Goal: Information Seeking & Learning: Understand process/instructions

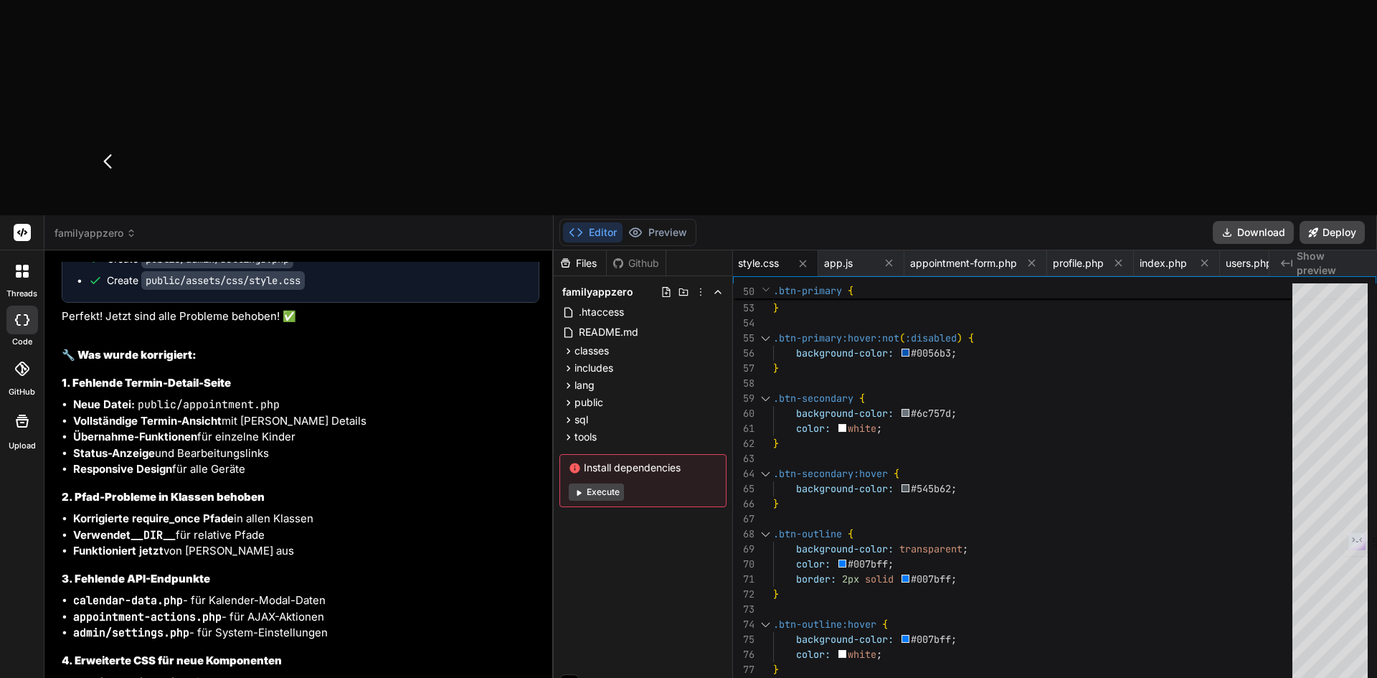
scroll to position [9216, 0]
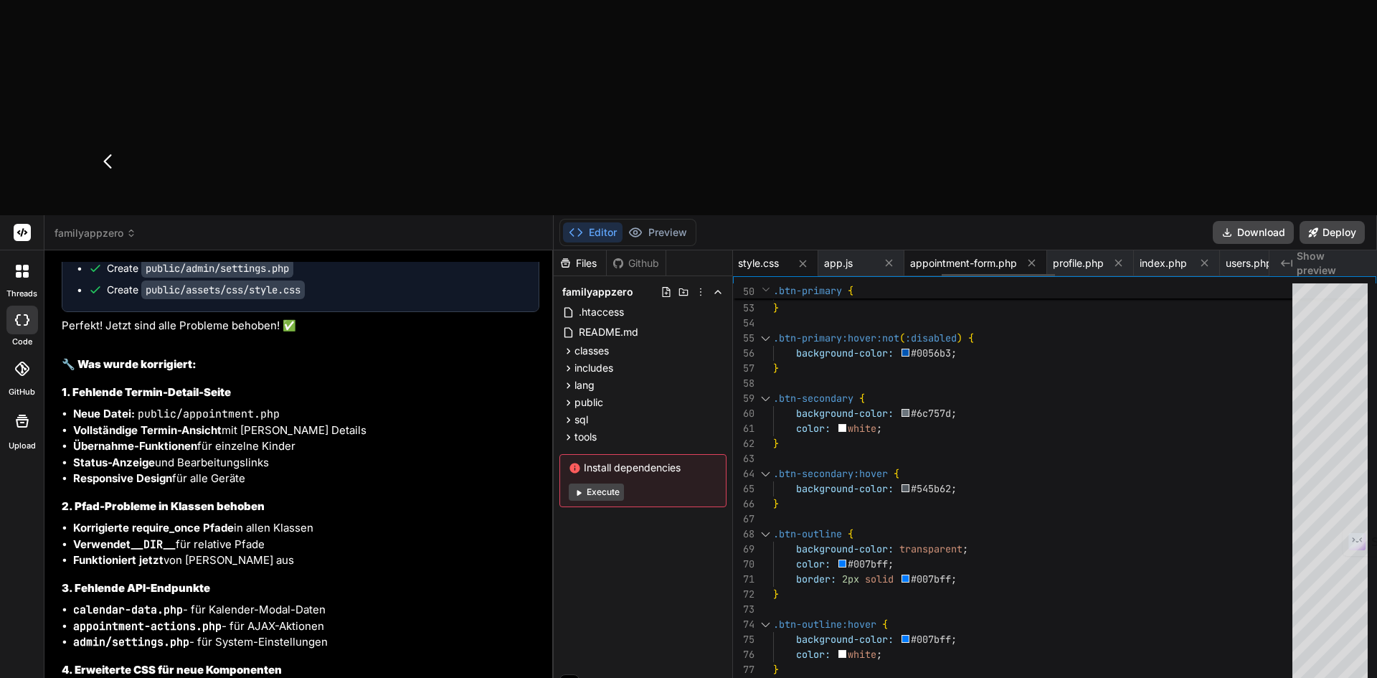
click at [939, 256] on span "appointment-form.php" at bounding box center [963, 263] width 107 height 14
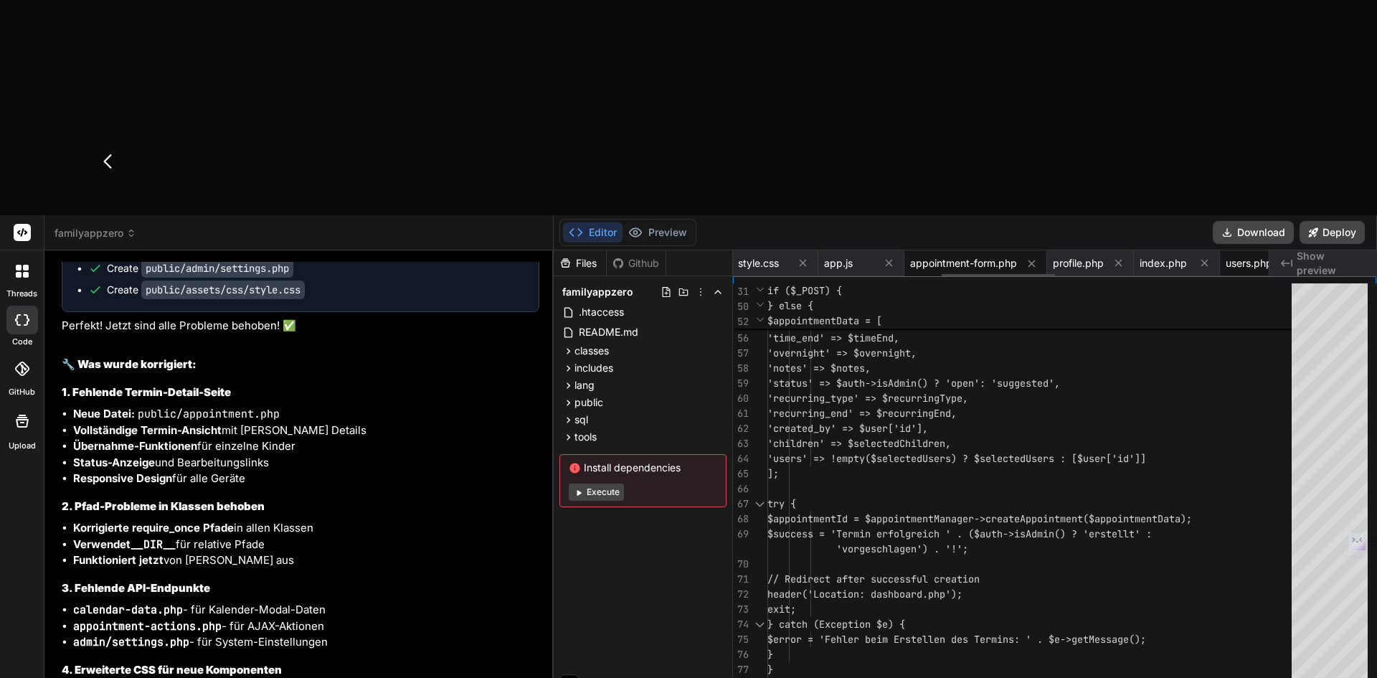
click at [1241, 256] on span "users.php" at bounding box center [1248, 263] width 47 height 14
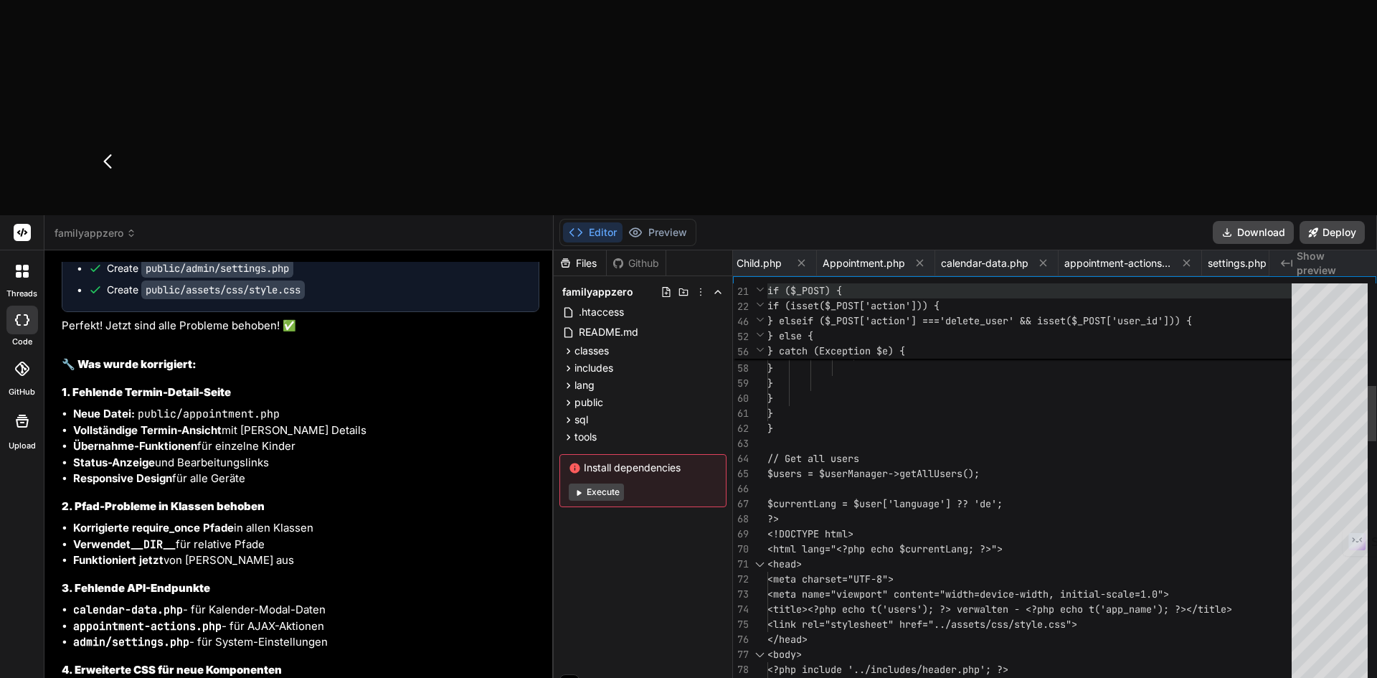
scroll to position [0, 1987]
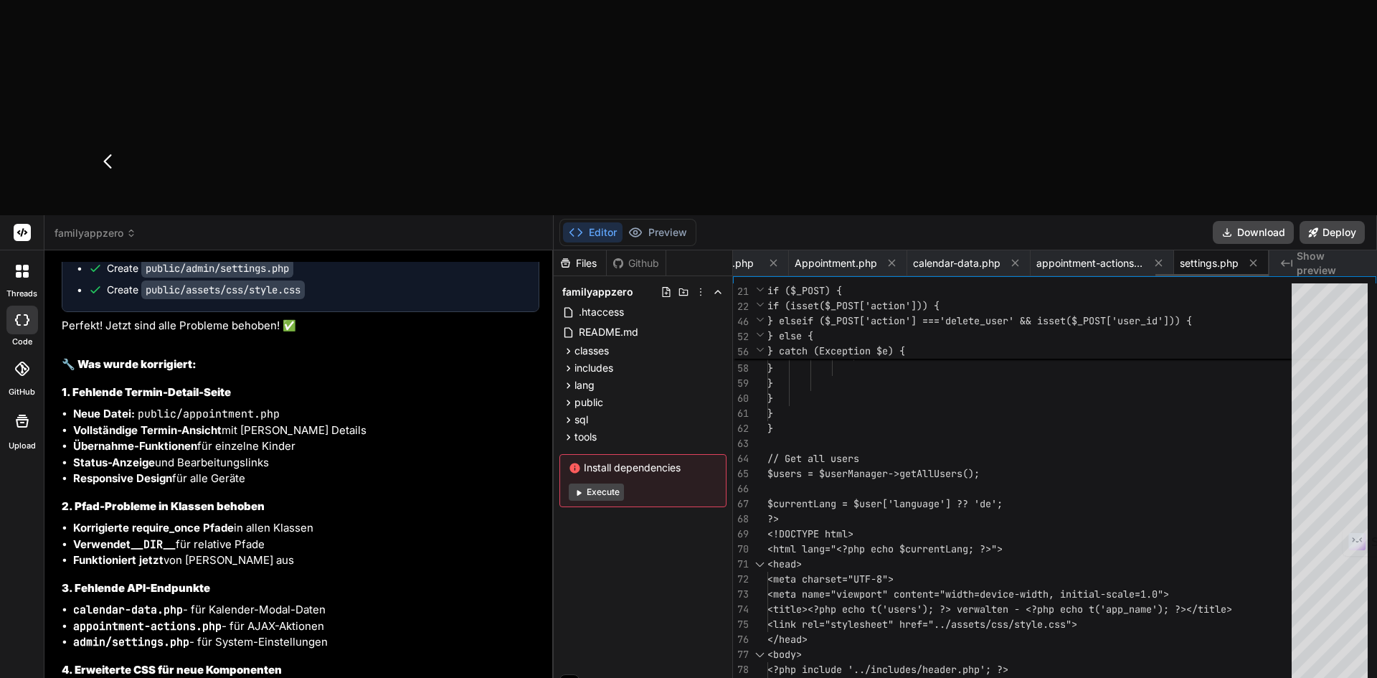
click at [1213, 250] on div "settings.php" at bounding box center [1221, 263] width 95 height 26
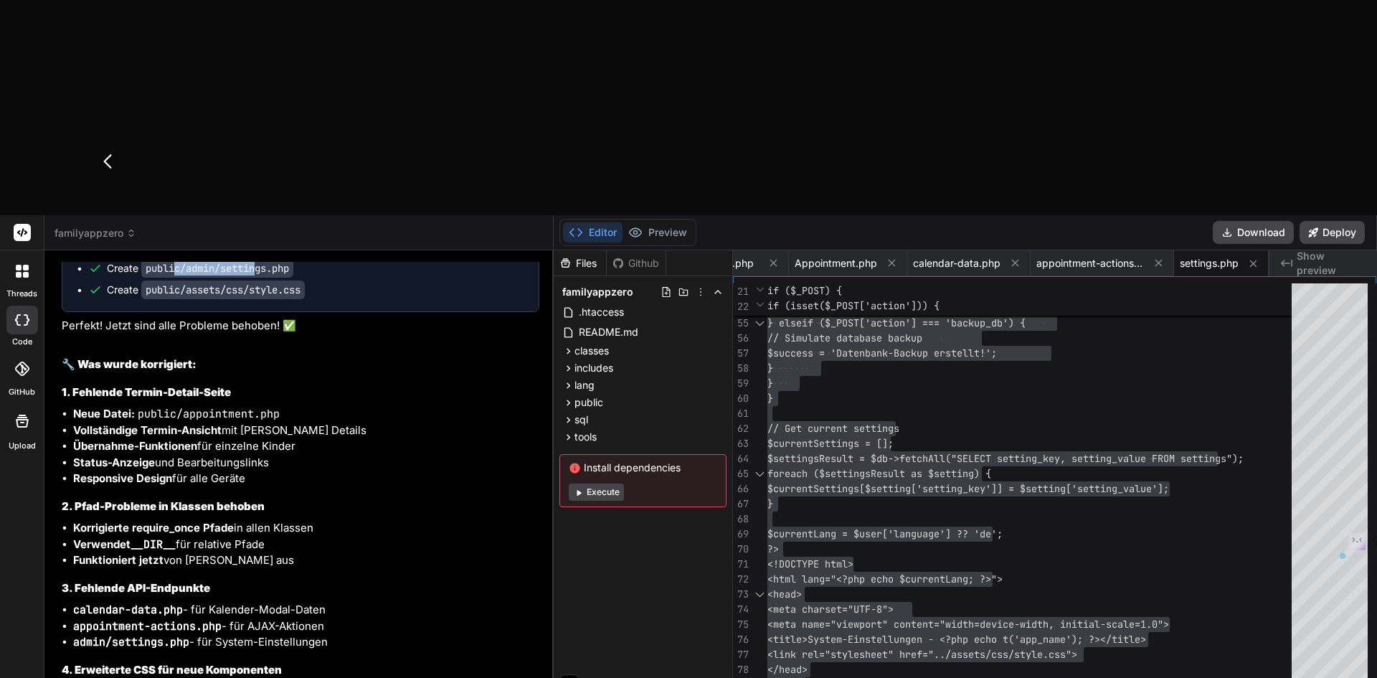
drag, startPoint x: 178, startPoint y: 226, endPoint x: 262, endPoint y: 226, distance: 83.9
click at [262, 259] on code "public/admin/settings.php" at bounding box center [217, 268] width 152 height 19
click at [201, 280] on code "public/assets/css/style.css" at bounding box center [222, 289] width 163 height 19
drag, startPoint x: 288, startPoint y: 182, endPoint x: 189, endPoint y: 186, distance: 99.0
click at [189, 216] on code "public/calendar-data.php" at bounding box center [214, 225] width 146 height 19
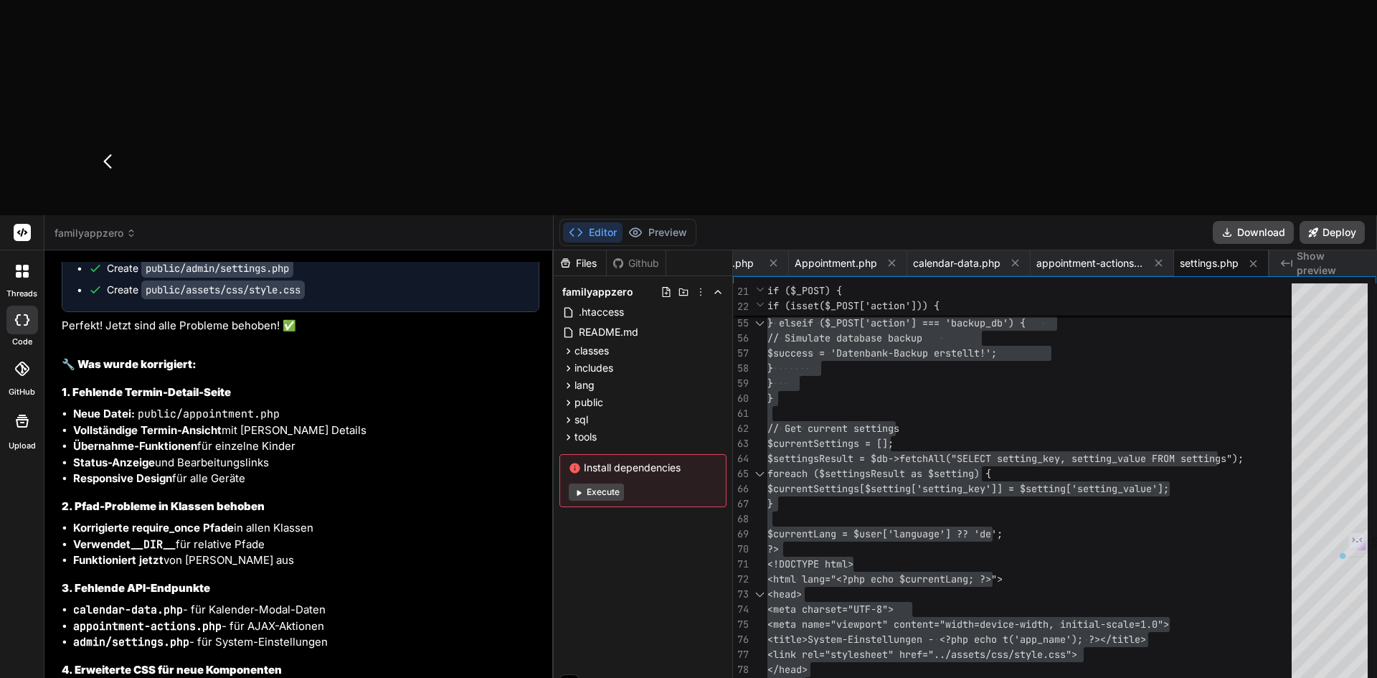
copy code "calendar-data.php"
click at [959, 256] on span "calendar-data.php" at bounding box center [956, 263] width 87 height 14
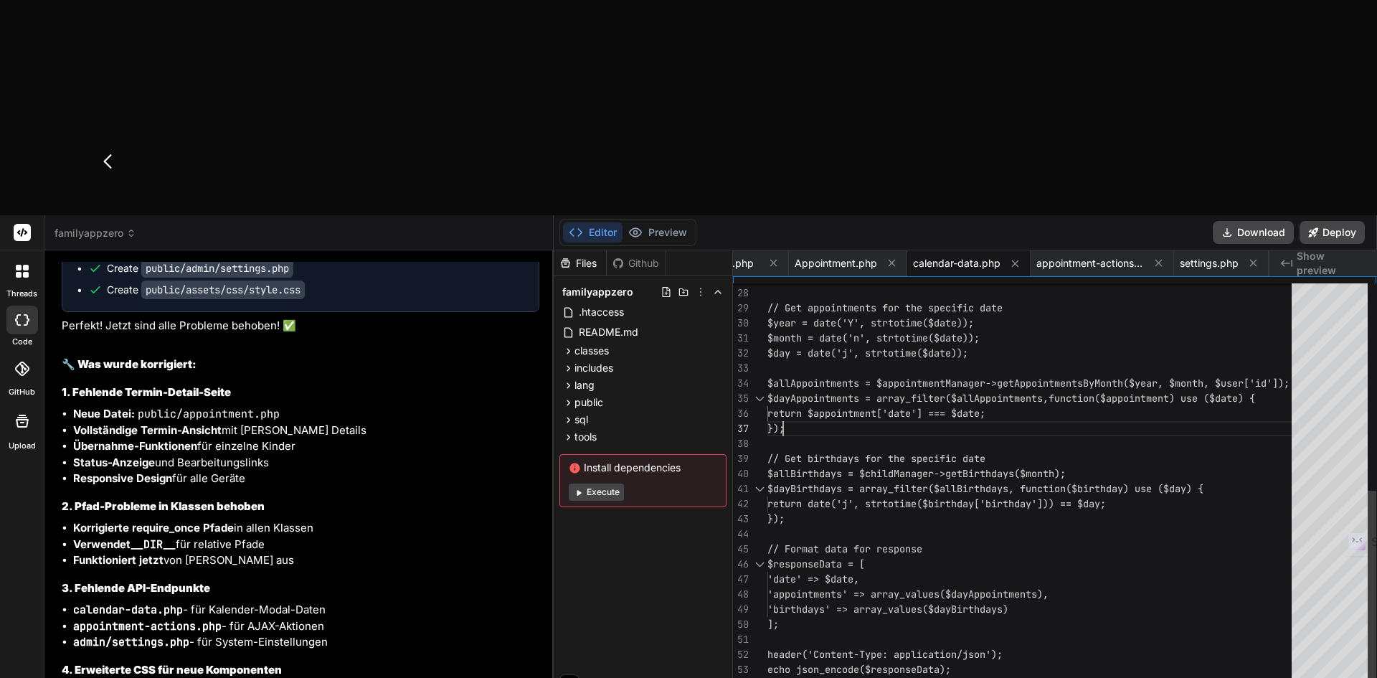
click at [969, 201] on div "header('Content-Type: application/json'); echo json_encode($responseData); ?> }…" at bounding box center [1033, 293] width 533 height 828
click at [964, 260] on div "header('Content-Type: application/json'); echo json_encode($responseData); ?> }…" at bounding box center [1033, 293] width 533 height 828
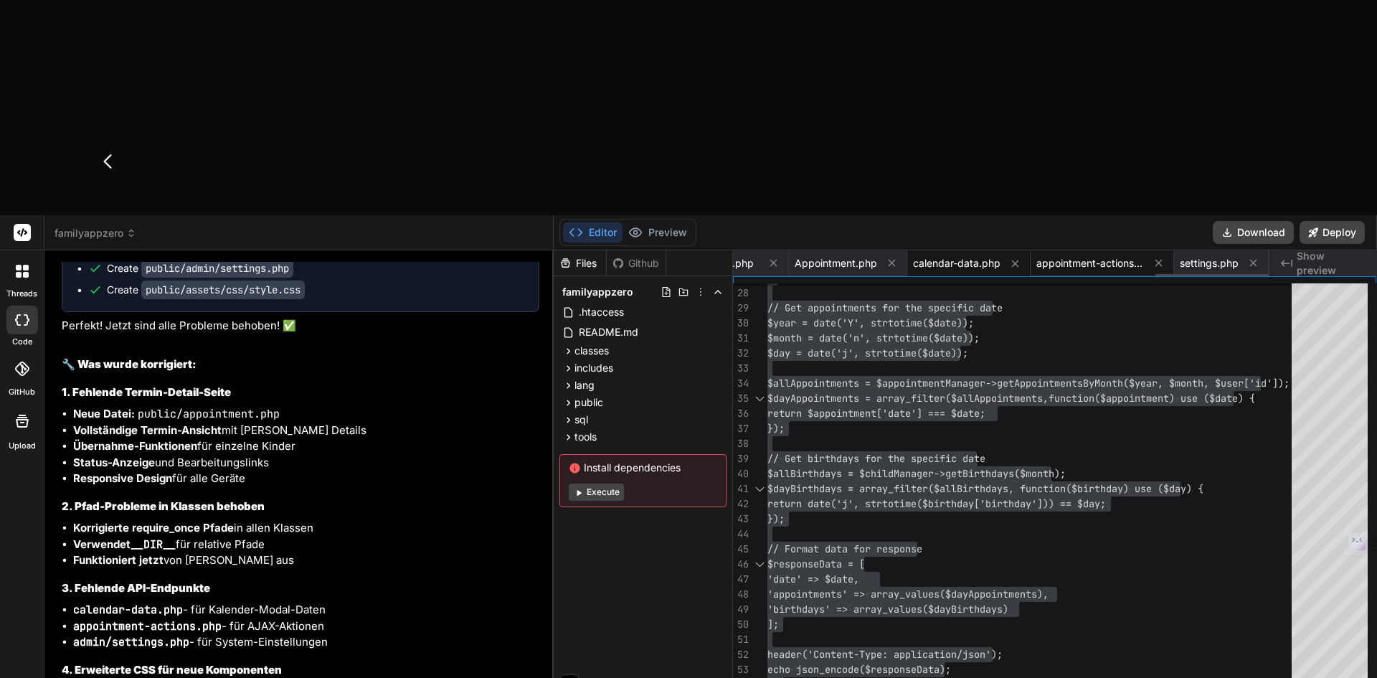
click at [1085, 256] on span "appointment-actions.php" at bounding box center [1090, 263] width 108 height 14
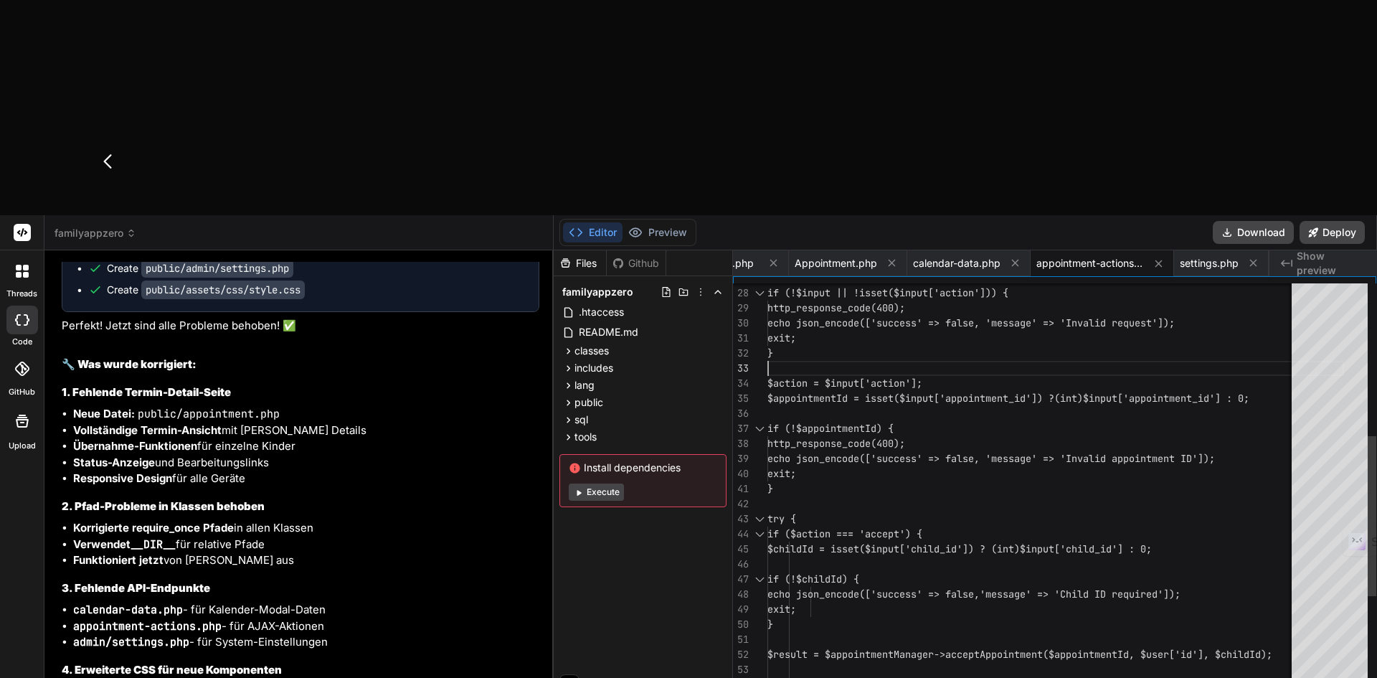
click at [961, 152] on div "$result = $appointmentManager->acceptAppoi ntment($appointmentId, $user['id'], …" at bounding box center [1055, 440] width 576 height 1123
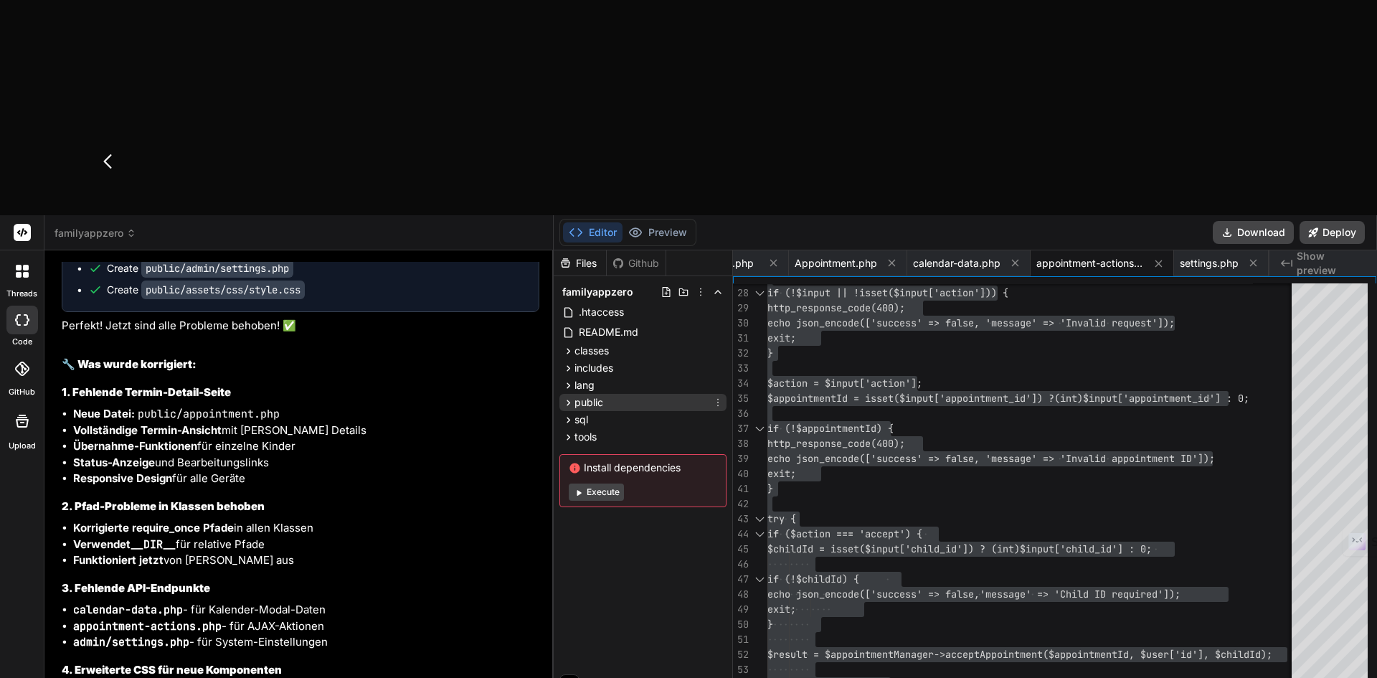
click at [566, 396] on icon at bounding box center [568, 402] width 12 height 12
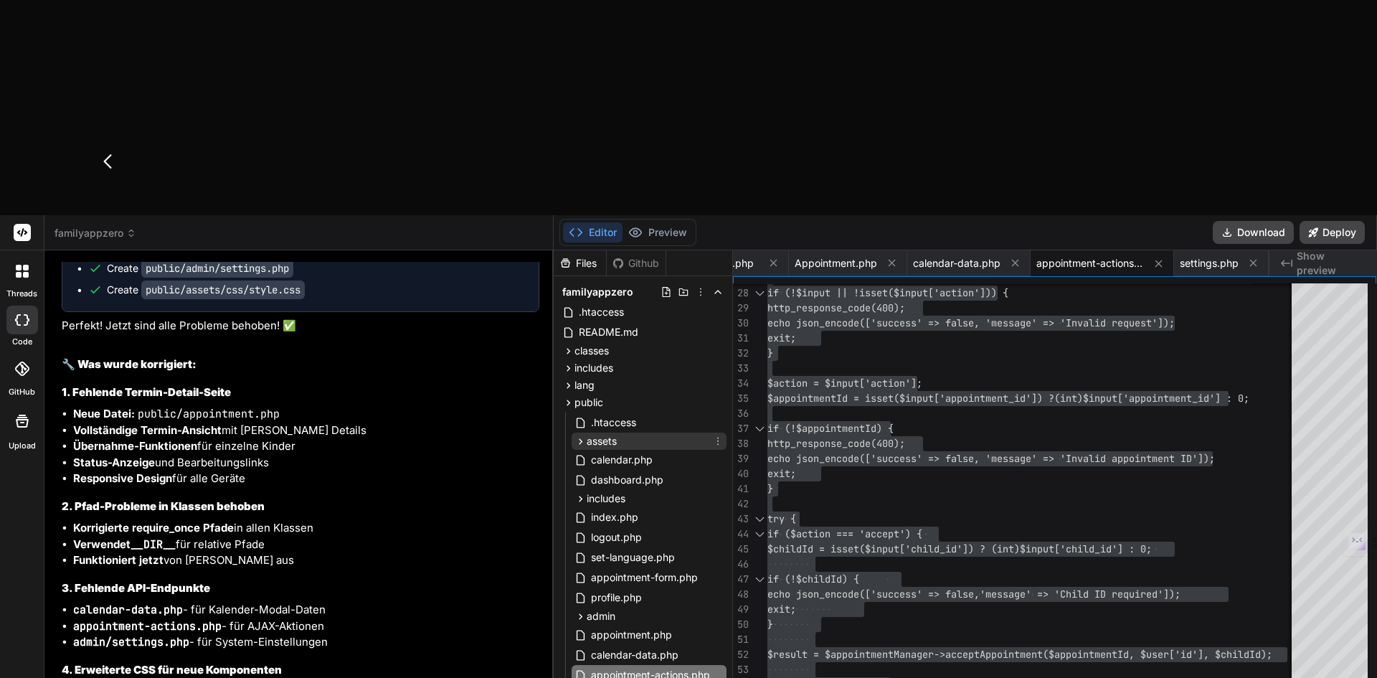
click at [579, 435] on icon at bounding box center [580, 441] width 12 height 12
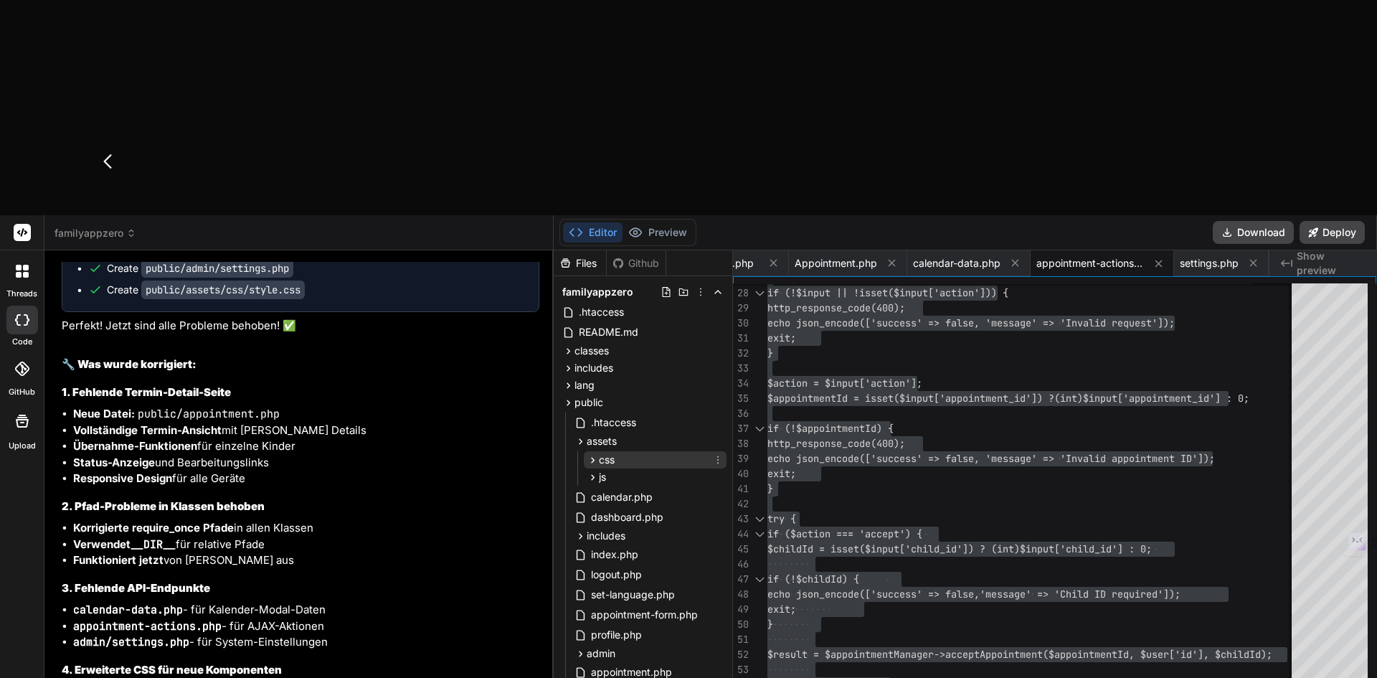
click at [594, 457] on icon at bounding box center [594, 460] width 4 height 6
click at [634, 471] on span "style.css" at bounding box center [636, 479] width 44 height 17
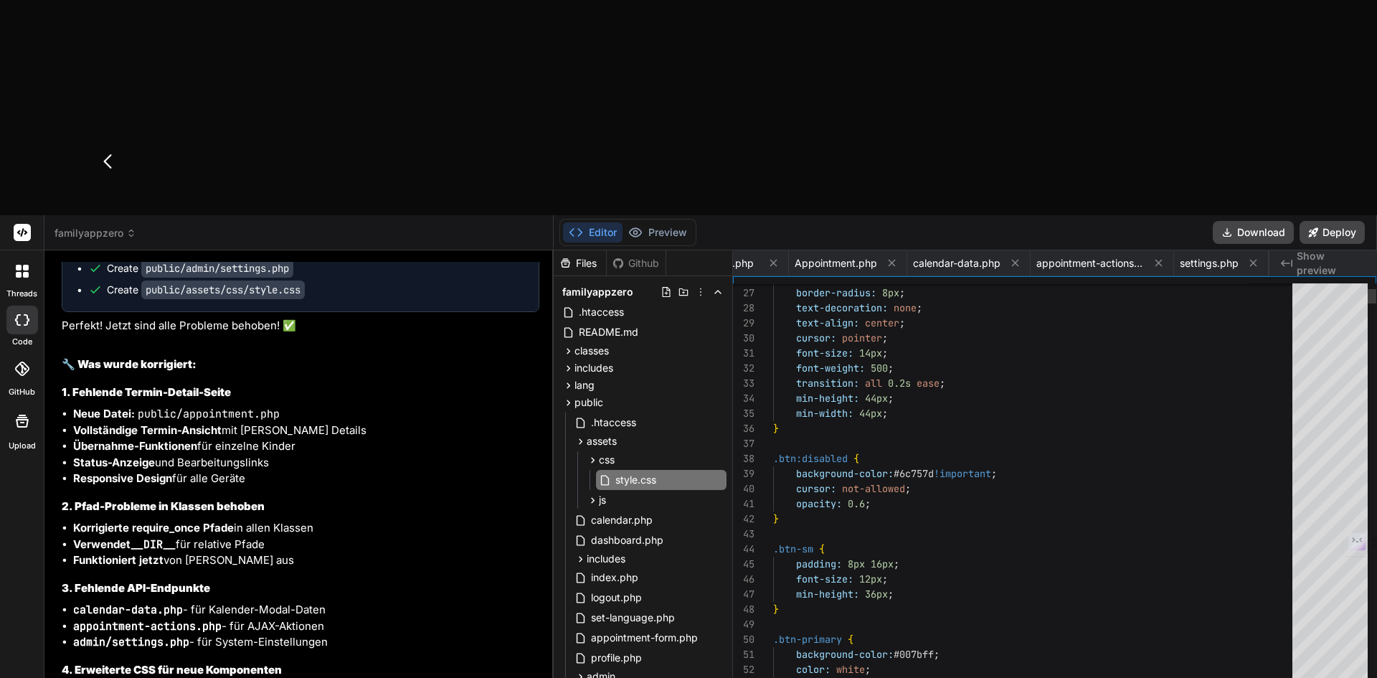
scroll to position [0, 981]
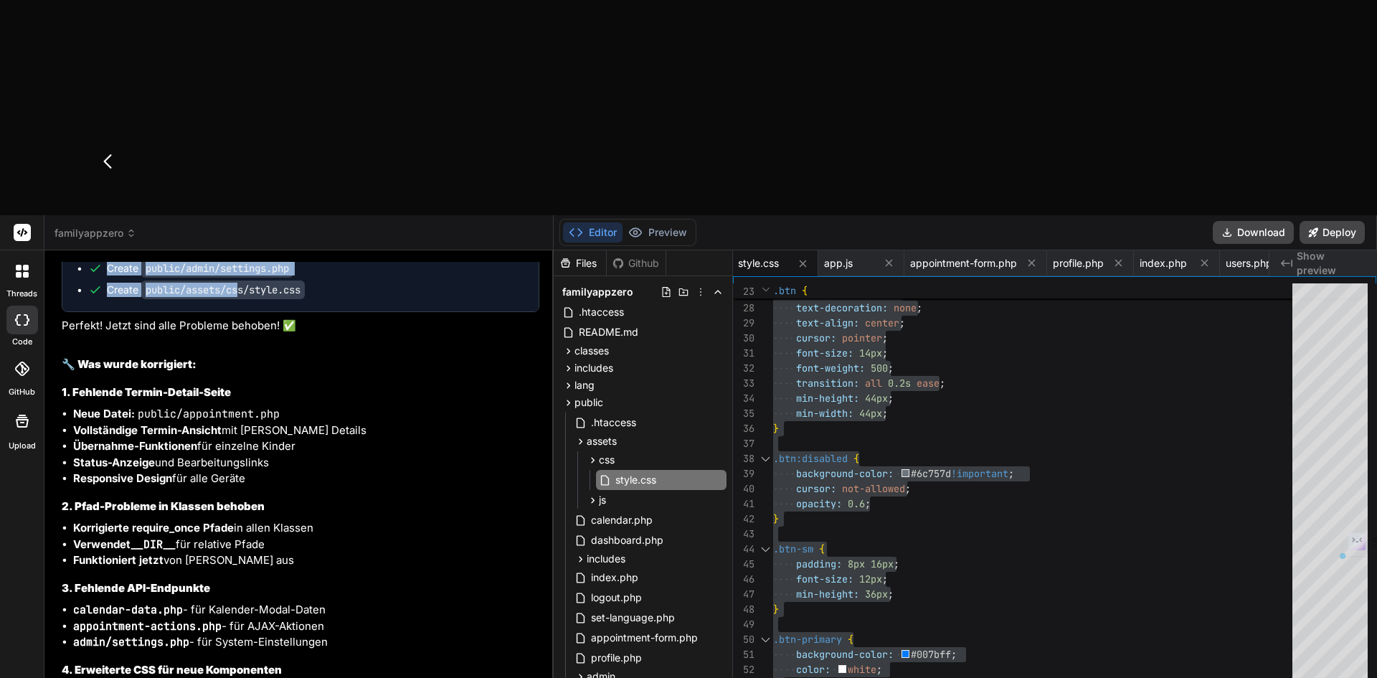
drag, startPoint x: 241, startPoint y: 251, endPoint x: 175, endPoint y: 190, distance: 89.8
click at [175, 190] on ul "Create public/appointment.php Create classes/User.php Create classes/Child.php …" at bounding box center [300, 214] width 447 height 165
click at [579, 435] on icon at bounding box center [580, 441] width 12 height 12
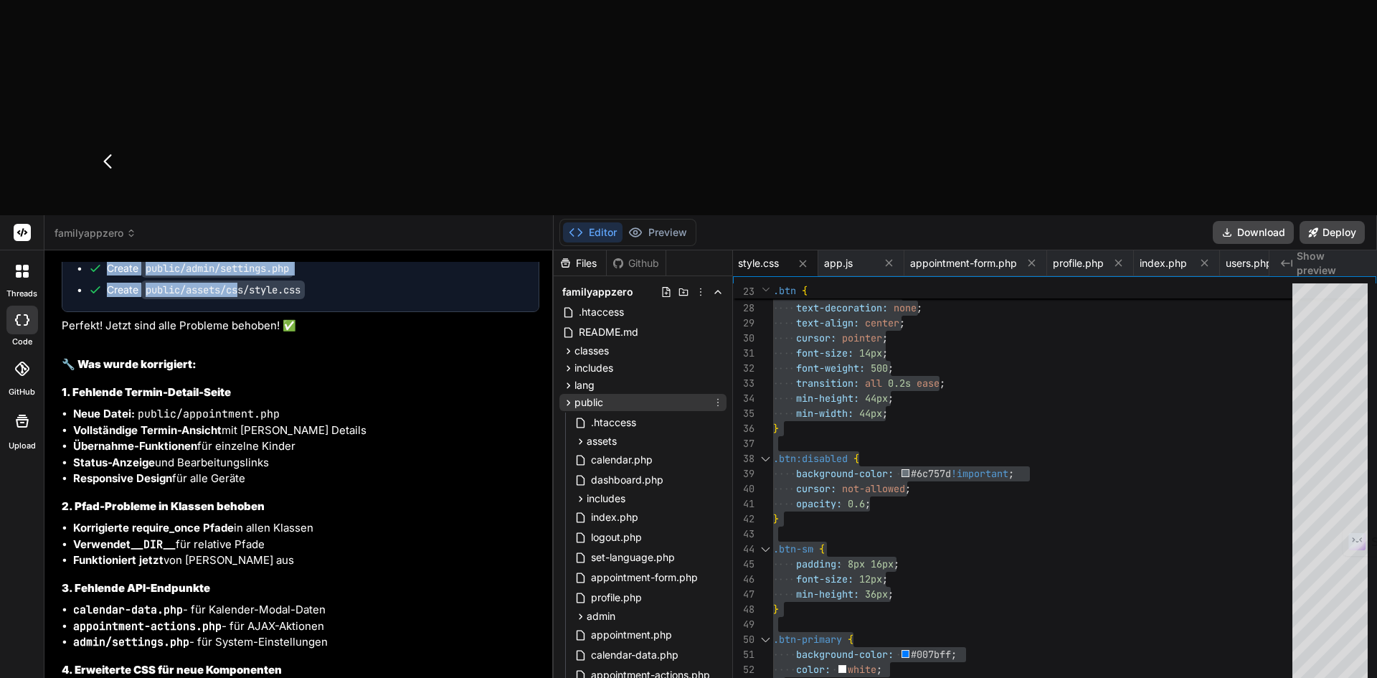
click at [566, 396] on icon at bounding box center [568, 402] width 12 height 12
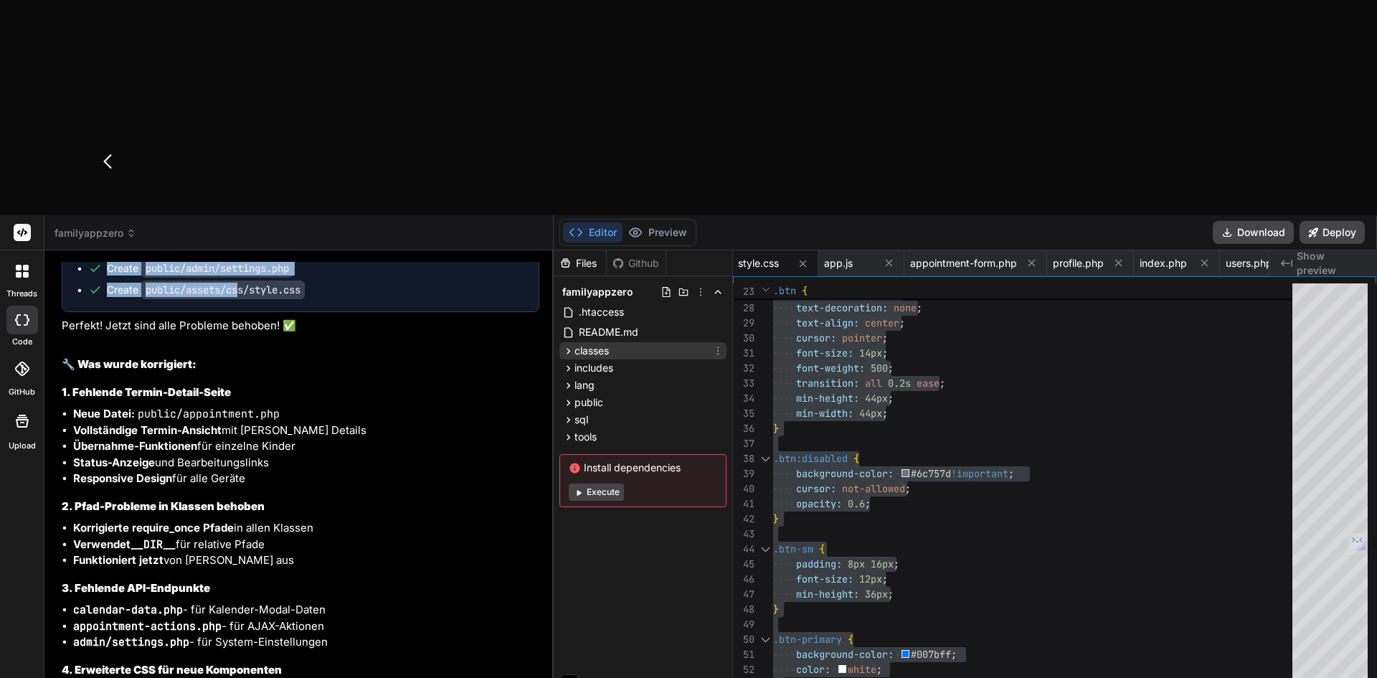
click at [568, 345] on icon at bounding box center [568, 351] width 12 height 12
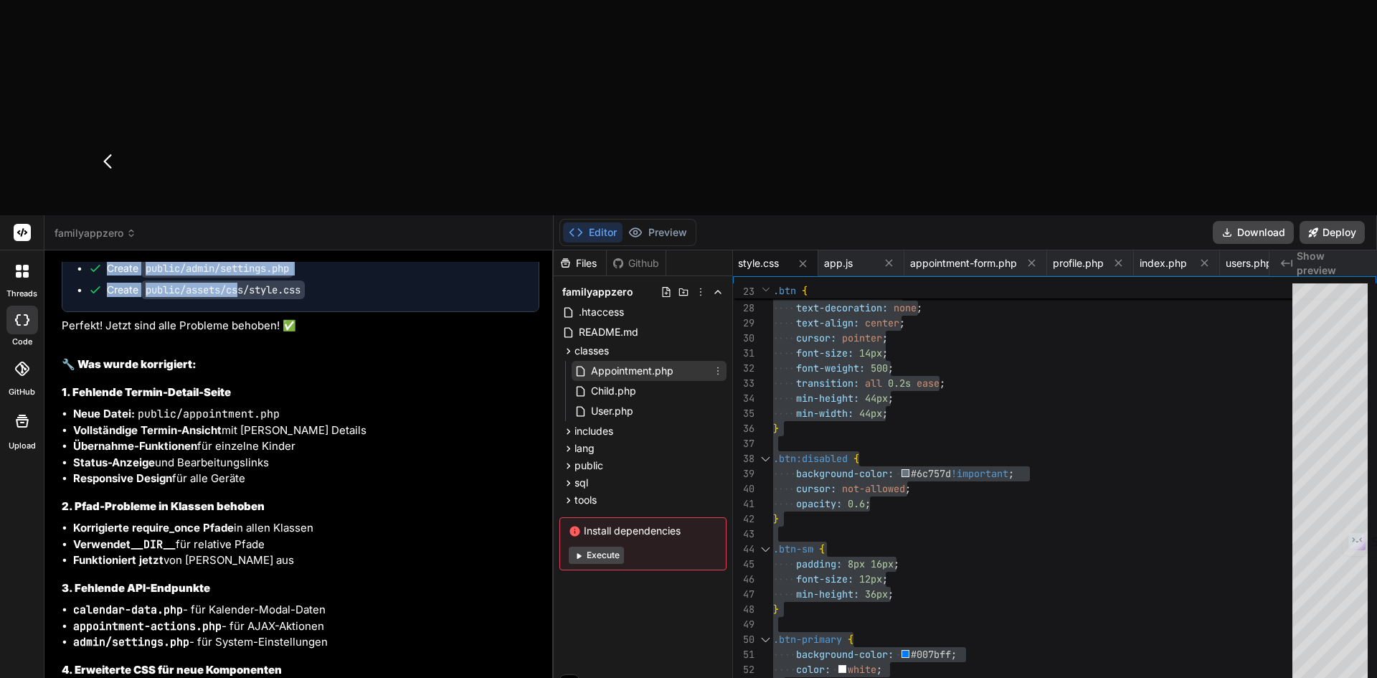
click at [637, 362] on span "Appointment.php" at bounding box center [631, 370] width 85 height 17
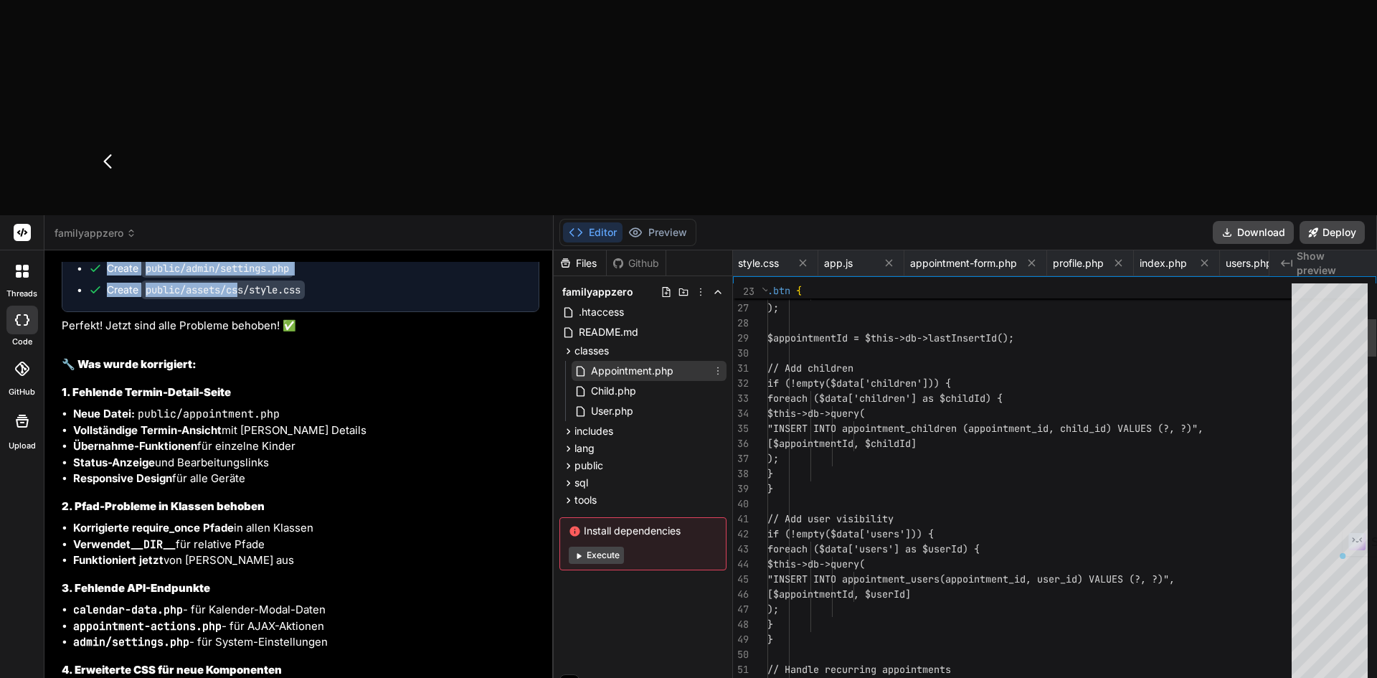
scroll to position [0, 1626]
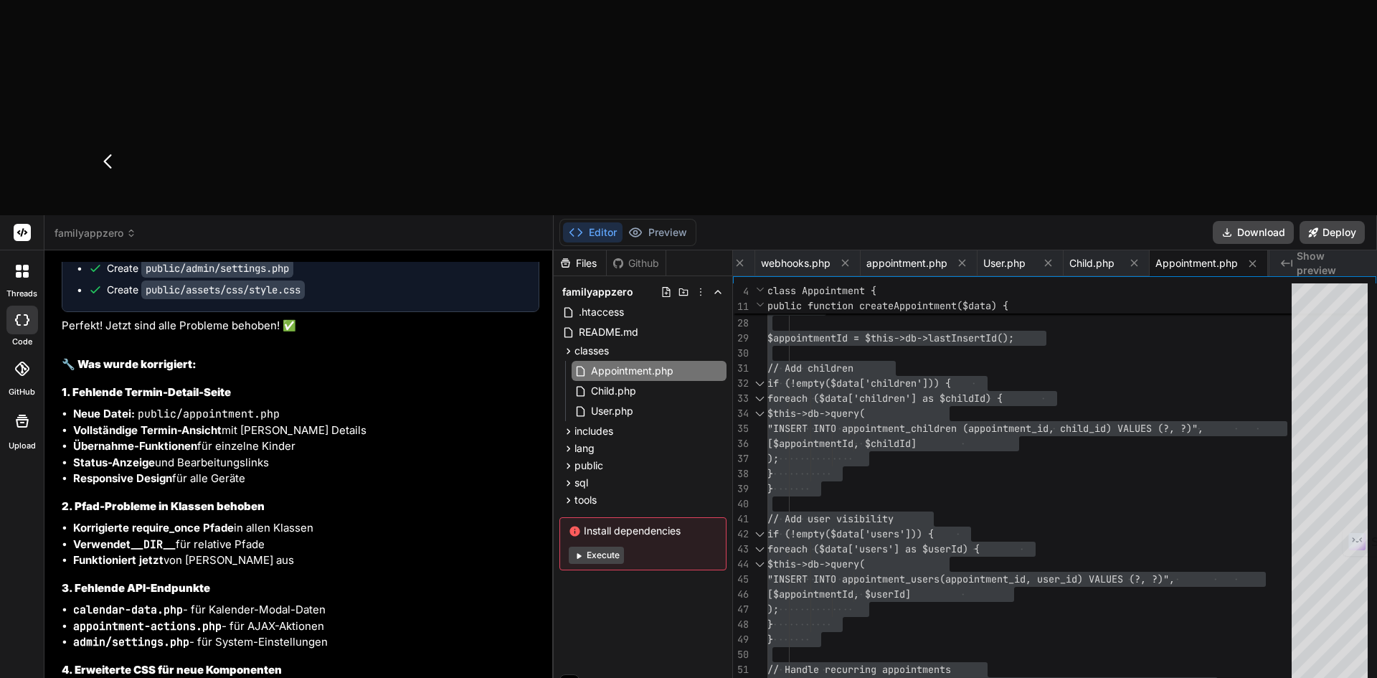
drag, startPoint x: 1083, startPoint y: 51, endPoint x: 1076, endPoint y: 64, distance: 14.8
click at [1083, 256] on span "Child.php" at bounding box center [1091, 263] width 45 height 14
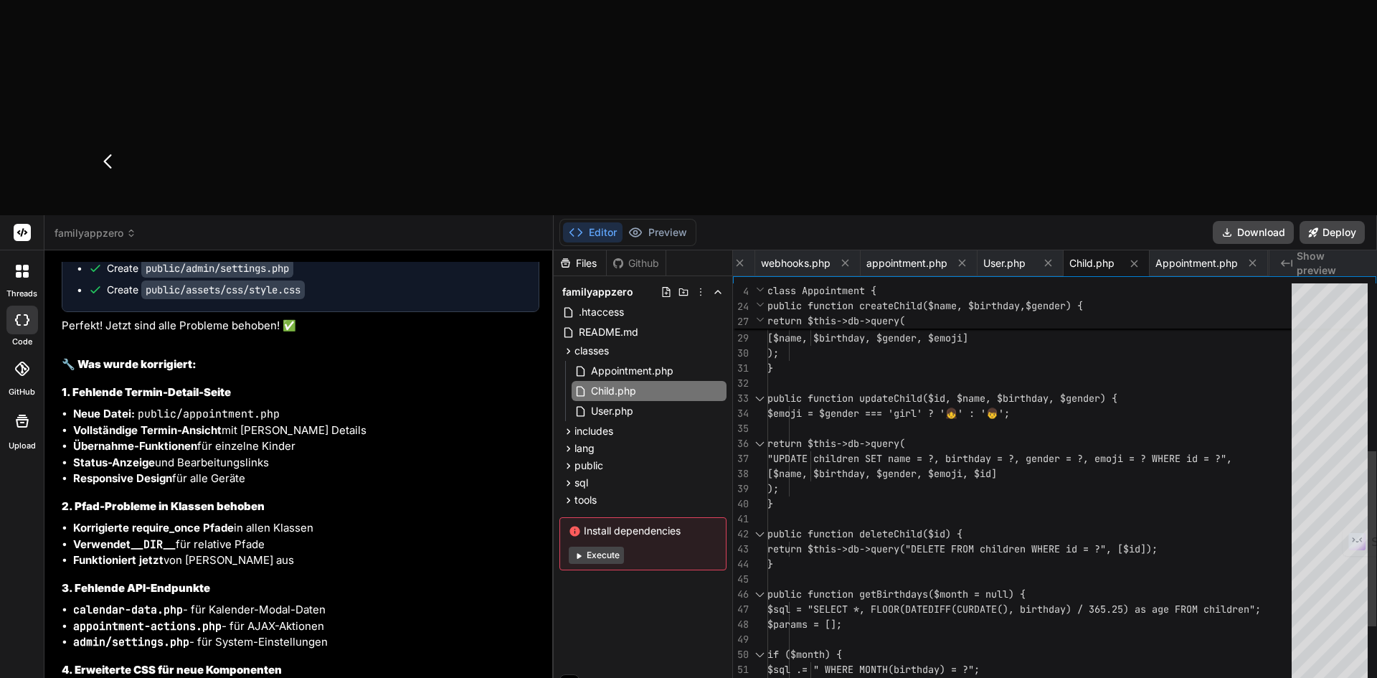
click at [978, 173] on div "$emoji = $gender === 'girl' ? '👧' : '👦'; return $this->db->query( "INSERT INTO …" at bounding box center [1033, 391] width 533 height 1024
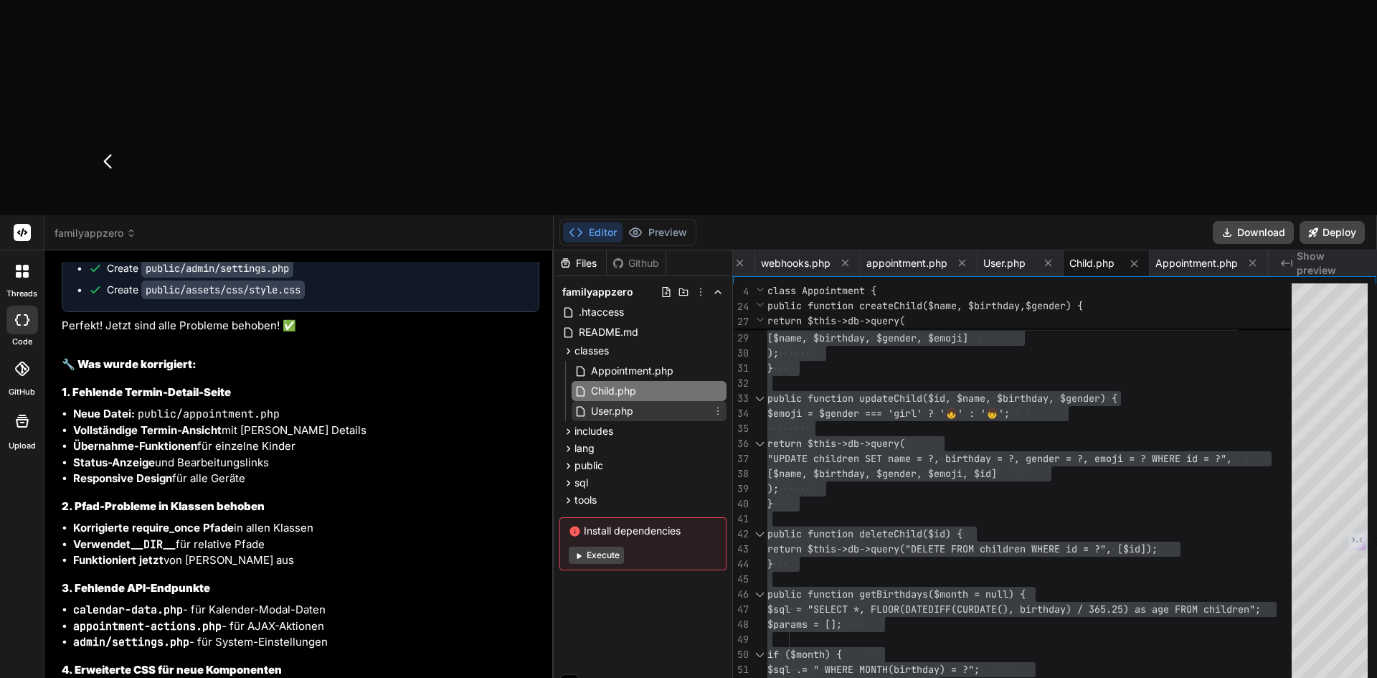
click at [615, 402] on span "User.php" at bounding box center [611, 410] width 45 height 17
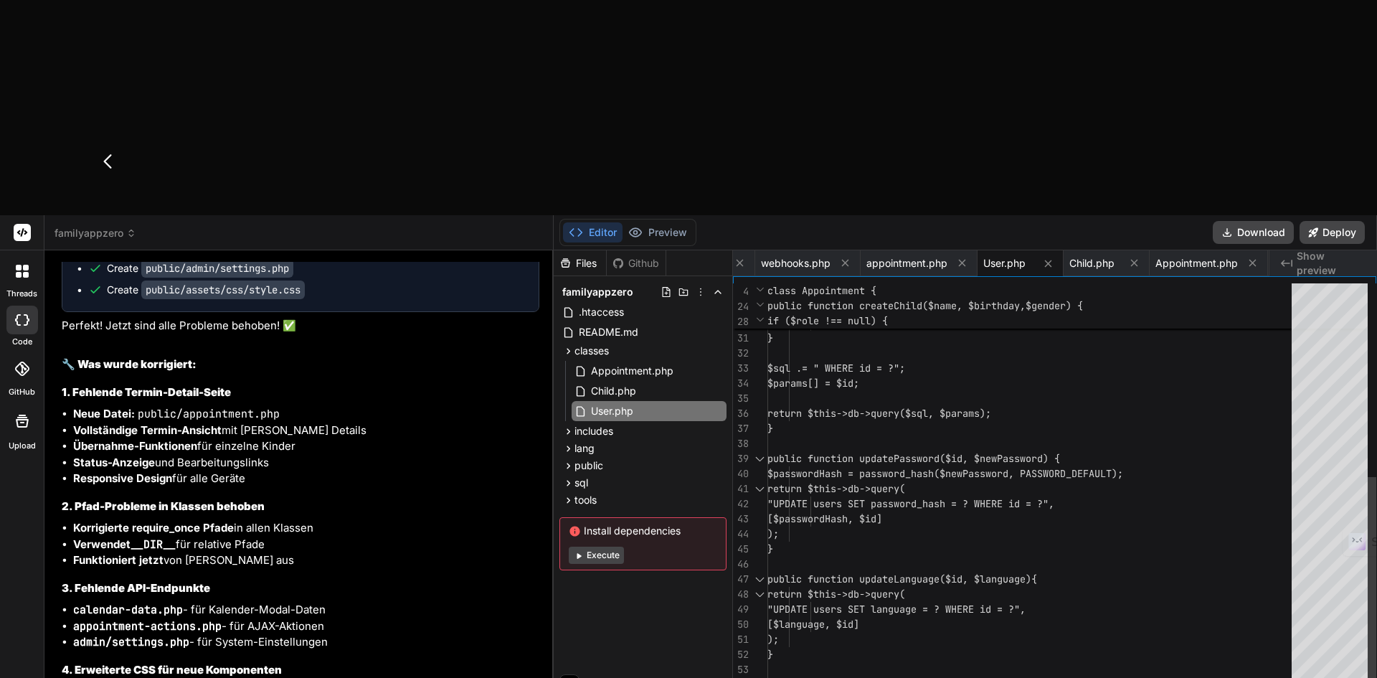
click at [905, 193] on div "if ($role !== null) { $sql .= ", role = ?"; $params[] = $role; } $sql .= " WHER…" at bounding box center [1033, 323] width 533 height 888
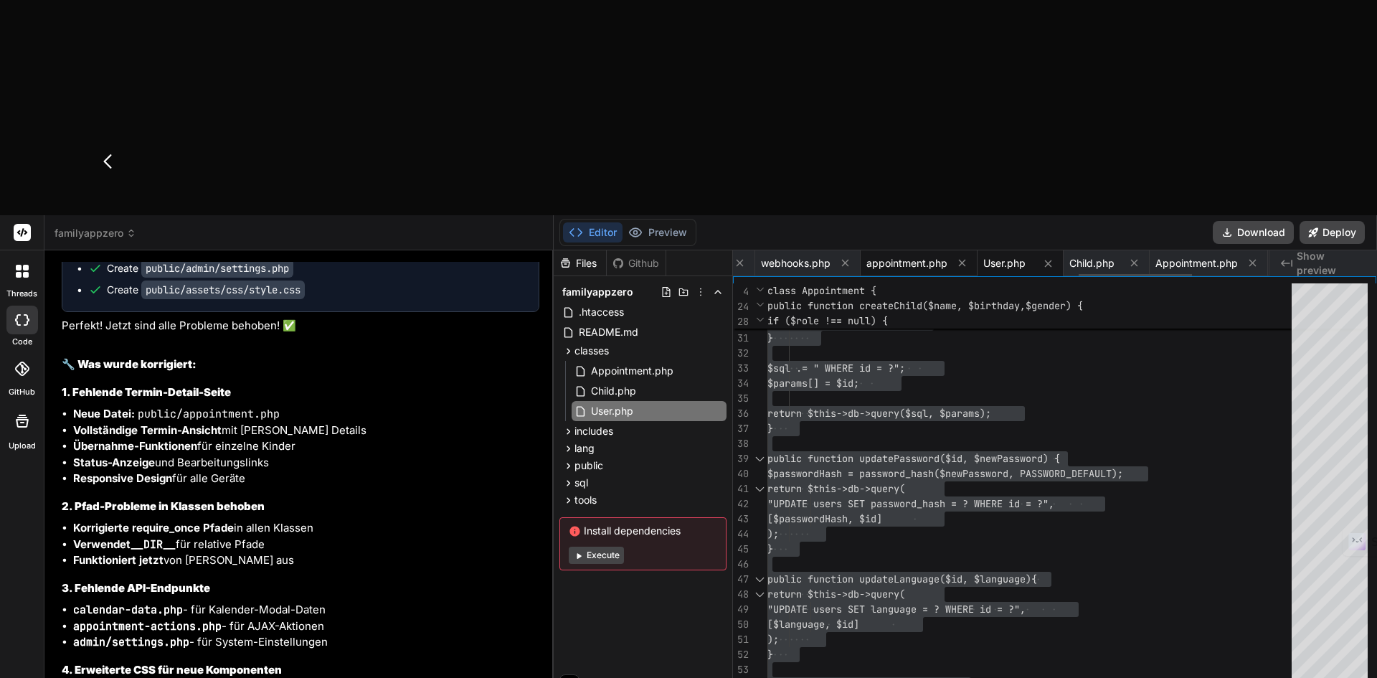
click at [901, 256] on span "appointment.php" at bounding box center [906, 263] width 81 height 14
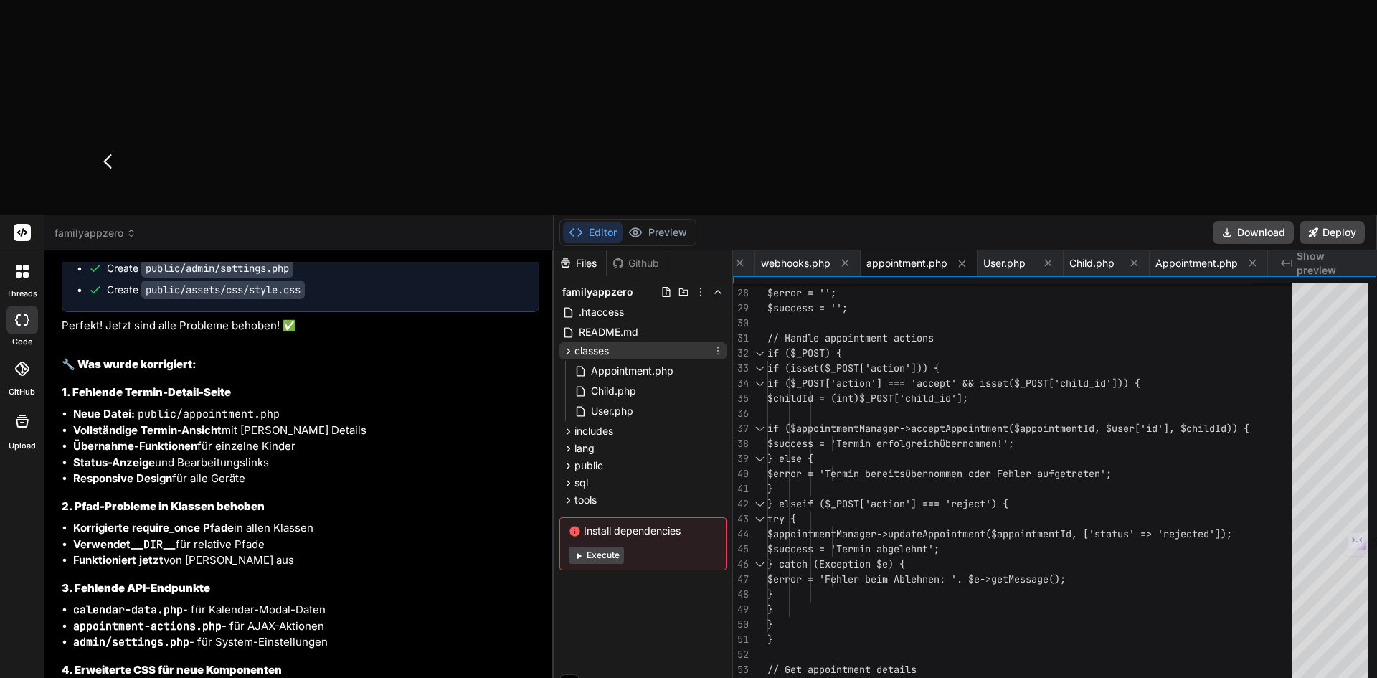
click at [571, 345] on icon at bounding box center [568, 351] width 12 height 12
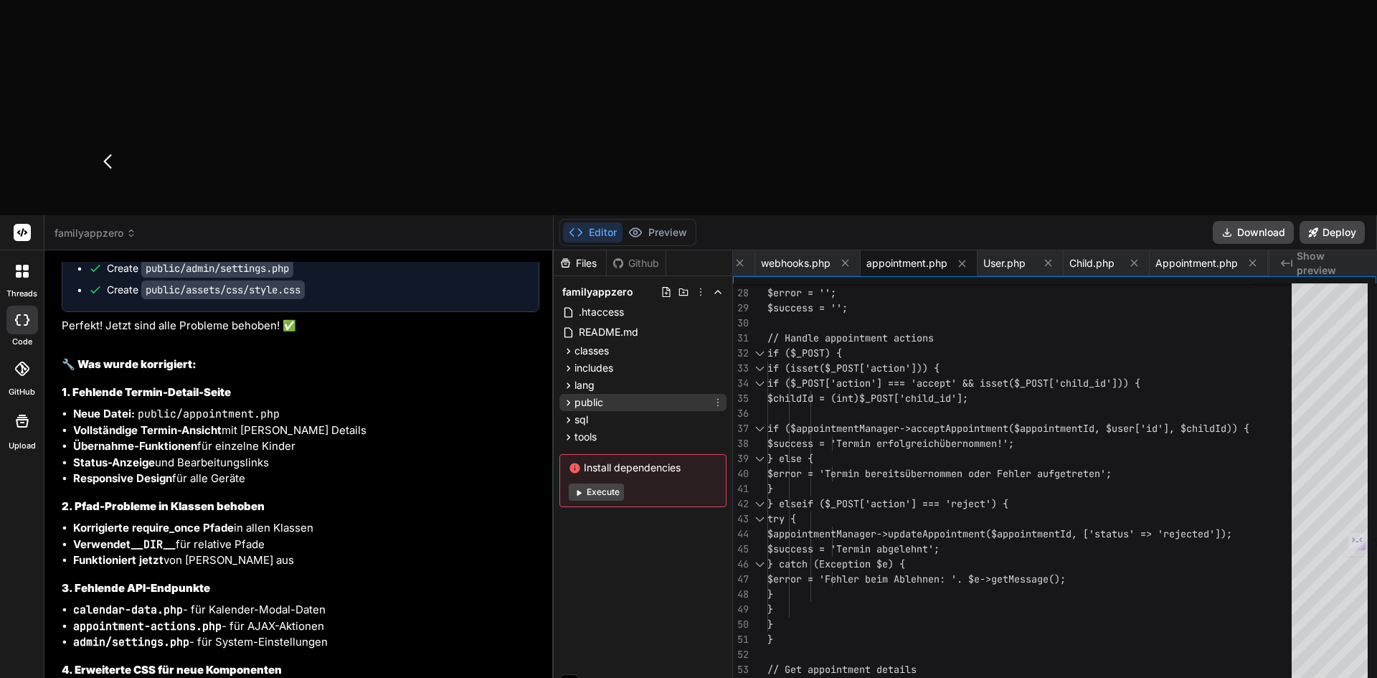
click at [568, 396] on icon at bounding box center [568, 402] width 12 height 12
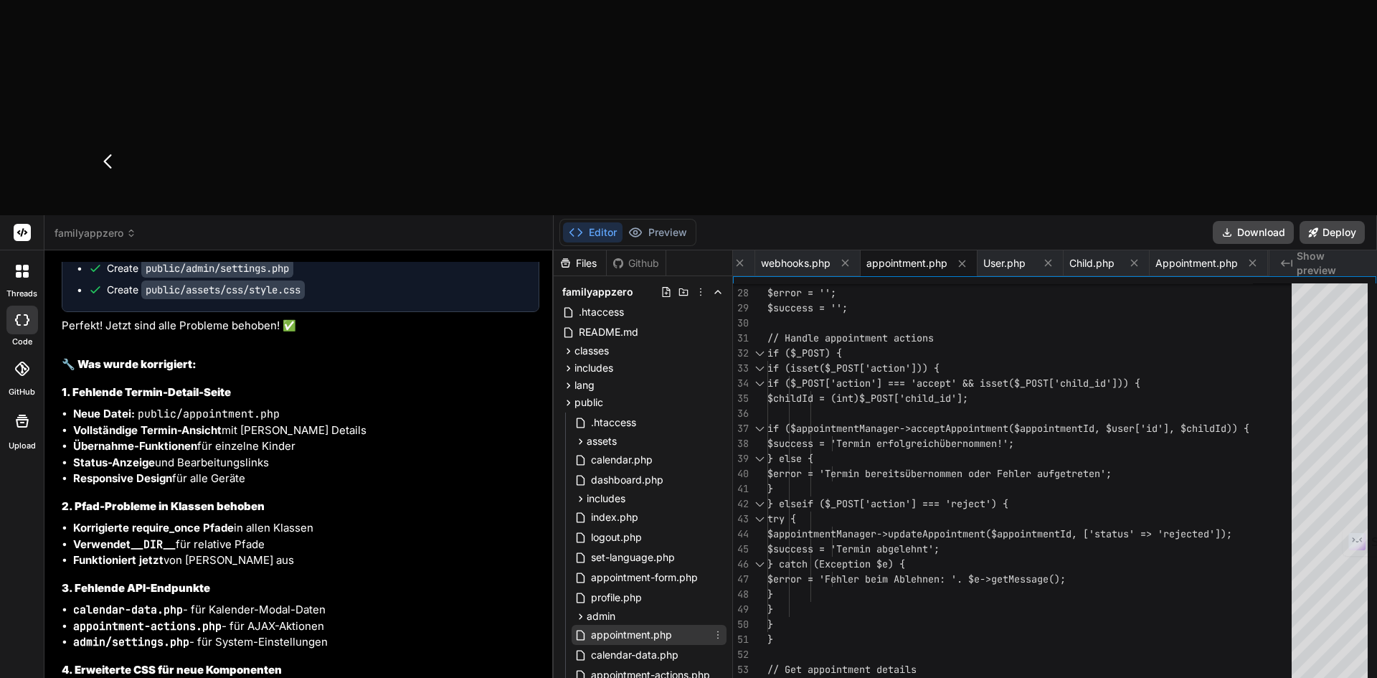
click at [625, 626] on span "appointment.php" at bounding box center [631, 634] width 84 height 17
click at [579, 610] on icon at bounding box center [580, 616] width 12 height 12
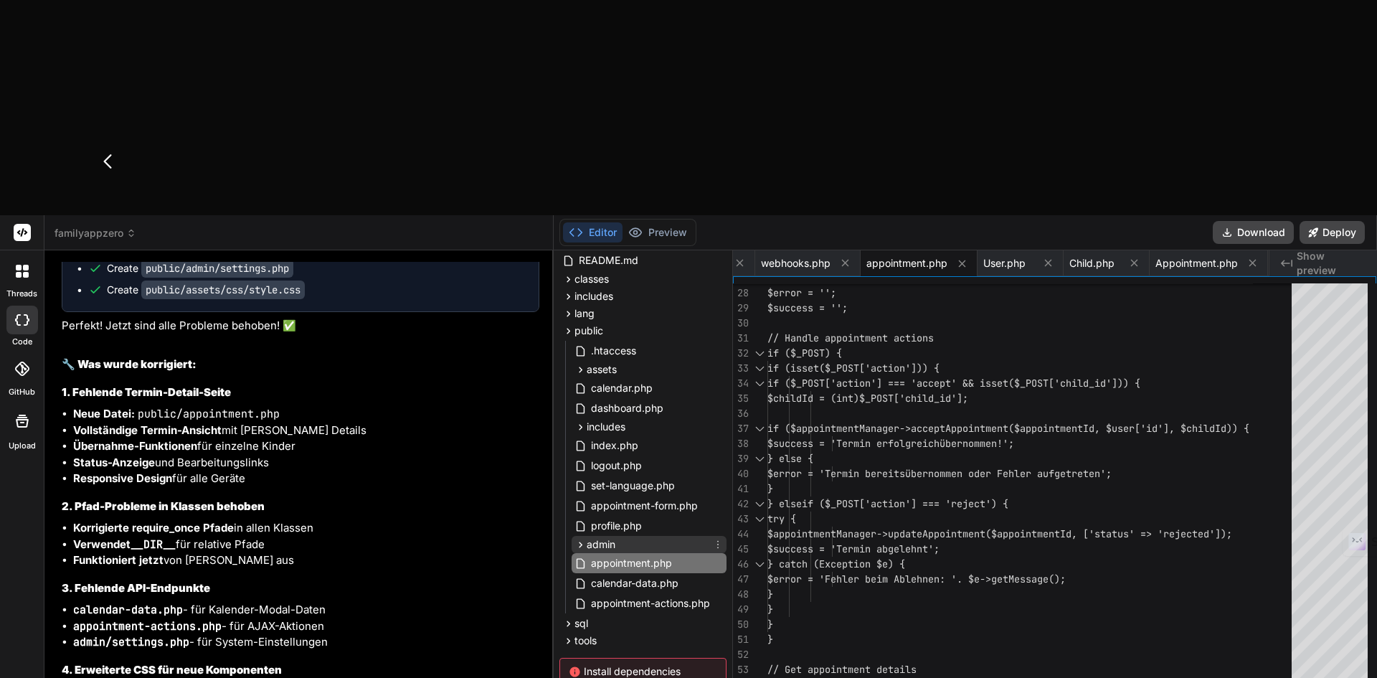
drag, startPoint x: 597, startPoint y: 329, endPoint x: 713, endPoint y: 327, distance: 115.5
click at [704, 536] on div "admin" at bounding box center [648, 544] width 155 height 17
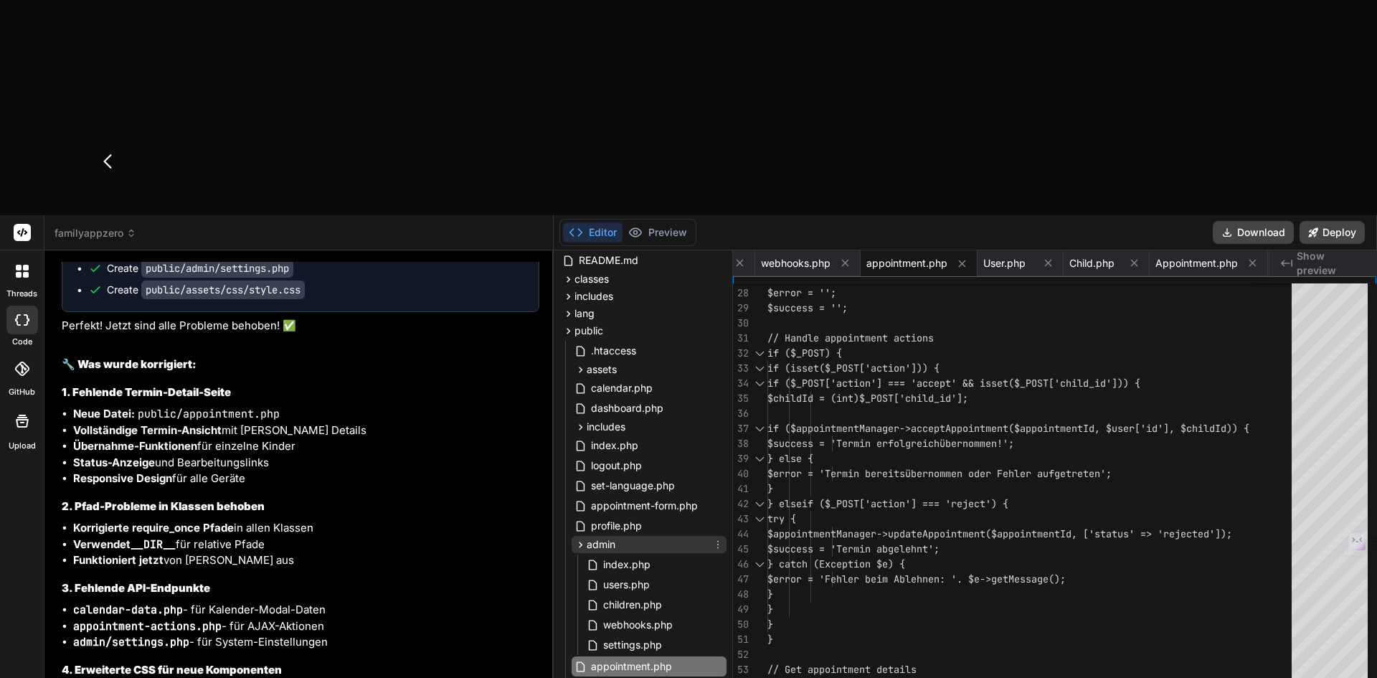
click at [579, 538] on icon at bounding box center [580, 544] width 12 height 12
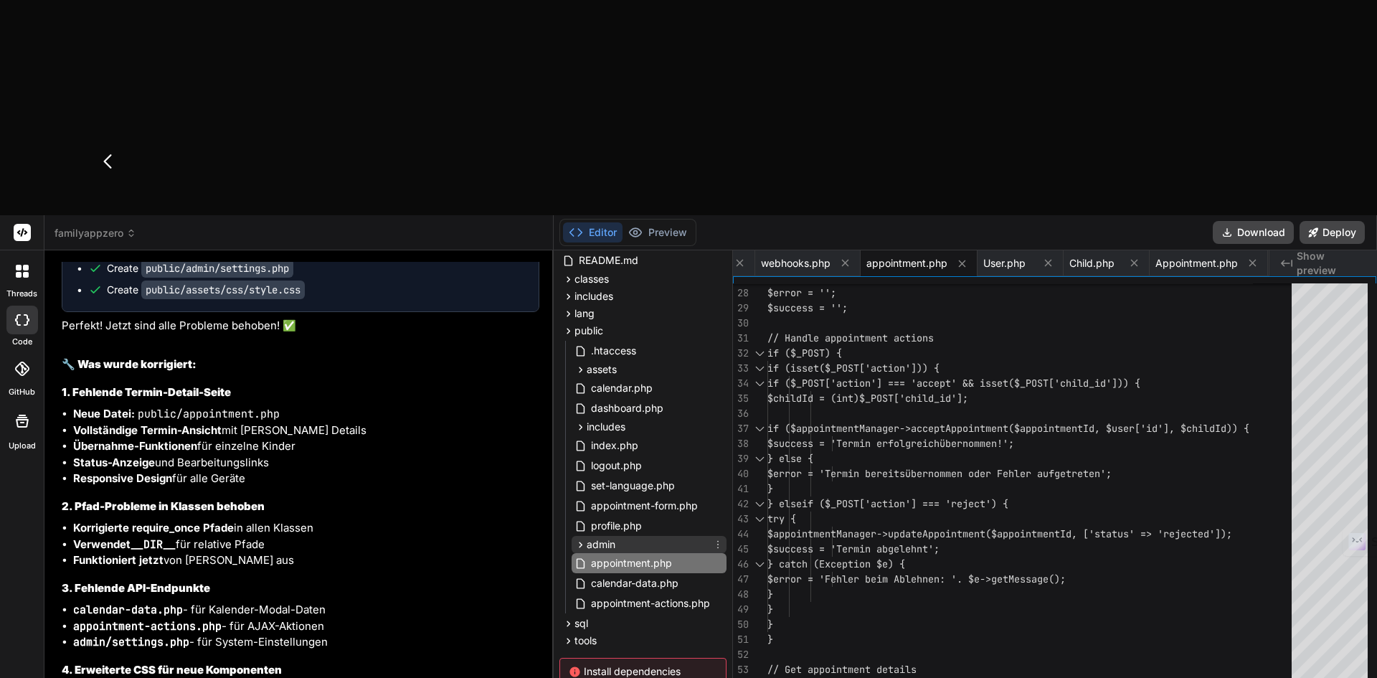
click at [579, 538] on icon at bounding box center [580, 544] width 12 height 12
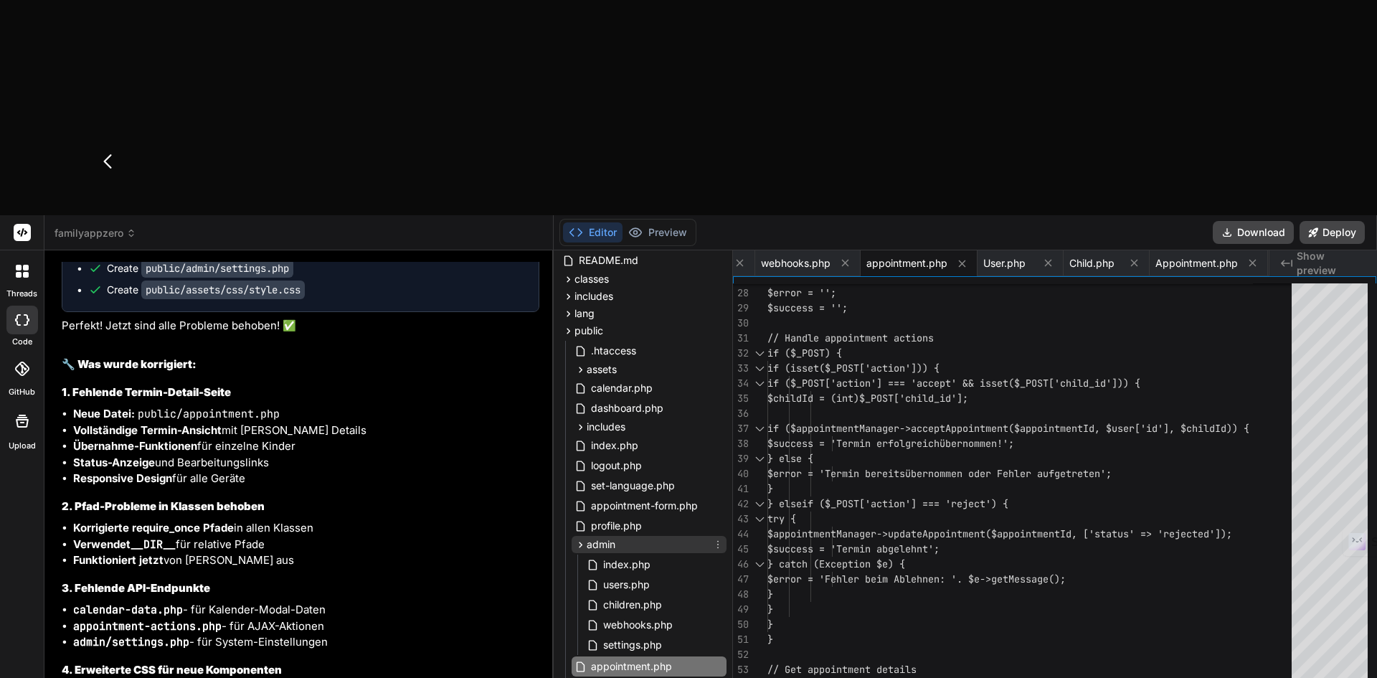
click at [579, 538] on icon at bounding box center [580, 544] width 12 height 12
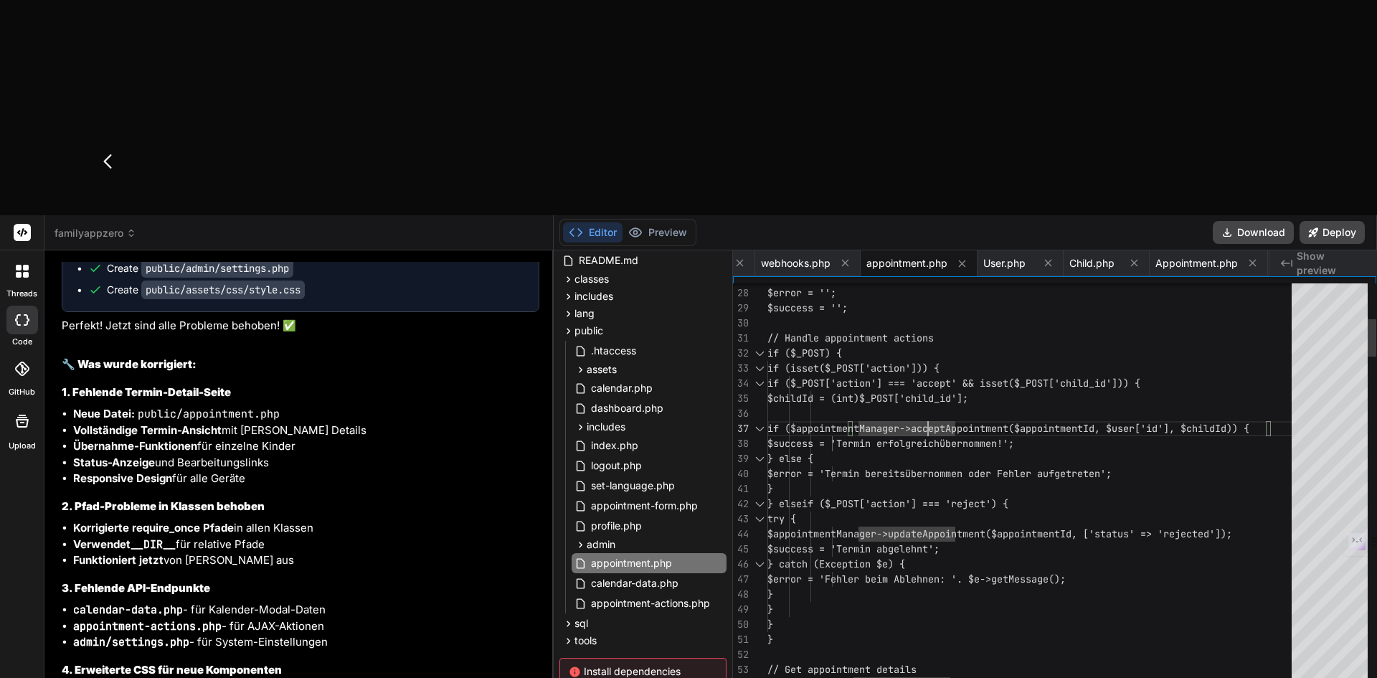
type textarea "<?php require_once '../includes/config.php'; require_once '../includes/auth.php…"
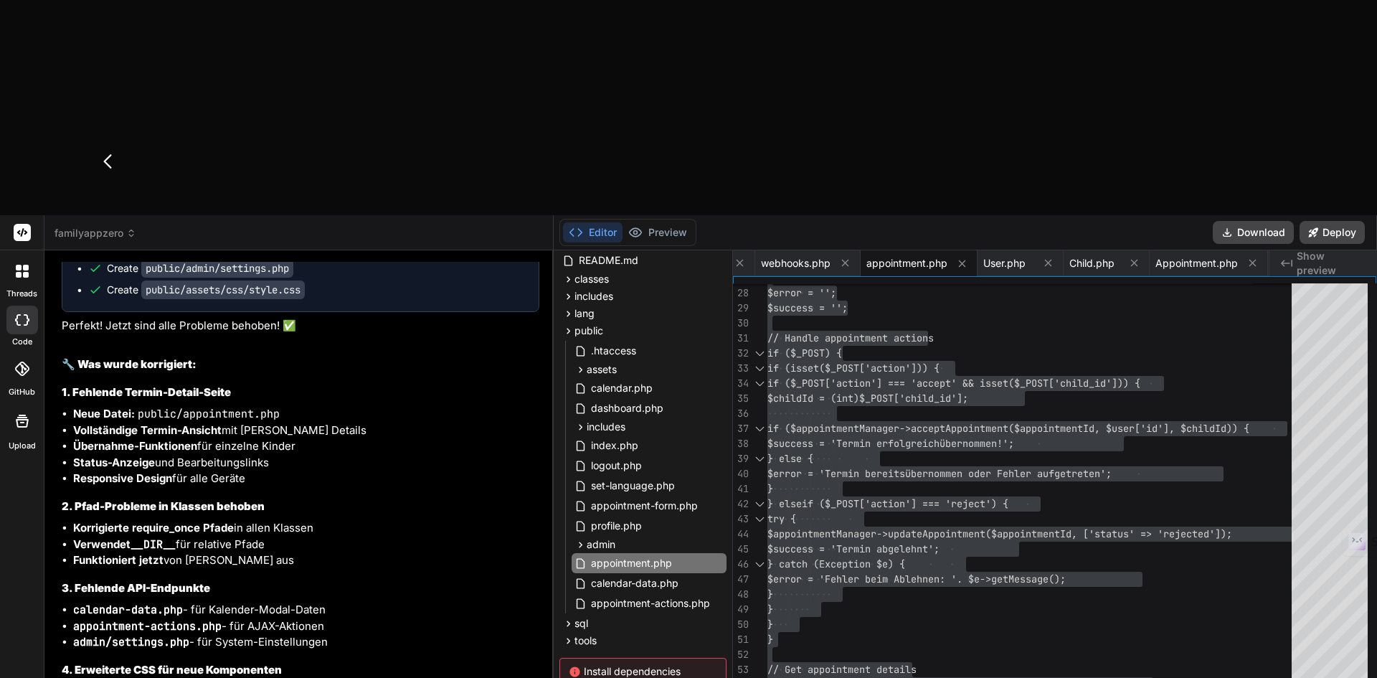
drag, startPoint x: 677, startPoint y: 348, endPoint x: 184, endPoint y: 336, distance: 492.7
click at [184, 344] on div "threads code GitHub Upload familyappzero Created with Pixso. Bind AI Web Search…" at bounding box center [688, 554] width 1377 height 678
drag, startPoint x: 276, startPoint y: 98, endPoint x: 189, endPoint y: 99, distance: 86.8
click at [189, 130] on code "public/appointment.php" at bounding box center [208, 139] width 135 height 19
copy code "appointment.php"
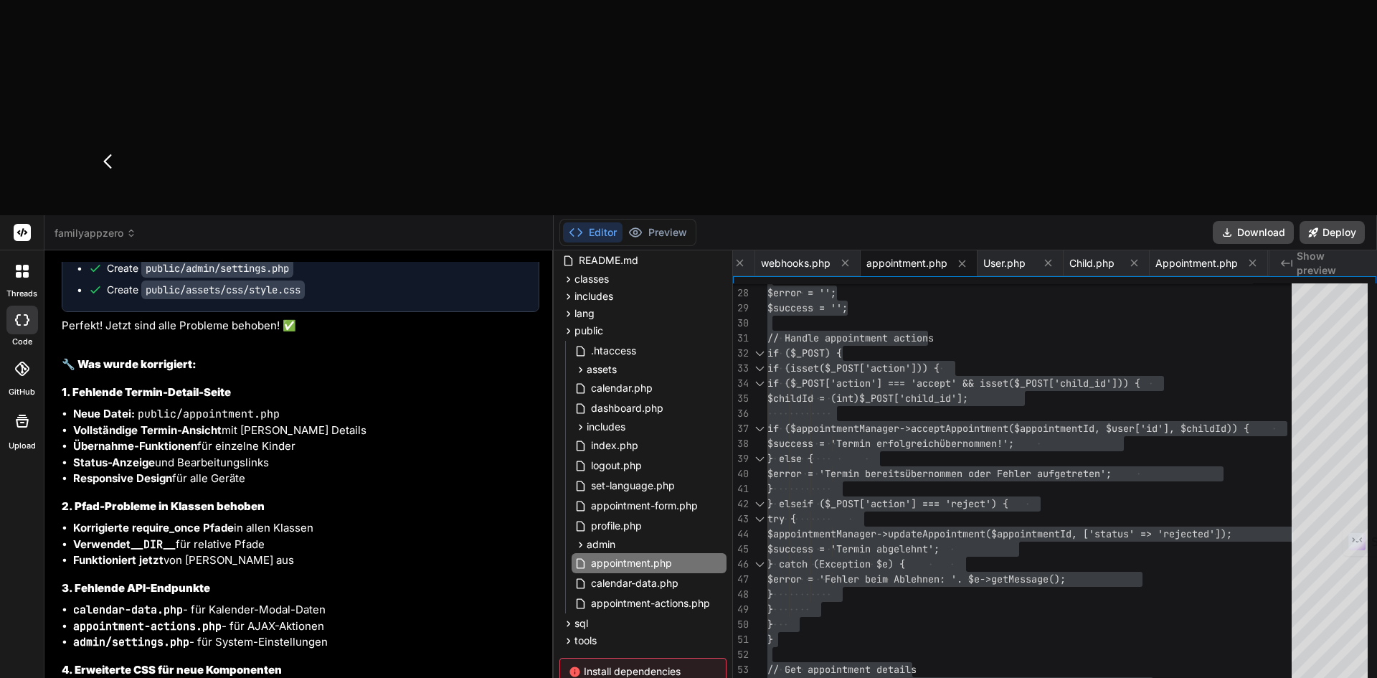
paste textarea "Wenn ich auf der Admin-Seite bin, und dann wieder auf den auf einen Link außerh…"
type textarea "Wenn ich auf der Admin-Seite bin, und dann wieder auf den auf einen Link außerh…"
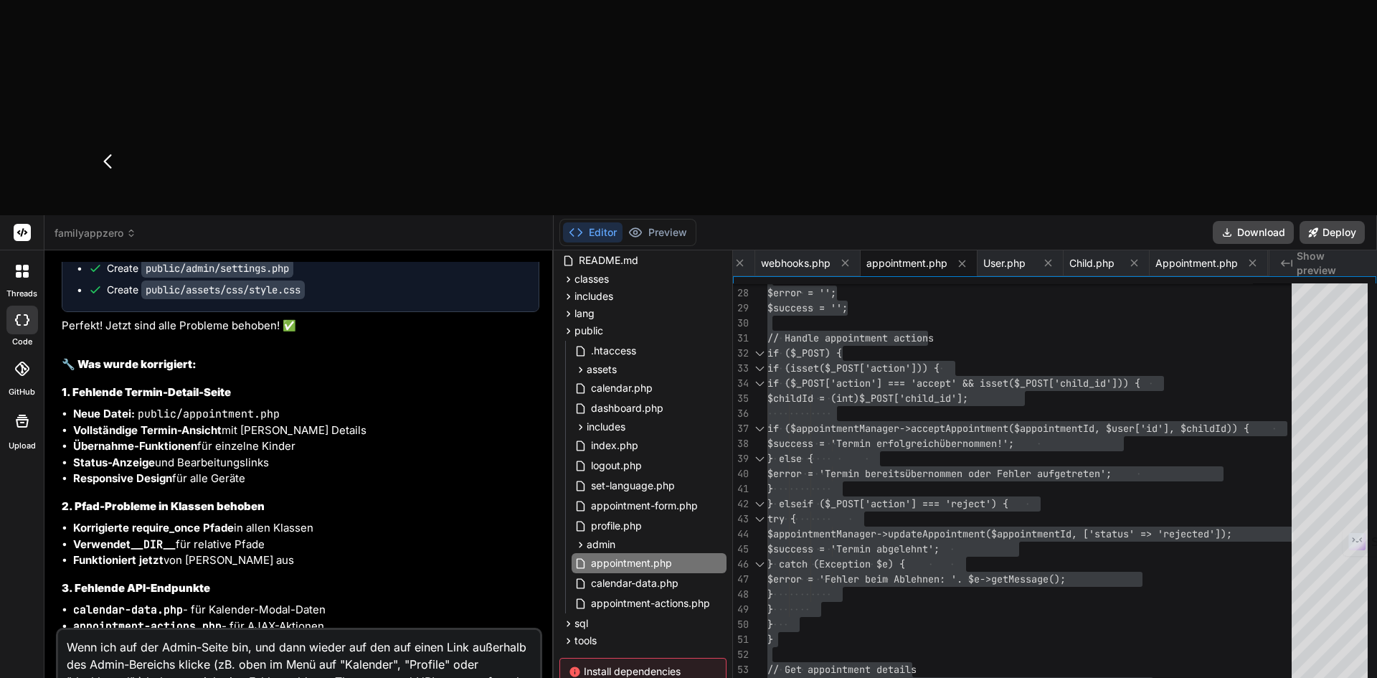
scroll to position [36, 0]
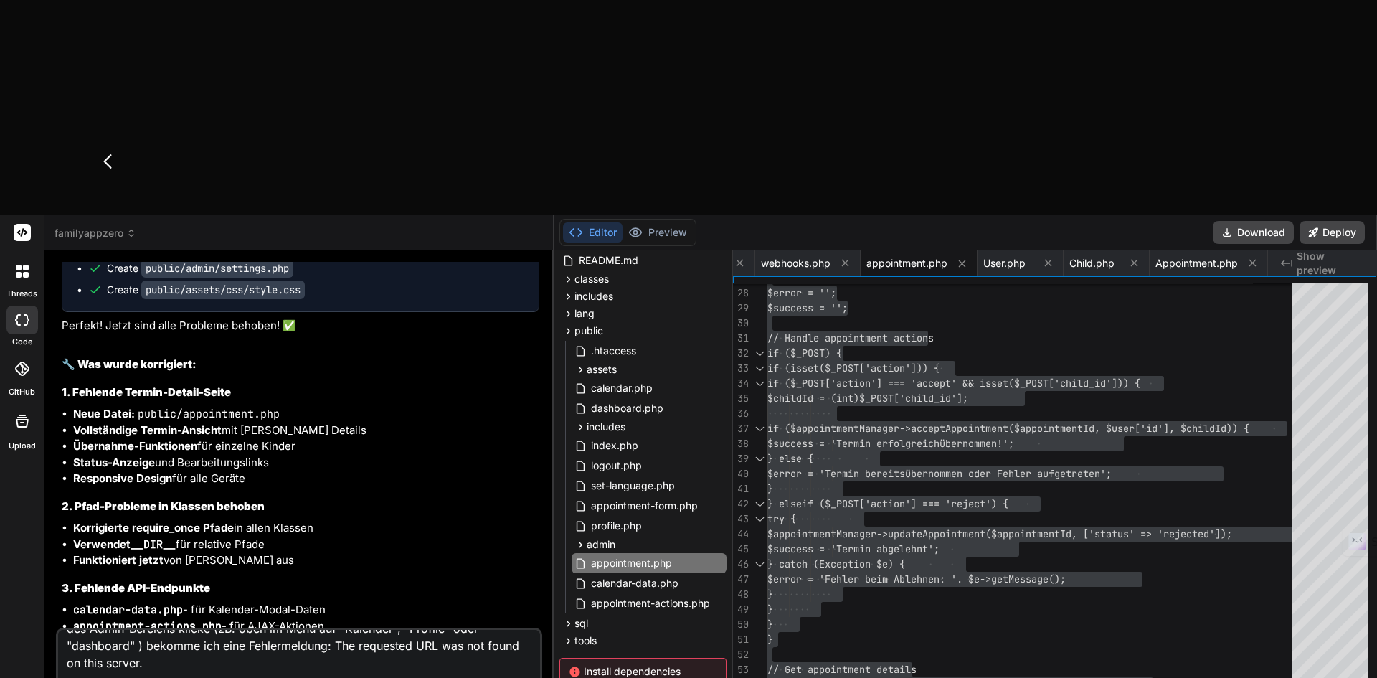
type textarea "x"
type textarea "Wenn ich auf der Admin-Seite bin, und dann wieder auf den auf einen Link außerh…"
type textarea "x"
type textarea "Wenn ich auf der Admin-Seite bin, und dann wieder auf den auf einen Link außerh…"
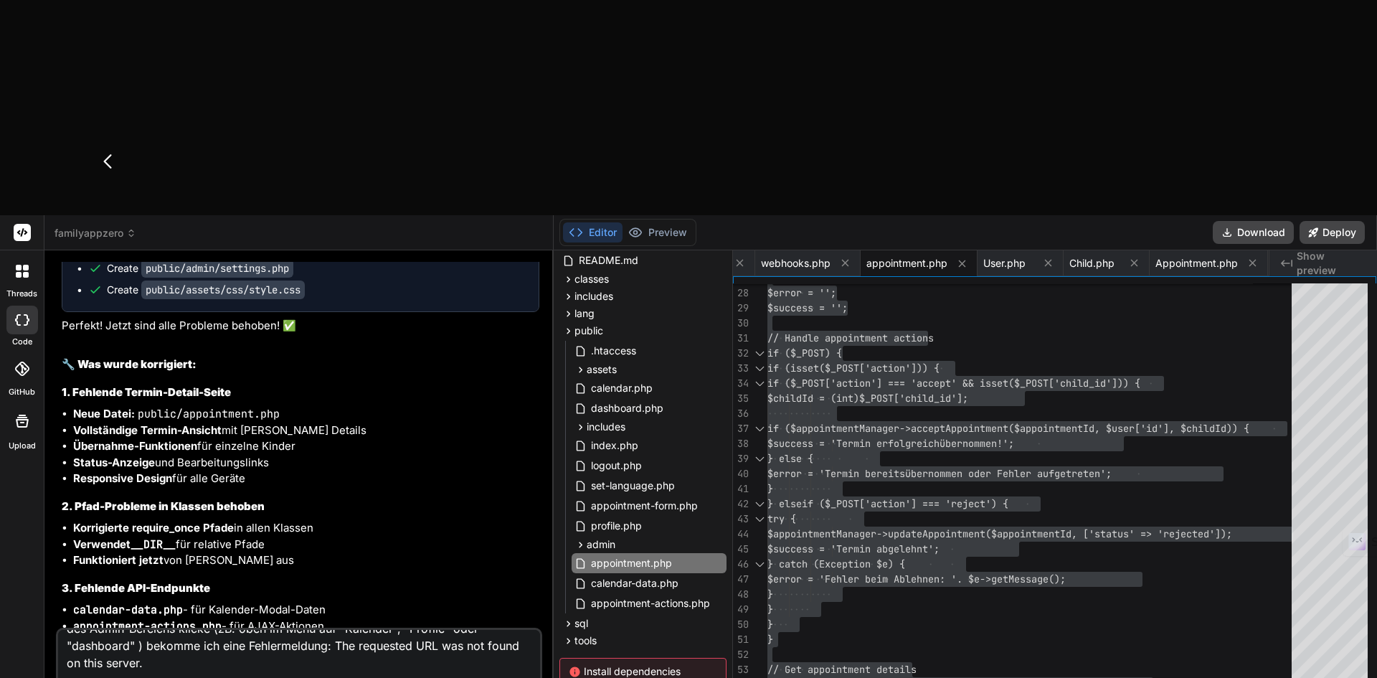
type textarea "x"
type textarea "Wenn ich auf der Admin-Seite bin, und dann wieder auf den auf einen Link außerh…"
type textarea "x"
type textarea "Wenn ich auf der Admin-Seite bin, und dann wieder auf den auf einen Link außerh…"
type textarea "x"
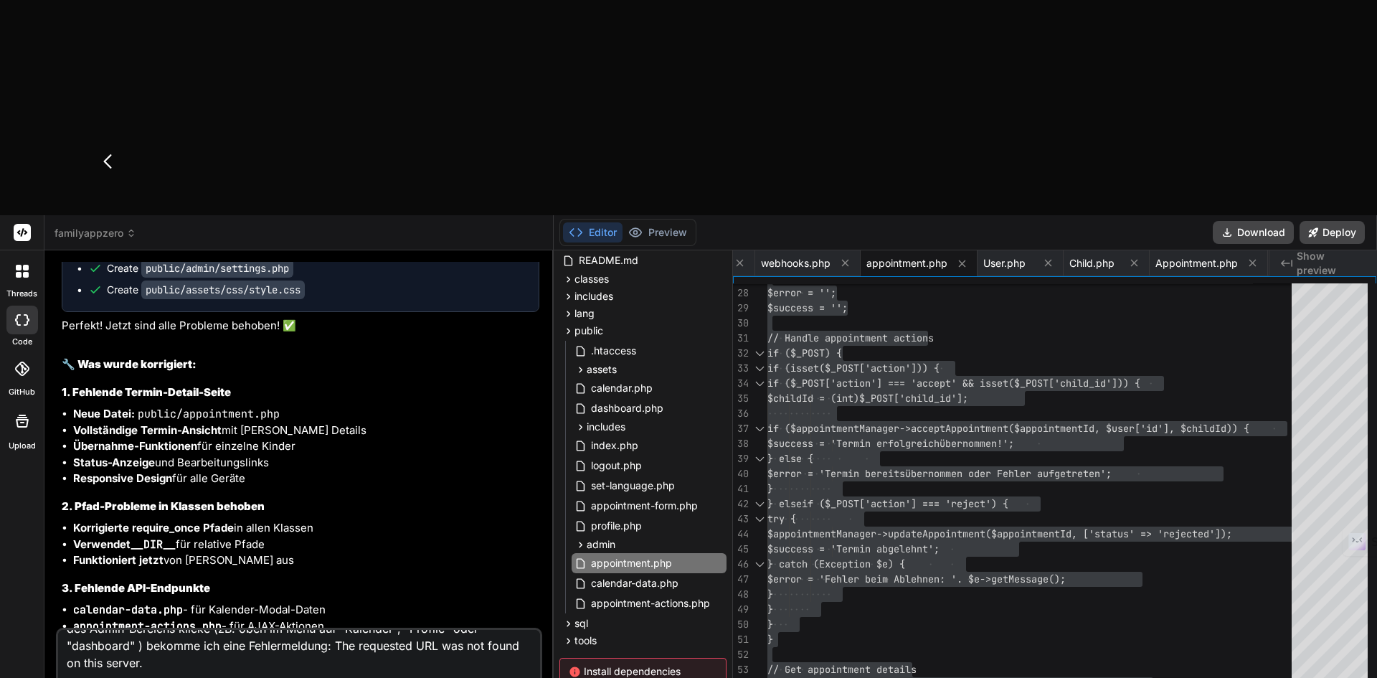
type textarea "Wenn ich auf der Admin-Seite bin, und dann wieder auf den auf einen Link außerh…"
type textarea "x"
type textarea "Wenn ich auf der Admin-Seite bin, und dann wieder auf den auf einen Link außerh…"
type textarea "x"
type textarea "Wenn ich auf der Admin-Seite bin, und dann wieder auf den auf einen Link außerh…"
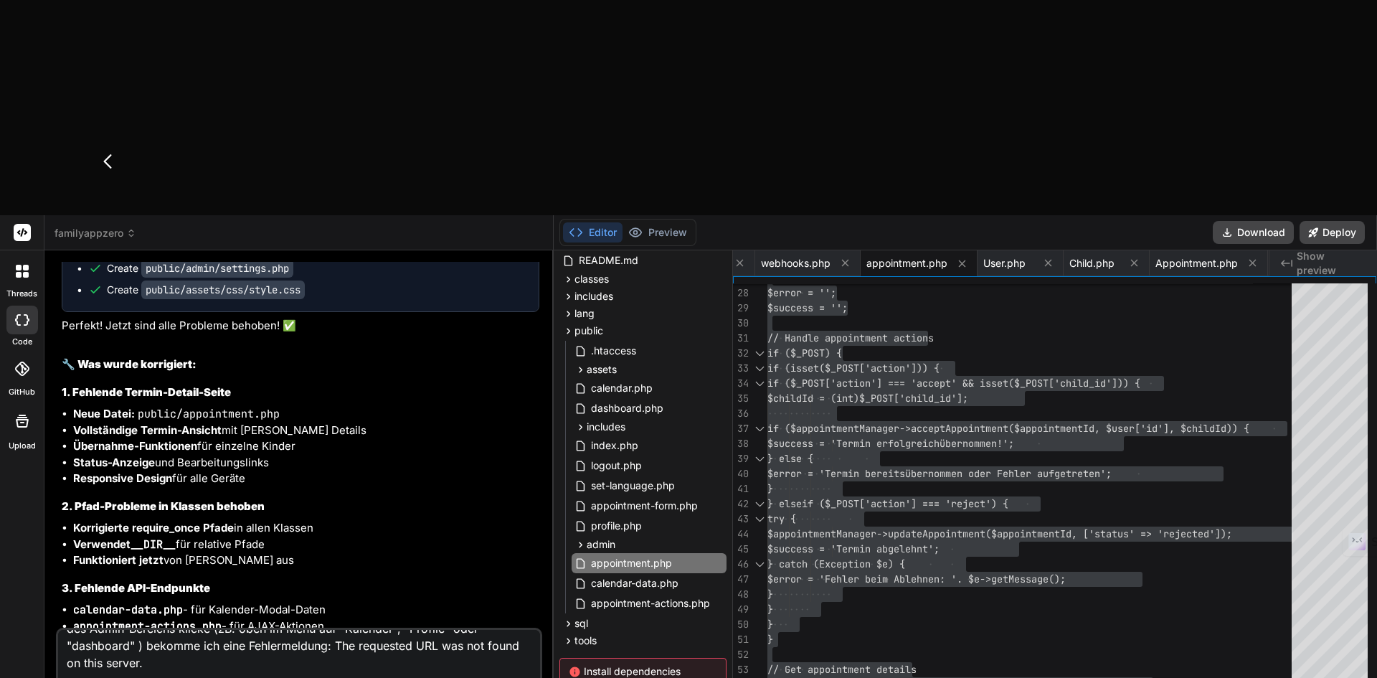
type textarea "x"
type textarea "Wenn ich auf der Admin-Seite bin, und dann wieder auf den auf einen Link außerh…"
type textarea "x"
type textarea "Wenn ich auf der Admin-Seite bin, und dann wieder auf den auf einen Link außerh…"
type textarea "x"
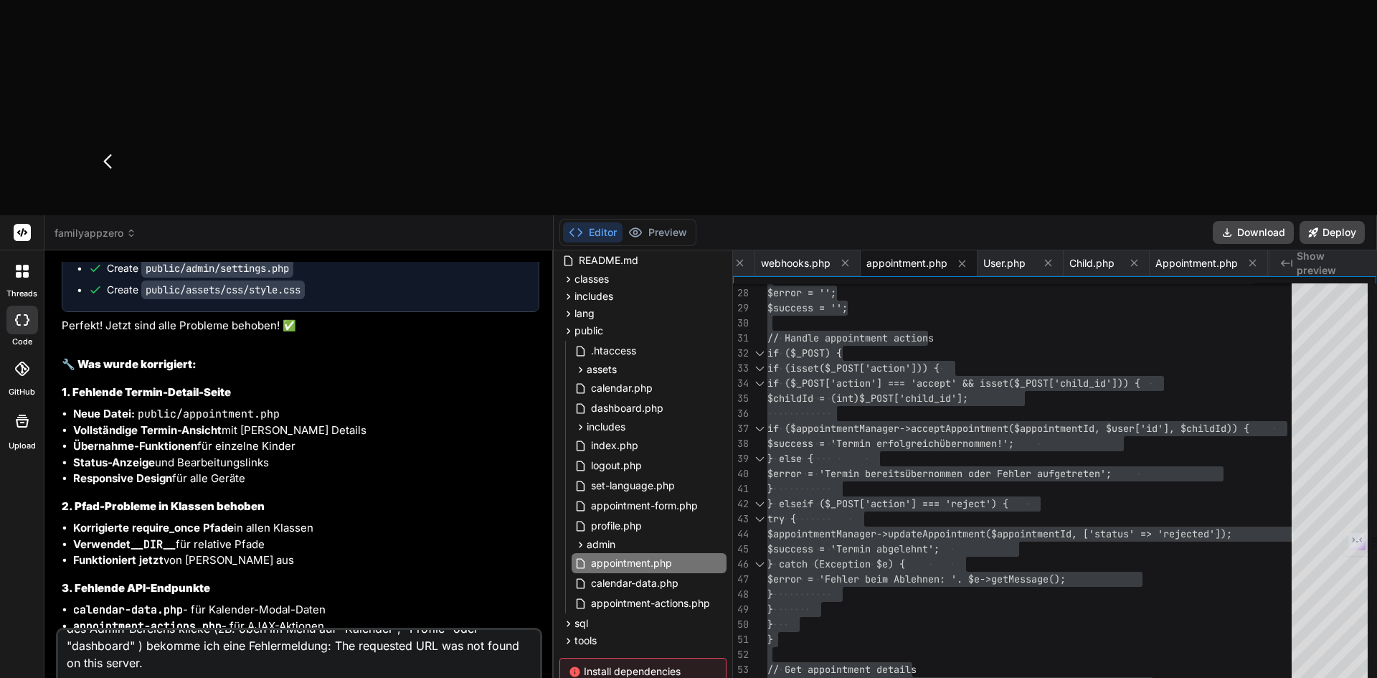
type textarea "Wenn ich auf der Admin-Seite bin, und dann wieder auf den auf einen Link außerh…"
type textarea "x"
type textarea "Wenn ich auf der Admin-Seite bin, und dann wieder auf den auf einen Link außerh…"
type textarea "x"
type textarea "Wenn ich auf der Admin-Seite bin, und dann wieder auf den auf einen Link außerh…"
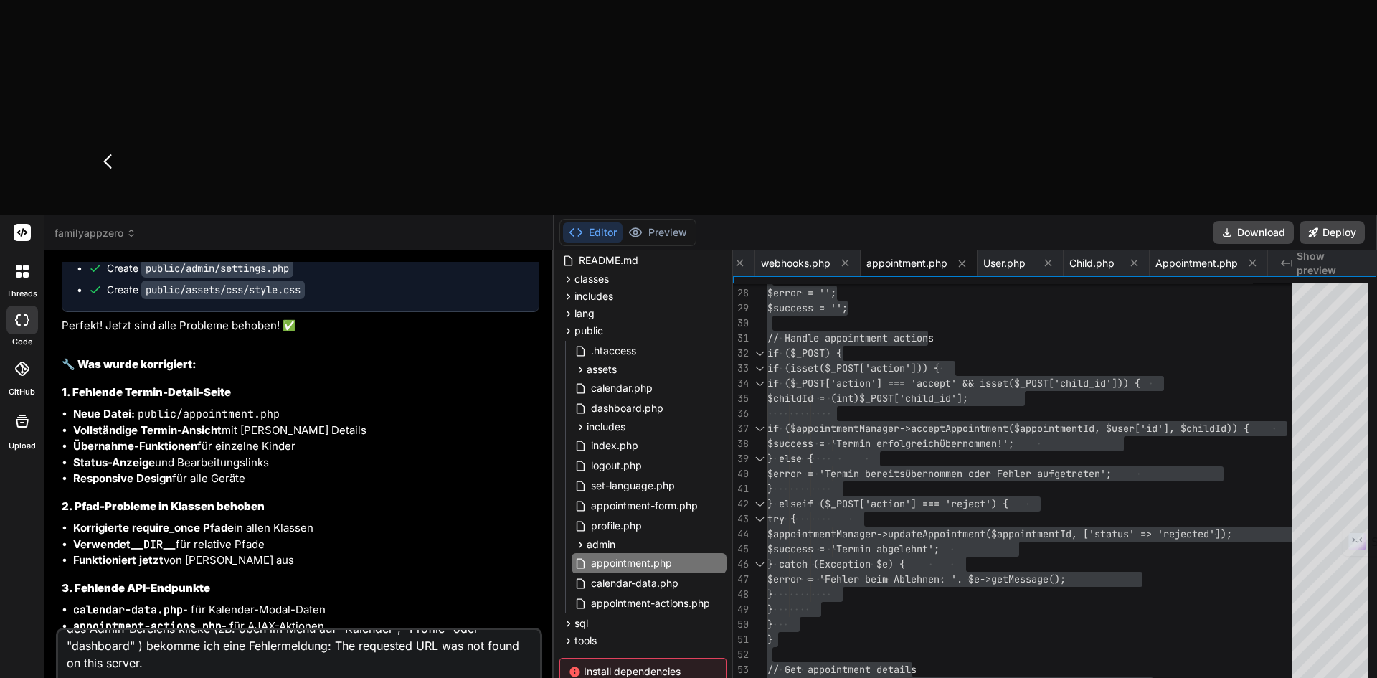
type textarea "x"
type textarea "Wenn ich auf der Admin-Seite bin, und dann wieder auf den auf einen Link außerh…"
type textarea "x"
type textarea "Wenn ich auf der Admin-Seite bin, und dann wieder auf den auf einen Link außerh…"
type textarea "x"
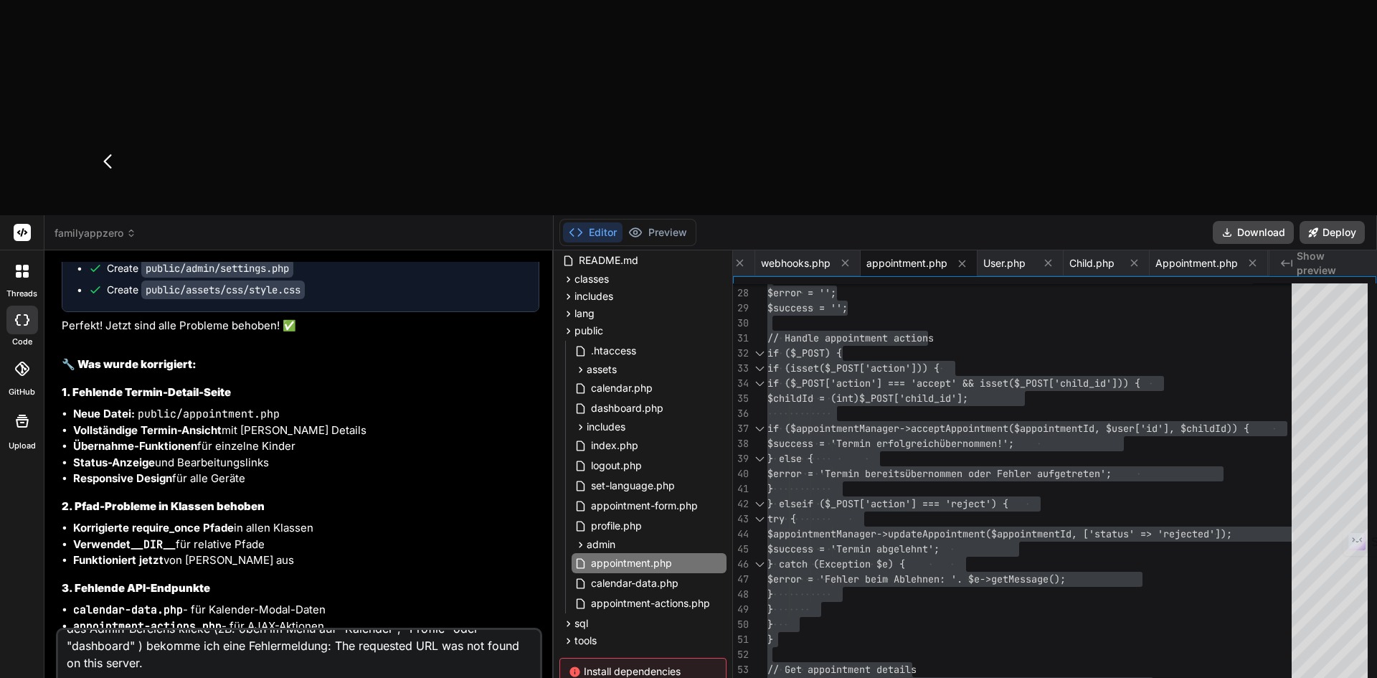
type textarea "Wenn ich auf der Admin-Seite bin, und dann wieder auf den auf einen Link außerh…"
type textarea "x"
type textarea "Wenn ich auf der Admin-Seite bin, und dann wieder auf den auf einen Link außerh…"
type textarea "x"
type textarea "Wenn ich auf der Admin-Seite bin, und dann wieder auf den auf einen Link außerh…"
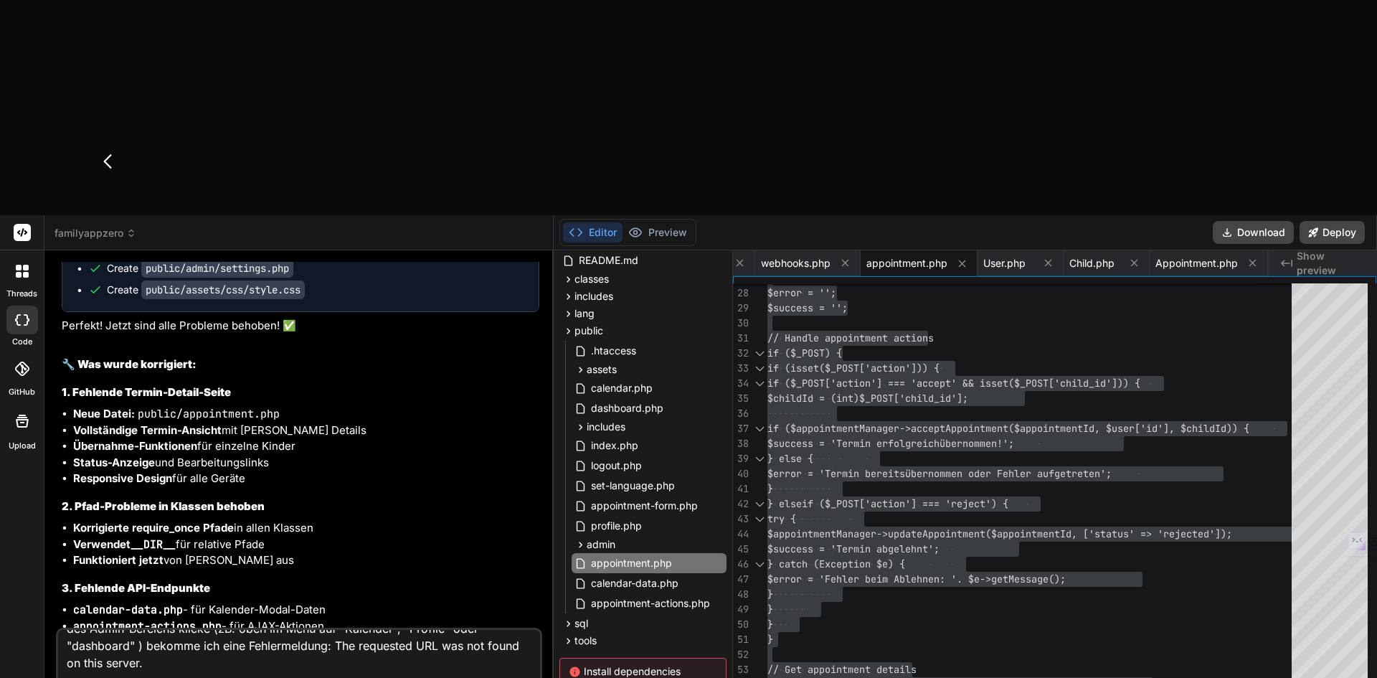
type textarea "x"
type textarea "Wenn ich auf der Admin-Seite bin, und dann wieder auf den auf einen Link außerh…"
type textarea "x"
type textarea "Wenn ich auf der Admin-Seite bin, und dann wieder auf den auf einen Link außerh…"
type textarea "x"
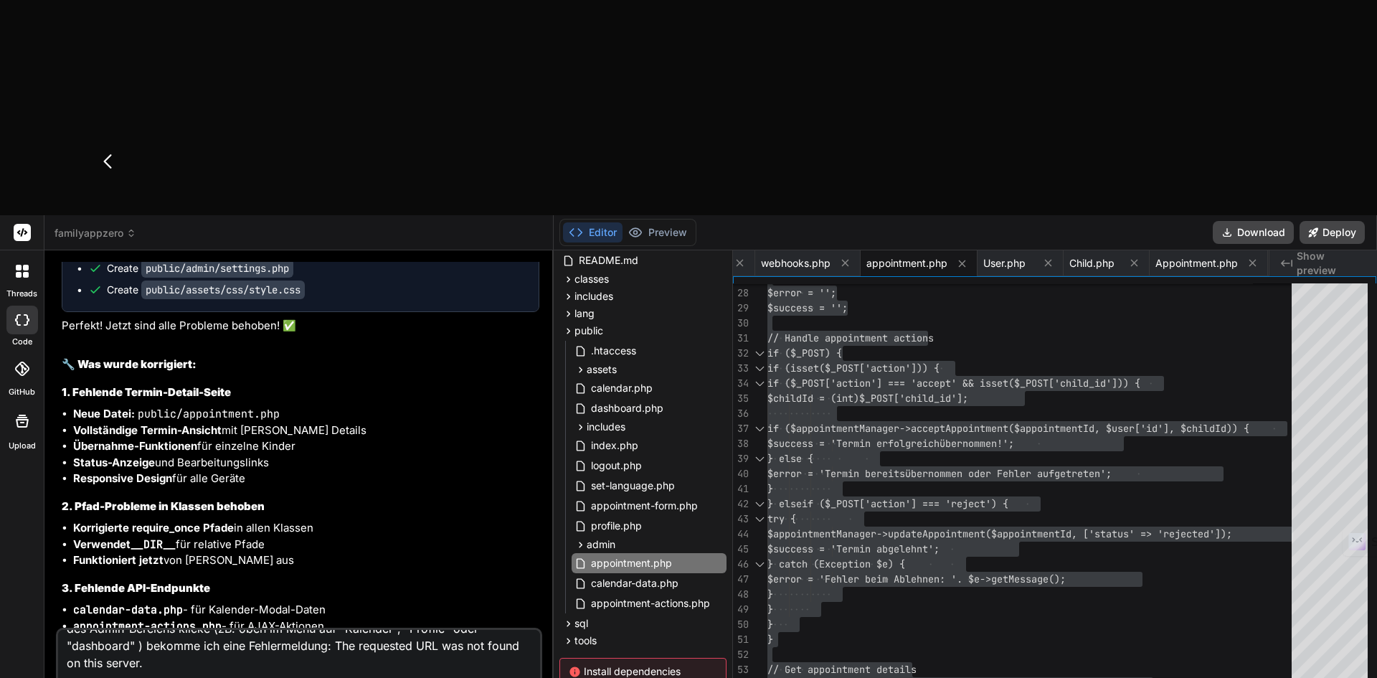
type textarea "Wenn ich auf der Admin-Seite bin, und dann wieder auf den auf einen Link außerh…"
type textarea "x"
type textarea "Wenn ich auf der Admin-Seite bin, und dann wieder auf den auf einen Link außerh…"
type textarea "x"
type textarea "Wenn ich auf der Admin-Seite bin, und dann wieder auf den auf einen Link außerh…"
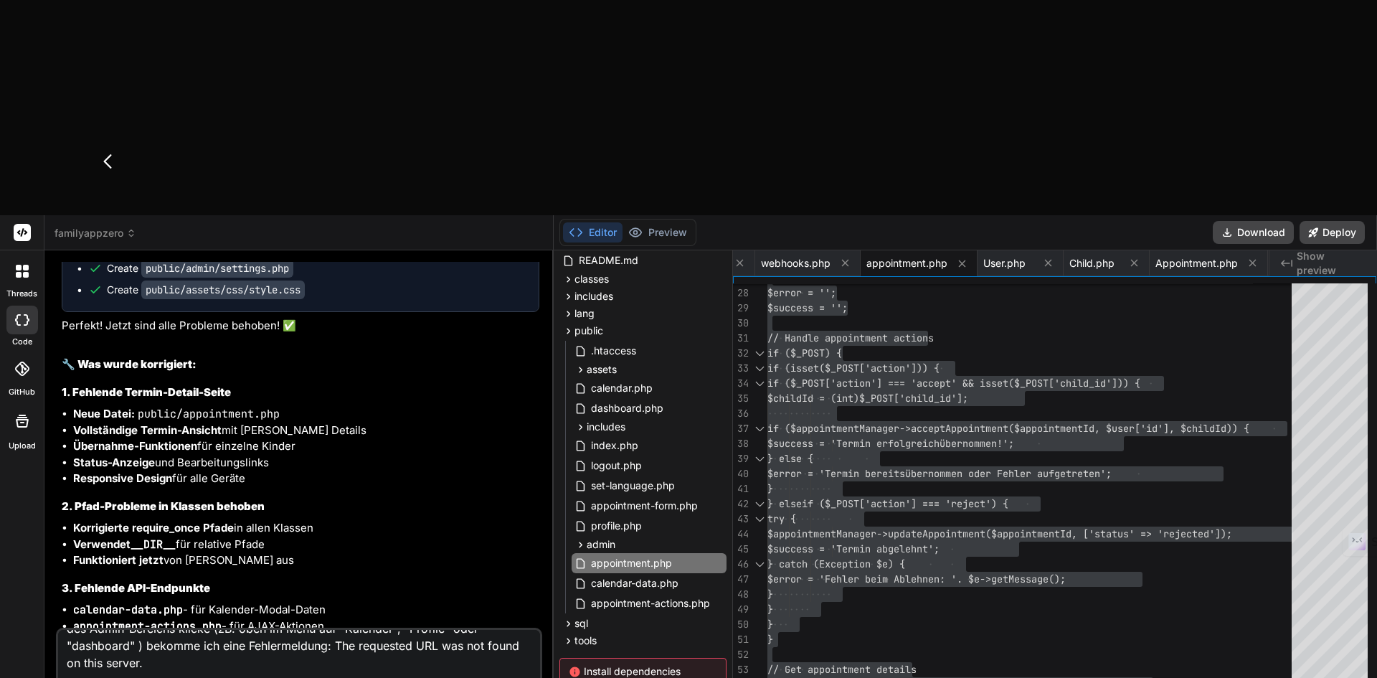
type textarea "x"
type textarea "Wenn ich auf der Admin-Seite bin, und dann wieder auf den auf einen Link außerh…"
type textarea "x"
type textarea "Wenn ich auf der Admin-Seite bin, und dann wieder auf den auf einen Link außerh…"
type textarea "x"
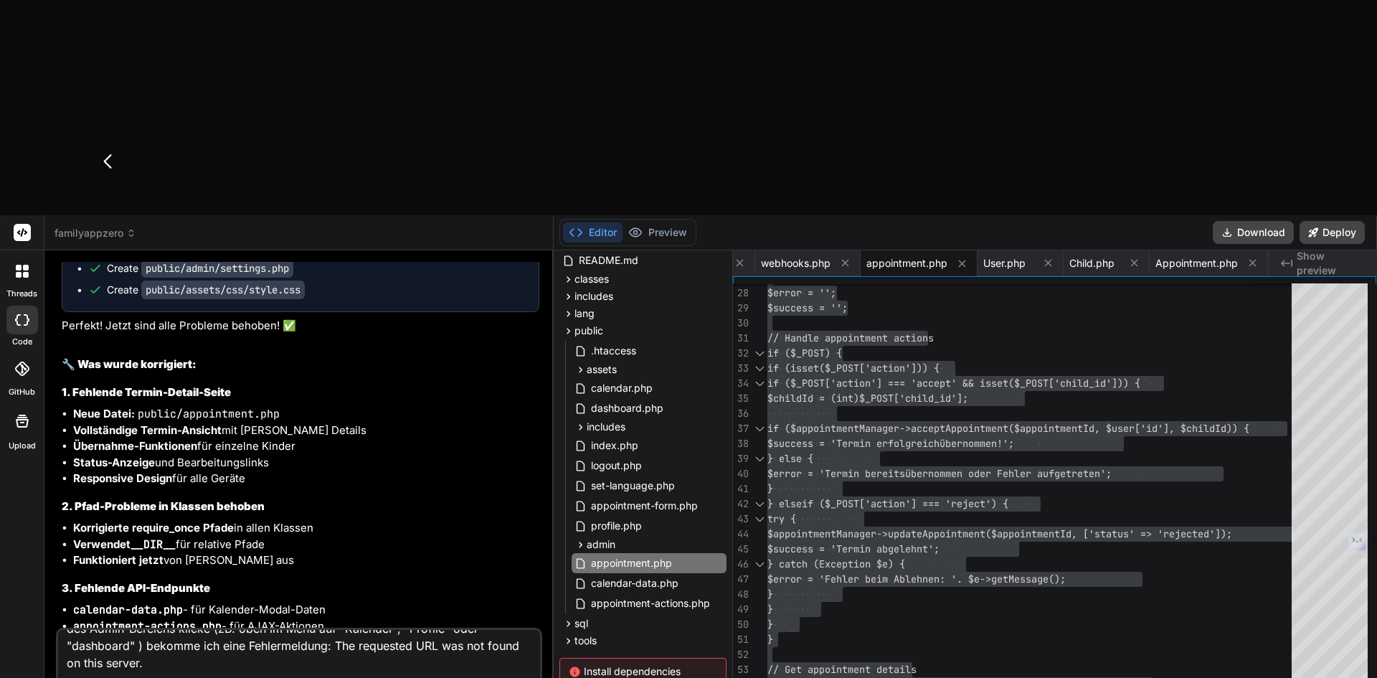
type textarea "Wenn ich auf der Admin-Seite bin, und dann wieder auf den auf einen Link außerh…"
type textarea "x"
type textarea "Wenn ich auf der Admin-Seite bin, und dann wieder auf den auf einen Link außerh…"
type textarea "x"
type textarea "Wenn ich auf der Admin-Seite bin, und dann wieder auf den auf einen Link außerh…"
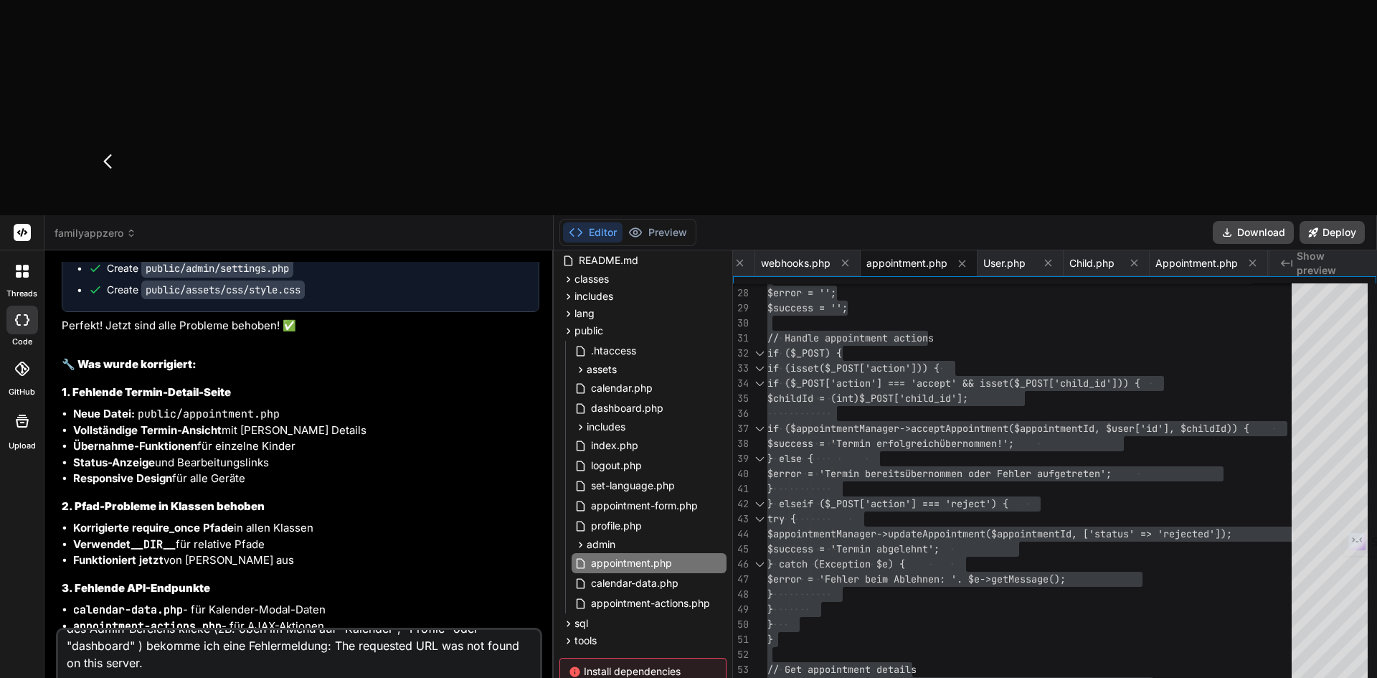
type textarea "x"
type textarea "Wenn ich auf der Admin-Seite bin, und dann wieder auf den auf einen Link außerh…"
type textarea "x"
type textarea "Wenn ich auf der Admin-Seite bin, und dann wieder auf den auf einen Link außerh…"
type textarea "x"
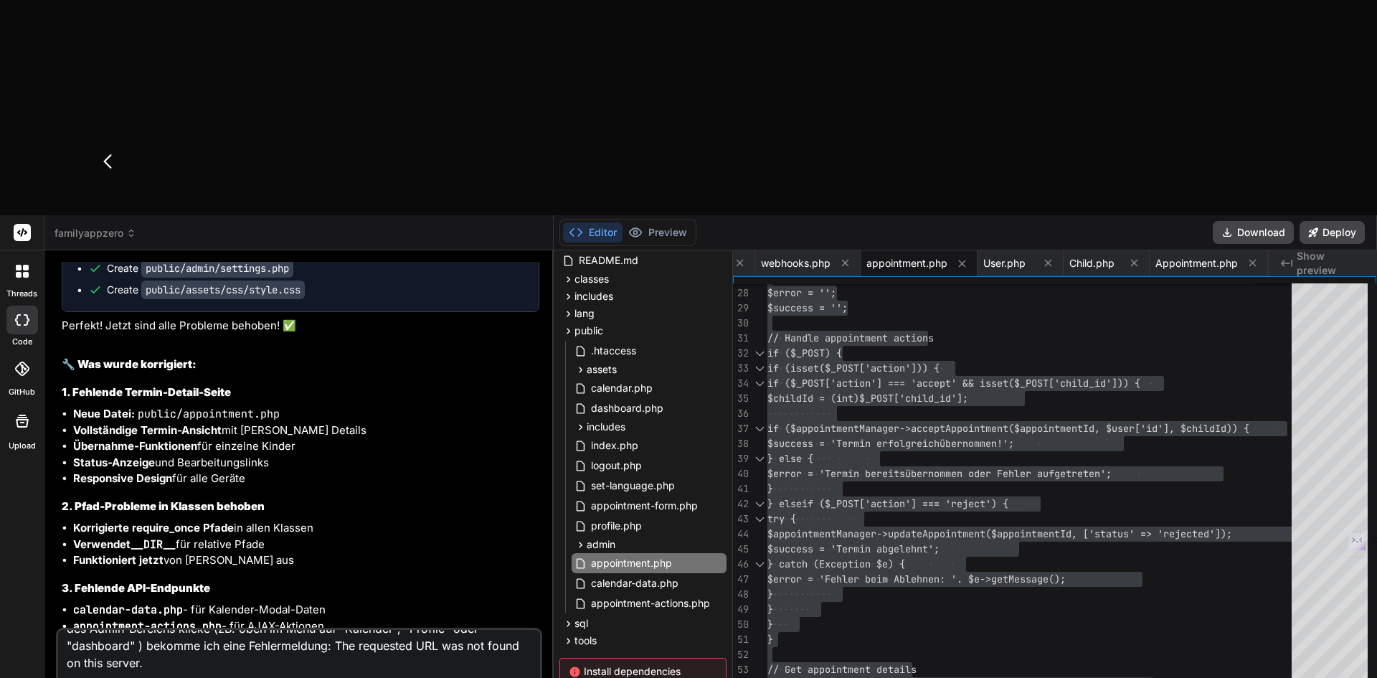
type textarea "Wenn ich auf der Admin-Seite bin, und dann wieder auf den auf einen Link außerh…"
type textarea "x"
type textarea "Wenn ich auf der Admin-Seite bin, und dann wieder auf den auf einen Link außerh…"
type textarea "x"
type textarea "Wenn ich auf der Admin-Seite bin, und dann wieder auf den auf einen Link außerh…"
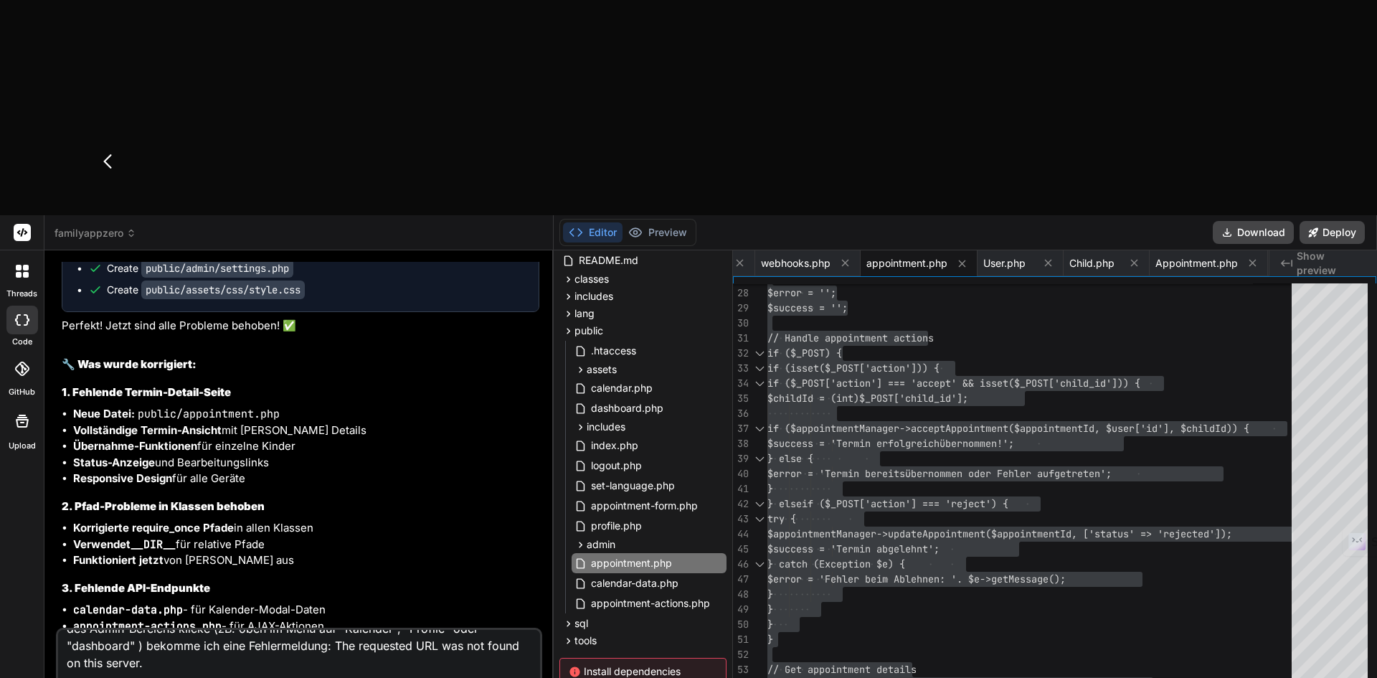
type textarea "x"
type textarea "Wenn ich auf der Admin-Seite bin, und dann wieder auf den auf einen Link außerh…"
type textarea "x"
type textarea "Wenn ich auf der Admin-Seite bin, und dann wieder auf den auf einen Link außerh…"
type textarea "x"
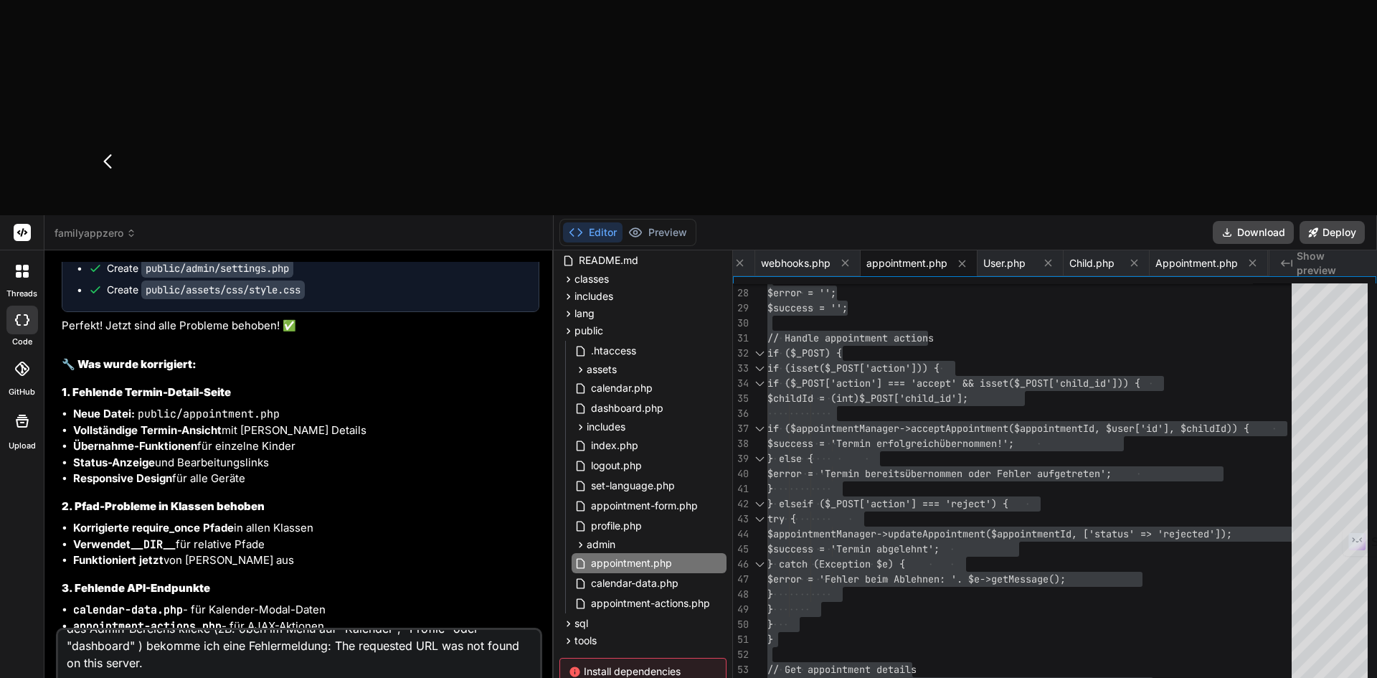
type textarea "Wenn ich auf der Admin-Seite bin, und dann wieder auf den auf einen Link außerh…"
type textarea "x"
type textarea "Wenn ich auf der Admin-Seite bin, und dann wieder auf den auf einen Link außerh…"
type textarea "x"
type textarea "Wenn ich auf der Admin-Seite bin, und dann wieder auf den auf einen Link außerh…"
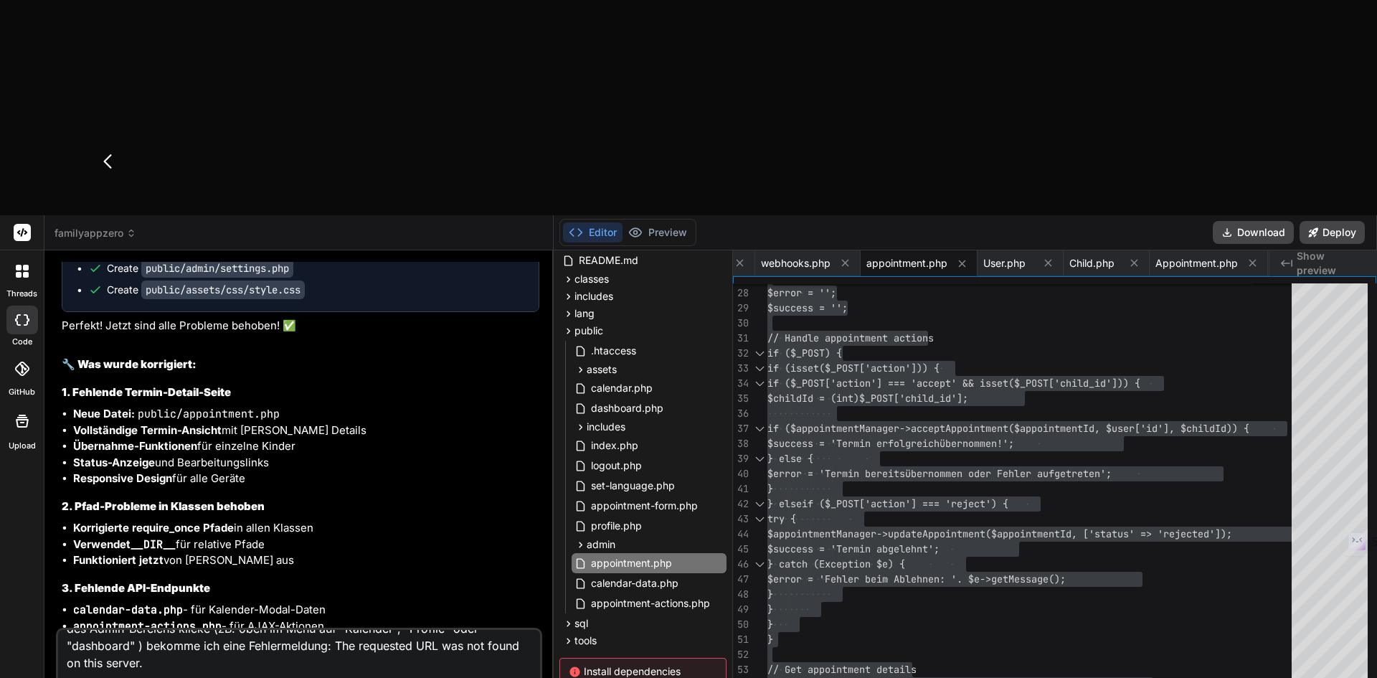
type textarea "x"
type textarea "Wenn ich auf der Admin-Seite bin, und dann wieder auf den auf einen Link außerh…"
type textarea "x"
type textarea "Wenn ich auf der Admin-Seite bin, und dann wieder auf den auf einen Link außerh…"
type textarea "x"
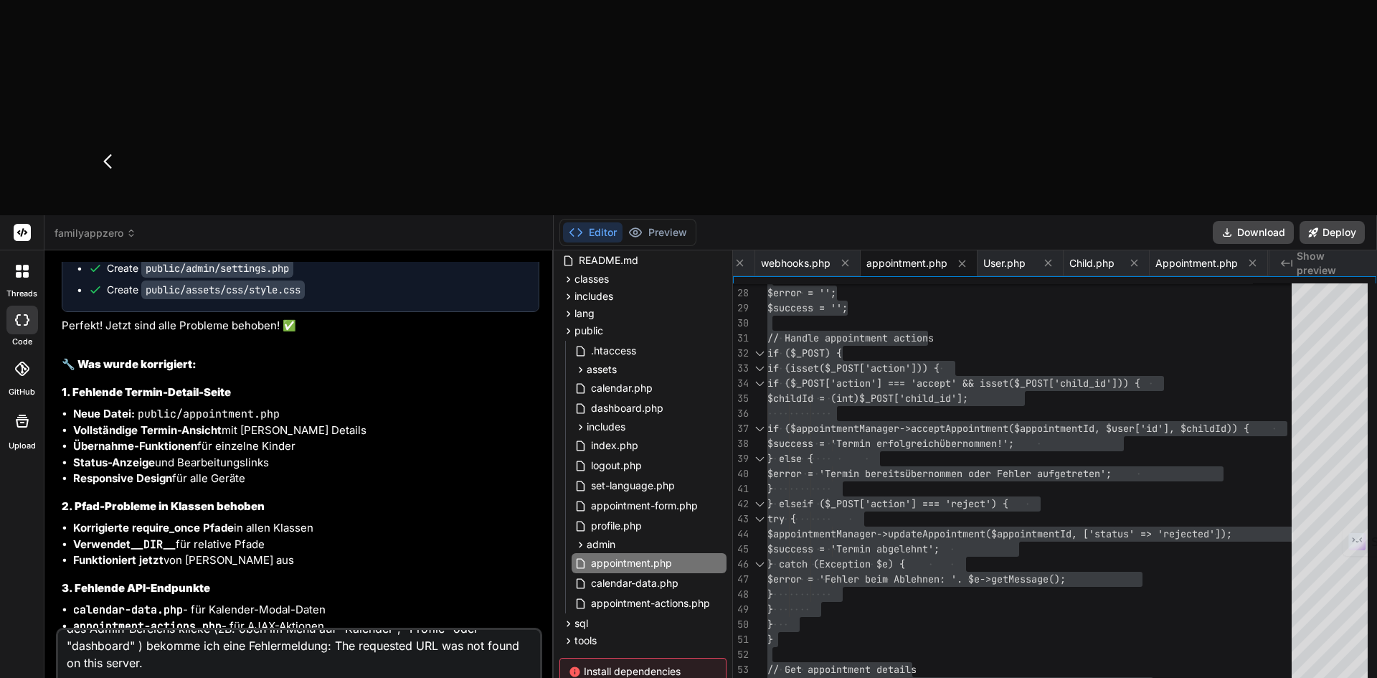
type textarea "Wenn ich auf der Admin-Seite bin, und dann wieder auf den auf einen Link außerh…"
type textarea "x"
type textarea "Wenn ich auf der Admin-Seite bin, und dann wieder auf den auf einen Link außerh…"
type textarea "x"
type textarea "Wenn ich auf der Admin-Seite bin, und dann wieder auf den auf einen Link außerh…"
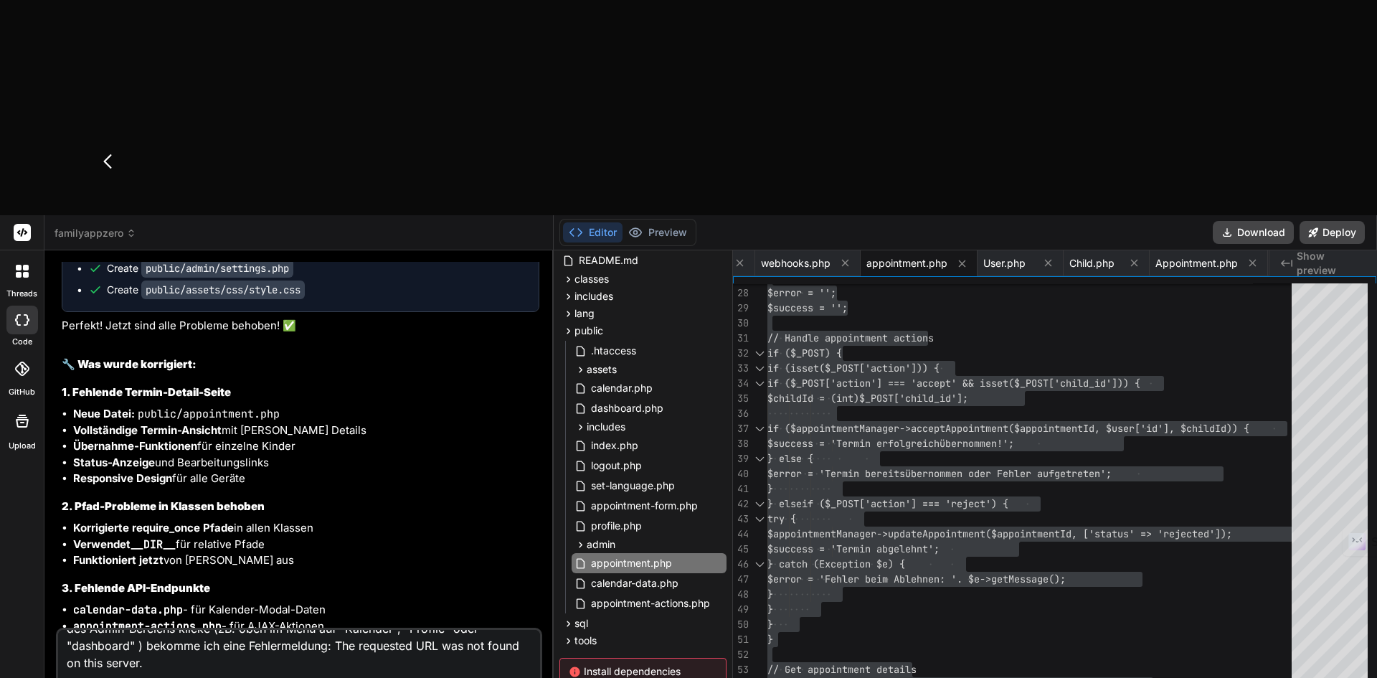
type textarea "x"
type textarea "Wenn ich auf der Admin-Seite bin, und dann wieder auf den auf einen Link außerh…"
type textarea "x"
type textarea "Wenn ich auf der Admin-Seite bin, und dann wieder auf den auf einen Link außerh…"
type textarea "x"
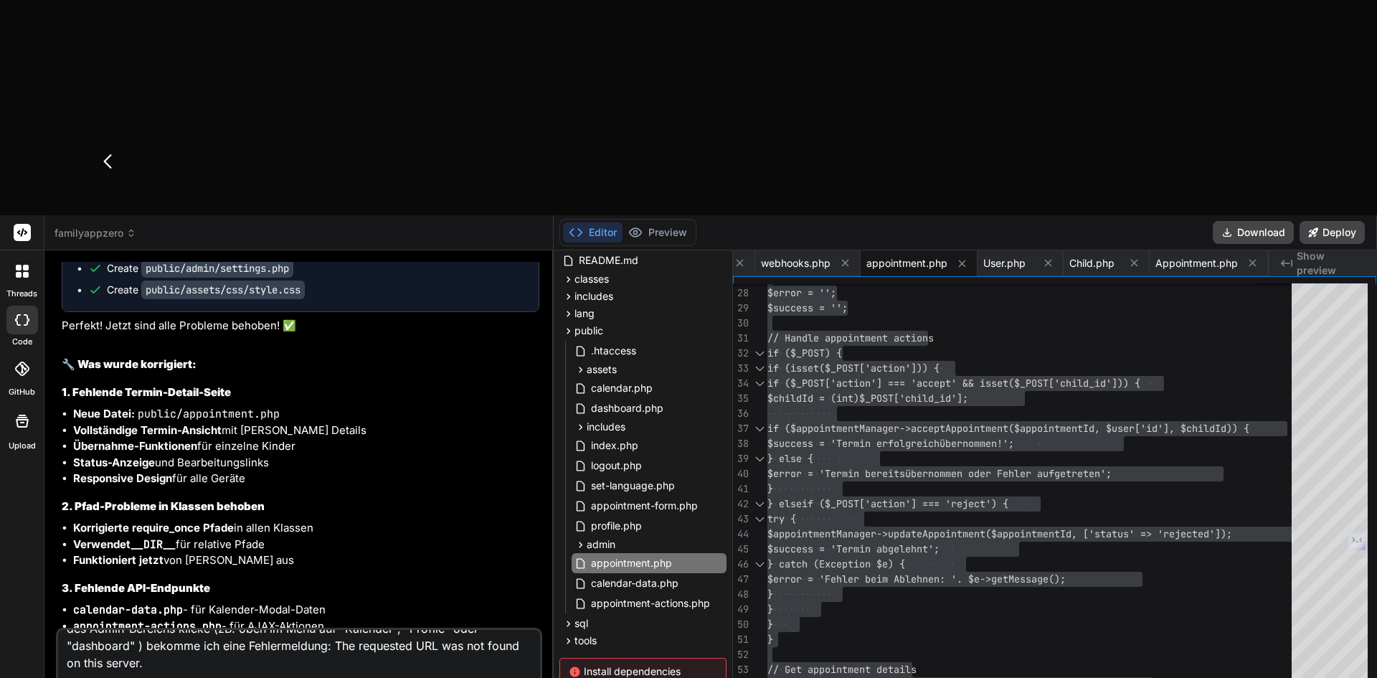
type textarea "Wenn ich auf der Admin-Seite bin, und dann wieder auf den auf einen Link außerh…"
type textarea "x"
type textarea "Wenn ich auf der Admin-Seite bin, und dann wieder auf den auf einen Link außerh…"
type textarea "x"
type textarea "Wenn ich auf der Admin-Seite bin, und dann wieder auf den auf einen Link außerh…"
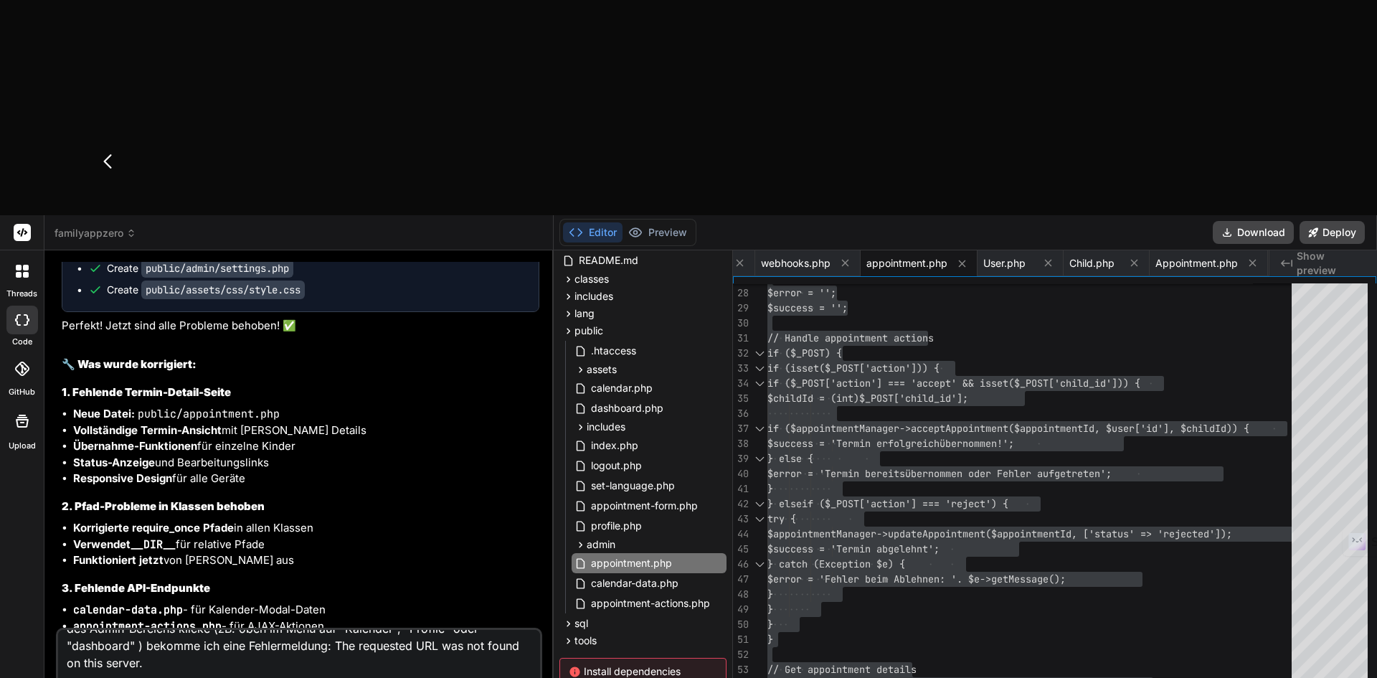
type textarea "x"
type textarea "Wenn ich auf der Admin-Seite bin, und dann wieder auf den auf einen Link außerh…"
type textarea "x"
type textarea "Wenn ich auf der Admin-Seite bin, und dann wieder auf den auf einen Link außerh…"
type textarea "x"
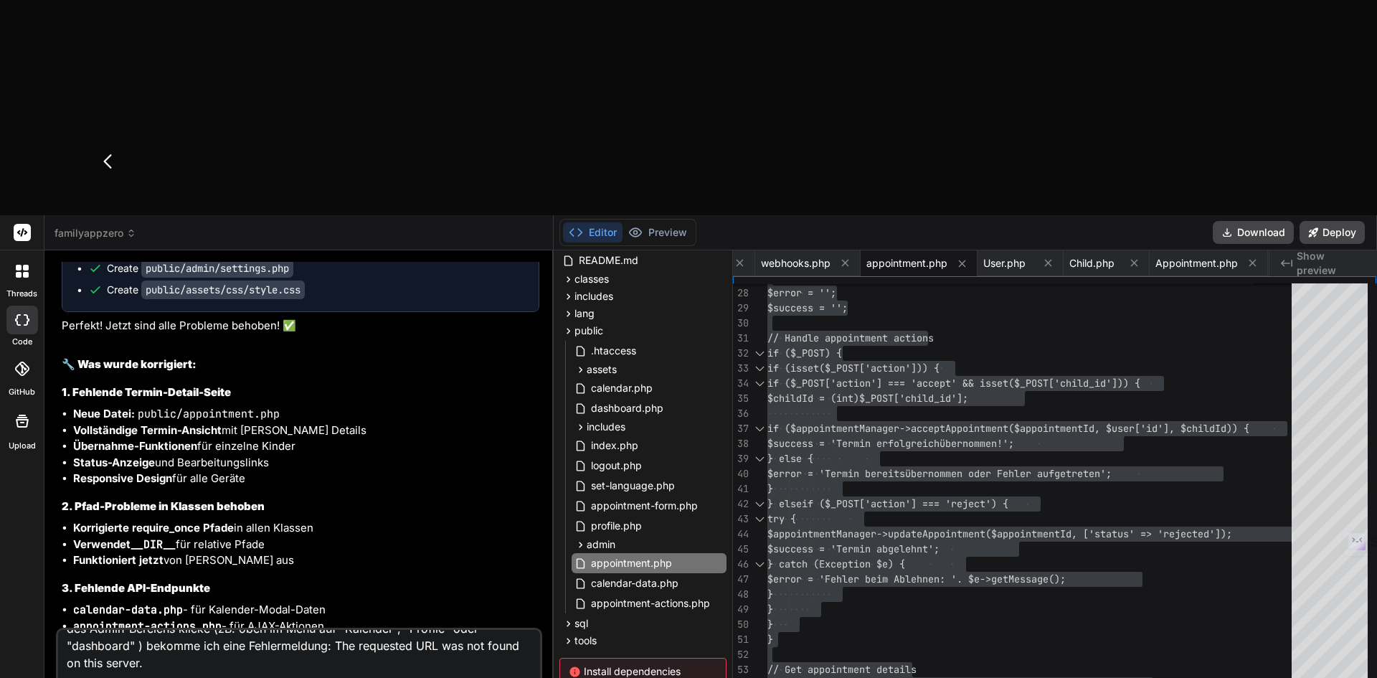
type textarea "Wenn ich auf der Admin-Seite bin, und dann wieder auf den auf einen Link außerh…"
type textarea "x"
type textarea "Wenn ich auf der Admin-Seite bin, und dann wieder auf den auf einen Link außerh…"
type textarea "x"
type textarea "Wenn ich auf der Admin-Seite bin, und dann wieder auf den auf einen Link außerh…"
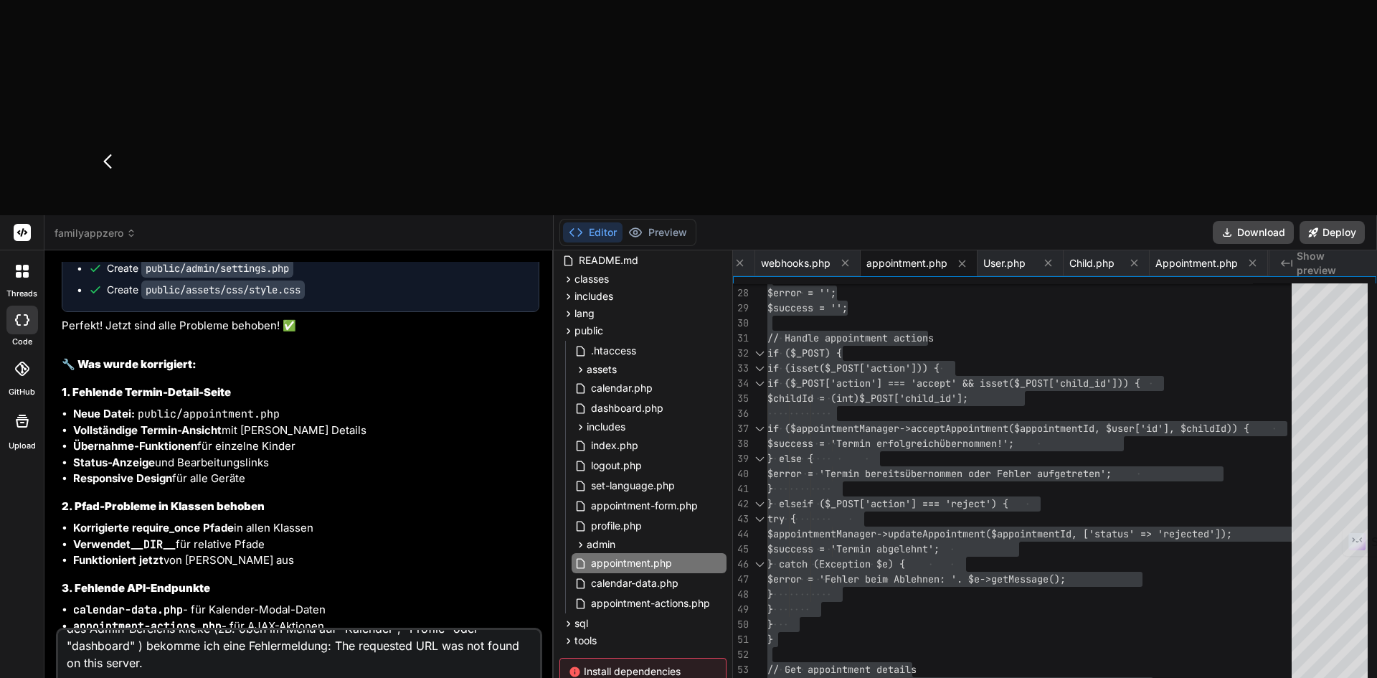
type textarea "x"
type textarea "Wenn ich auf der Admin-Seite bin, und dann wieder auf den auf einen Link außerh…"
type textarea "x"
type textarea "Wenn ich auf der Admin-Seite bin, und dann wieder auf den auf einen Link außerh…"
type textarea "x"
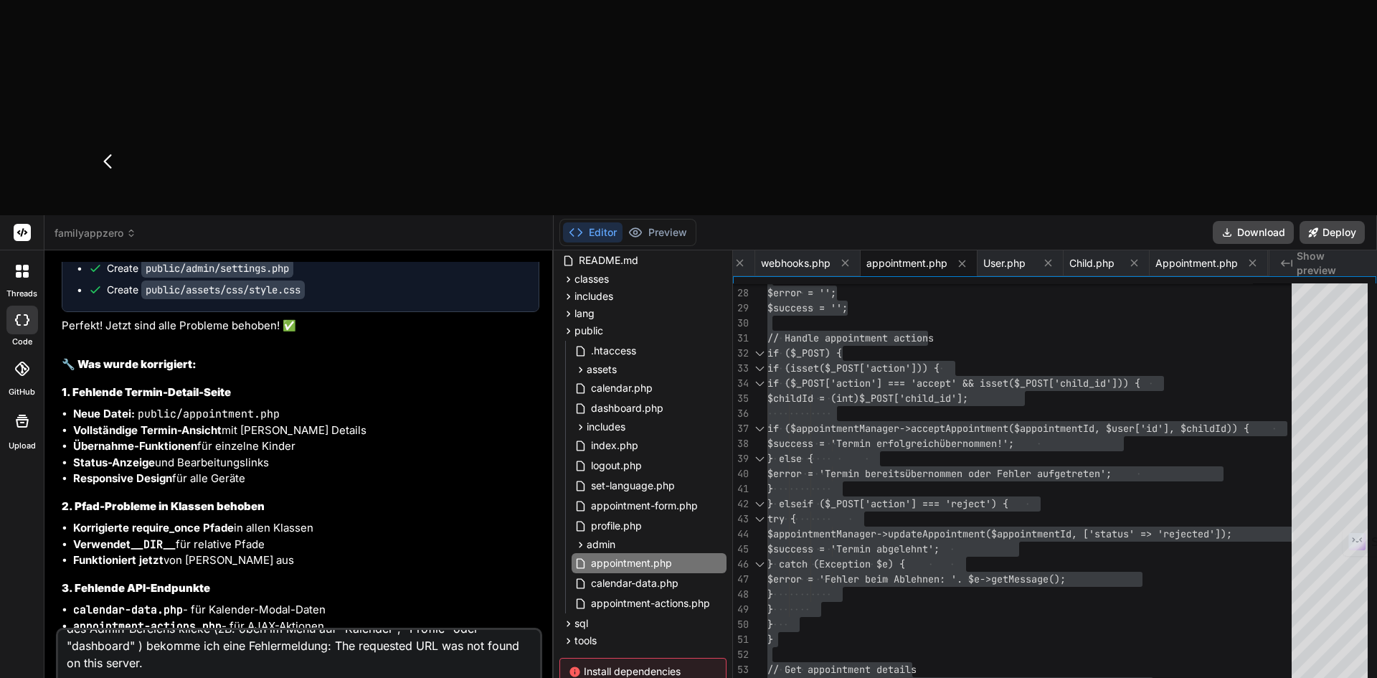
type textarea "Wenn ich auf der Admin-Seite bin, und dann wieder auf den auf einen Link außerh…"
type textarea "x"
type textarea "Wenn ich auf der Admin-Seite bin, und dann wieder auf den auf einen Link außerh…"
type textarea "x"
type textarea "Wenn ich auf der Admin-Seite bin, und dann wieder auf den auf einen Link außerh…"
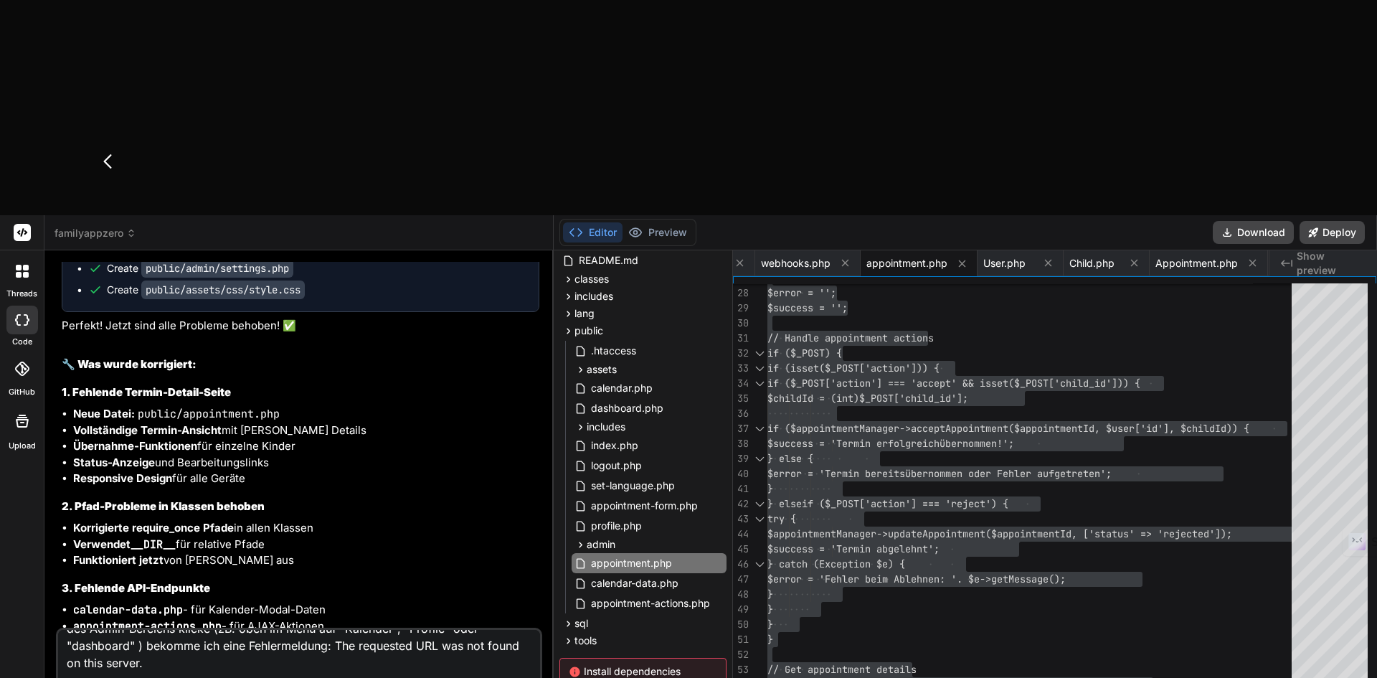
type textarea "x"
type textarea "Wenn ich auf der Admin-Seite bin, und dann wieder auf den auf einen Link außerh…"
type textarea "x"
type textarea "Wenn ich auf der Admin-Seite bin, und dann wieder auf den auf einen Link außerh…"
type textarea "x"
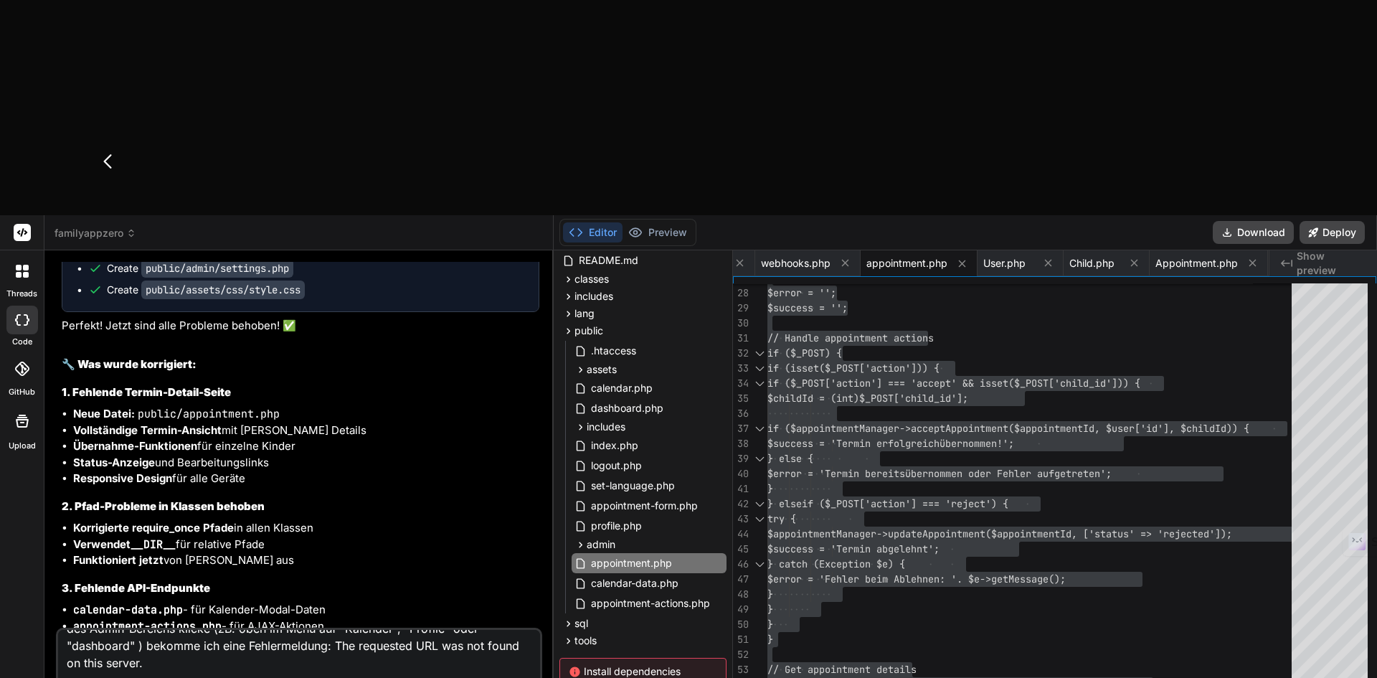
type textarea "Wenn ich auf der Admin-Seite bin, und dann wieder auf den auf einen Link außerh…"
type textarea "x"
type textarea "Wenn ich auf der Admin-Seite bin, und dann wieder auf den auf einen Link außerh…"
type textarea "x"
type textarea "Wenn ich auf der Admin-Seite bin, und dann wieder auf den auf einen Link außerh…"
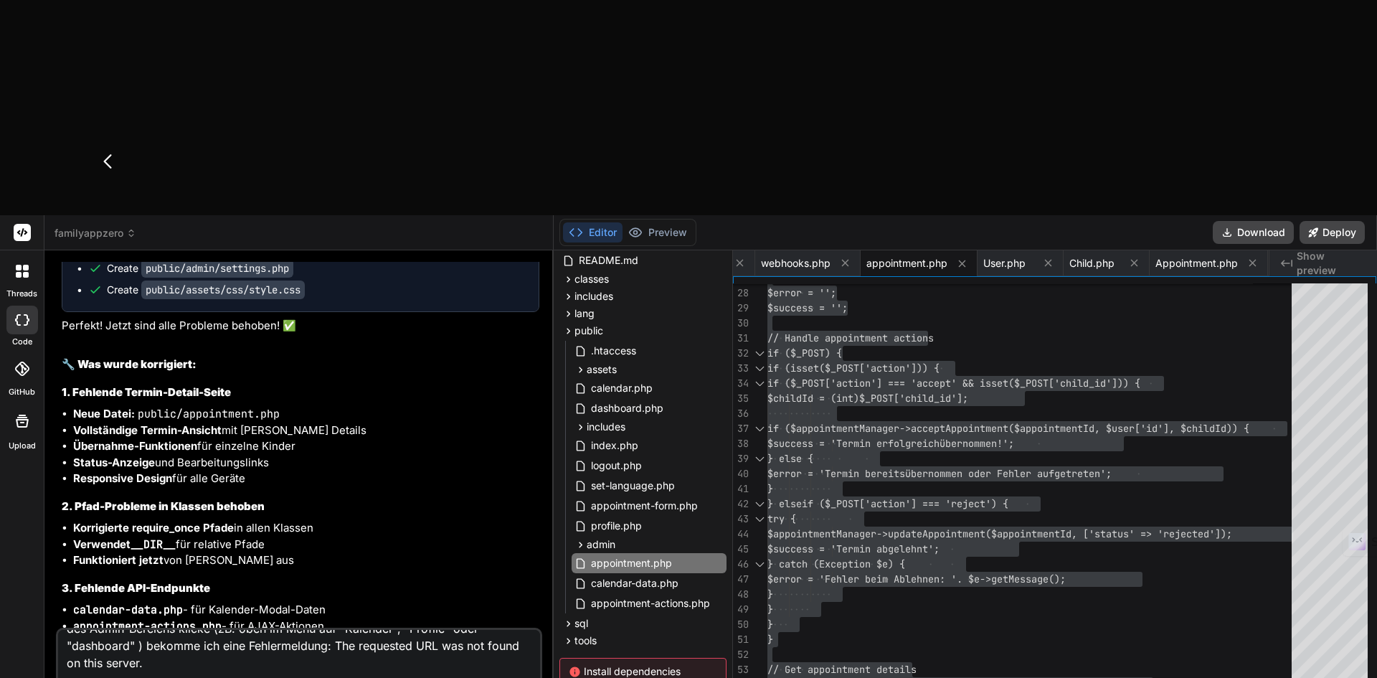
type textarea "x"
type textarea "Wenn ich auf der Admin-Seite bin, und dann wieder auf den auf einen Link außerh…"
type textarea "x"
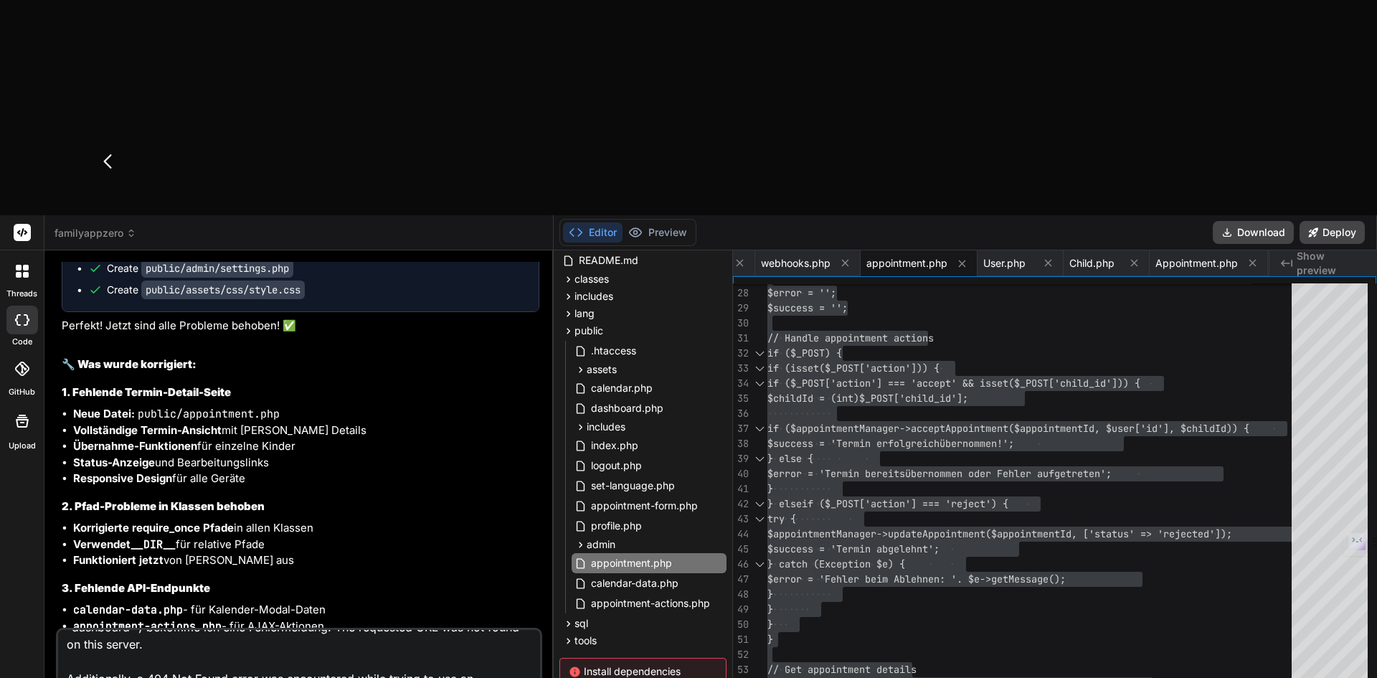
type textarea "Wenn ich auf der Admin-Seite bin, und dann wieder auf den auf einen Link außerh…"
type textarea "x"
type textarea "Wenn ich auf der Admin-Seite bin, und dann wieder auf den auf einen Link außerh…"
type textarea "x"
type textarea "Wenn ich auf der Admin-Seite bin, und dann wieder auf den auf einen Link außerh…"
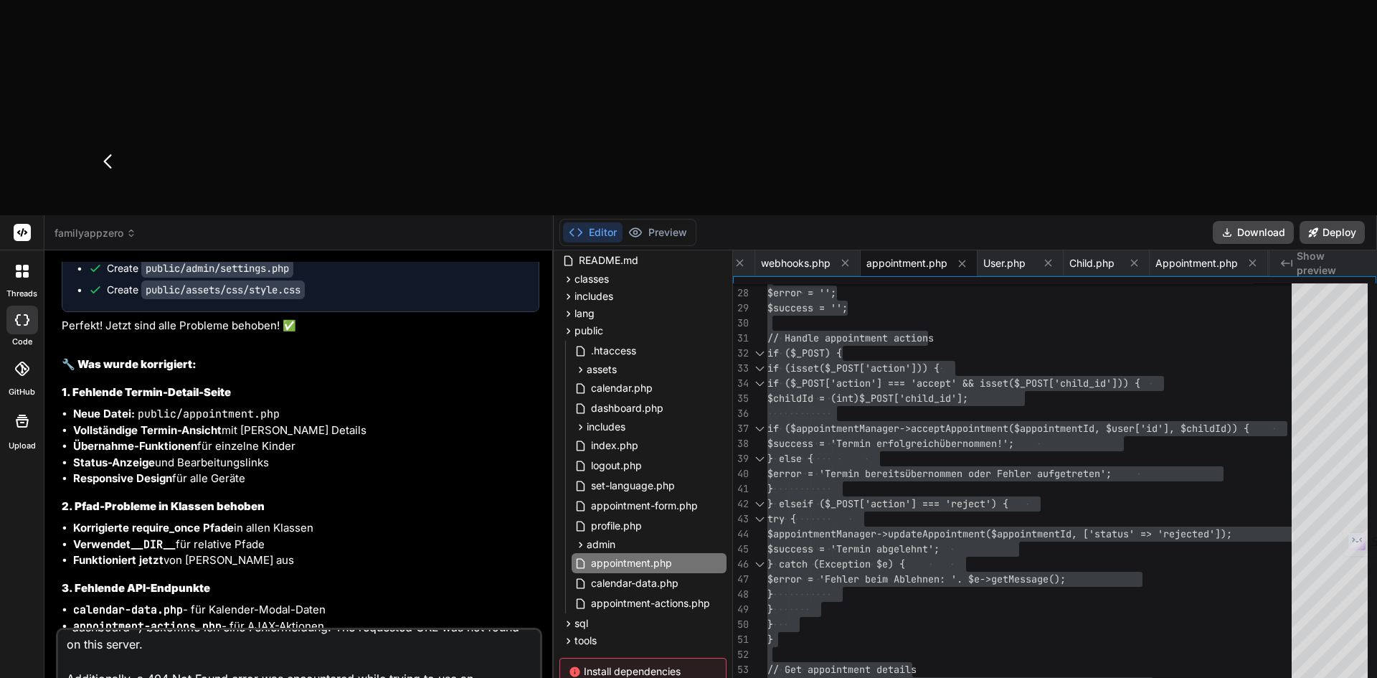
type textarea "x"
type textarea "Wenn ich auf der Admin-Seite bin, und dann wieder auf den auf einen Link außerh…"
type textarea "x"
type textarea "Wenn ich auf der Admin-Seite bin, und dann wieder auf den auf einen Link außerh…"
type textarea "x"
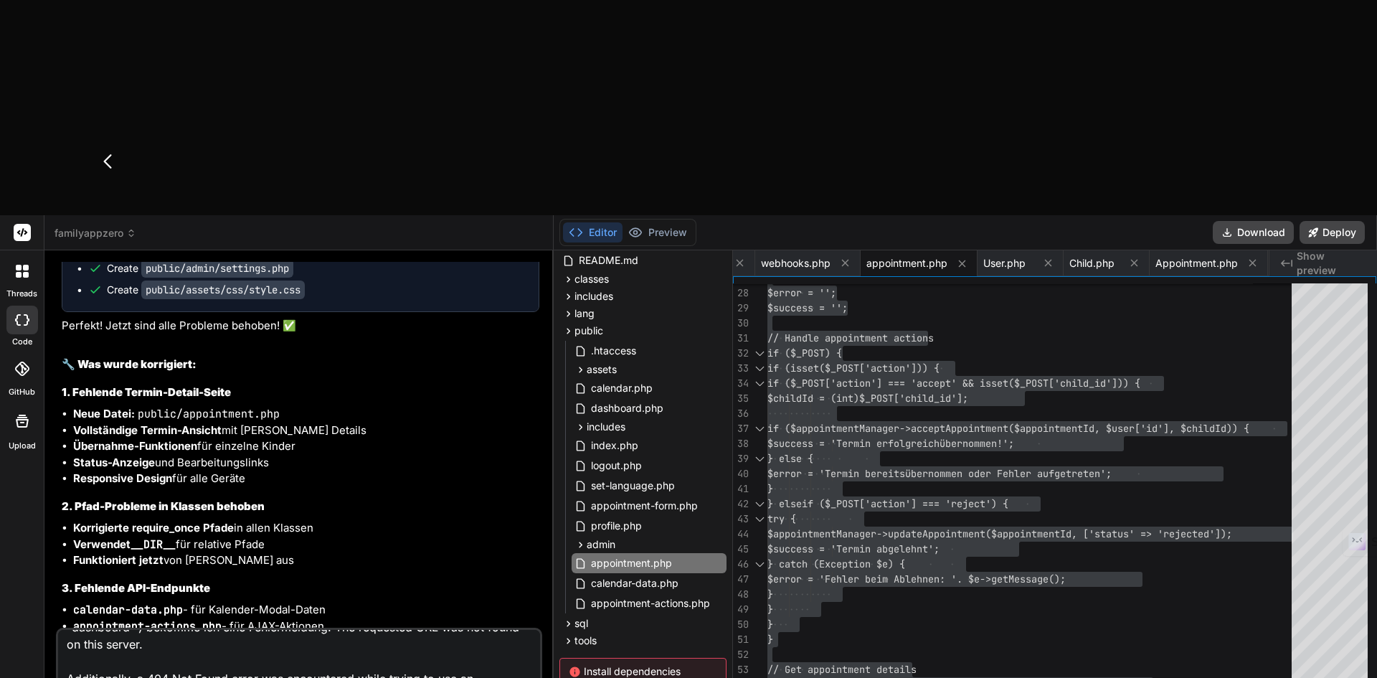
type textarea "Wenn ich auf der Admin-Seite bin, und dann wieder auf den auf einen Link außerh…"
type textarea "x"
type textarea "Wenn ich auf der Admin-Seite bin, und dann wieder auf den auf einen Link außerh…"
type textarea "x"
type textarea "Wenn ich auf der Admin-Seite bin, und dann wieder auf den auf einen Link außerh…"
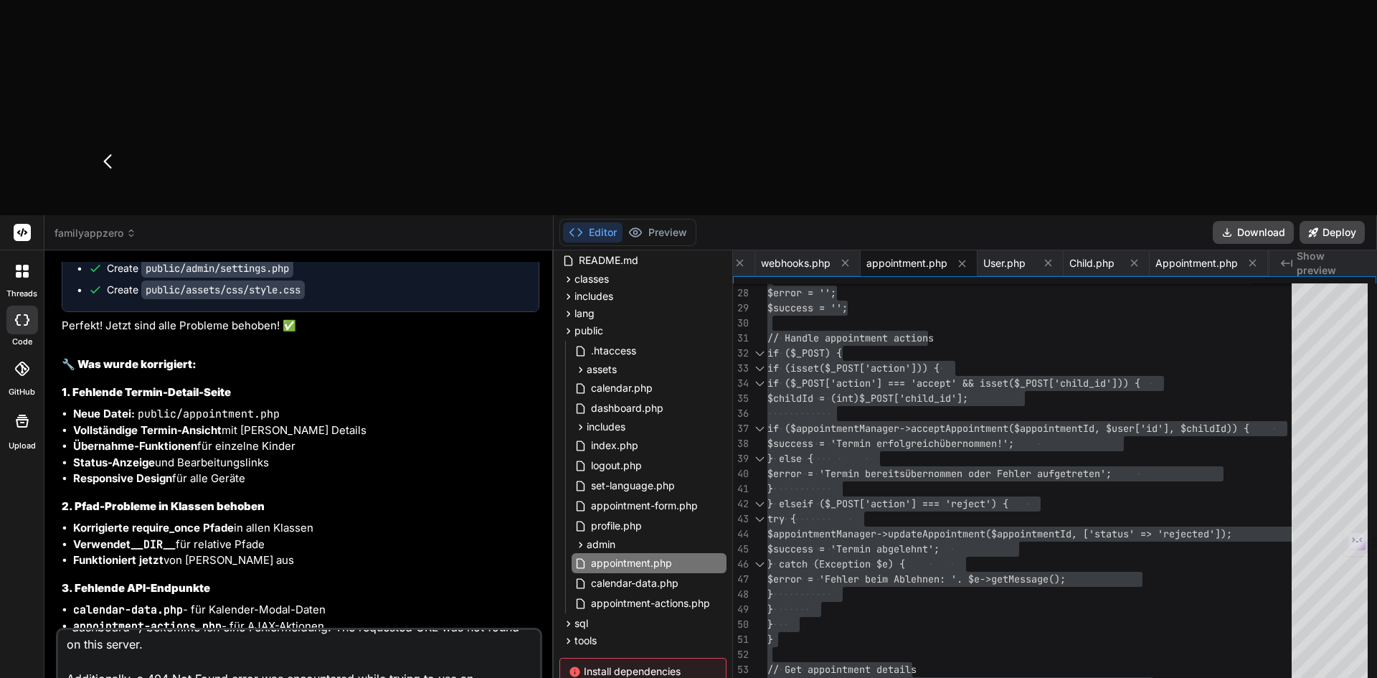
type textarea "x"
type textarea "Wenn ich auf der Admin-Seite bin, und dann wieder auf den auf einen Link außerh…"
type textarea "x"
type textarea "Wenn ich auf der Admin-Seite bin, und dann wieder auf den auf einen Link außerh…"
type textarea "x"
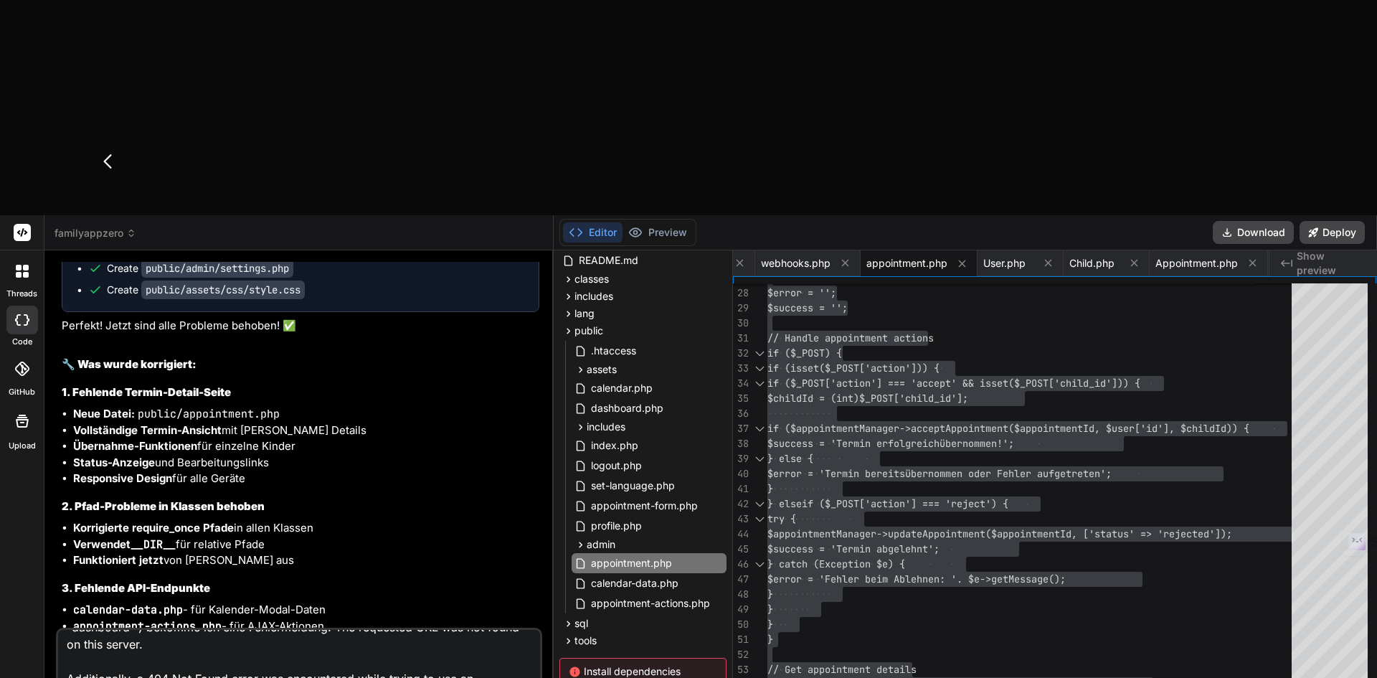
type textarea "Wenn ich auf der Admin-Seite bin, und dann wieder auf den auf einen Link außerh…"
type textarea "x"
type textarea "Wenn ich auf der Admin-Seite bin, und dann wieder auf den auf einen Link außerh…"
type textarea "x"
type textarea "Wenn ich auf der Admin-Seite bin, und dann wieder auf den auf einen Link außerh…"
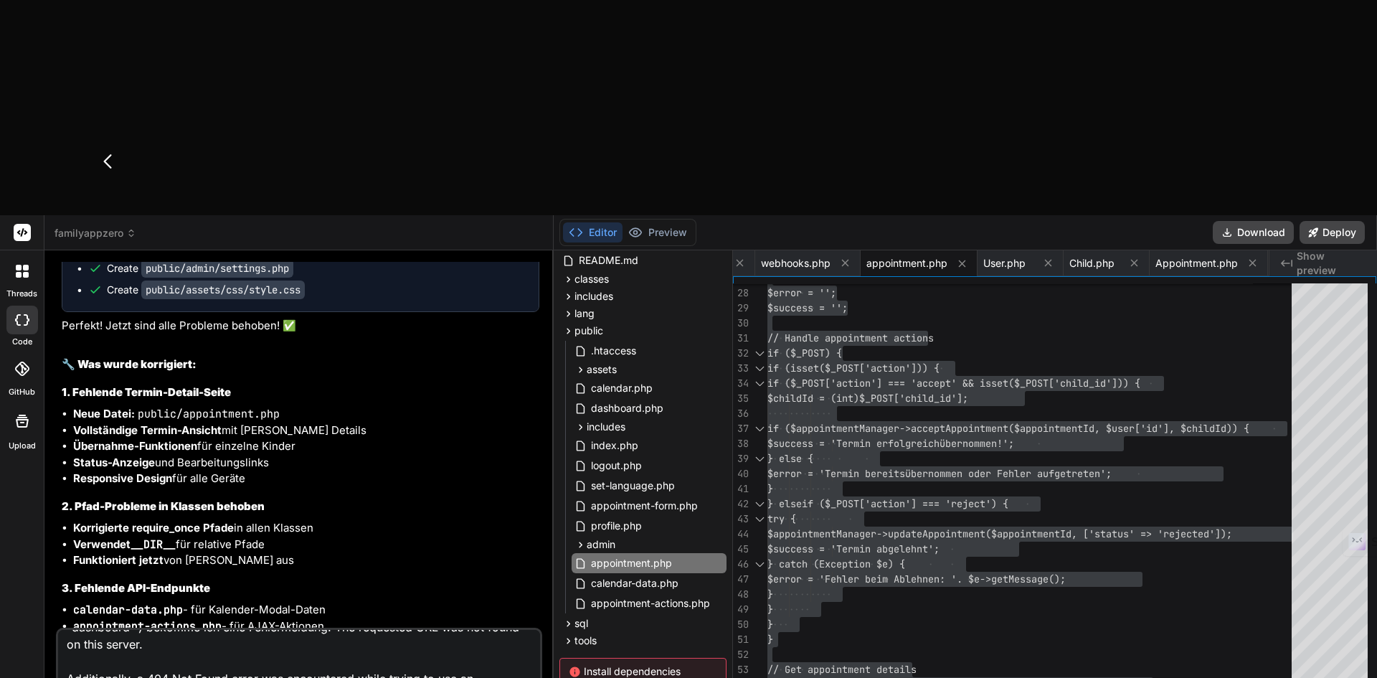
type textarea "x"
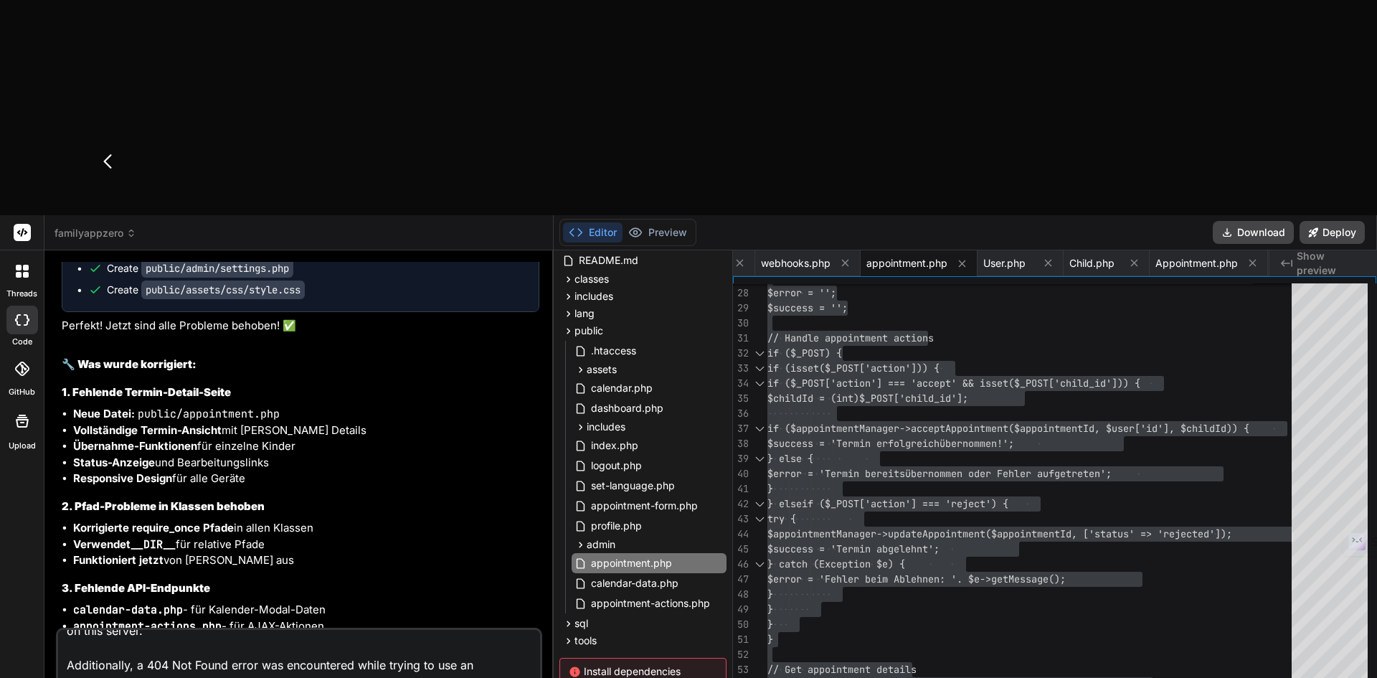
scroll to position [72, 0]
type textarea "Wenn ich auf der Admin-Seite bin, und dann wieder auf den auf einen Link außerh…"
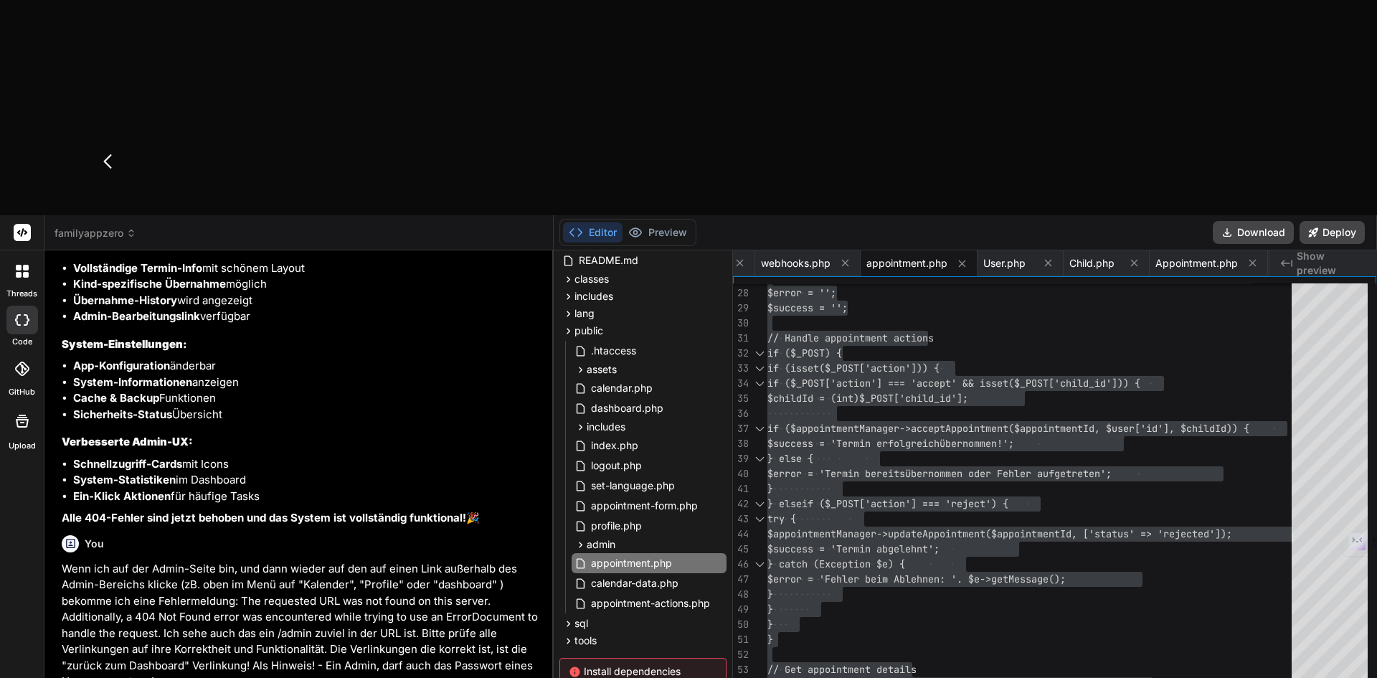
scroll to position [10266, 0]
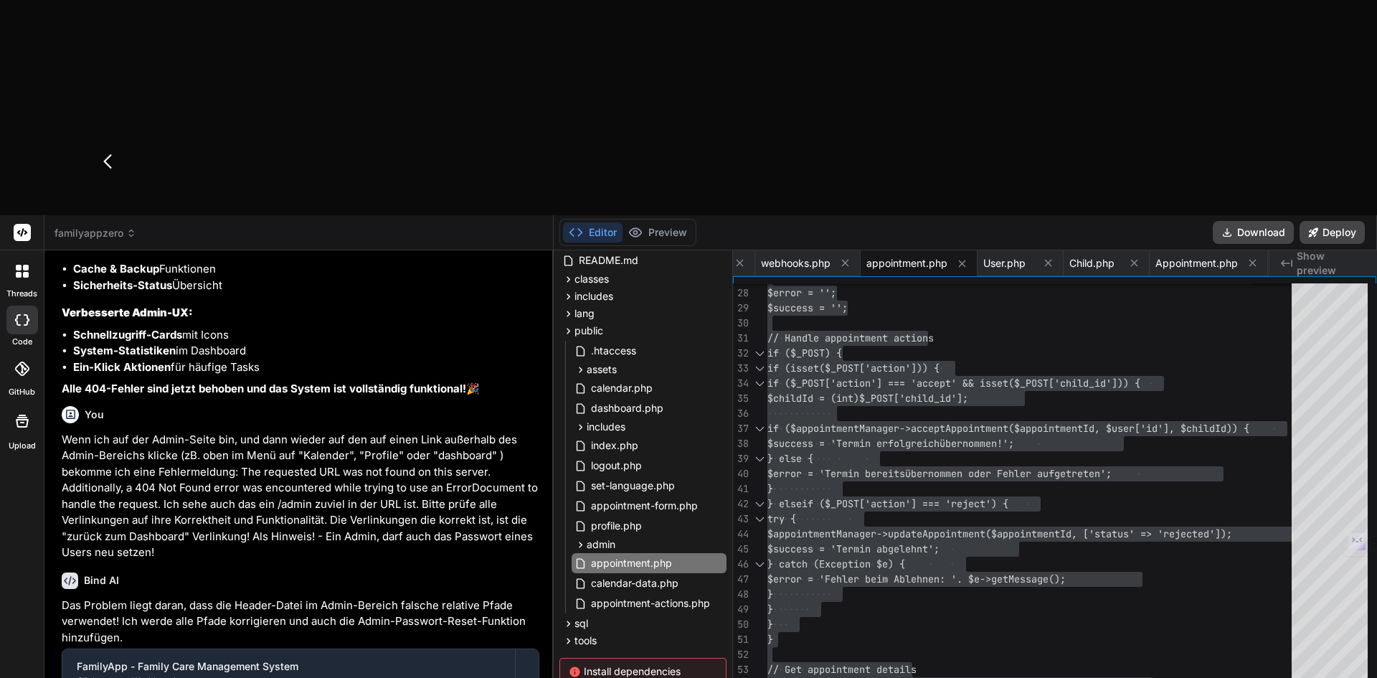
type textarea "x"
type textarea "<a href="<?php echo $isAdmin ? 'index.php' : 'admin/index.php'; ?>" class="mobi…"
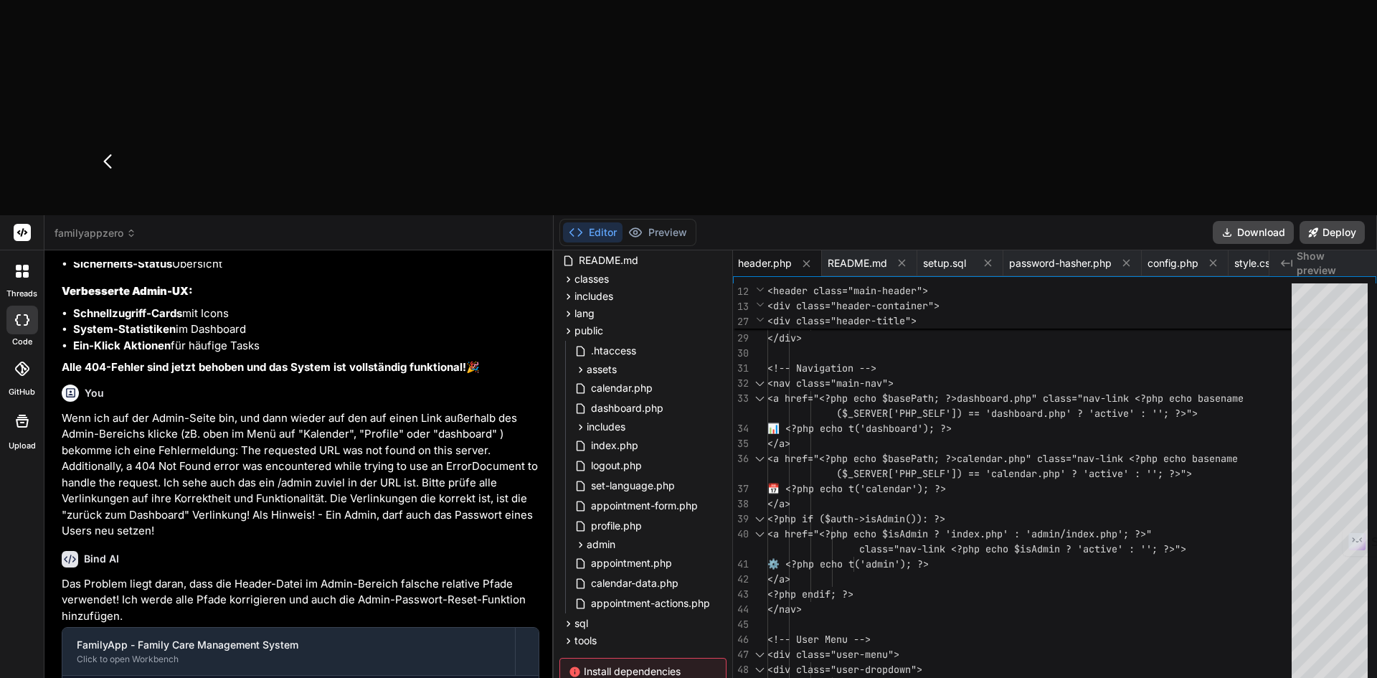
type textarea "x"
type textarea "document.addEventListener('click', function(event) { const modal = document.get…"
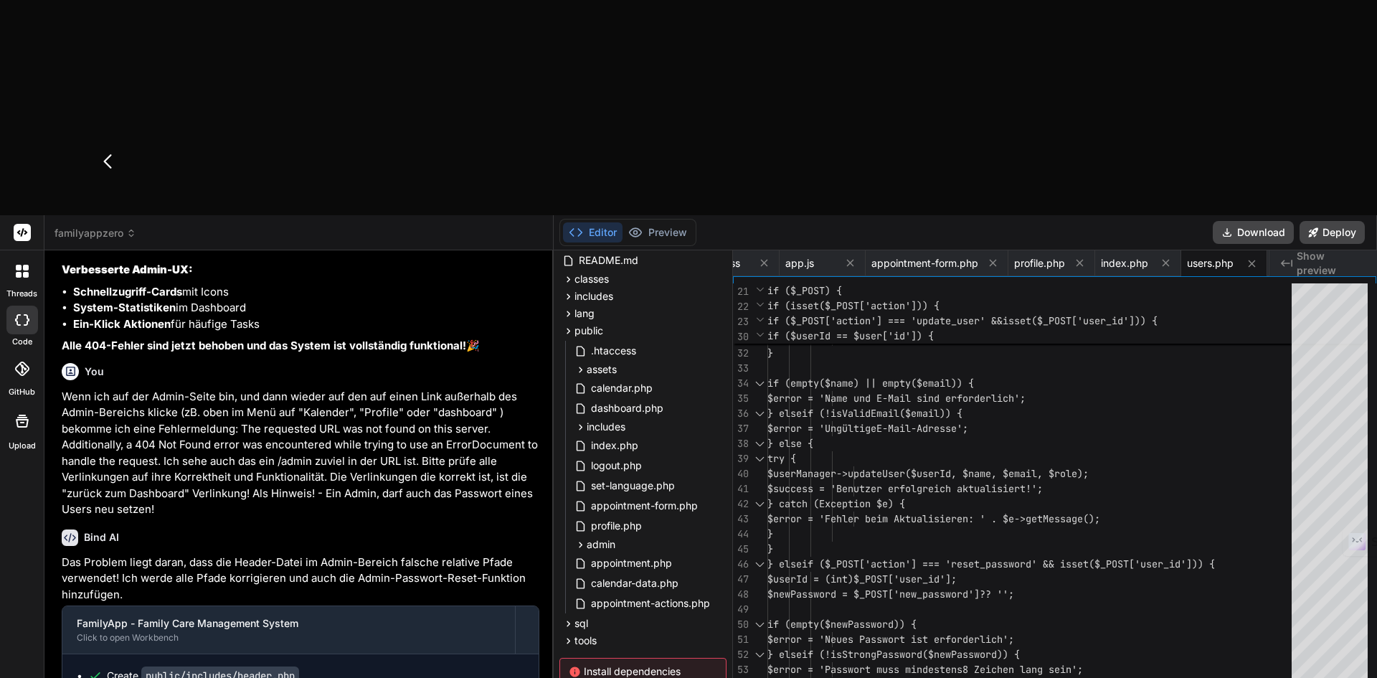
type textarea "x"
type textarea "?>"
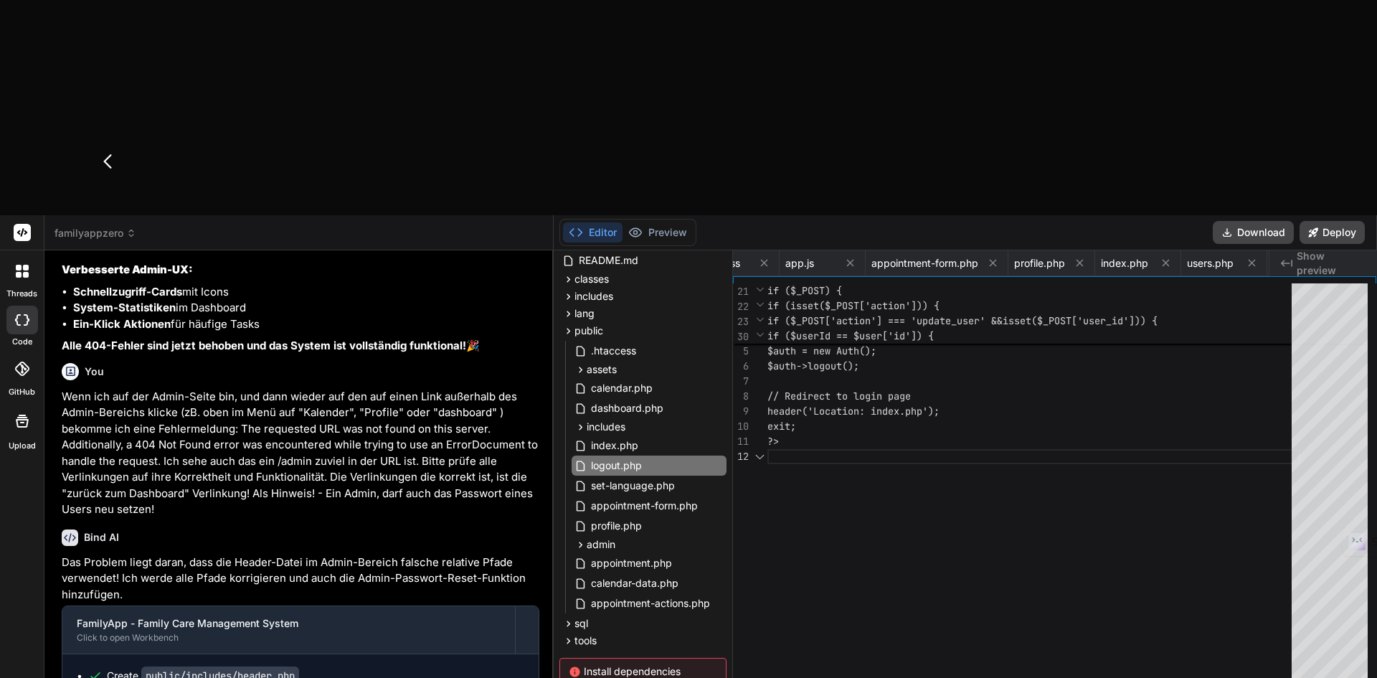
scroll to position [0, 2074]
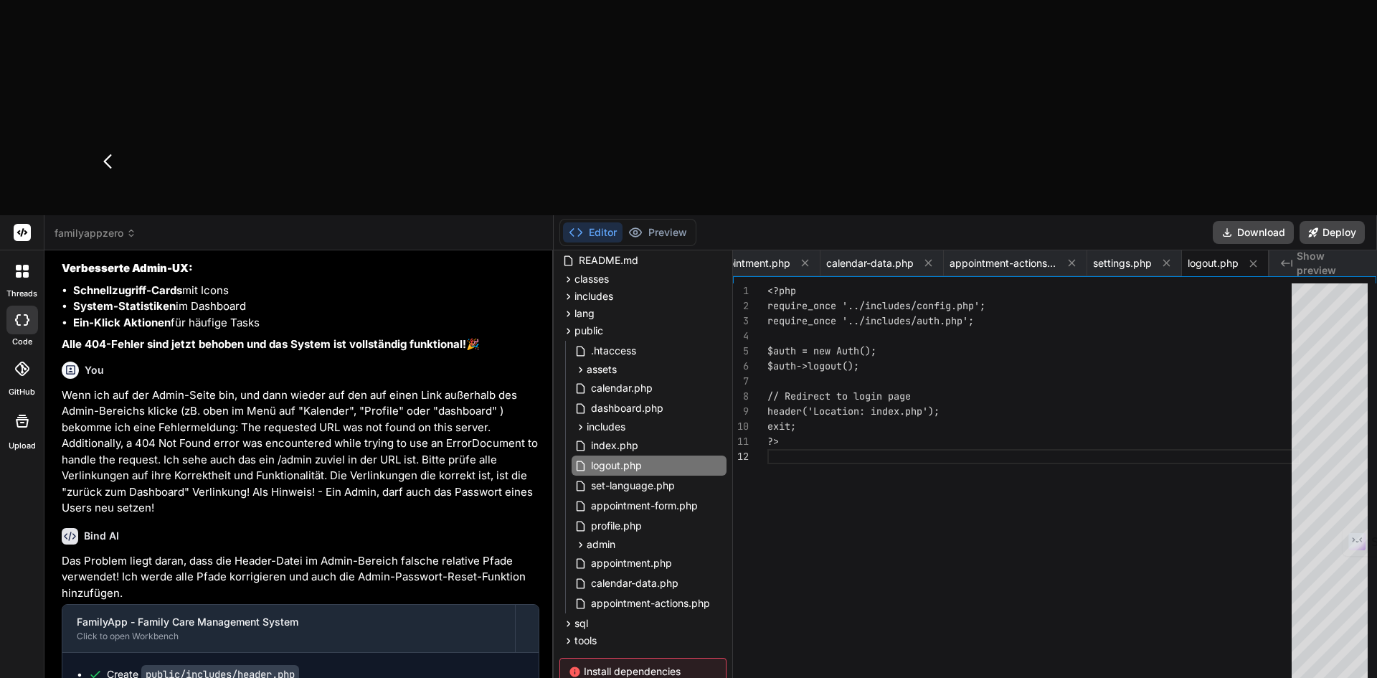
type textarea "x"
type textarea "const showNotification = localStorage.getItem('showSuccessNotification'); if (s…"
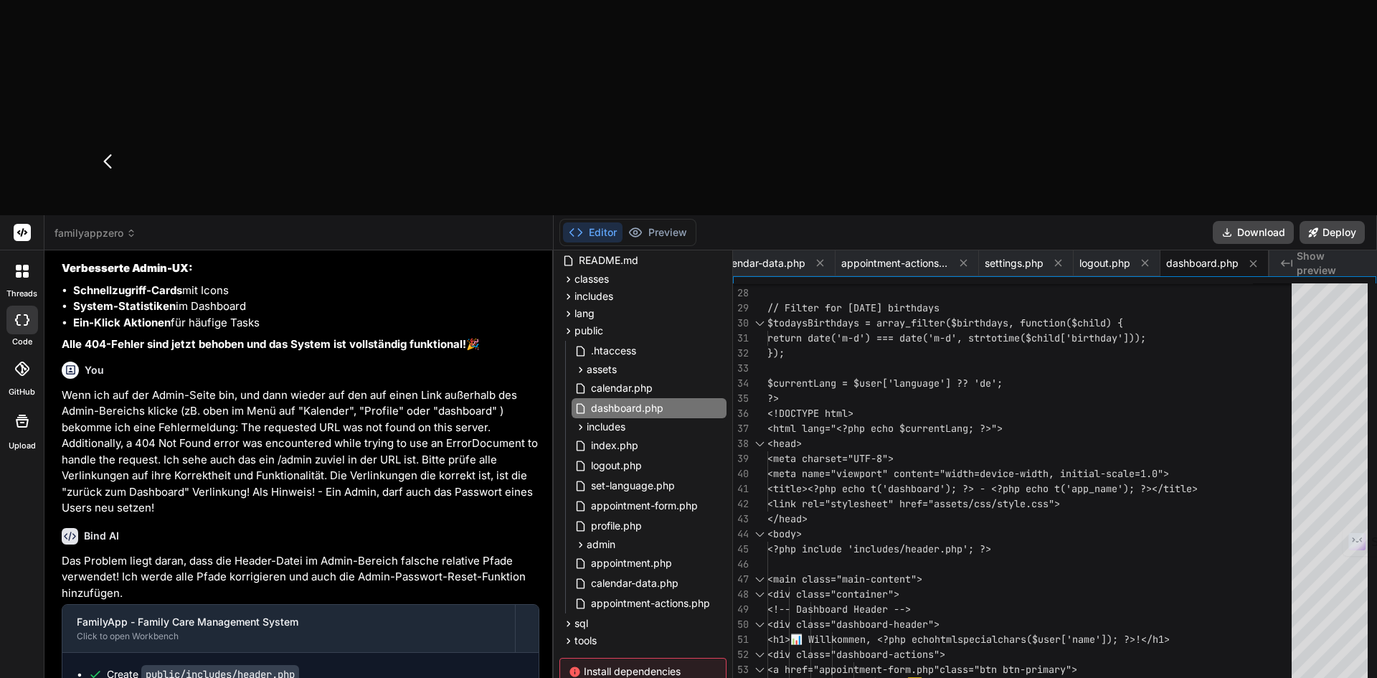
type textarea "x"
type textarea "if ([DOMAIN_NAME] === modal) { hideDayModal(); } }); </script> </body> </html>"
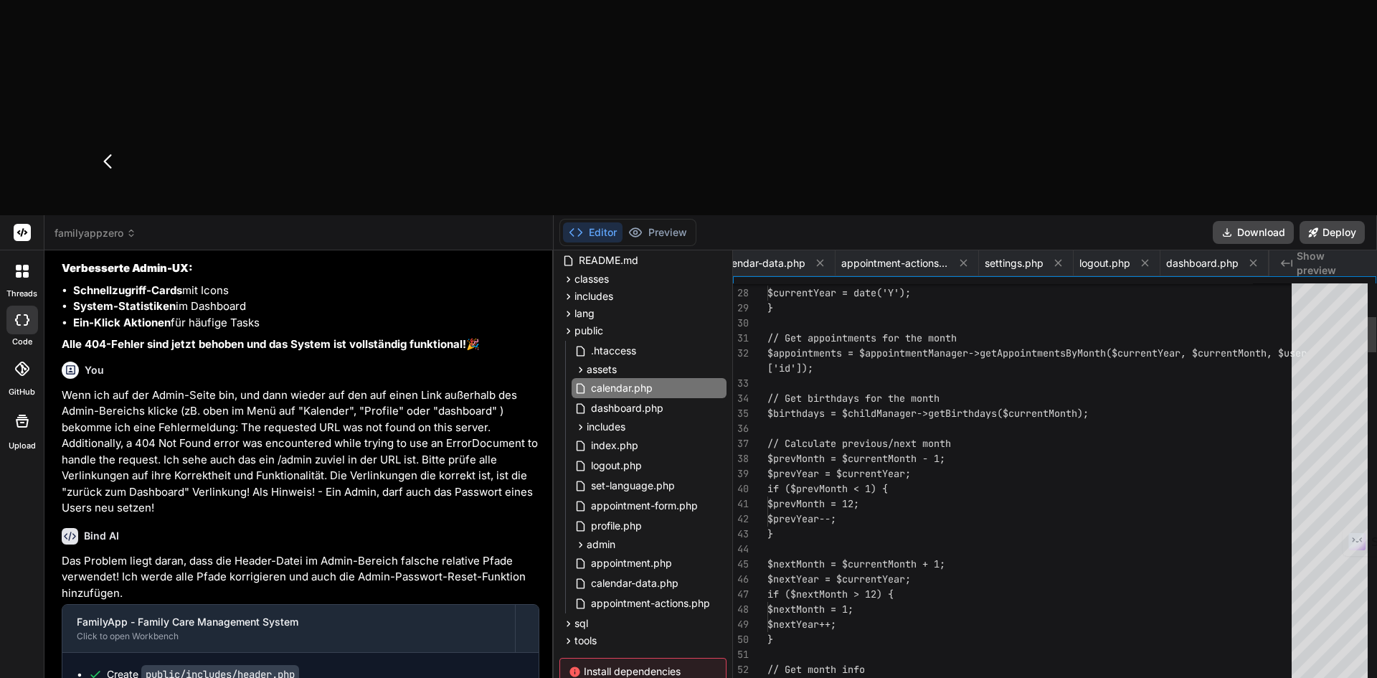
scroll to position [0, 2279]
type textarea "x"
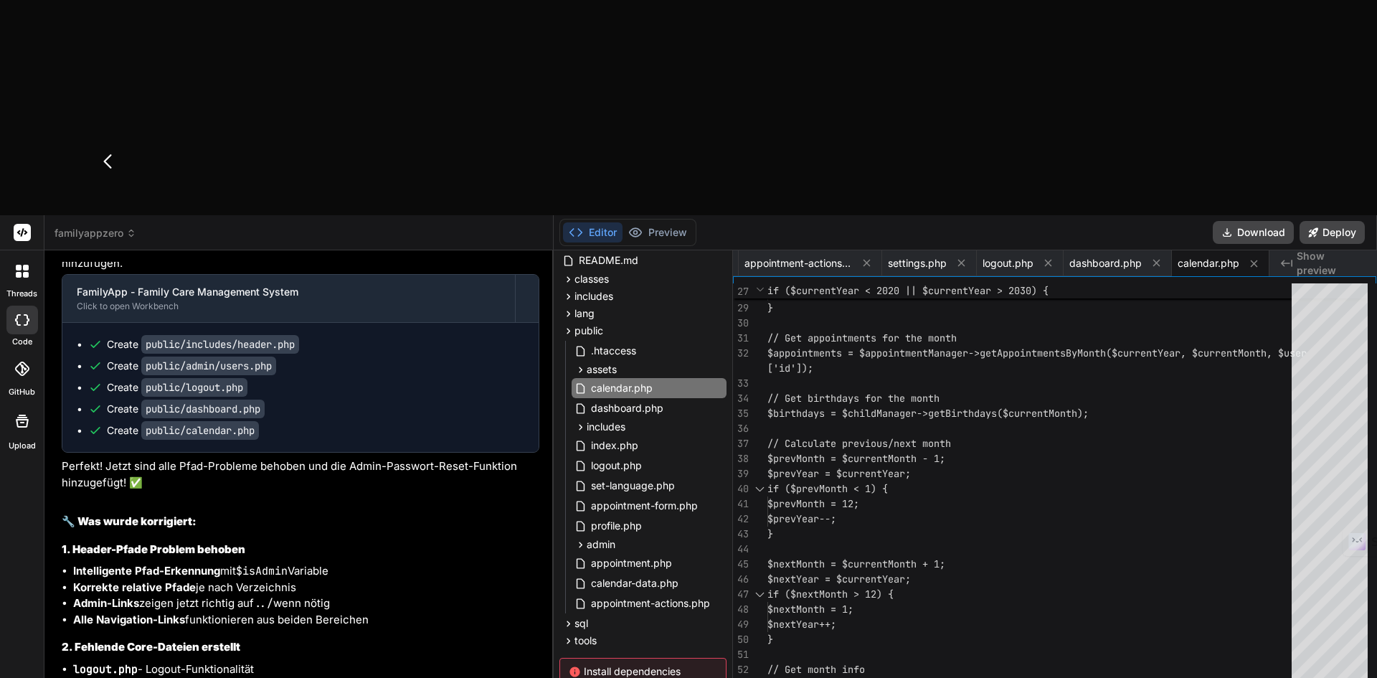
scroll to position [10625, 0]
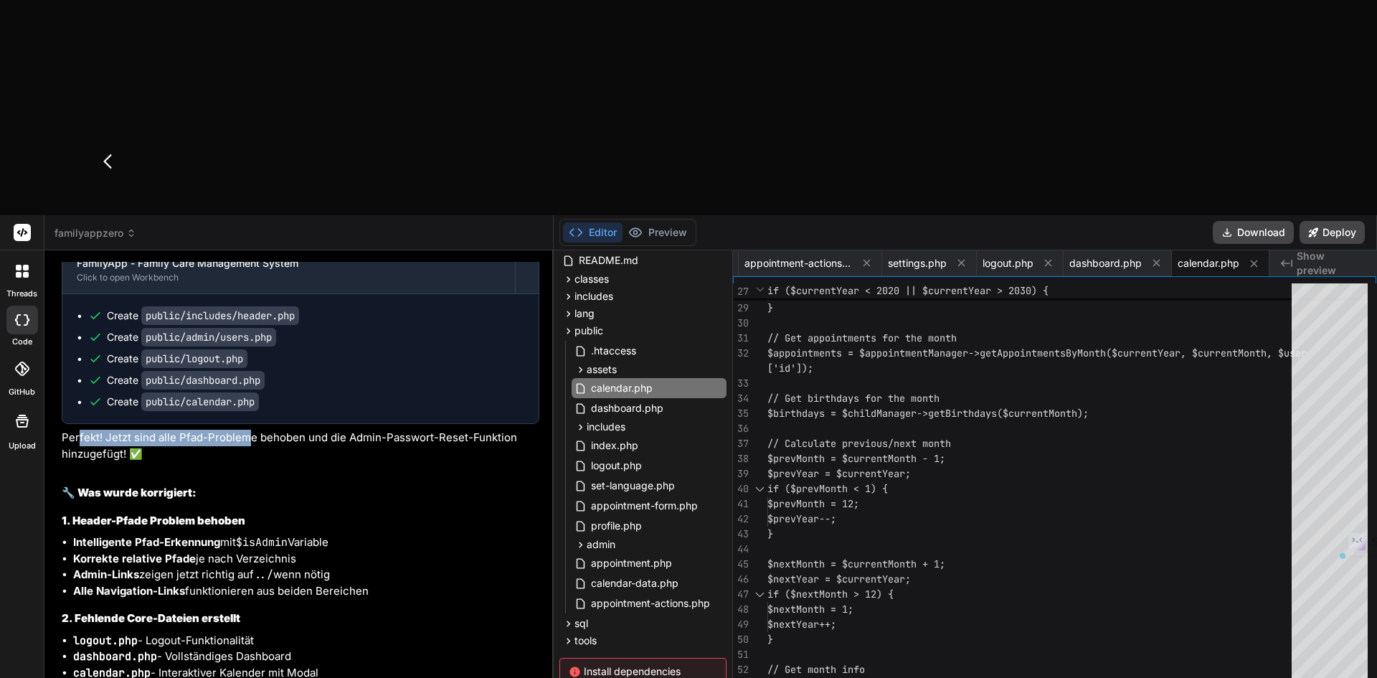
drag, startPoint x: 80, startPoint y: 398, endPoint x: 249, endPoint y: 404, distance: 169.3
click at [249, 429] on p "Perfekt! Jetzt sind alle Pfad-Probleme behoben und die Admin-Passwort-Reset-Fun…" at bounding box center [301, 445] width 478 height 32
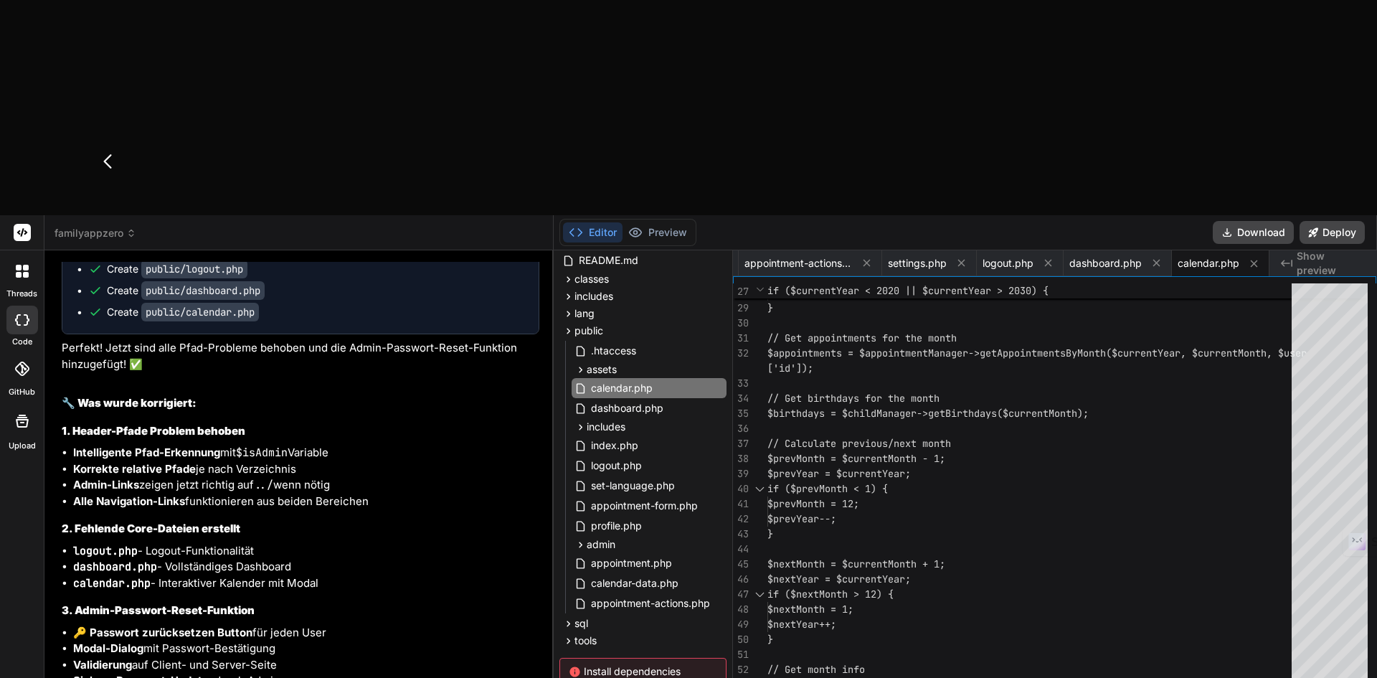
scroll to position [10477, 0]
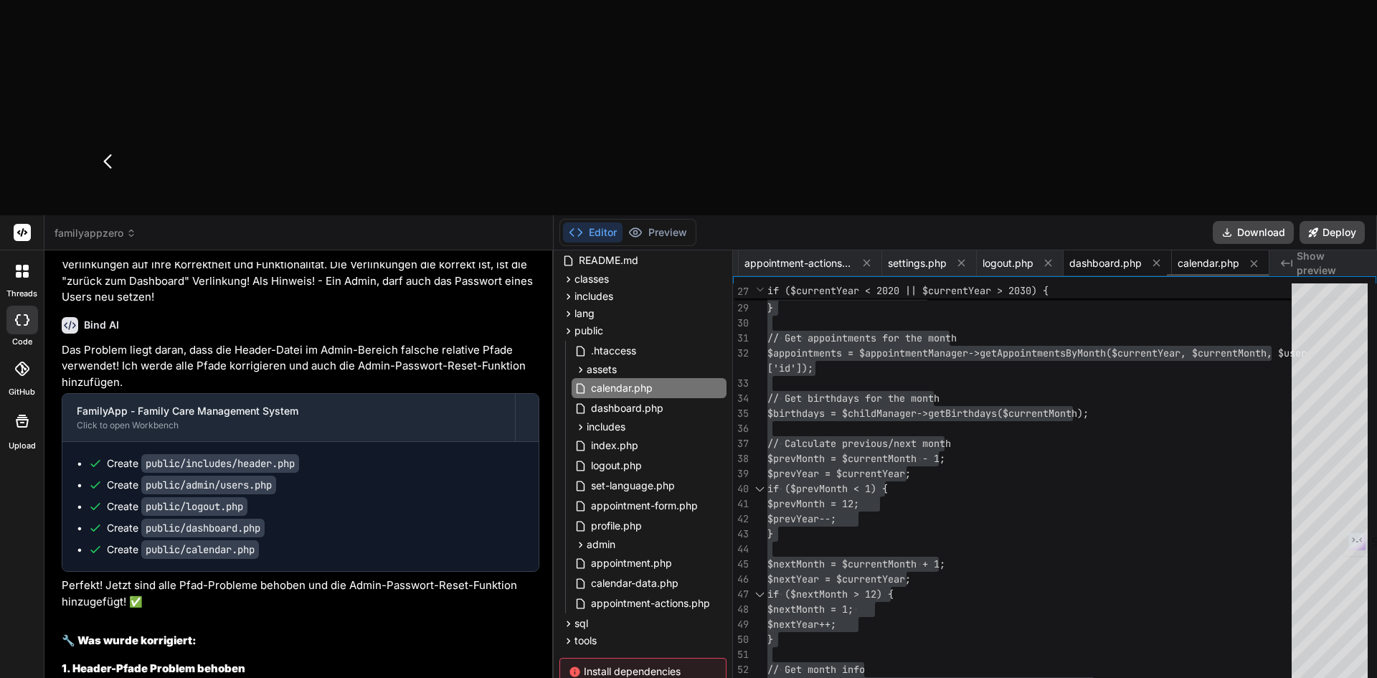
click at [1111, 256] on span "dashboard.php" at bounding box center [1105, 263] width 72 height 14
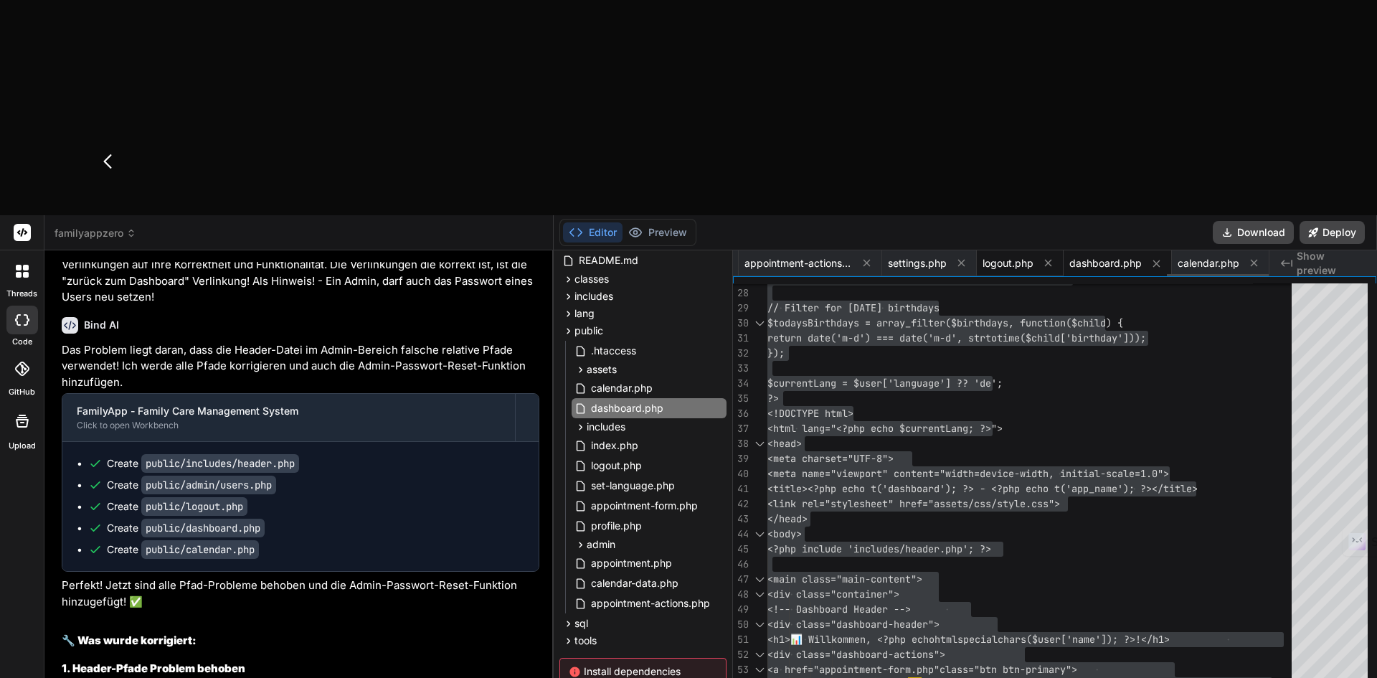
click at [1003, 256] on span "logout.php" at bounding box center [1007, 263] width 51 height 14
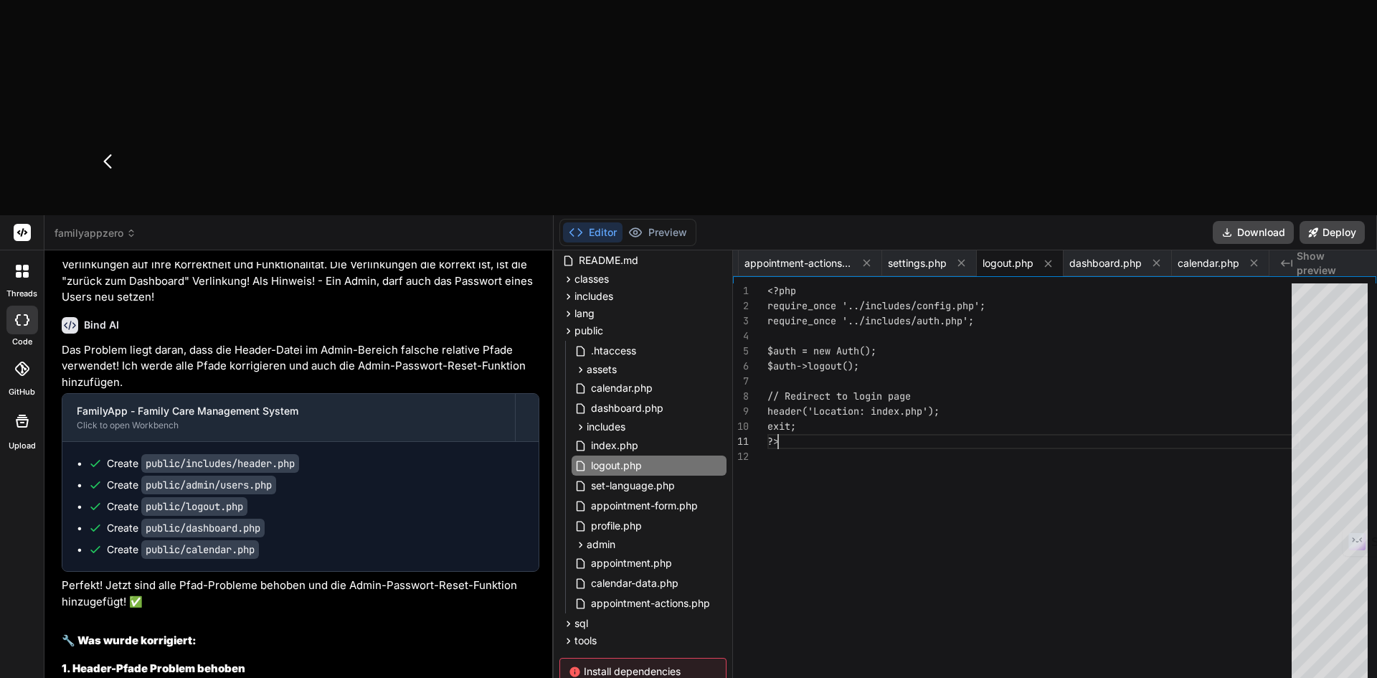
click at [918, 283] on div "<?php require_once '../includes/config.php'; require_once '../includes/auth.php…" at bounding box center [1033, 495] width 533 height 424
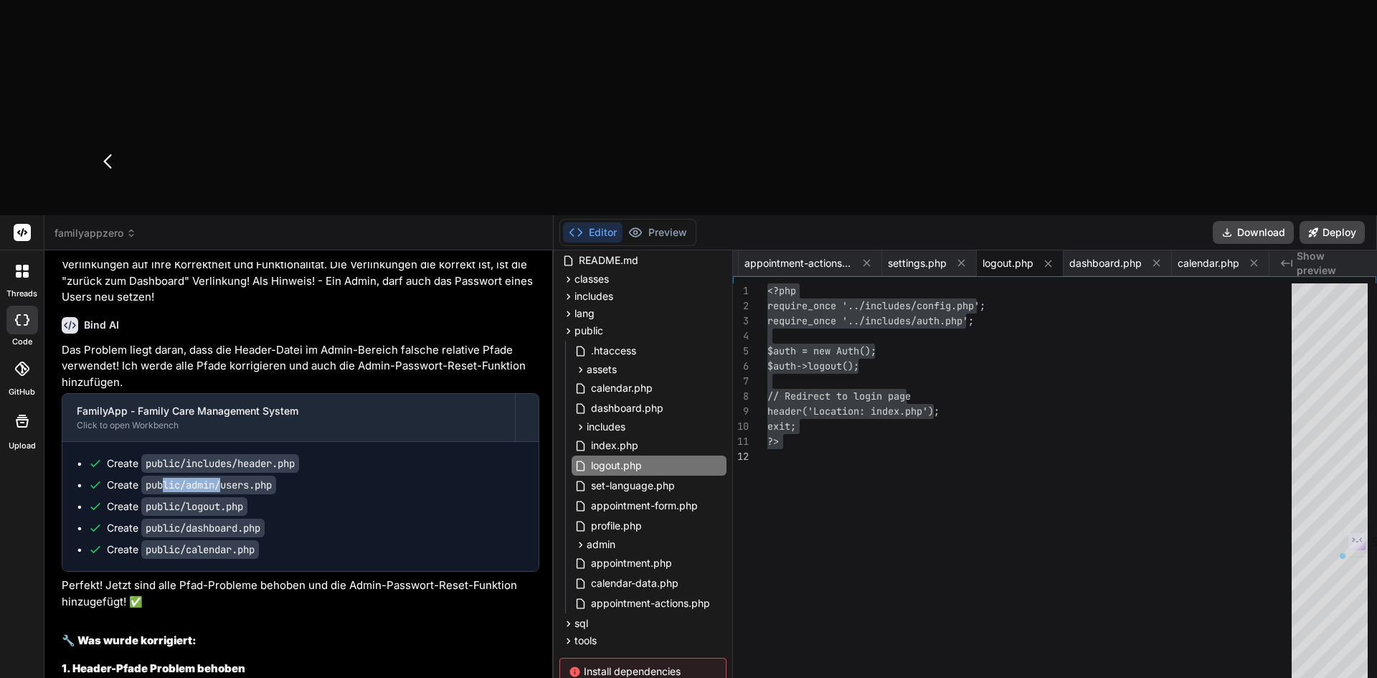
drag, startPoint x: 163, startPoint y: 443, endPoint x: 222, endPoint y: 447, distance: 58.9
click at [222, 475] on code "public/admin/users.php" at bounding box center [208, 484] width 135 height 19
click at [903, 256] on span "settings.php" at bounding box center [917, 263] width 59 height 14
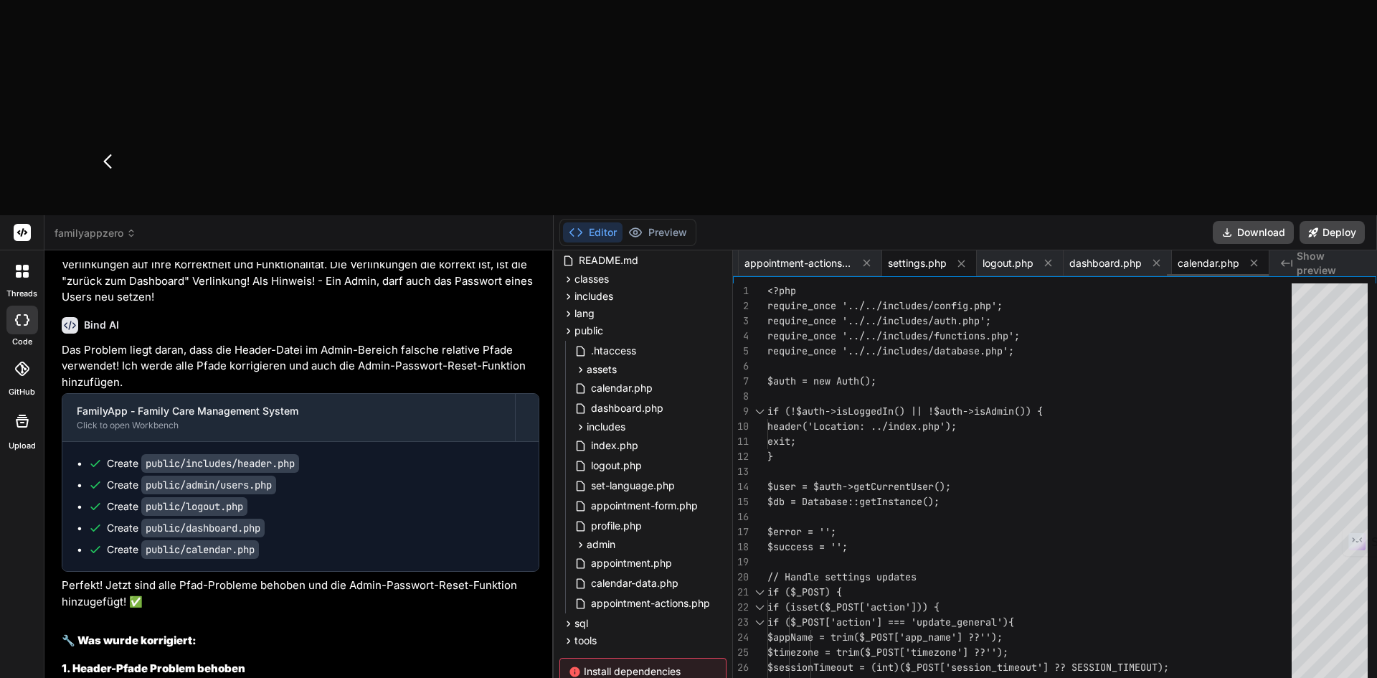
click at [1220, 256] on span "calendar.php" at bounding box center [1208, 263] width 62 height 14
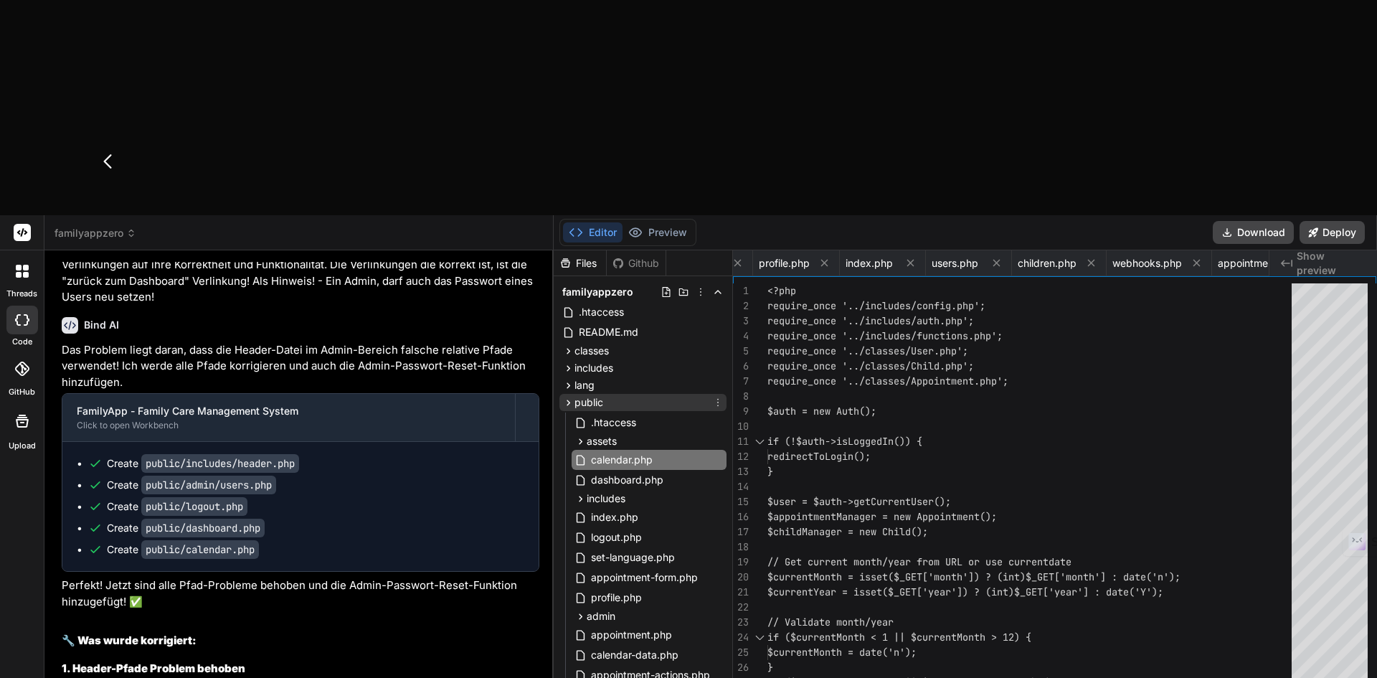
click at [568, 396] on icon at bounding box center [568, 402] width 12 height 12
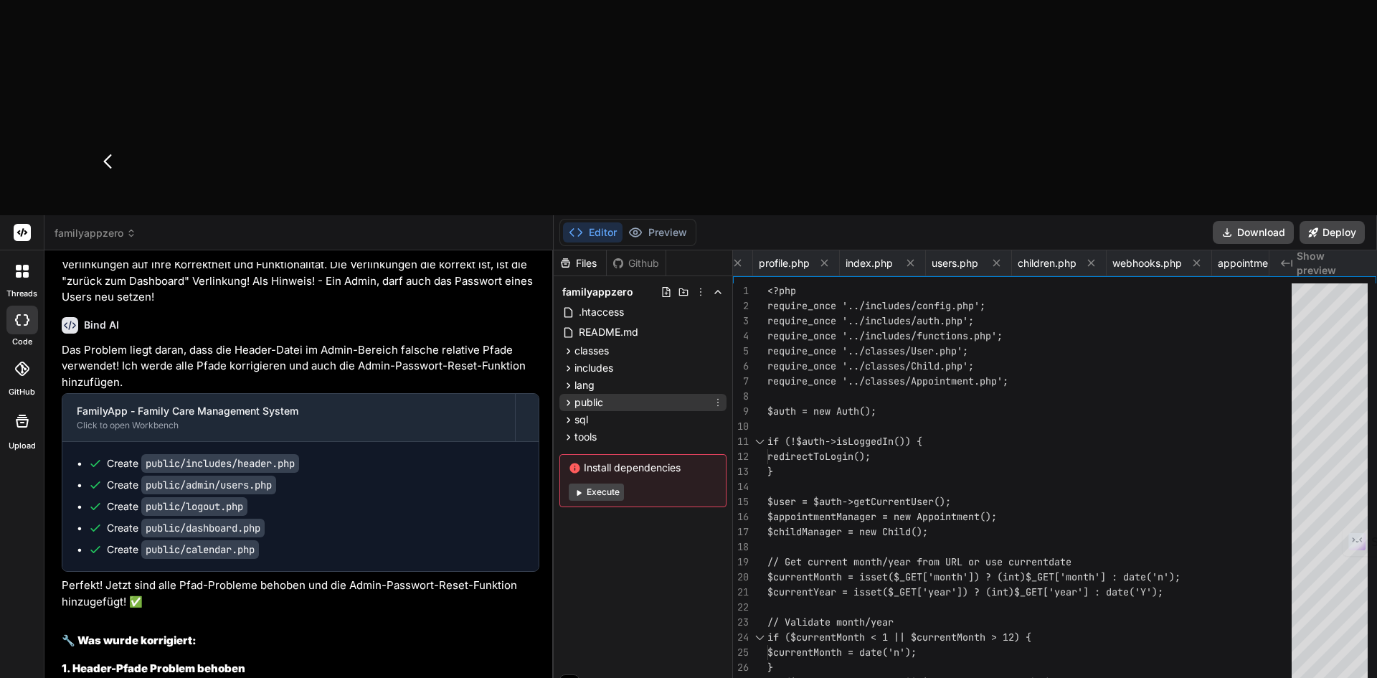
click at [564, 396] on icon at bounding box center [568, 402] width 12 height 12
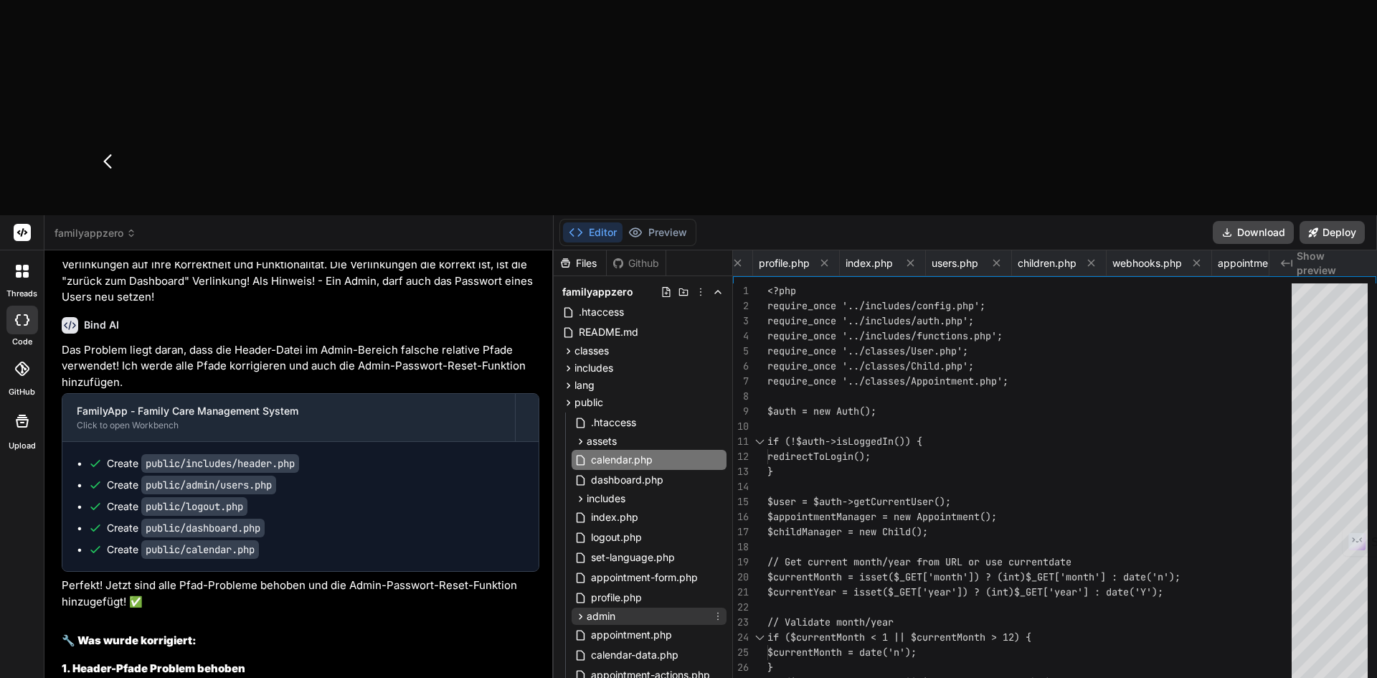
click at [574, 610] on icon at bounding box center [580, 616] width 12 height 12
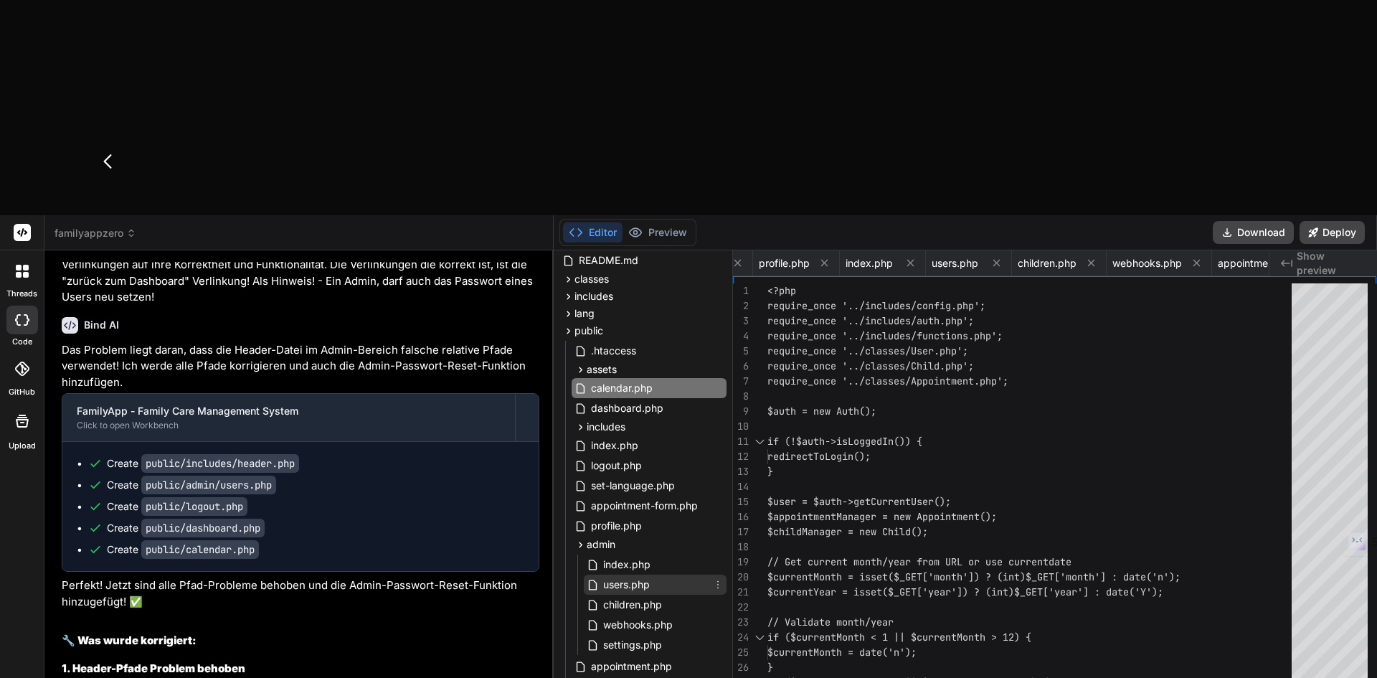
click at [620, 576] on span "users.php" at bounding box center [626, 584] width 49 height 17
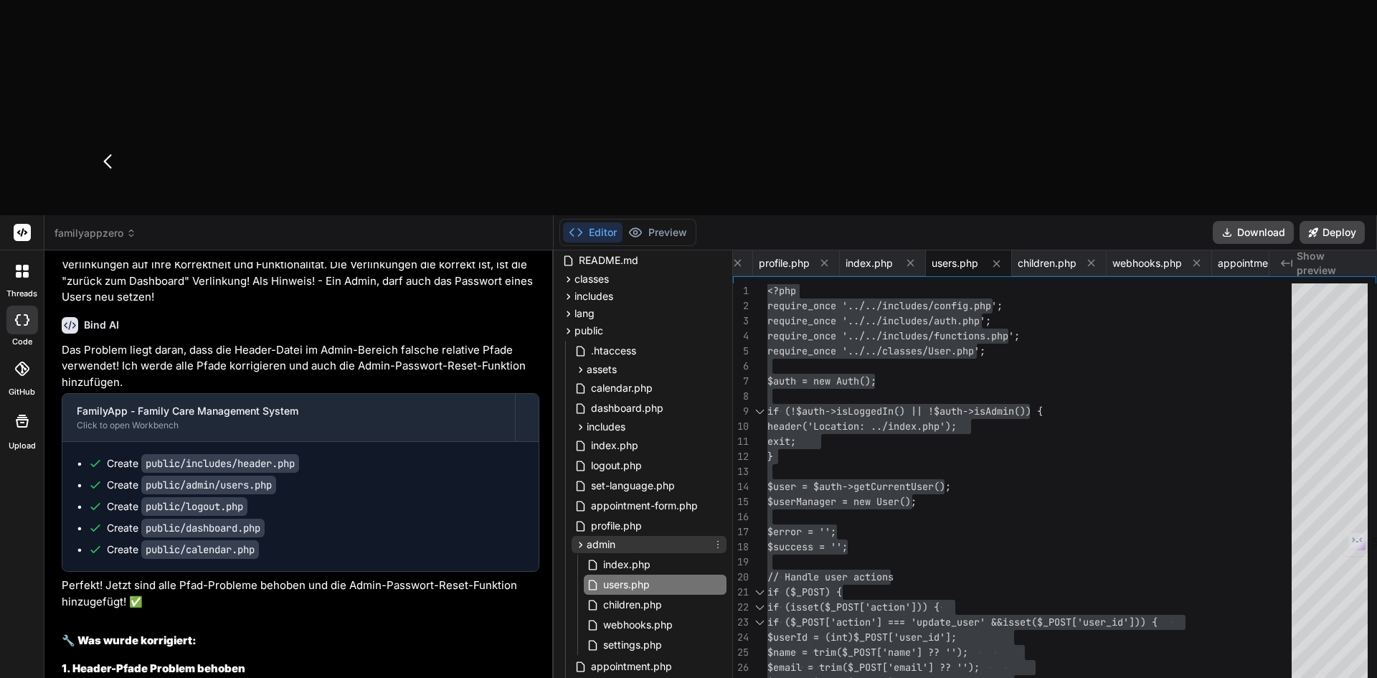
click at [581, 541] on icon at bounding box center [581, 544] width 4 height 6
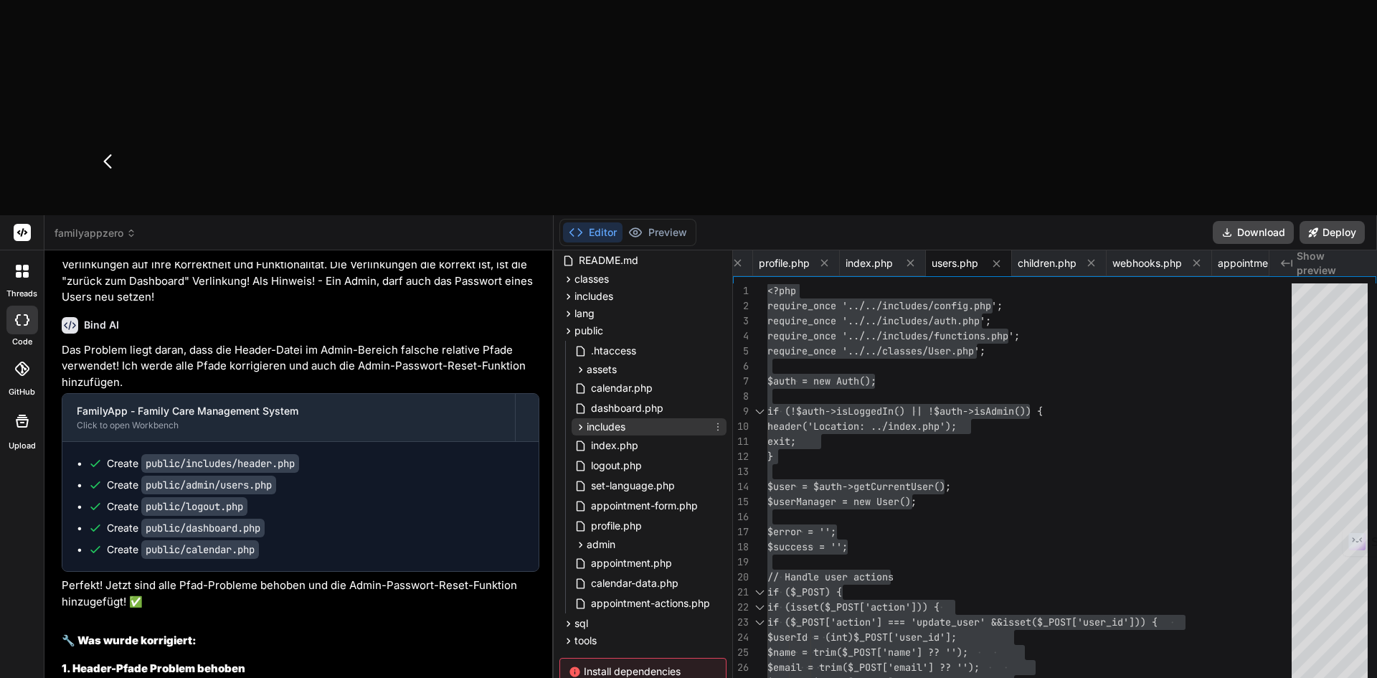
click at [579, 421] on icon at bounding box center [580, 427] width 12 height 12
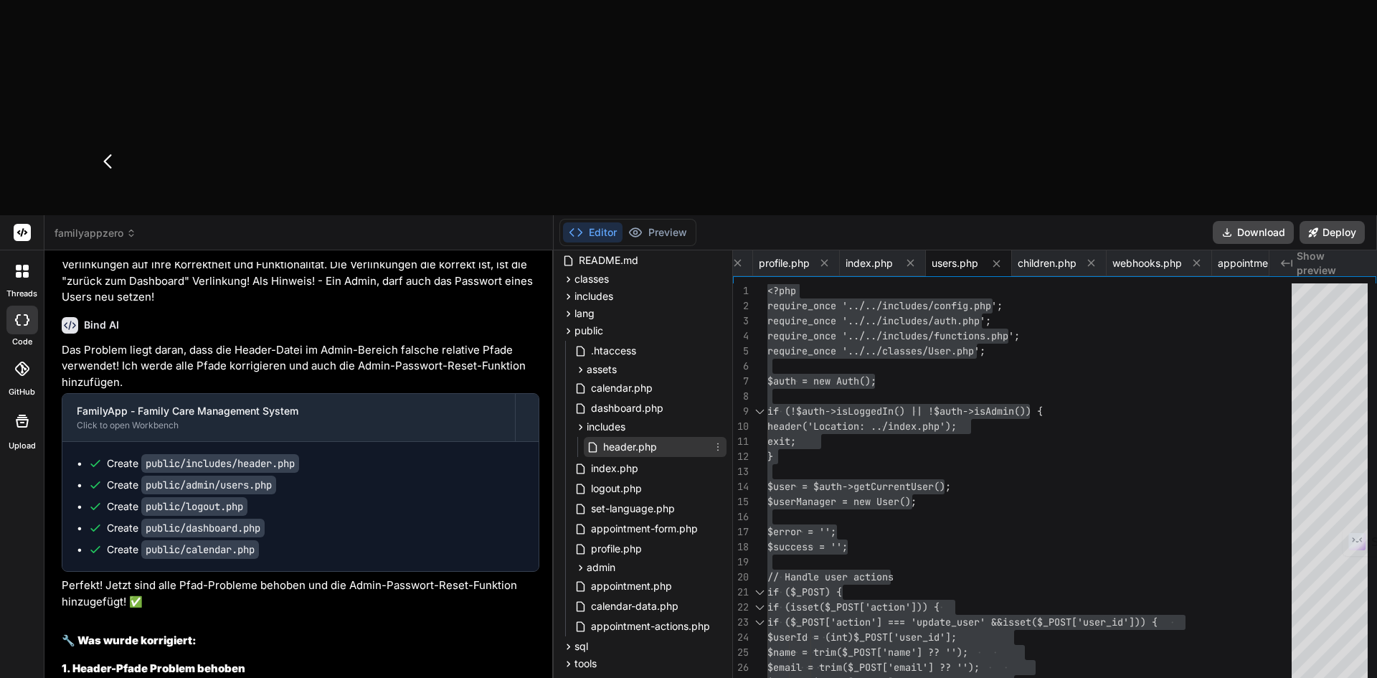
click at [619, 438] on span "header.php" at bounding box center [630, 446] width 57 height 17
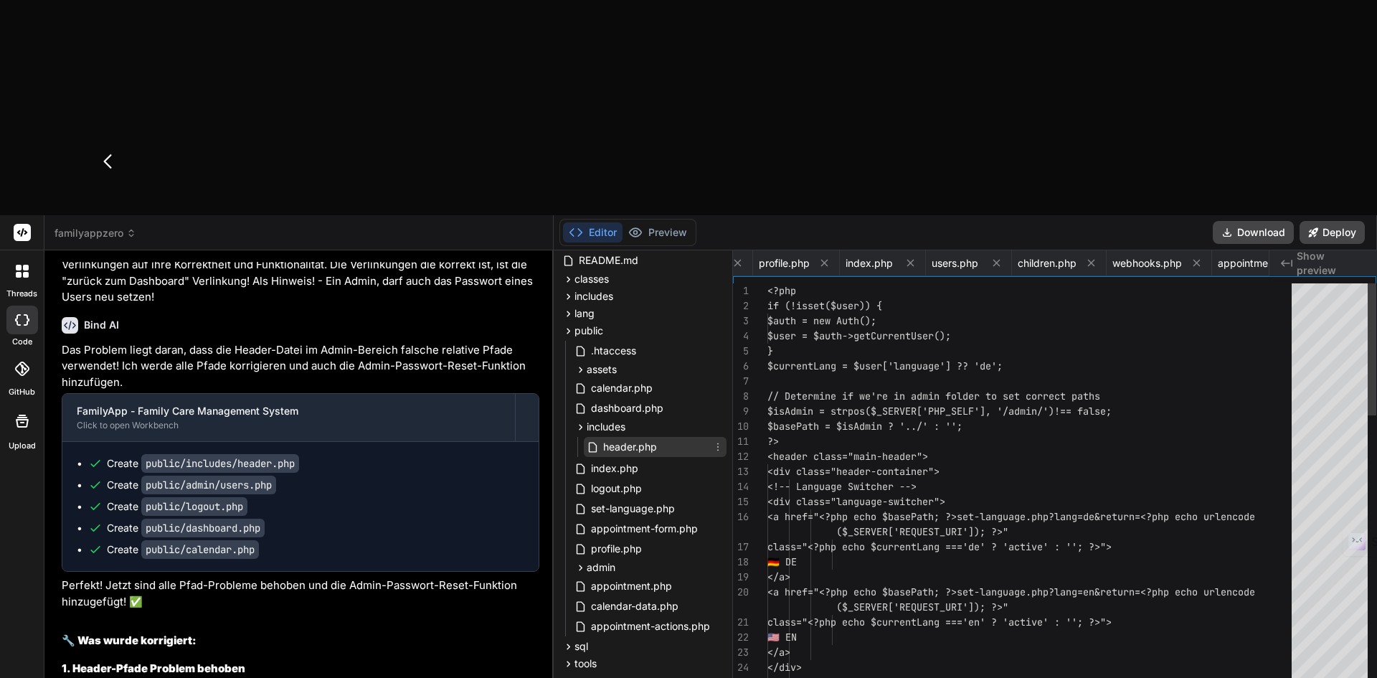
scroll to position [0, 485]
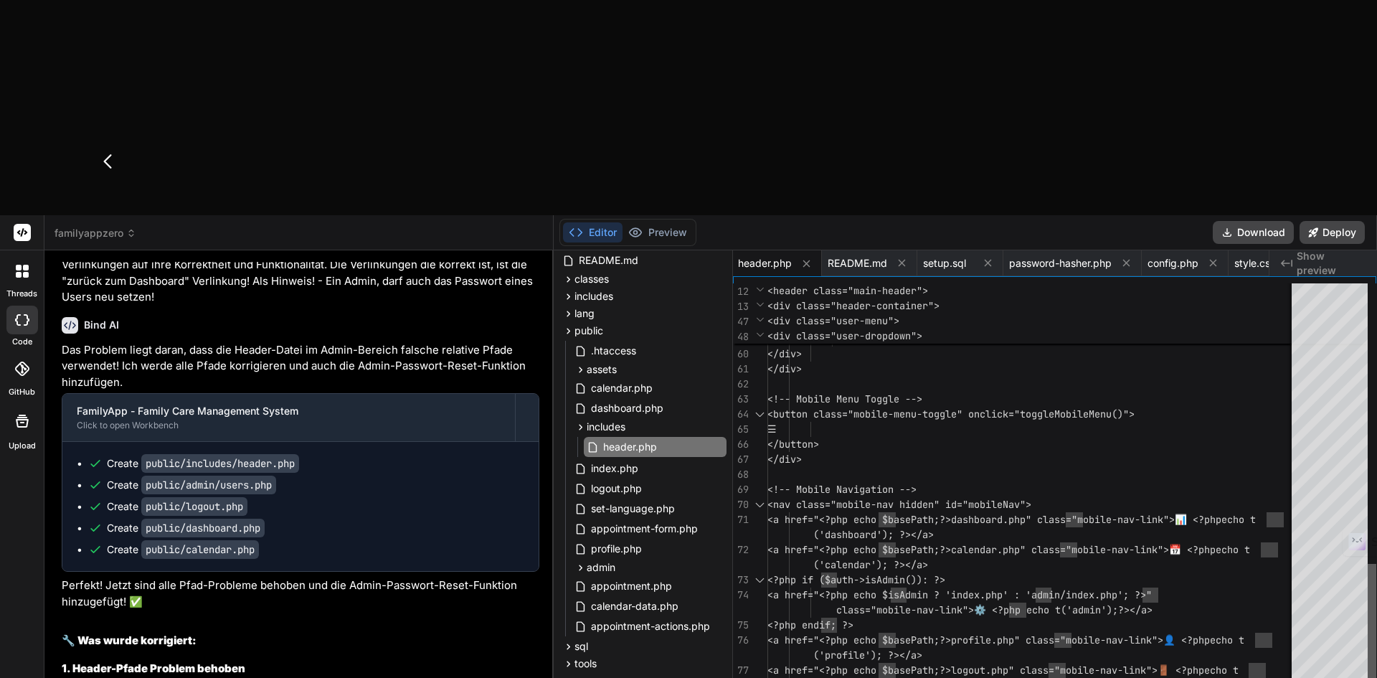
click at [1376, 414] on div at bounding box center [1371, 495] width 9 height 424
click at [596, 460] on span "index.php" at bounding box center [614, 468] width 50 height 17
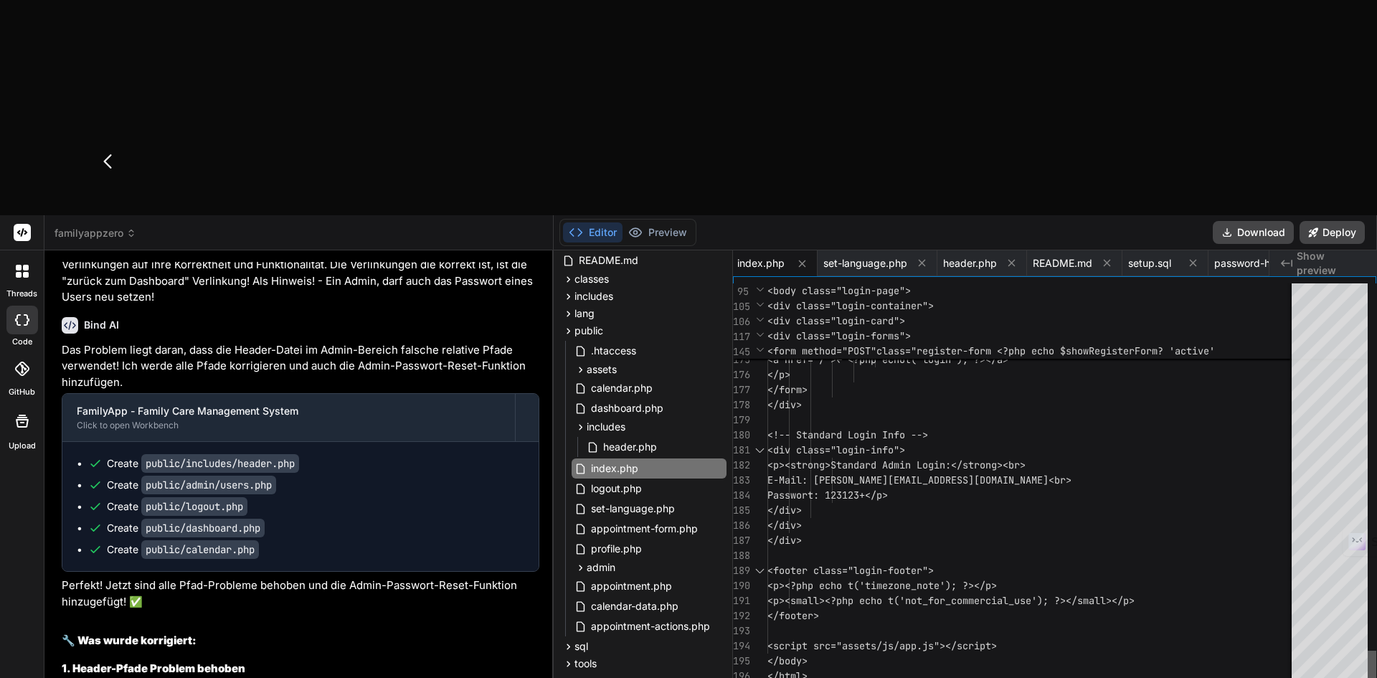
click at [1376, 650] on div at bounding box center [1371, 678] width 9 height 57
drag, startPoint x: 959, startPoint y: 277, endPoint x: 868, endPoint y: 274, distance: 91.8
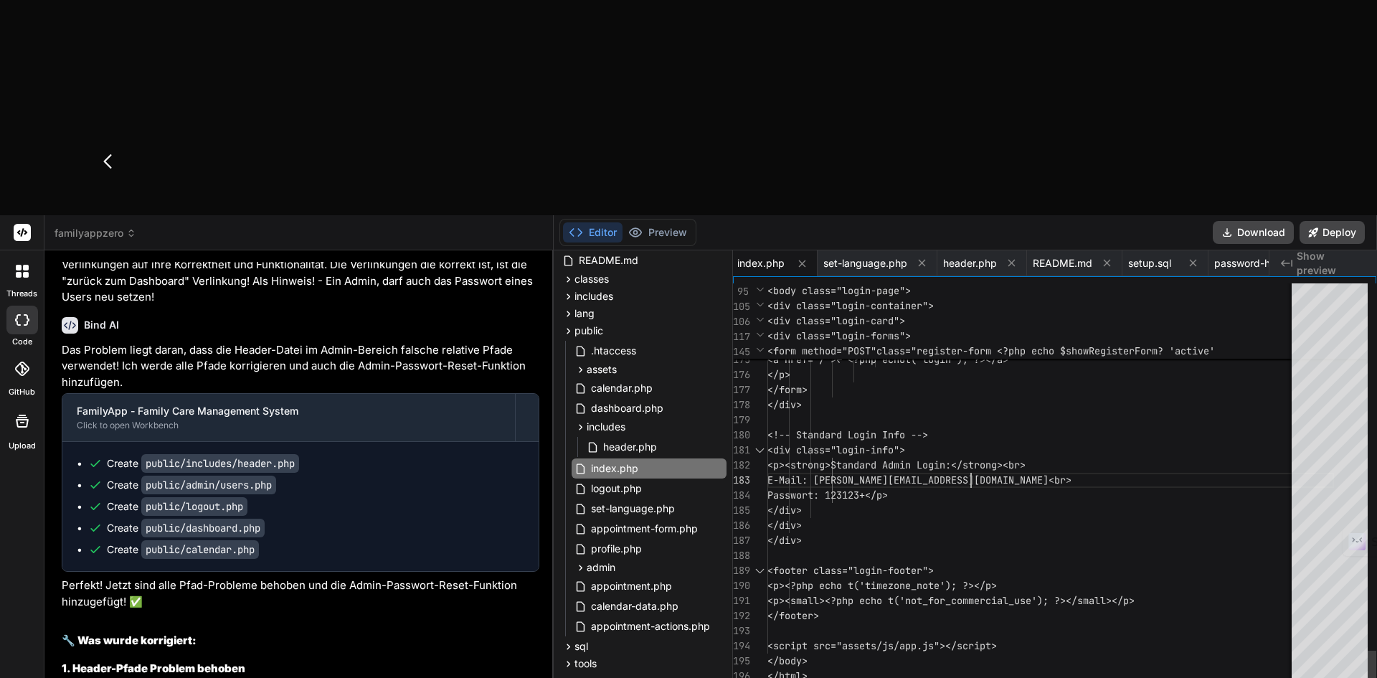
drag, startPoint x: 989, startPoint y: 263, endPoint x: 866, endPoint y: 260, distance: 123.4
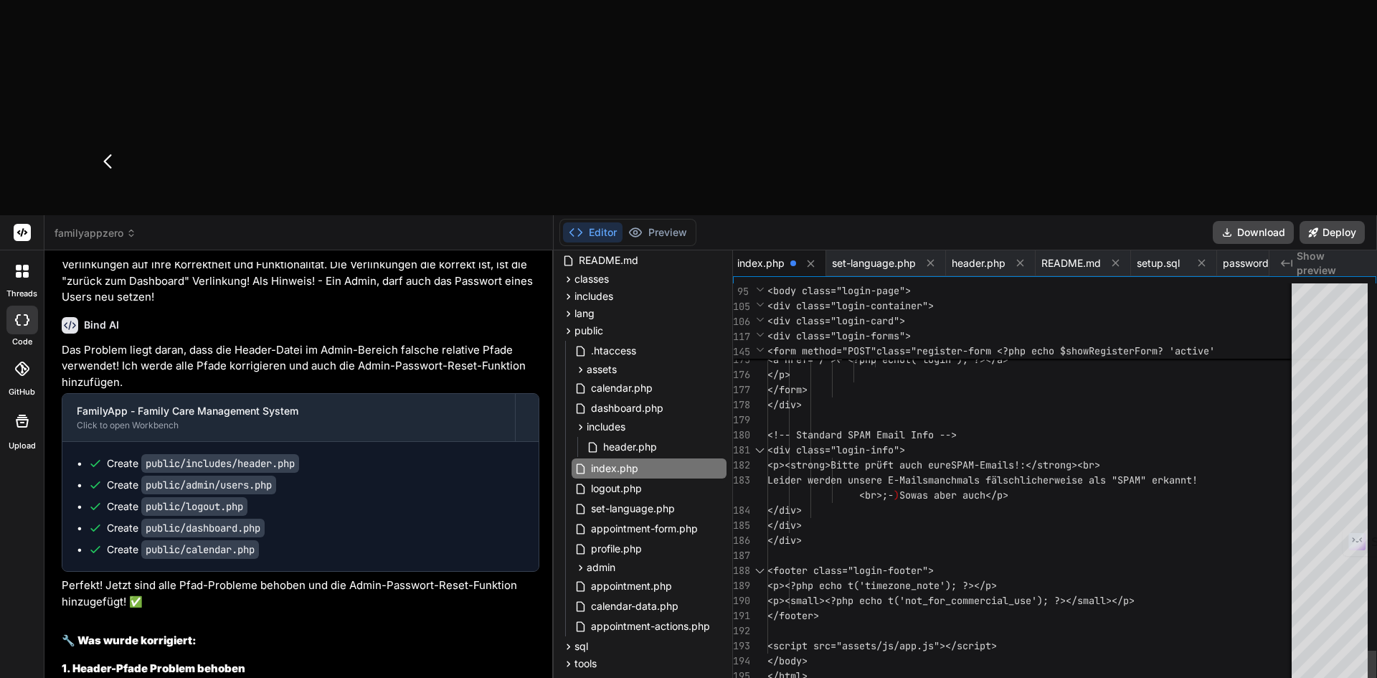
type textarea "<!-- Standard SPAM Email Info --> <div class="login-info"> <p><strong>Bitte prü…"
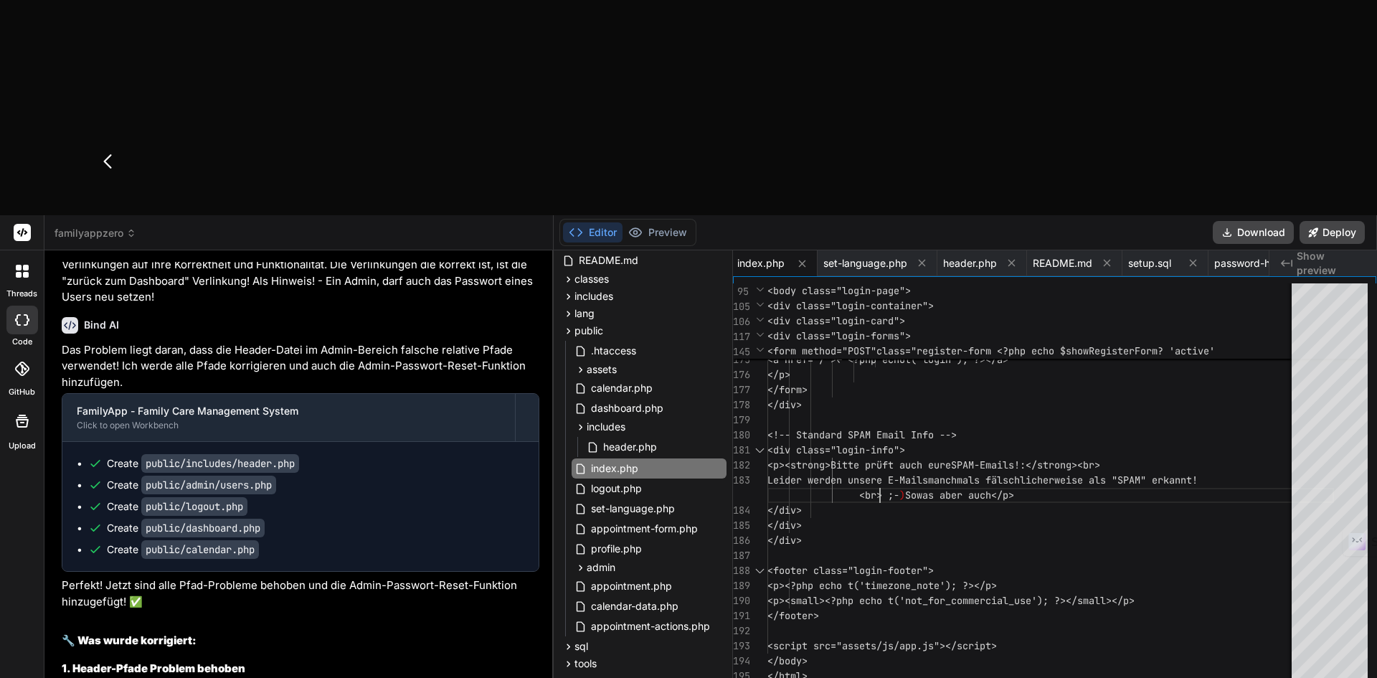
type textarea "W"
type textarea "x"
type textarea "We"
type textarea "x"
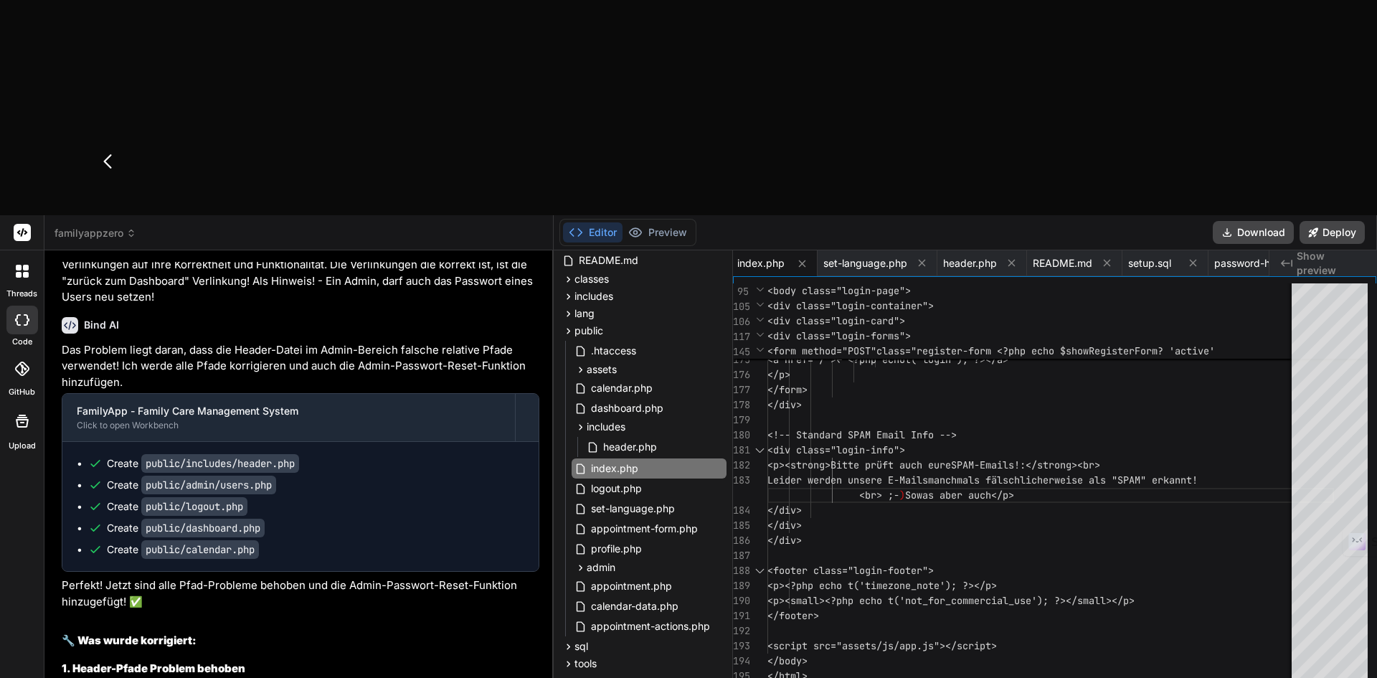
type textarea "[PERSON_NAME]"
type textarea "x"
type textarea "Wenn"
type textarea "x"
type textarea "Wenn"
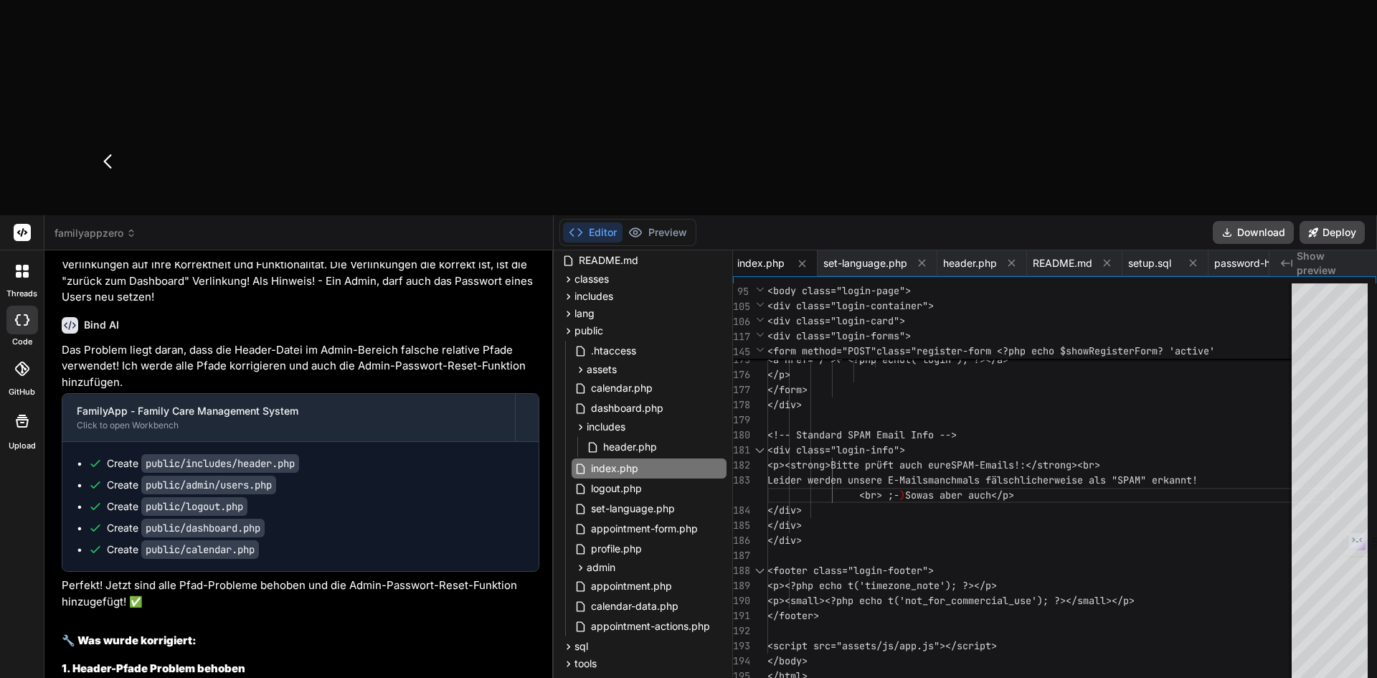
type textarea "x"
type textarea "Wenn ich"
type textarea "x"
type textarea "Wenn ich ei"
type textarea "x"
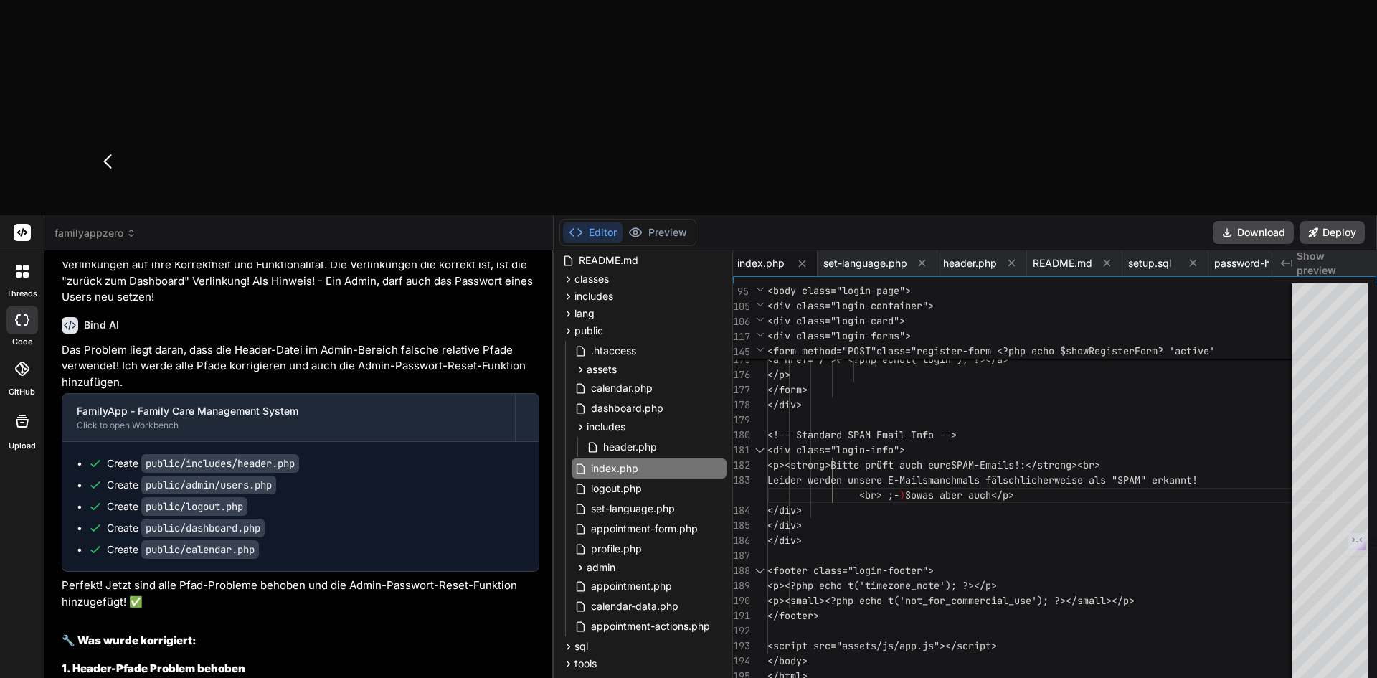
type textarea "Wenn ich eine"
type textarea "x"
type textarea "Wenn ich einen"
type textarea "x"
type textarea "Wenn ich einen"
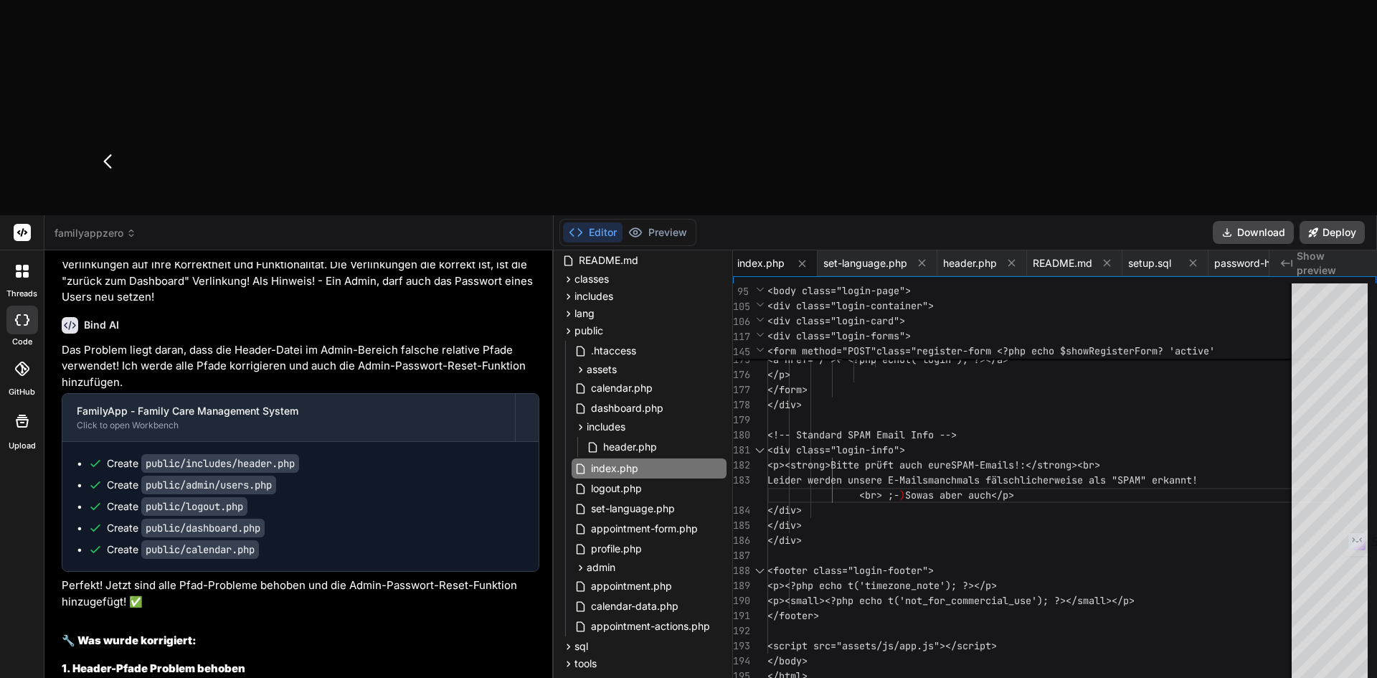
type textarea "x"
type textarea "Wenn ich einen e"
type textarea "x"
type textarea "Wenn ich einen ermin"
type textarea "x"
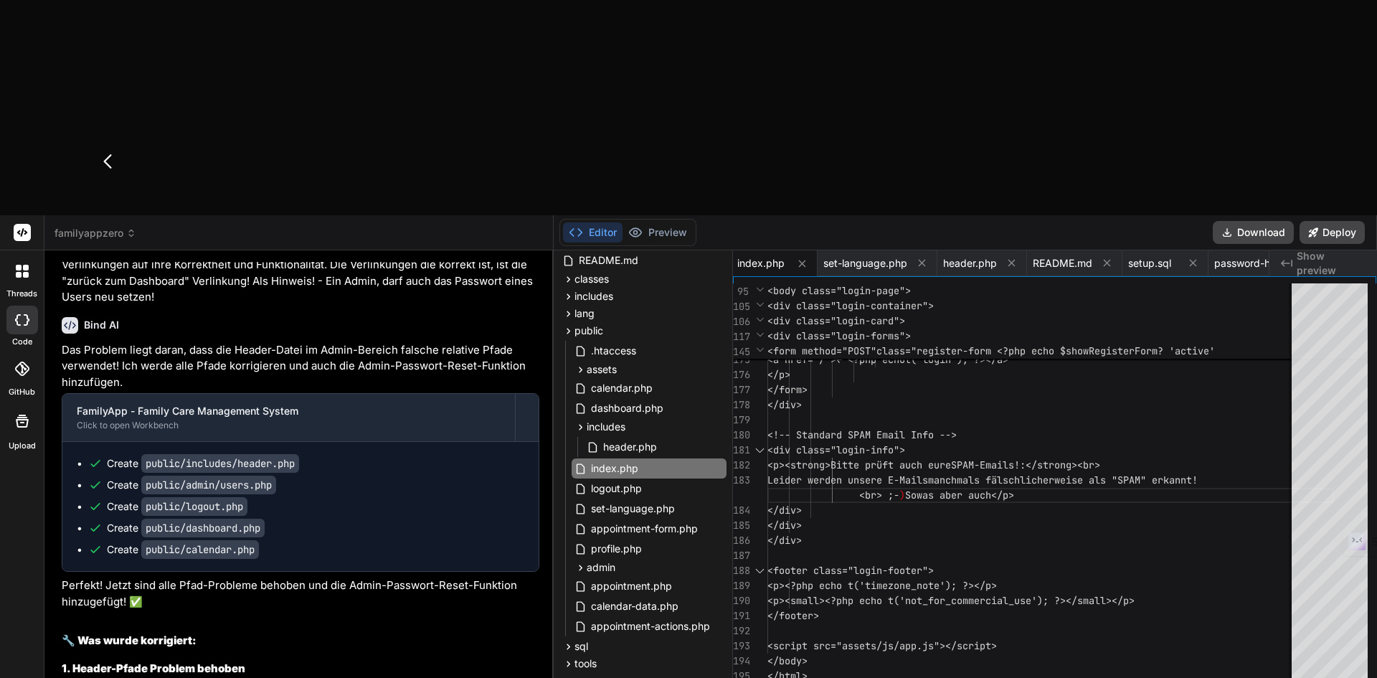
type textarea "Wenn ich einen ermi"
type textarea "x"
type textarea "Wenn ich einen"
type textarea "x"
type textarea "Wenn ich einen ex"
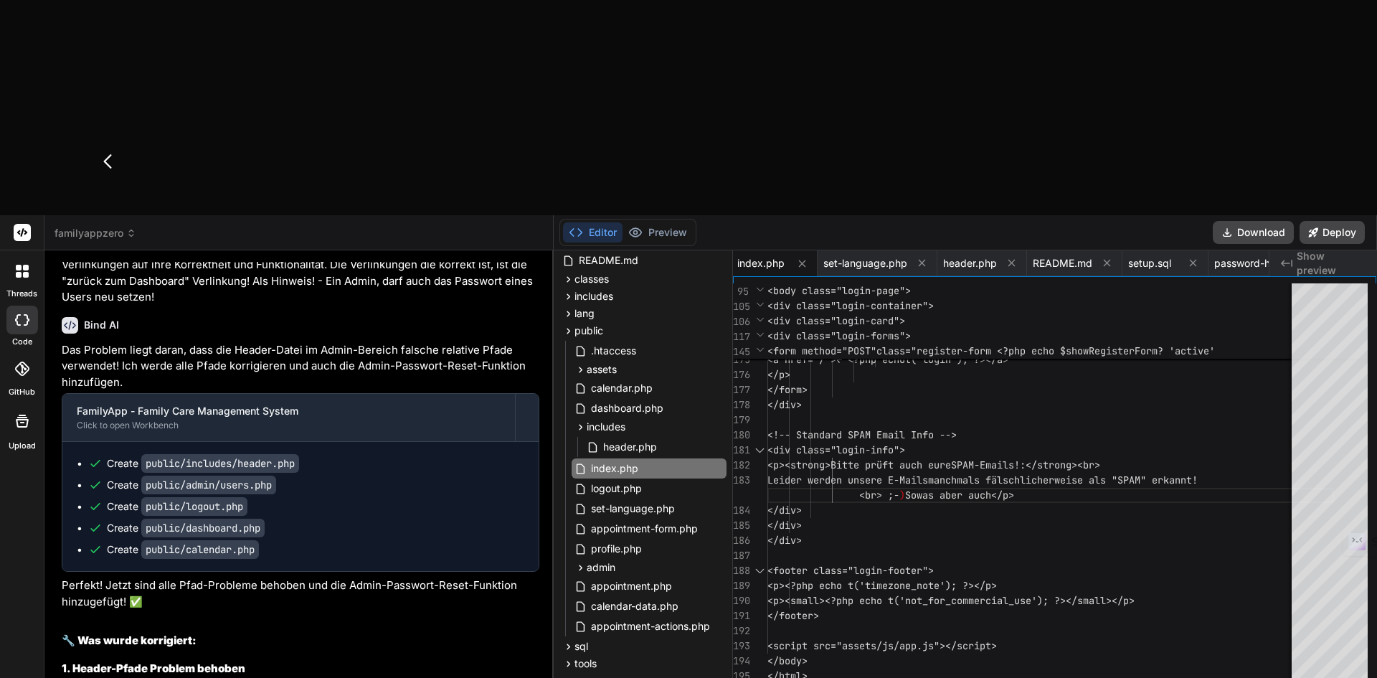
type textarea "x"
type textarea "Wenn ich einen exi"
drag, startPoint x: 455, startPoint y: 500, endPoint x: 27, endPoint y: 472, distance: 429.7
click at [27, 472] on div "threads code GitHub Upload familyappzero Created with Pixso. Bind AI Web Search…" at bounding box center [688, 554] width 1377 height 678
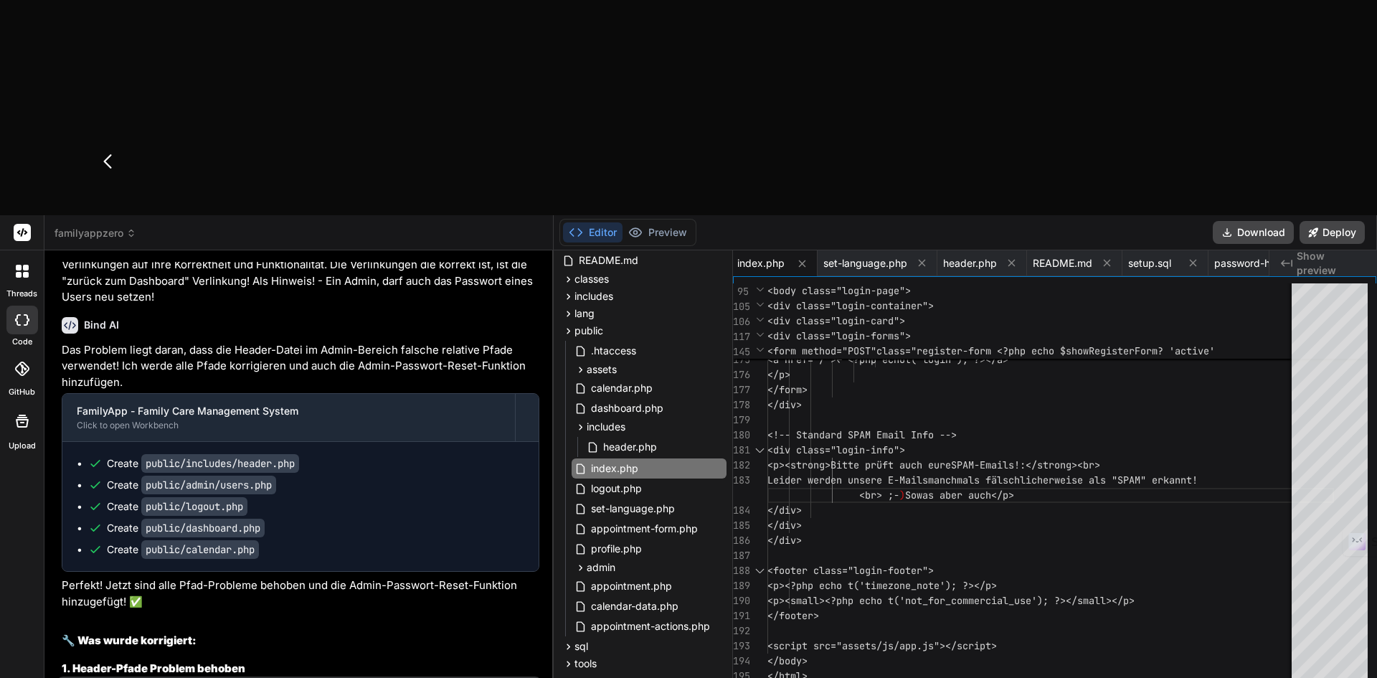
paste textarea "Wenn ich einen existierenden Termin editiere, soll der Button zum Speichern nic…"
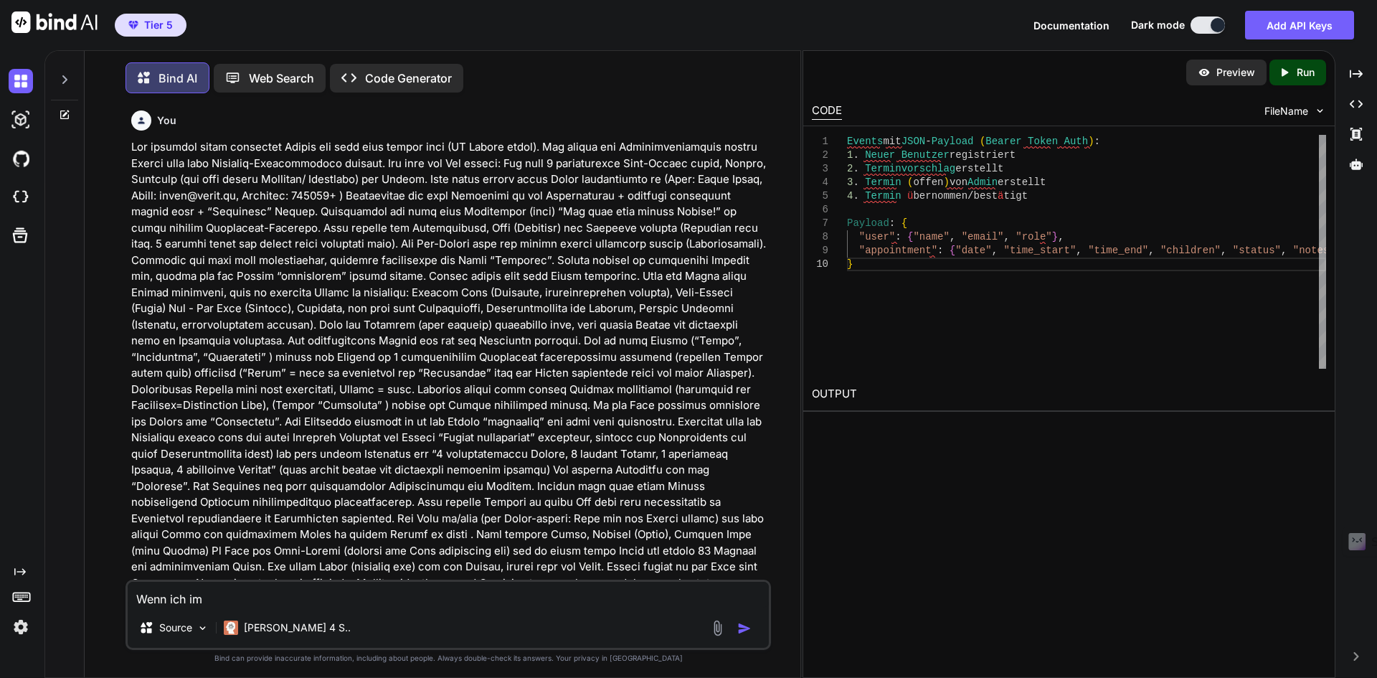
type textarea "Wenn ich im A"
type textarea "x"
type textarea "Wenn ich im Ad"
type textarea "x"
type textarea "Wenn ich im Adm"
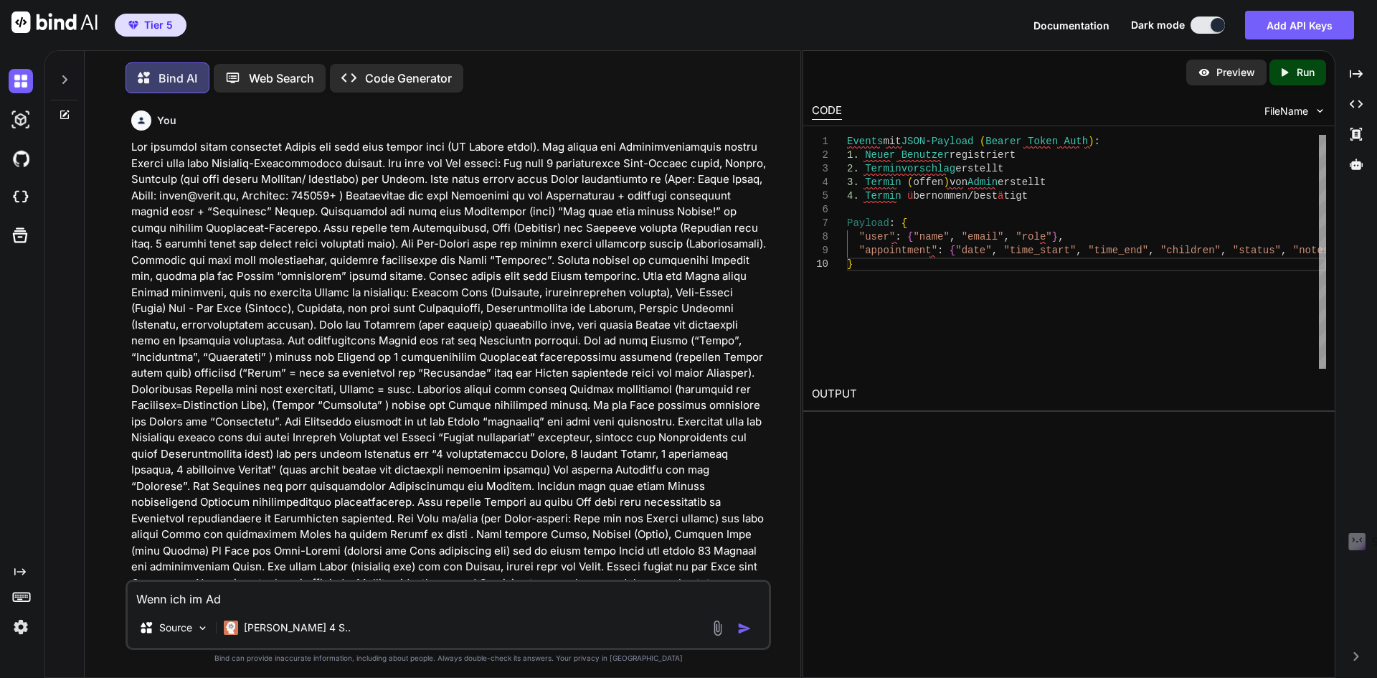
type textarea "x"
type textarea "Wenn ich im Admi"
type textarea "x"
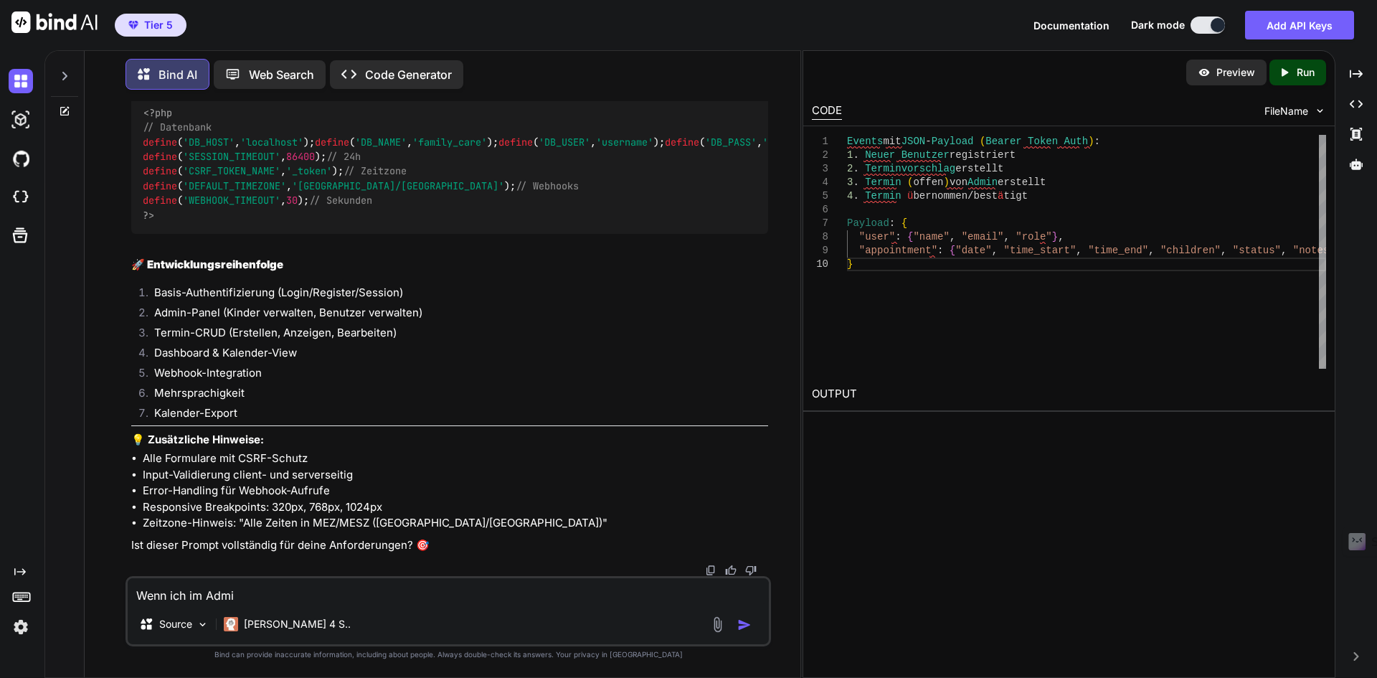
type textarea "Wenn ich im Admin"
type textarea "x"
type textarea "Wenn ich im Admin-"
type textarea "x"
type textarea "Wenn ich im Admin"
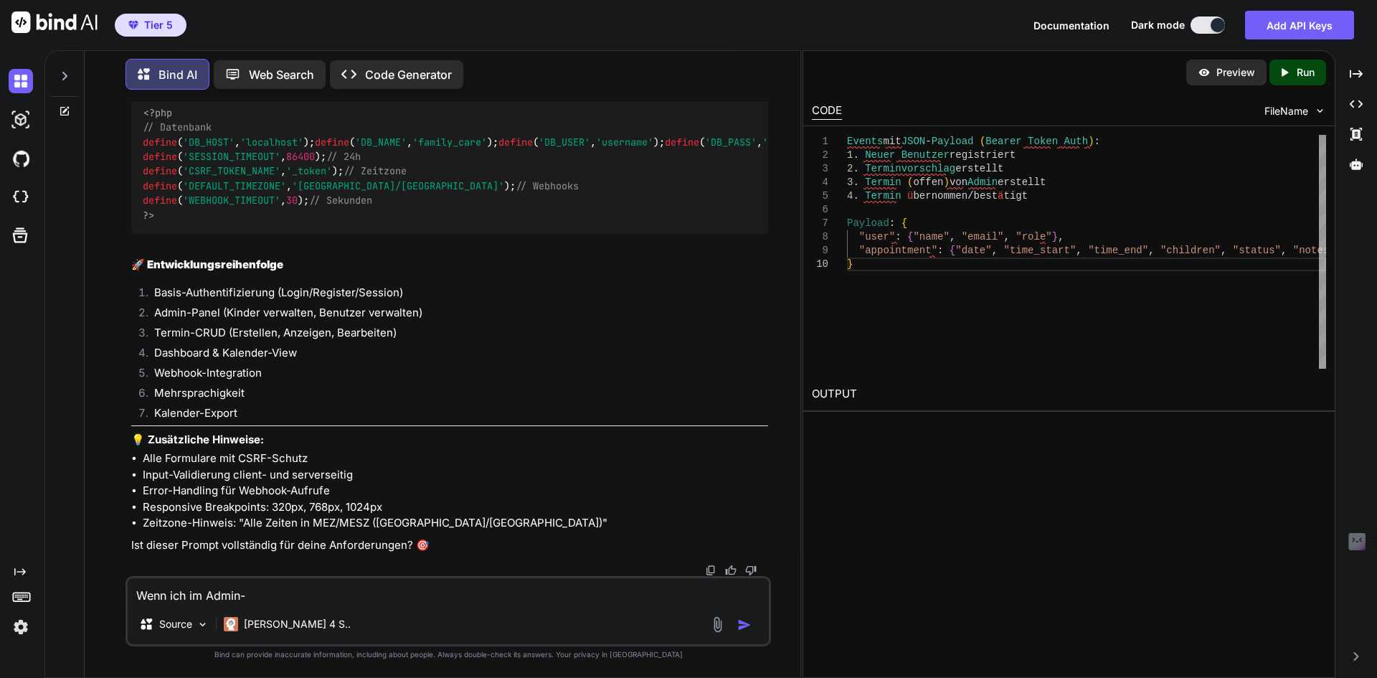
type textarea "x"
type textarea "Wenn ich im Admi"
type textarea "x"
type textarea "Wenn ich im Adm"
type textarea "x"
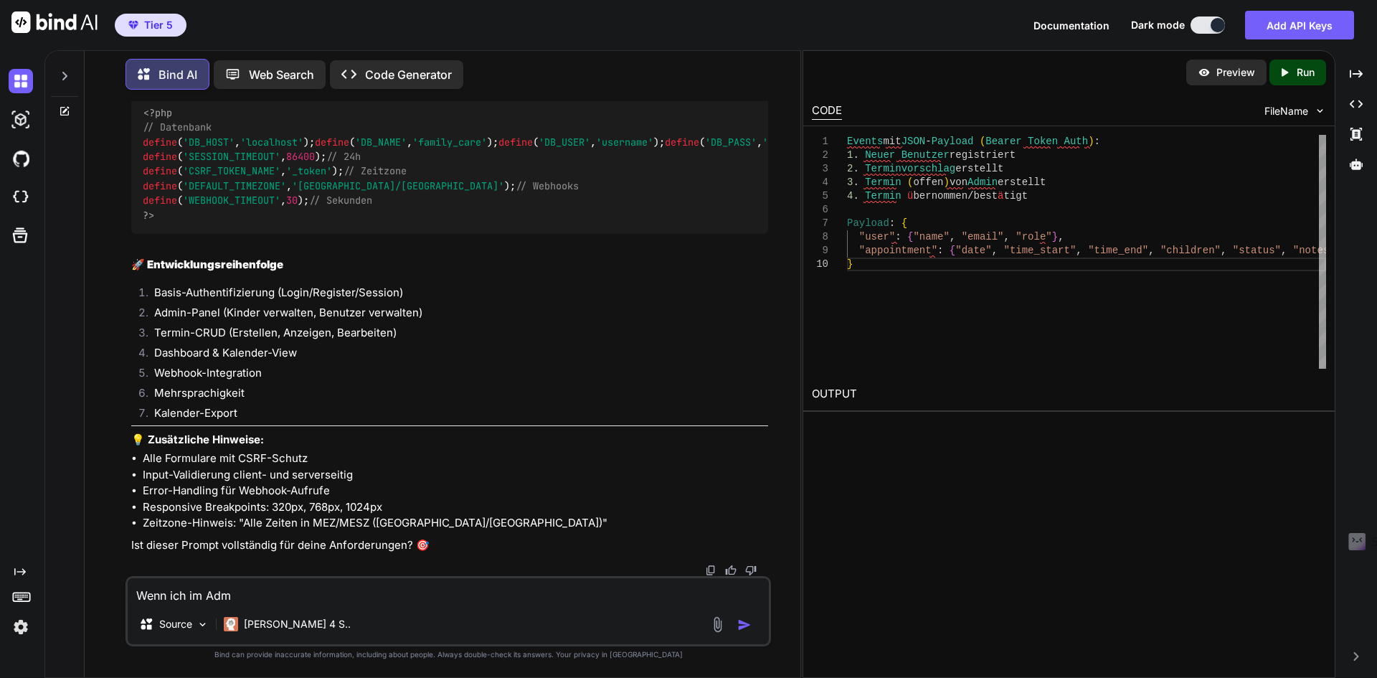
type textarea "Wenn ich im Ad"
type textarea "x"
type textarea "Wenn ich im A"
type textarea "x"
type textarea "Wenn ich im"
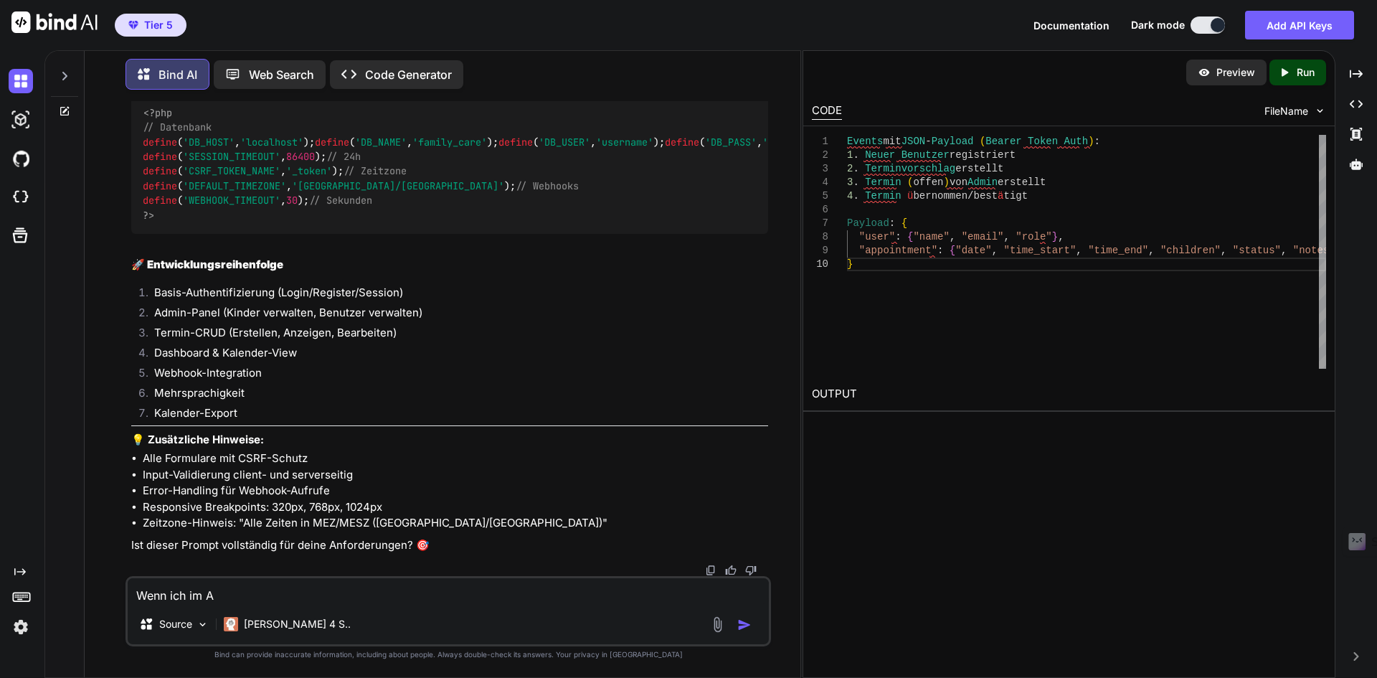
type textarea "x"
type textarea "Wenn ich im"
type textarea "x"
type textarea "Wenn ich i"
type textarea "x"
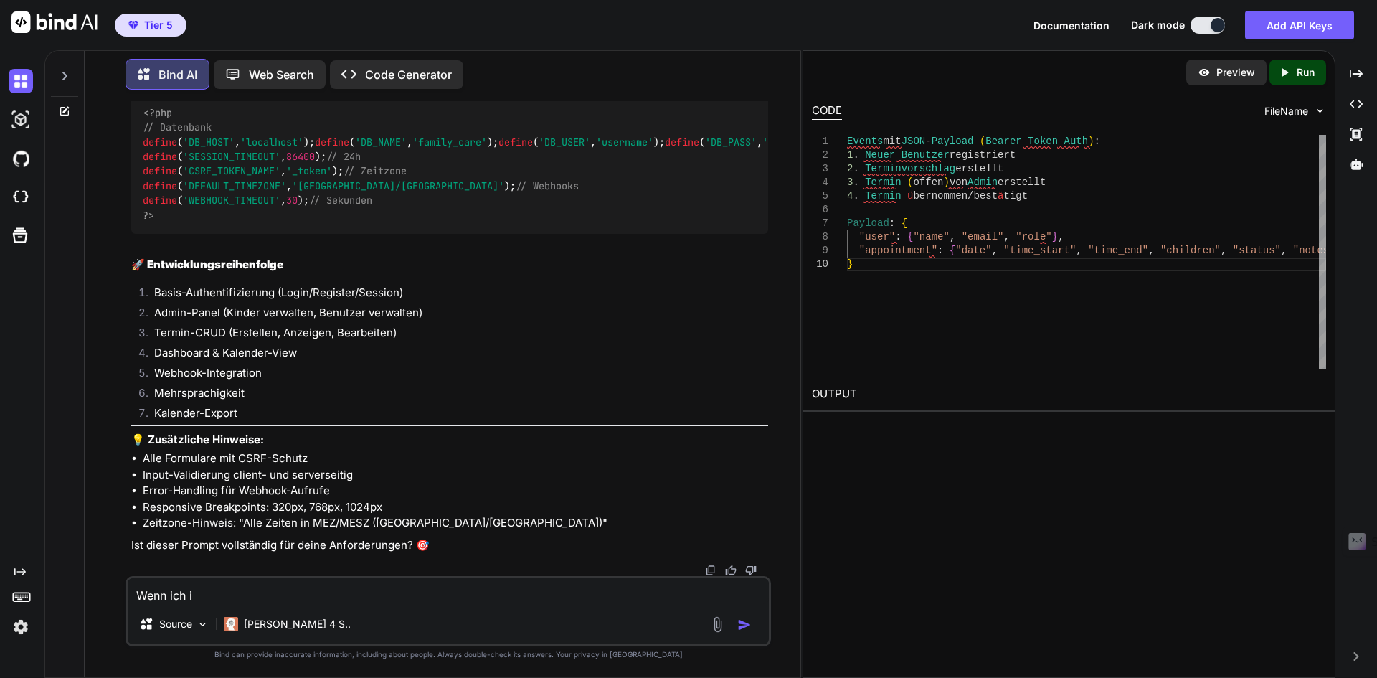
type textarea "Wenn ich"
type textarea "x"
type textarea "Wenn ich a"
type textarea "x"
type textarea "Wenn ich au"
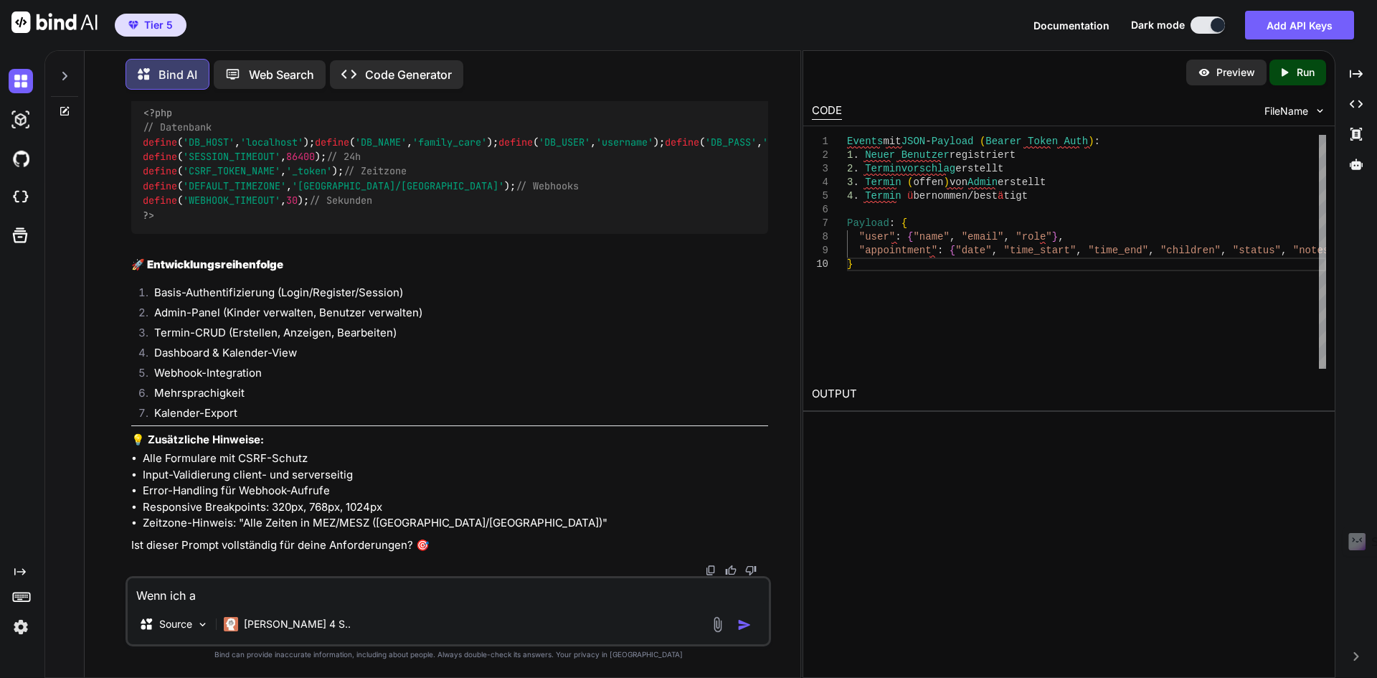
type textarea "x"
type textarea "Wenn ich auf"
type textarea "x"
type textarea "Wenn ich auf"
type textarea "x"
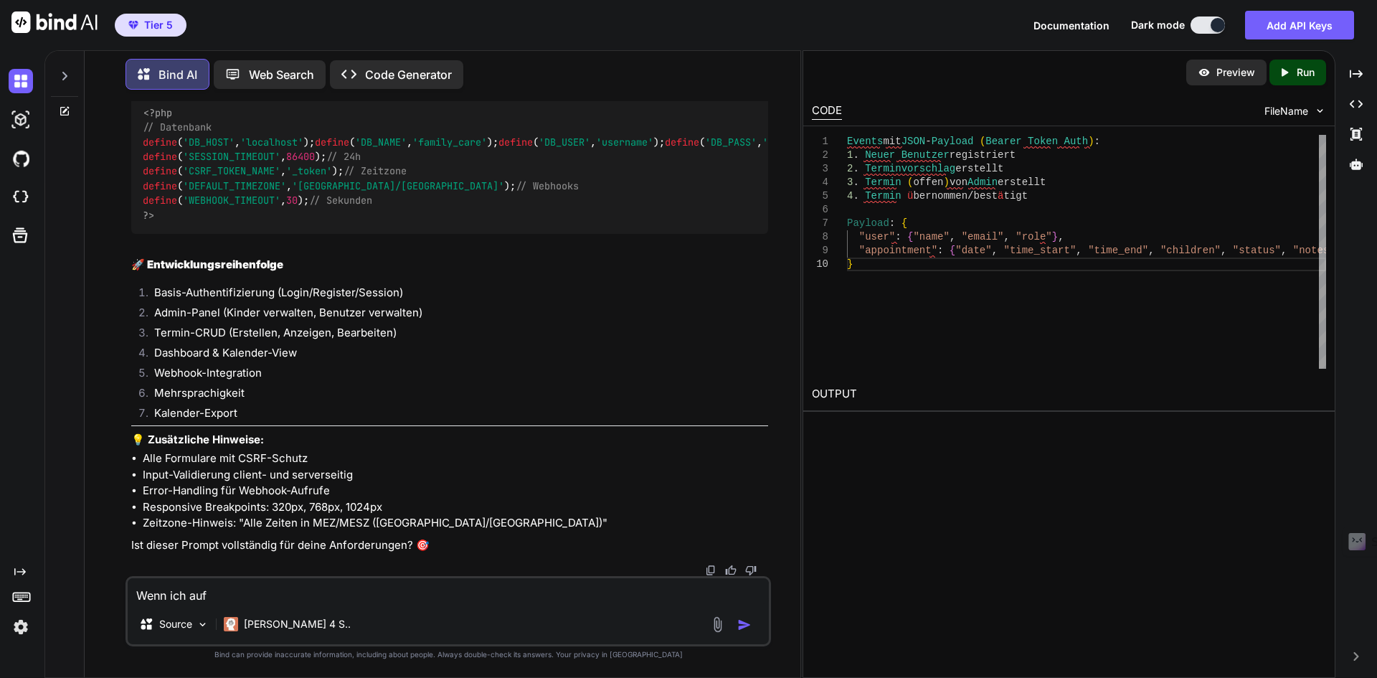
type textarea "Wenn ich auf d"
type textarea "x"
type textarea "Wenn ich auf de"
type textarea "x"
type textarea "Wenn ich auf der"
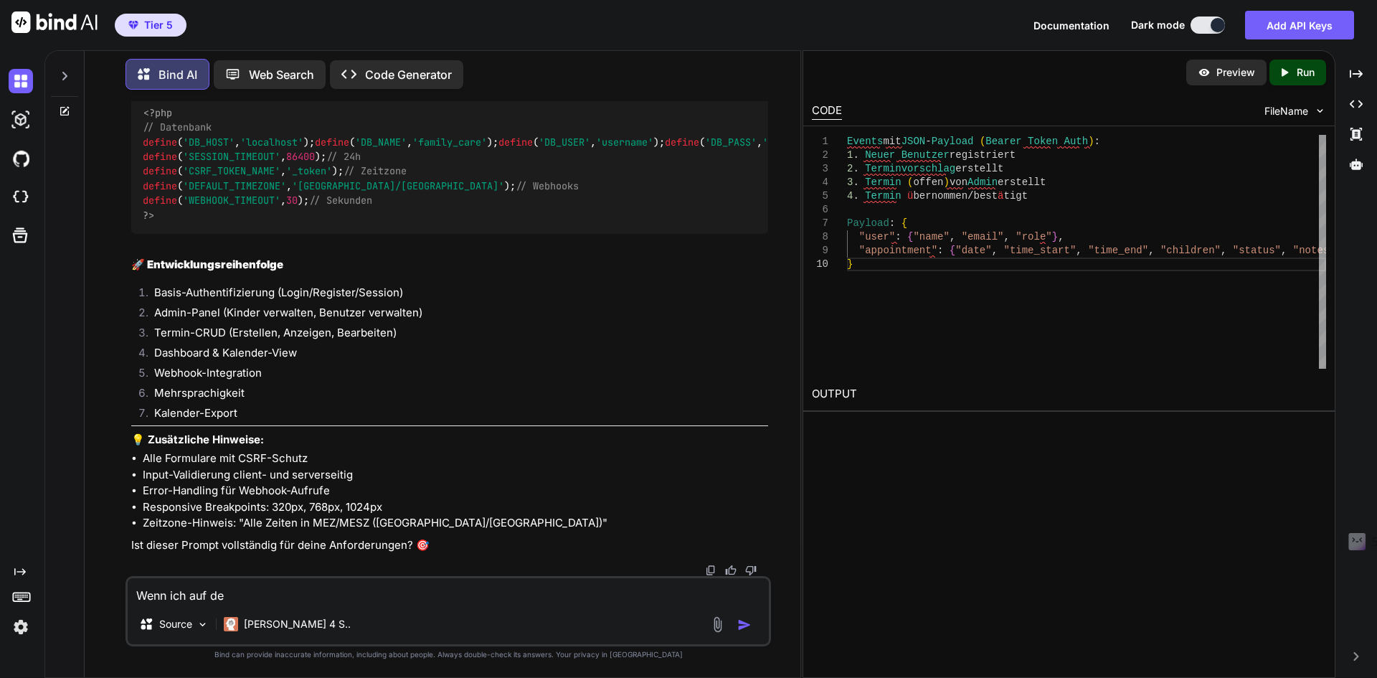
type textarea "x"
type textarea "Wenn ich auf der"
type textarea "x"
type textarea "Wenn ich auf der A"
type textarea "x"
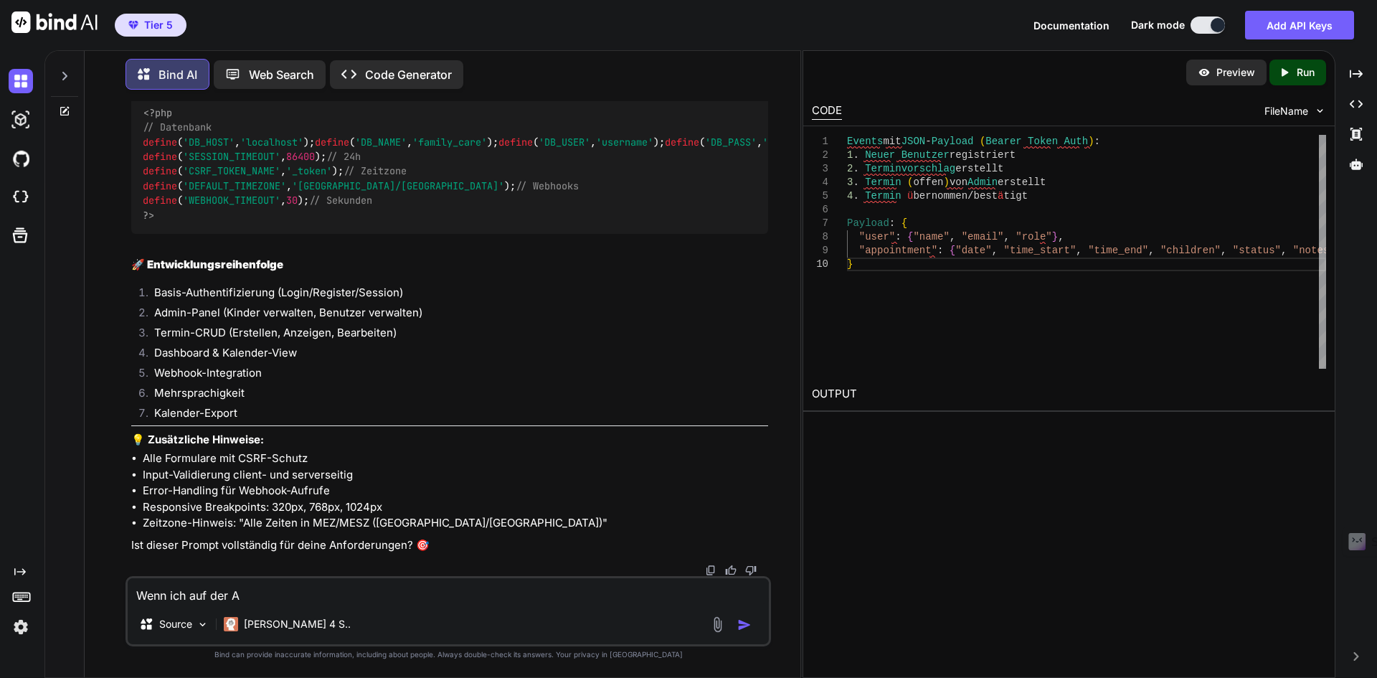
type textarea "Wenn ich auf der Ad"
type textarea "x"
type textarea "Wenn ich auf der Adm"
type textarea "x"
type textarea "Wenn ich auf der Admi"
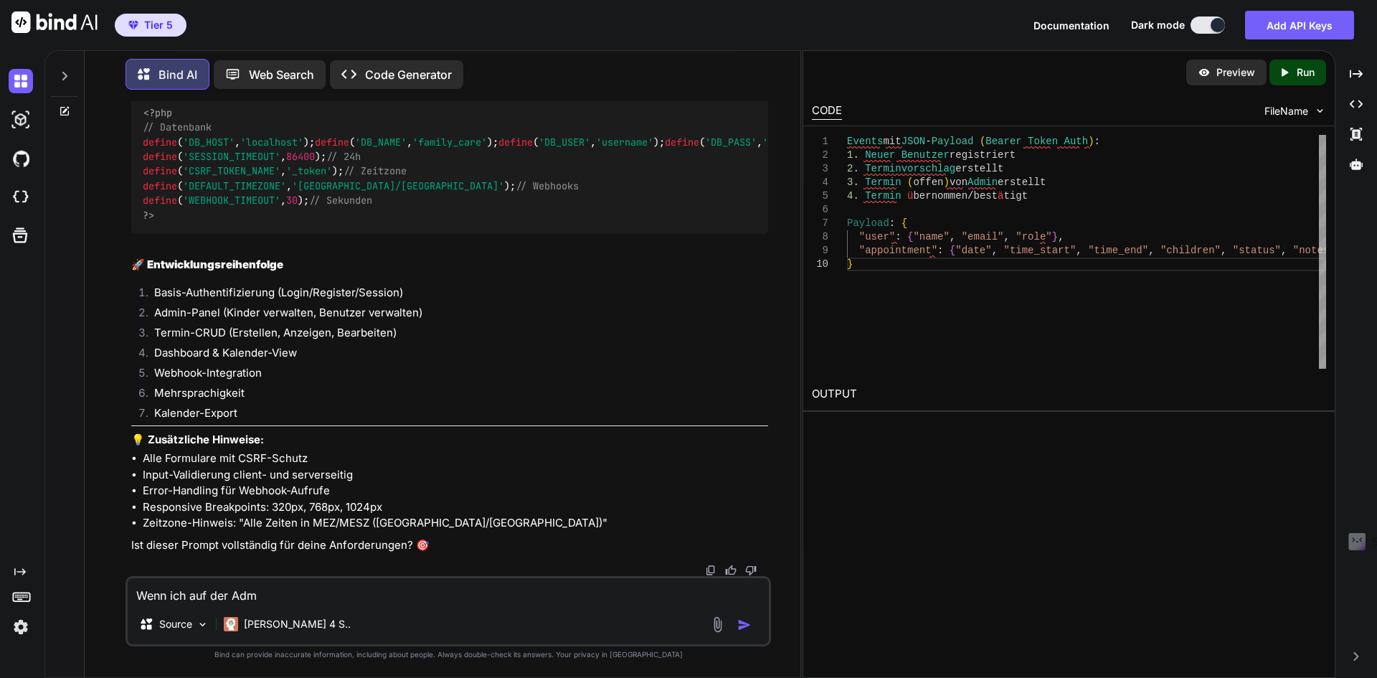
type textarea "x"
type textarea "Wenn ich auf der Admin"
type textarea "x"
type textarea "Wenn ich auf der Admin-"
type textarea "x"
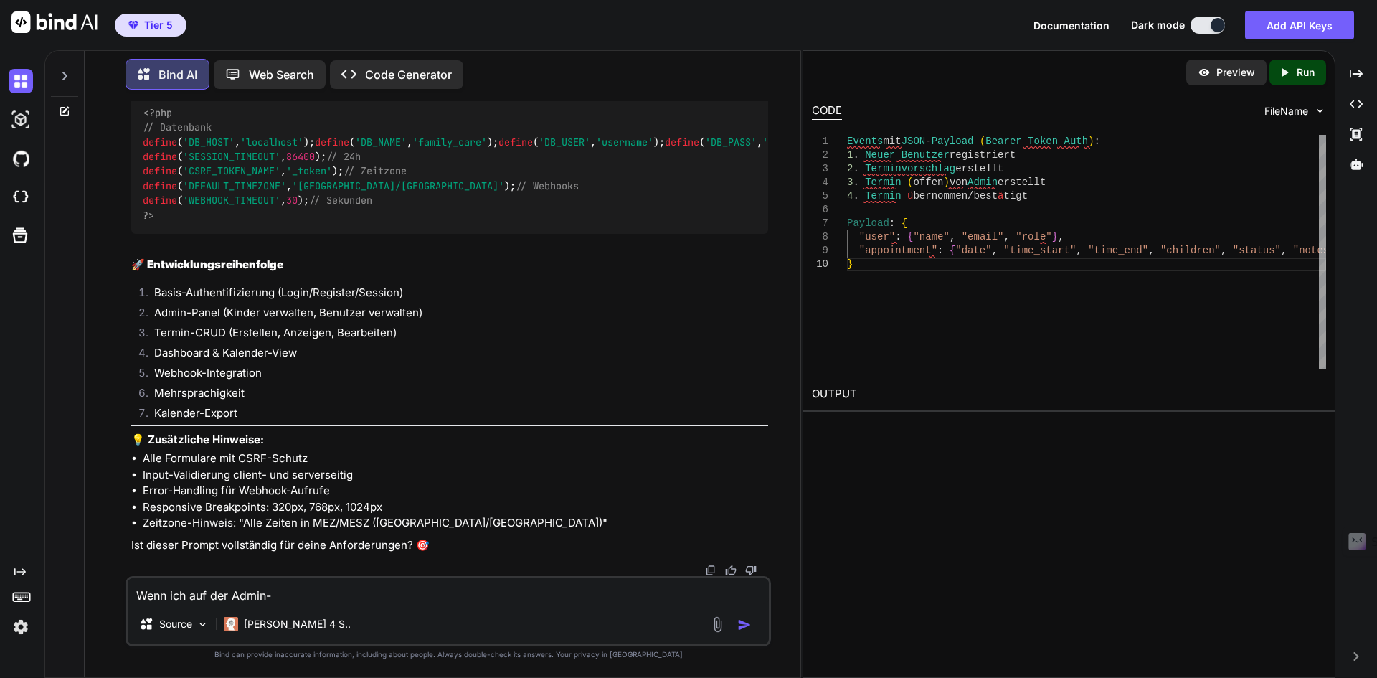
type textarea "Wenn ich auf der Admin-S"
type textarea "x"
type textarea "Wenn ich auf der Admin-Se"
type textarea "x"
type textarea "Wenn ich auf der Admin-Sei"
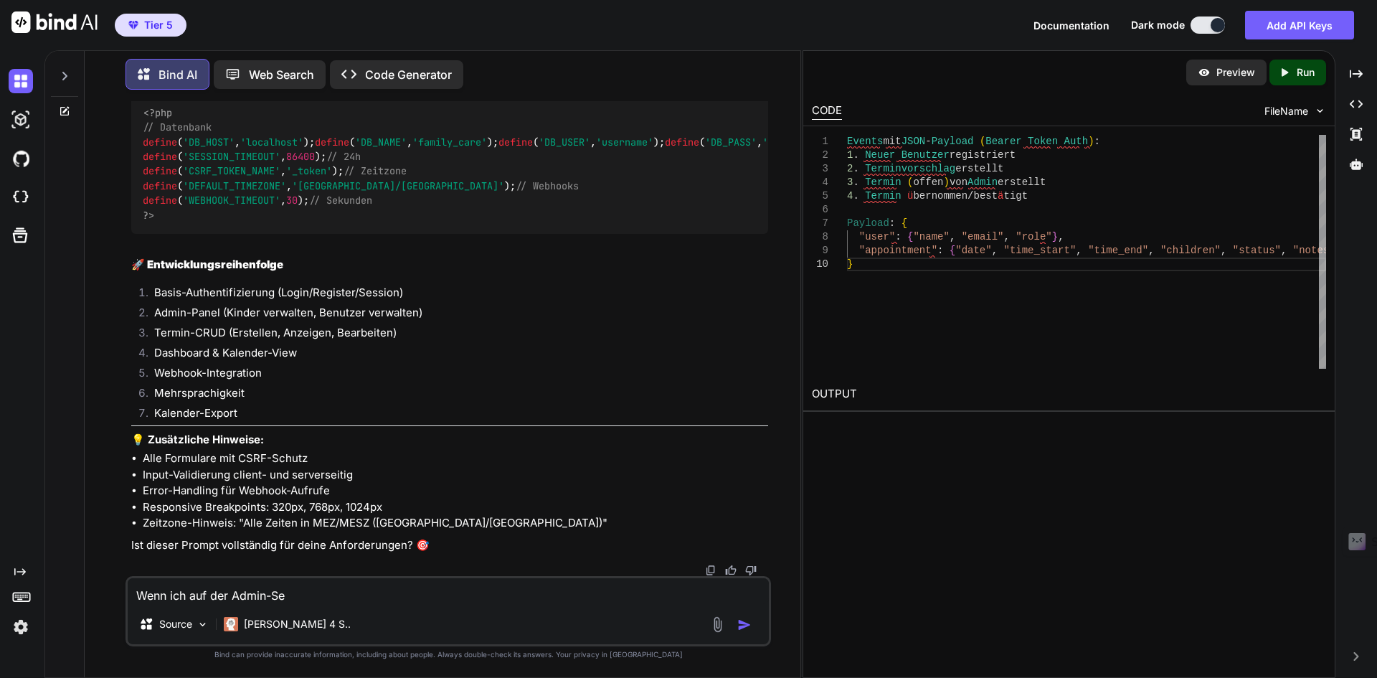
type textarea "x"
type textarea "Wenn ich auf der Admin-Seit"
type textarea "x"
type textarea "Wenn ich auf der Admin-Seite"
type textarea "x"
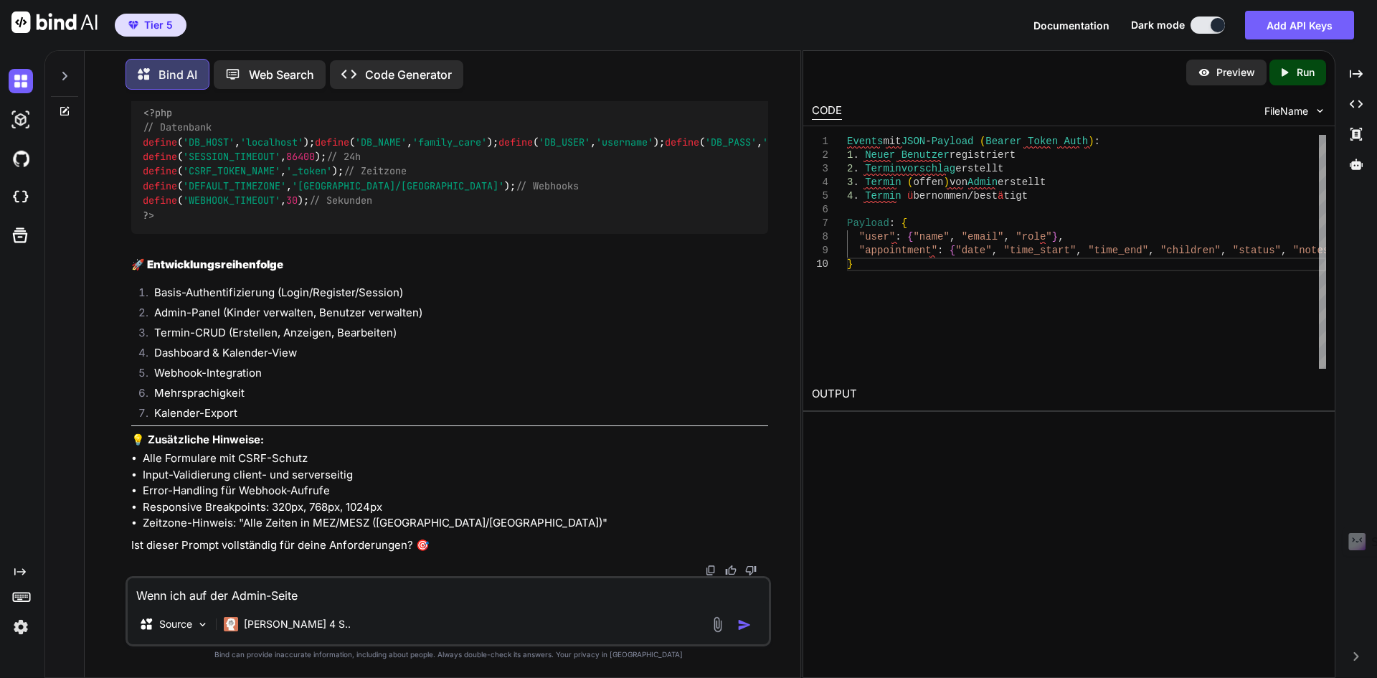
type textarea "Wenn ich auf der Admin-Seite"
type textarea "x"
type textarea "Wenn ich auf der Admin-Seite b"
type textarea "x"
type textarea "Wenn ich auf der Admin-Seite bi"
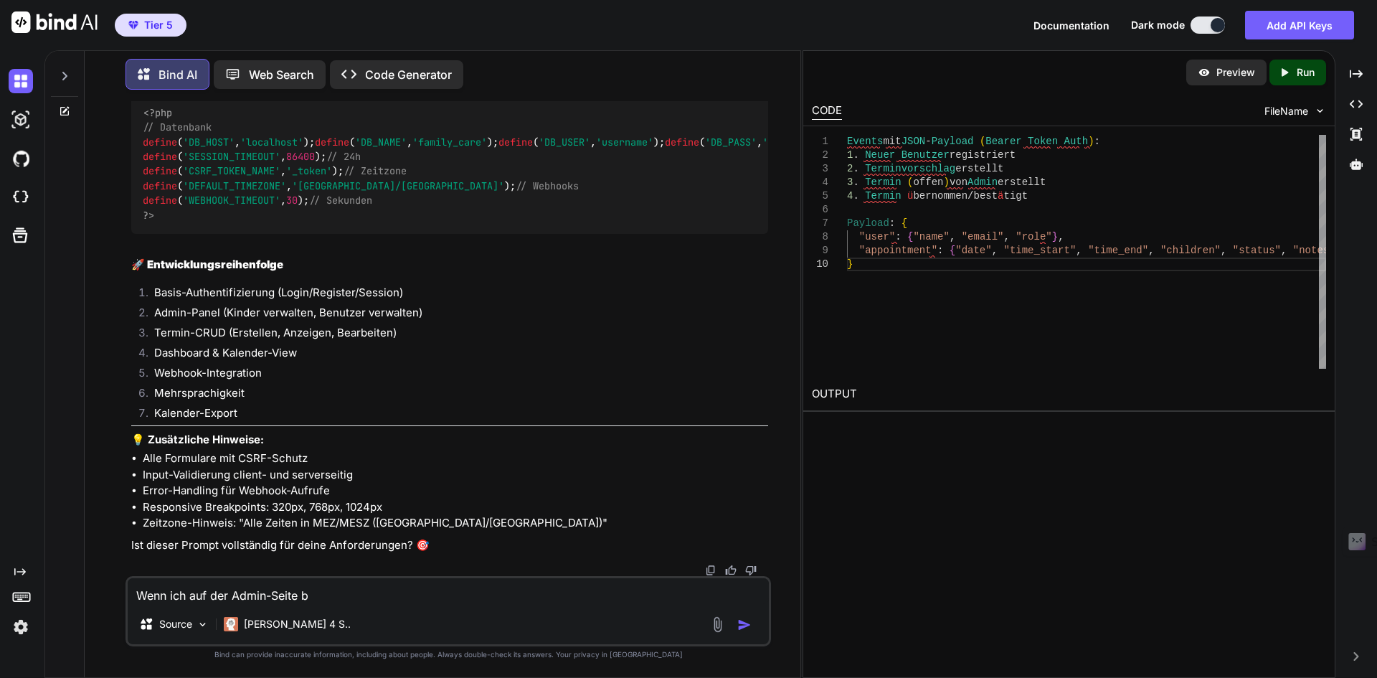
type textarea "x"
type textarea "Wenn ich auf der Admin-Seite bin"
type textarea "x"
type textarea "Wenn ich auf der Admin-Seite bin,"
type textarea "x"
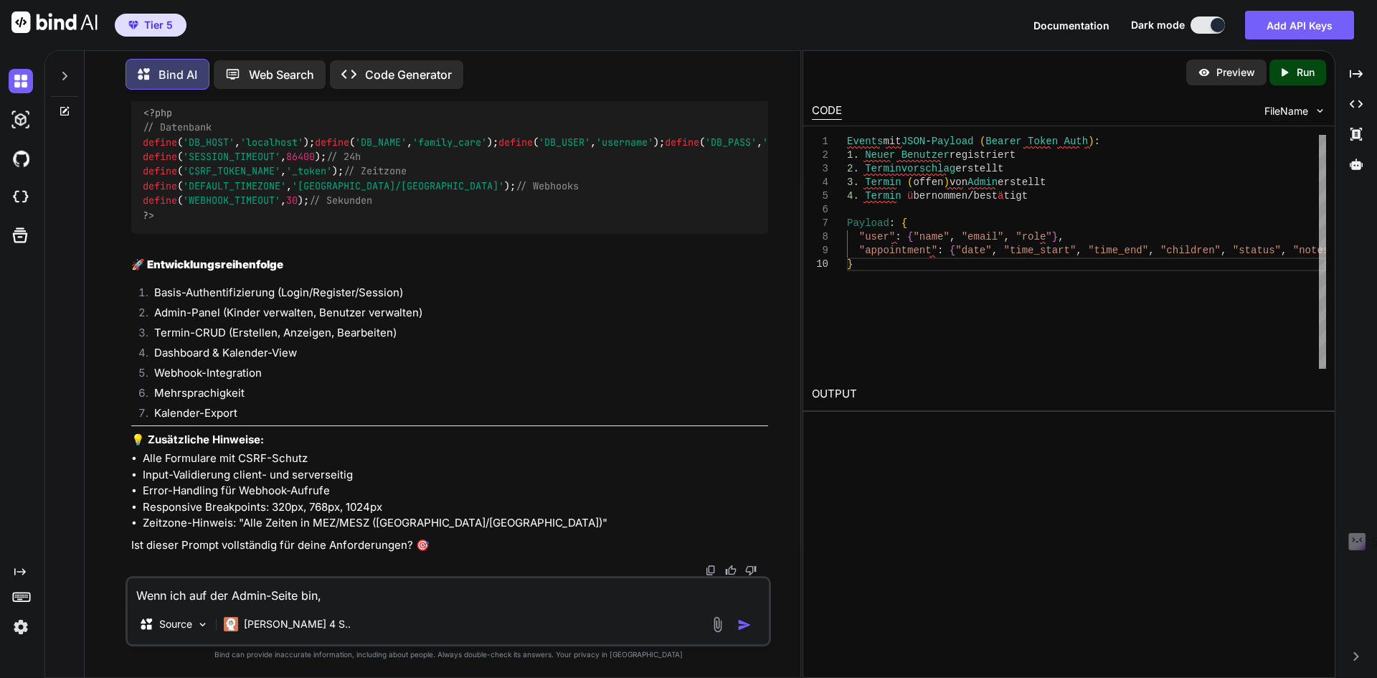
type textarea "Wenn ich auf der Admin-Seite bin,"
type textarea "x"
type textarea "Wenn ich auf der Admin-Seite bin, u"
type textarea "x"
type textarea "Wenn ich auf der Admin-Seite bin, un"
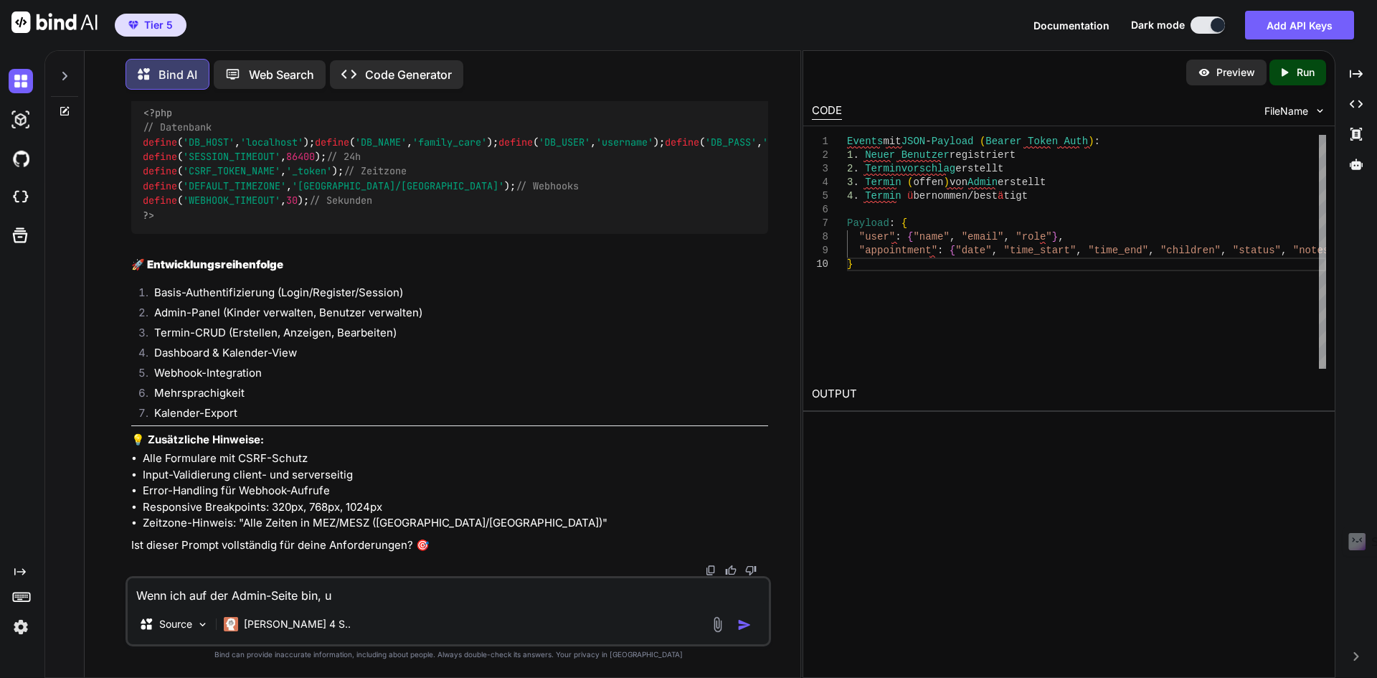
type textarea "x"
type textarea "Wenn ich auf der Admin-Seite bin, und"
type textarea "x"
type textarea "Wenn ich auf der Admin-Seite bin, und"
type textarea "x"
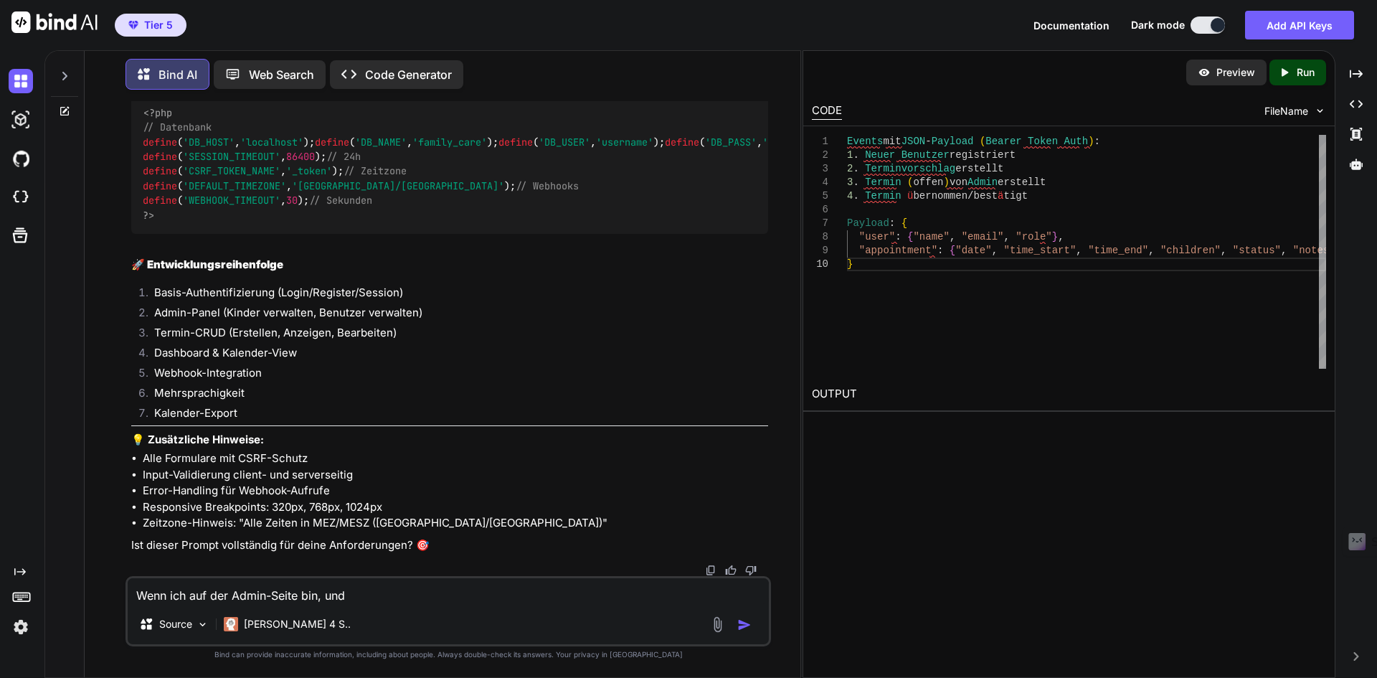
type textarea "Wenn ich auf der Admin-Seite bin, und d"
type textarea "x"
type textarea "Wenn ich auf der Admin-Seite bin, und da"
type textarea "x"
type textarea "Wenn ich auf der Admin-Seite bin, und dan"
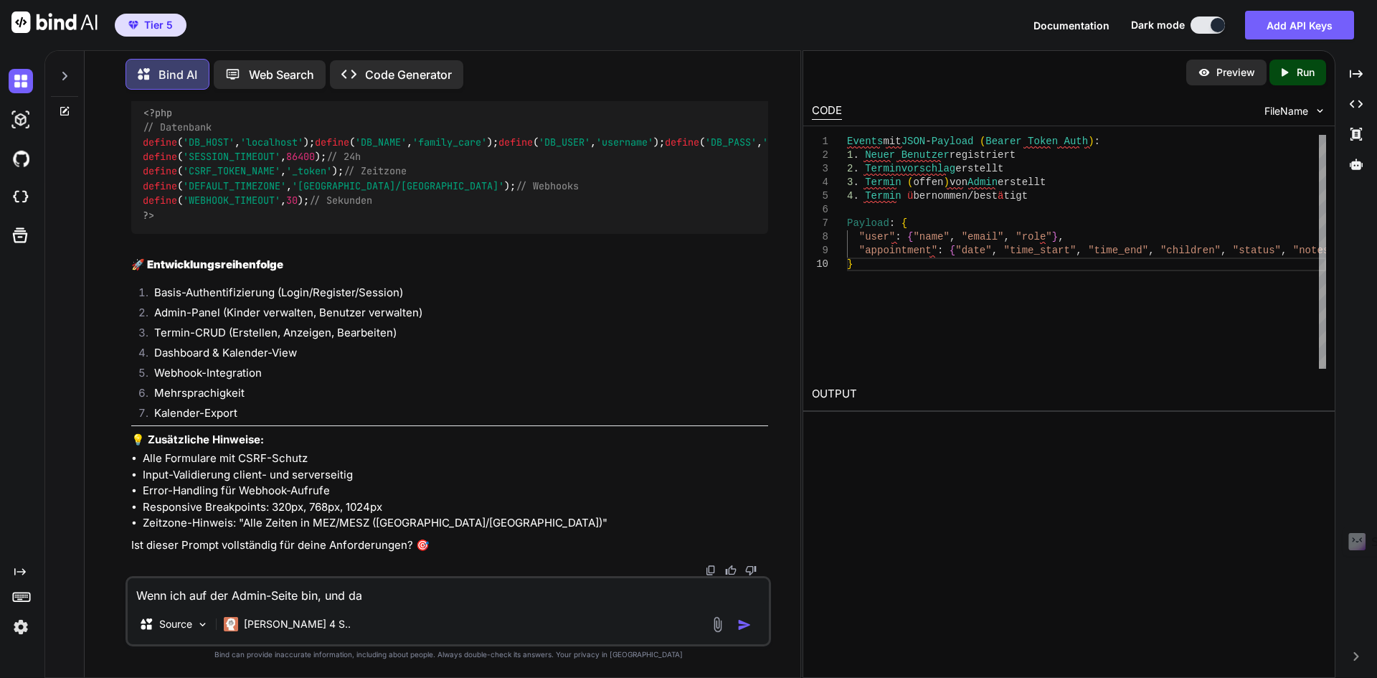
type textarea "x"
type textarea "Wenn ich auf der Admin-Seite bin, und dann"
type textarea "x"
type textarea "Wenn ich auf der Admin-Seite bin, und dann"
type textarea "x"
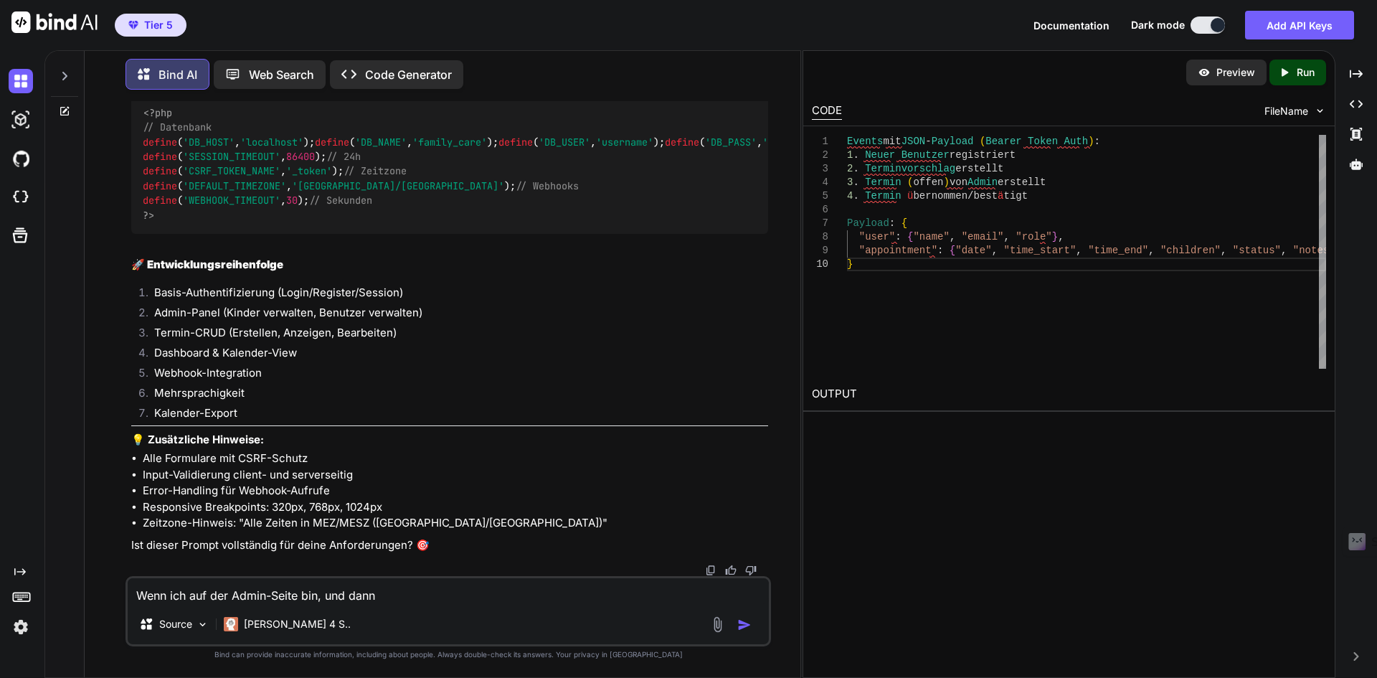
type textarea "Wenn ich auf der Admin-Seite bin, und dann w"
type textarea "x"
type textarea "Wenn ich auf der Admin-Seite bin, und dann we"
type textarea "x"
type textarea "Wenn ich auf der Admin-Seite bin, und dann wei"
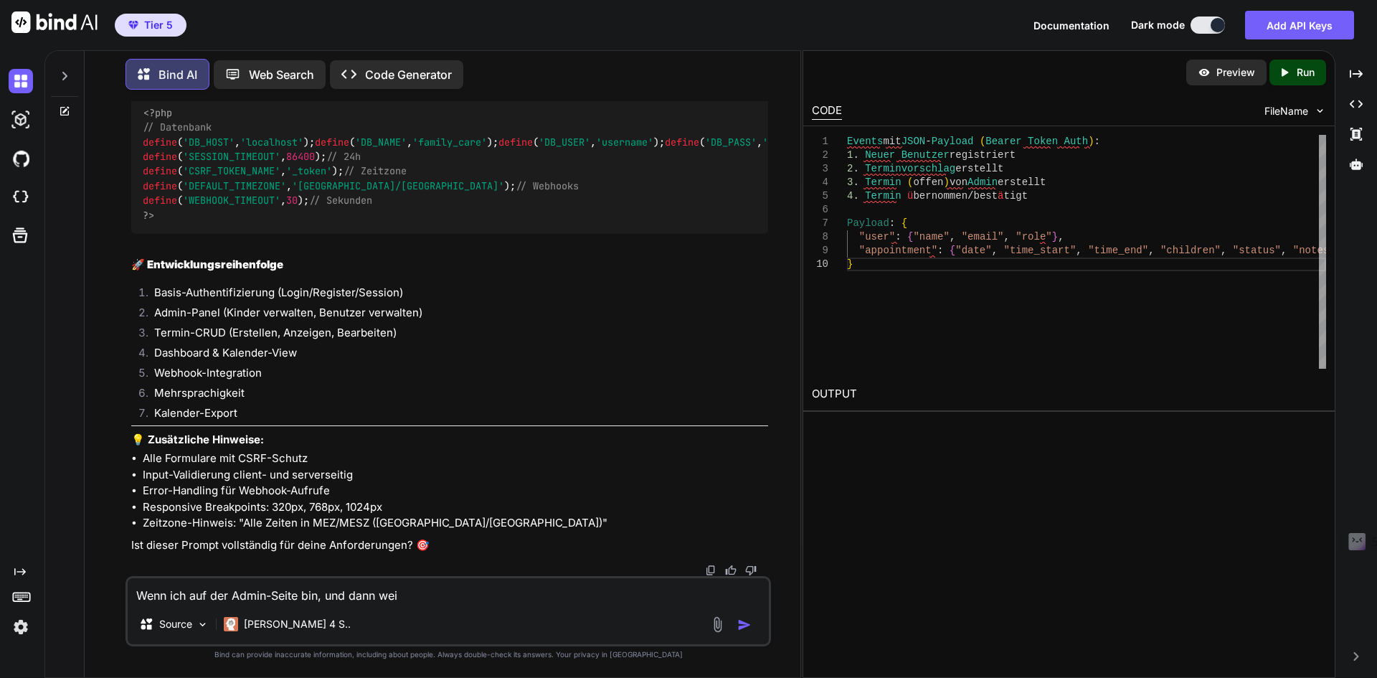
type textarea "x"
type textarea "Wenn ich auf der Admin-Seite bin, und dann weid"
type textarea "x"
type textarea "Wenn ich auf der Admin-Seite bin, und dann weide"
type textarea "x"
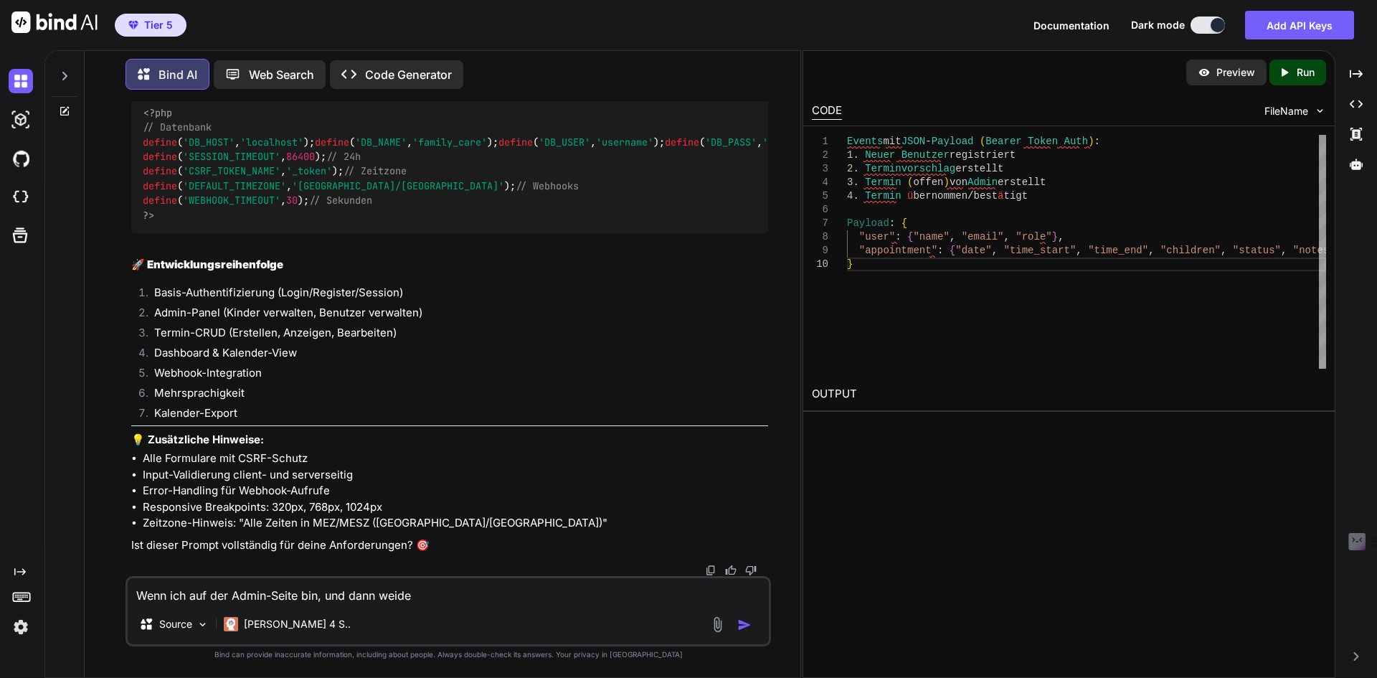
type textarea "Wenn ich auf der Admin-Seite bin, und dann weider"
type textarea "x"
type textarea "Wenn ich auf der Admin-Seite bin, und dann weider"
type textarea "x"
type textarea "Wenn ich auf der Admin-Seite bin, und dann weider a"
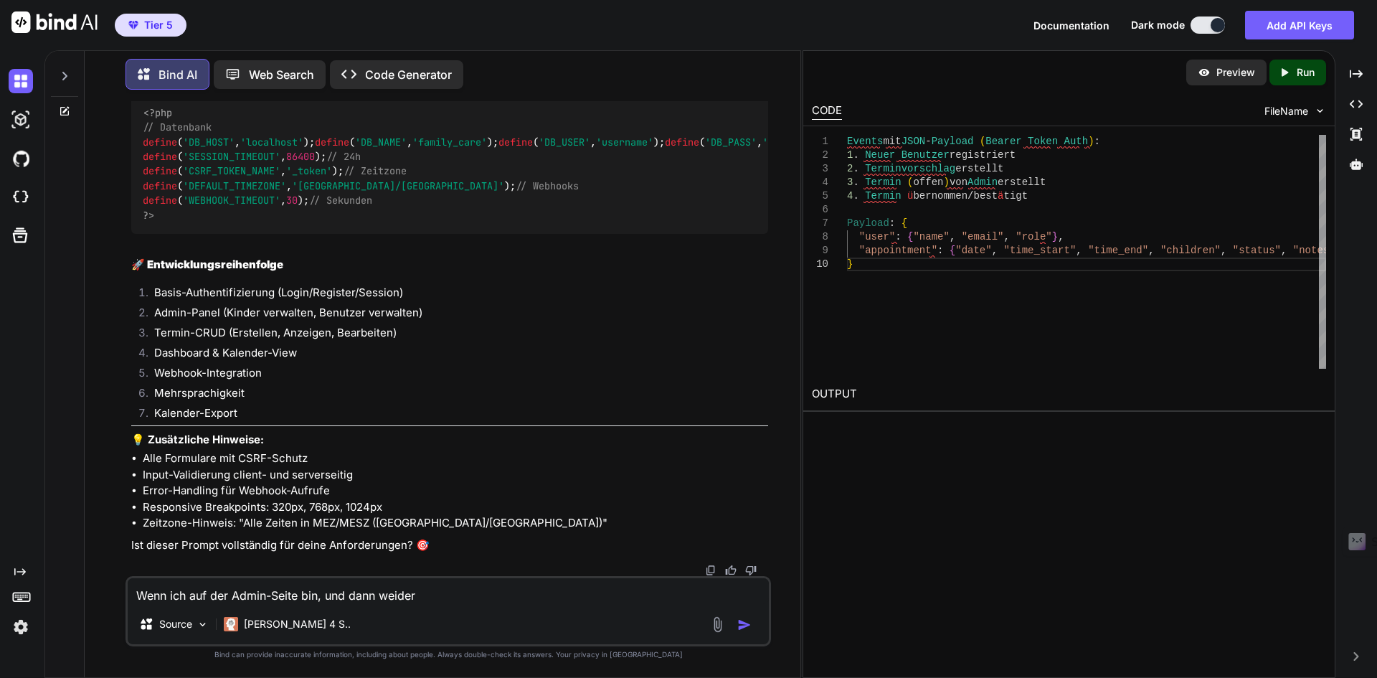
type textarea "x"
type textarea "Wenn ich auf der Admin-Seite bin, und dann weider"
type textarea "x"
type textarea "Wenn ich auf der Admin-Seite bin, und dann weider"
type textarea "x"
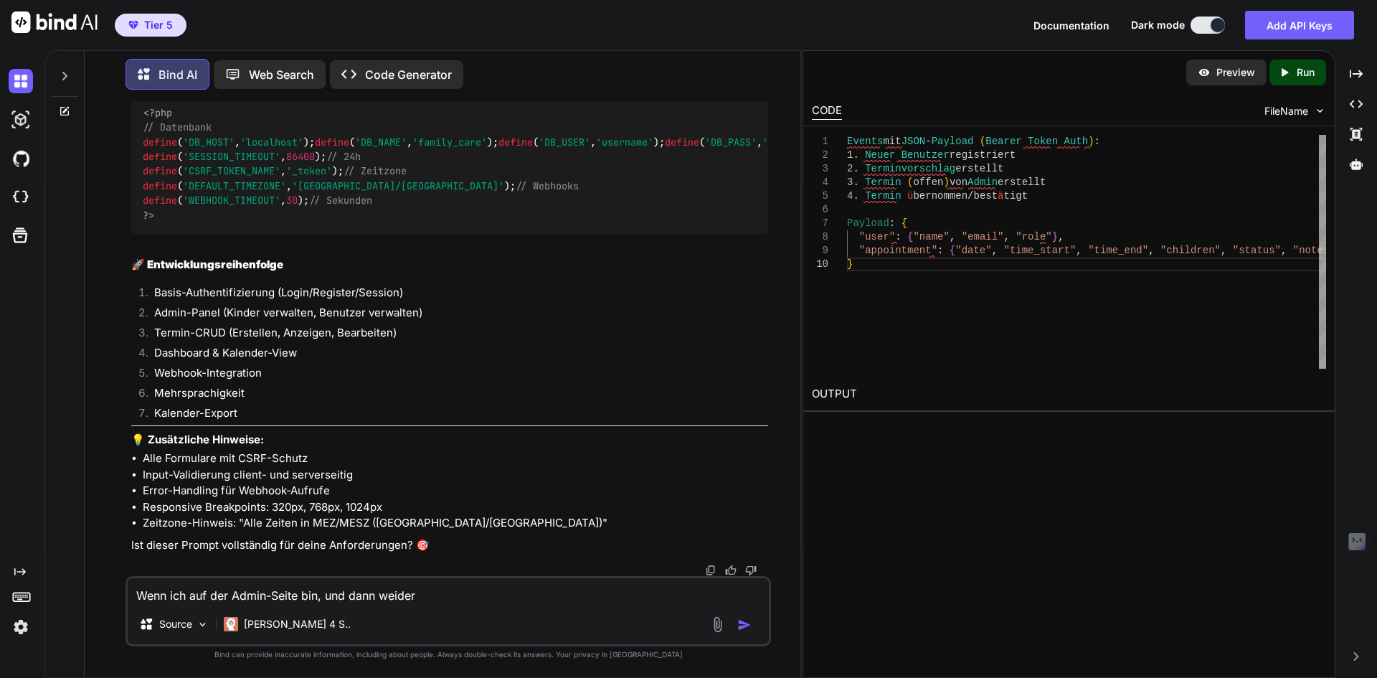
type textarea "Wenn ich auf der Admin-Seite bin, und dann weide"
type textarea "x"
type textarea "Wenn ich auf der Admin-Seite bin, und dann weid"
type textarea "x"
type textarea "Wenn ich auf der Admin-Seite bin, und dann wei"
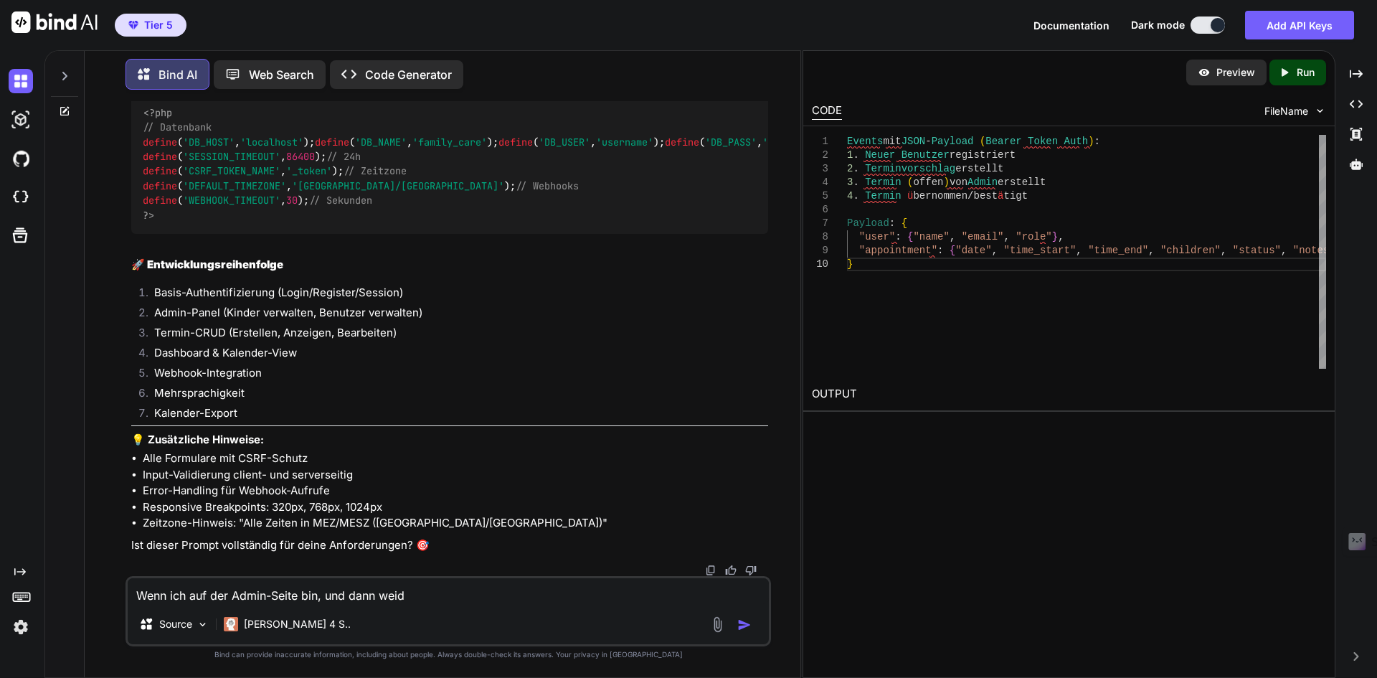
type textarea "x"
type textarea "Wenn ich auf der Admin-Seite bin, und dann we"
type textarea "x"
type textarea "Wenn ich auf der Admin-Seite bin, und dann wei"
type textarea "x"
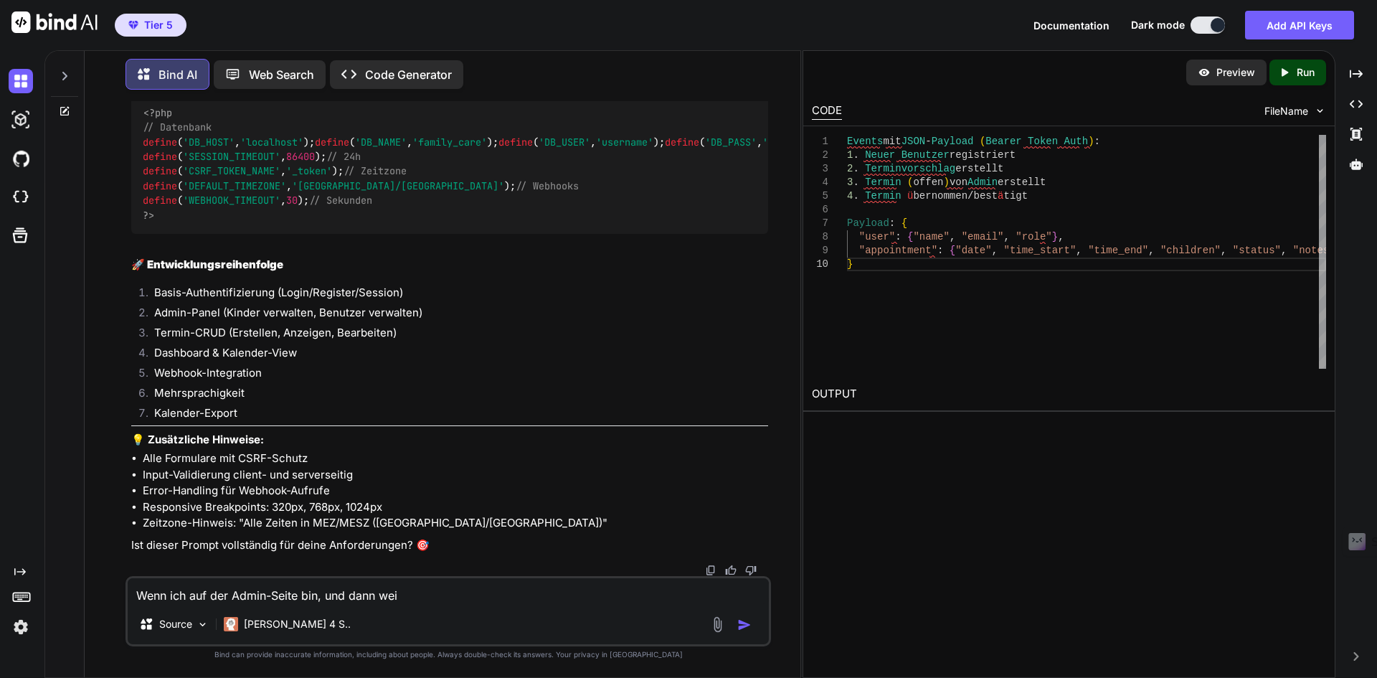
type textarea "Wenn ich auf der Admin-Seite bin, und dann we"
type textarea "x"
type textarea "Wenn ich auf der Admin-Seite bin, und dann w"
type textarea "x"
type textarea "Wenn ich auf der Admin-Seite bin, und dann wi"
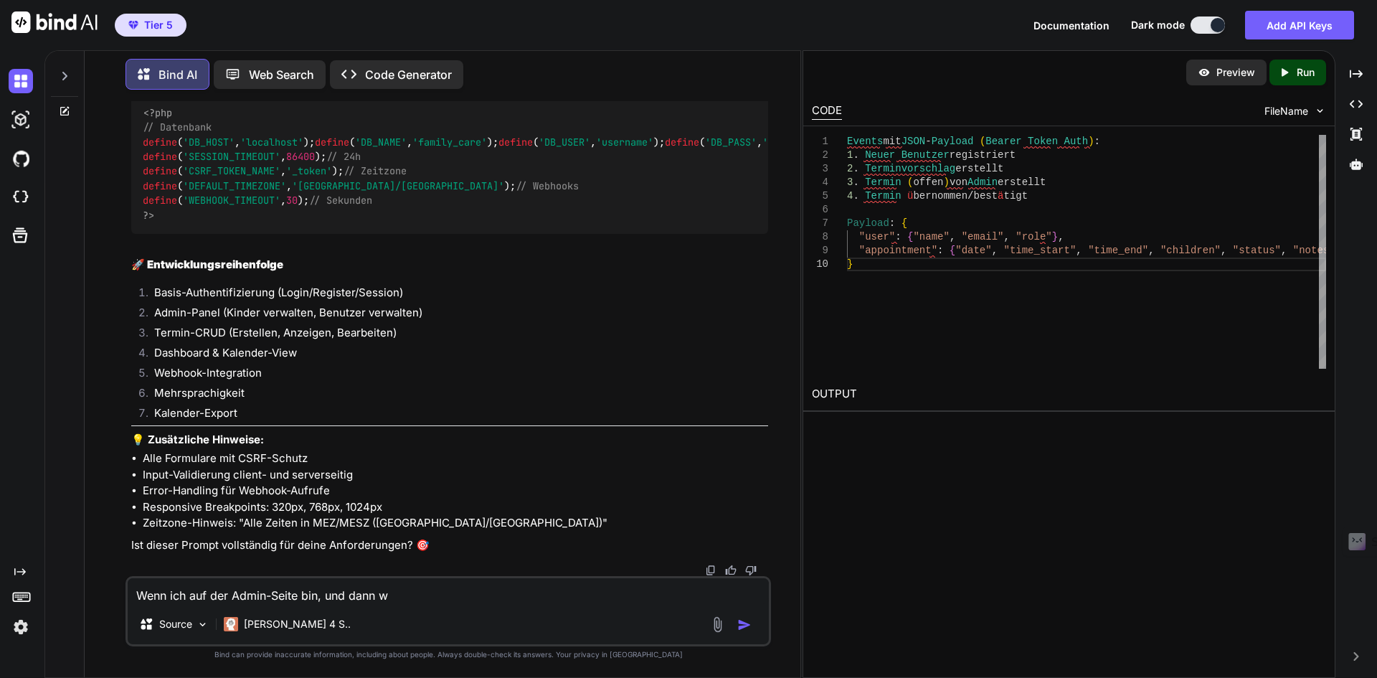
type textarea "x"
type textarea "Wenn ich auf der Admin-Seite bin, und dann wie"
type textarea "x"
type textarea "Wenn ich auf der Admin-Seite bin, und dann wied"
type textarea "x"
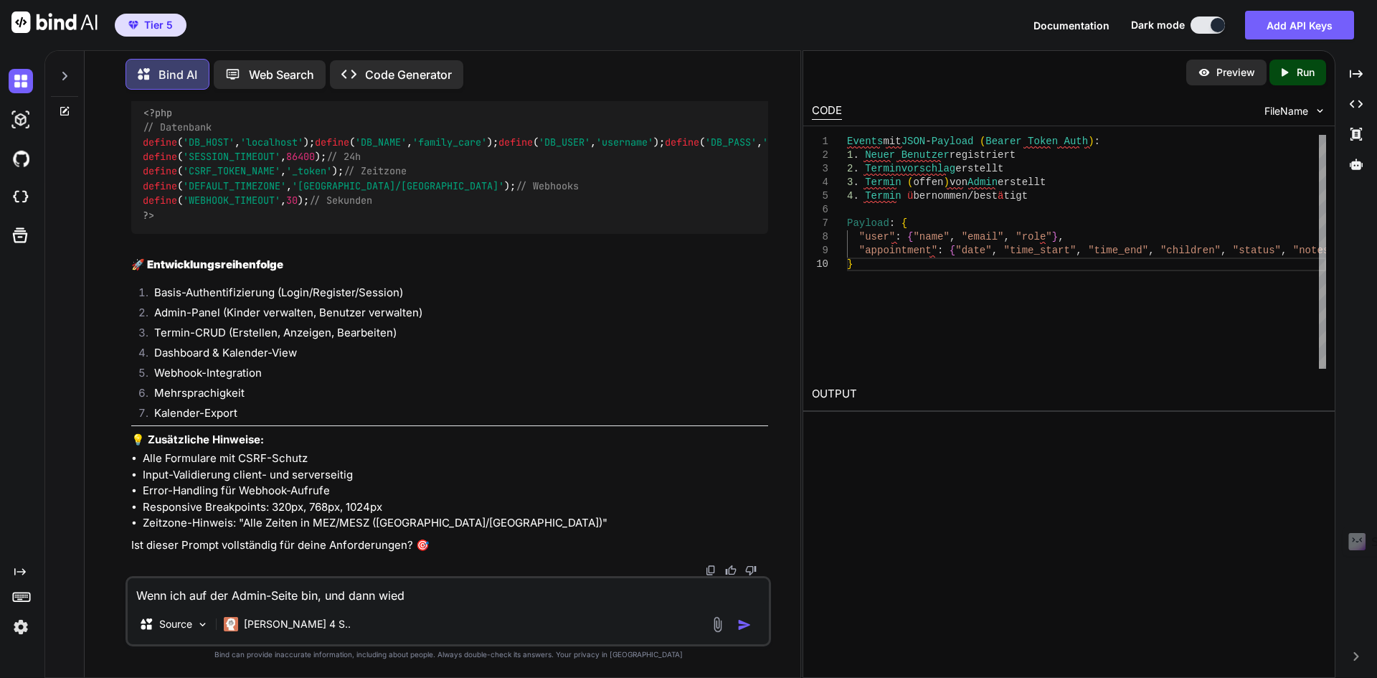
type textarea "Wenn ich auf der Admin-Seite bin, und dann wiede"
type textarea "x"
type textarea "Wenn ich auf der Admin-Seite bin, und dann wieder"
type textarea "x"
type textarea "Wenn ich auf der Admin-Seite bin, und dann wieder"
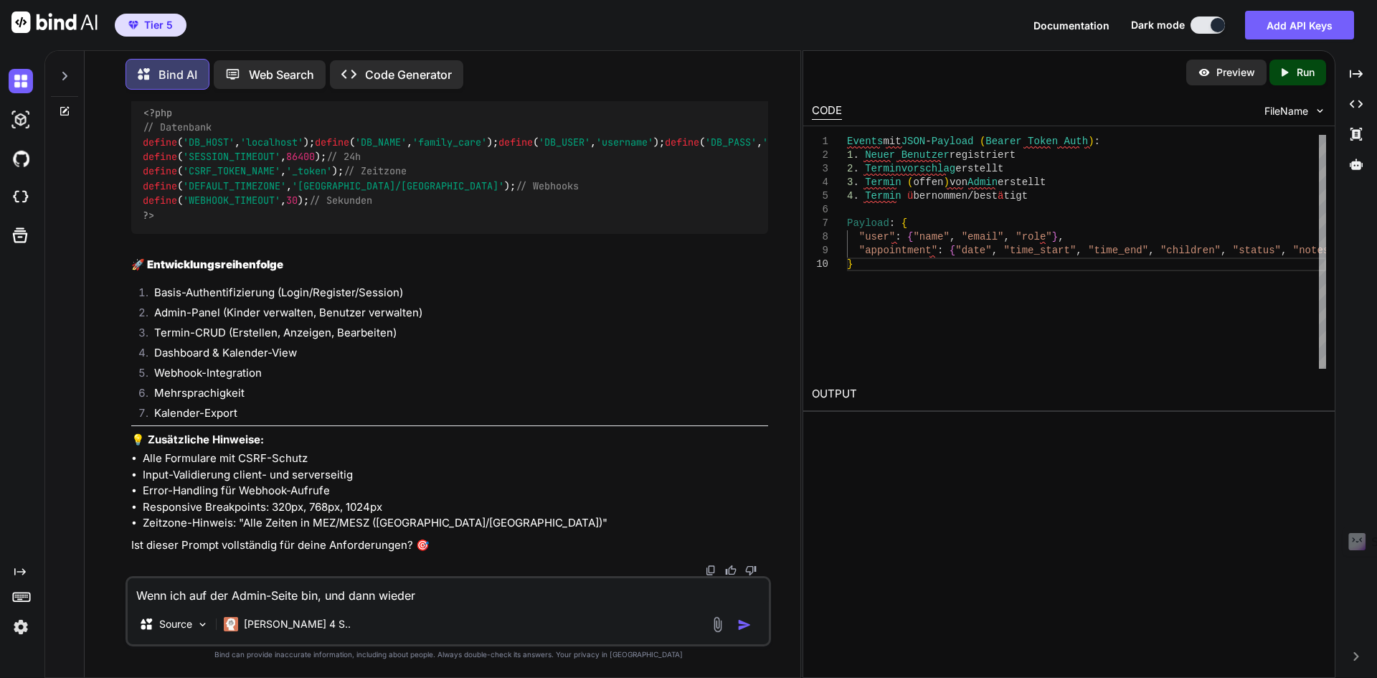
type textarea "x"
type textarea "Wenn ich auf der Admin-Seite bin, und dann wieder a"
type textarea "x"
type textarea "Wenn ich auf der Admin-Seite bin, und dann wieder au"
type textarea "x"
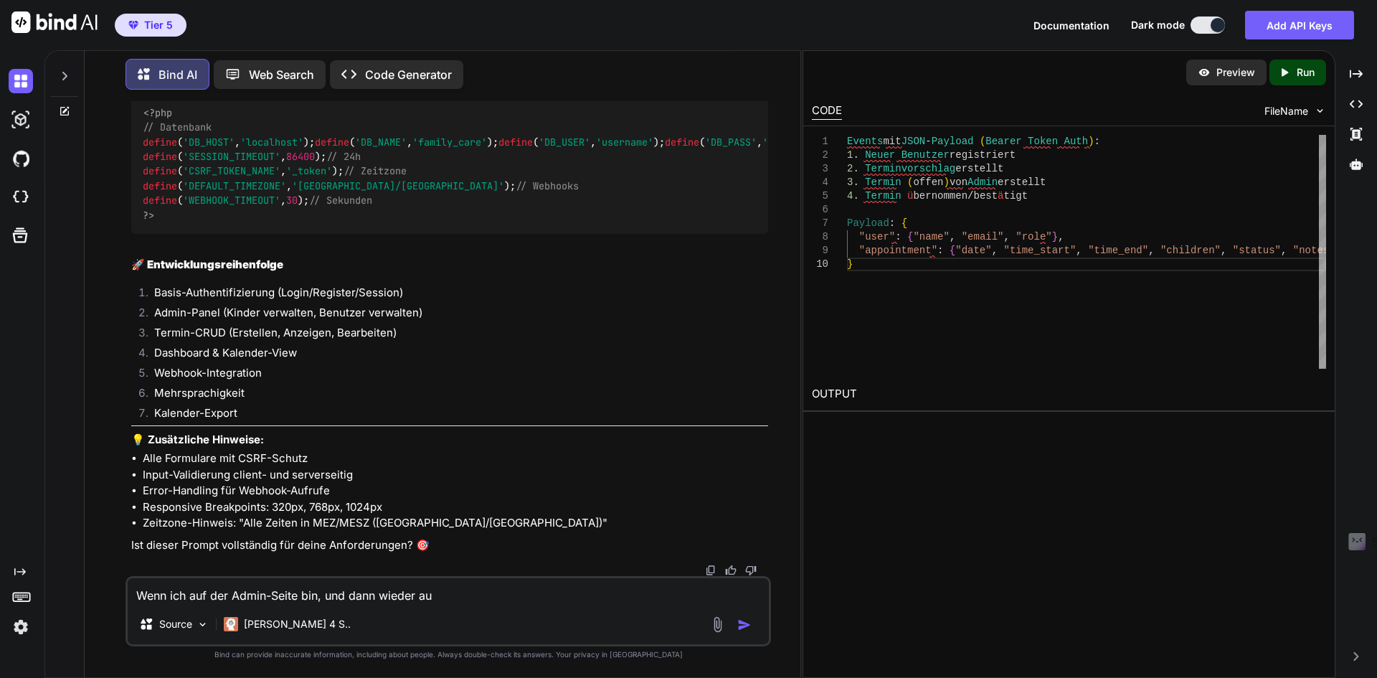
type textarea "Wenn ich auf der Admin-Seite bin, und dann wieder auf"
type textarea "x"
type textarea "Wenn ich auf der Admin-Seite bin, und dann wieder auf"
type textarea "x"
type textarea "Wenn ich auf der Admin-Seite bin, und dann wieder auf d"
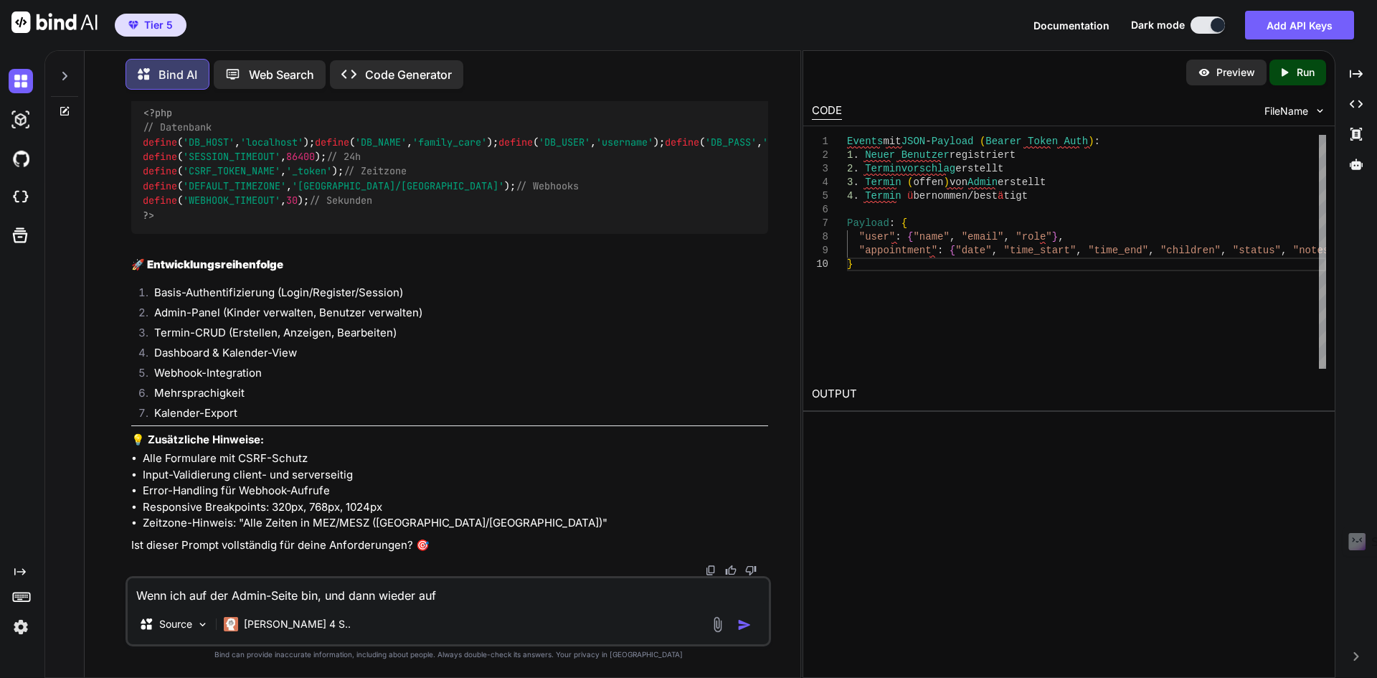
type textarea "x"
type textarea "Wenn ich auf der Admin-Seite bin, und dann wieder auf de"
type textarea "x"
type textarea "Wenn ich auf der Admin-Seite bin, und dann wieder auf den"
type textarea "x"
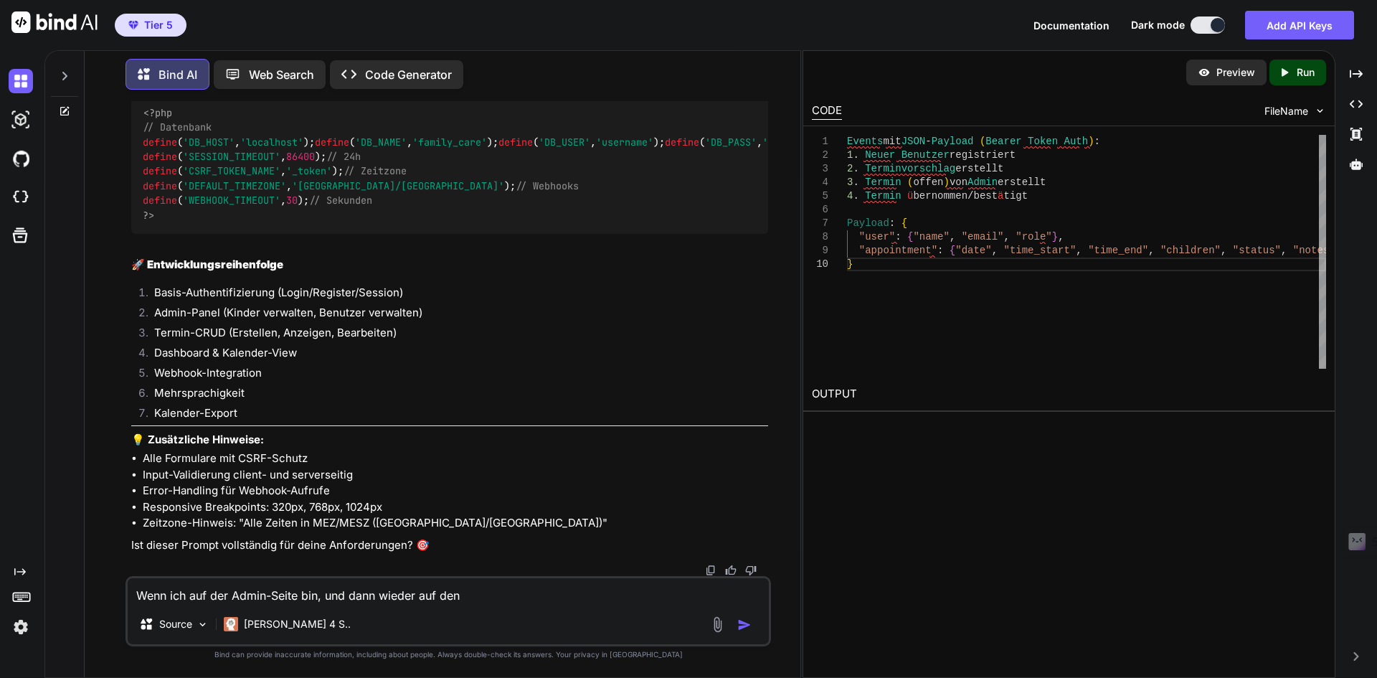
type textarea "Wenn ich auf der Admin-Seite bin, und dann wieder auf den"
type textarea "x"
type textarea "Wenn ich auf der Admin-Seite bin, und dann wieder auf den K"
type textarea "x"
type textarea "Wenn ich auf der Admin-Seite bin, und dann wieder auf den Ka"
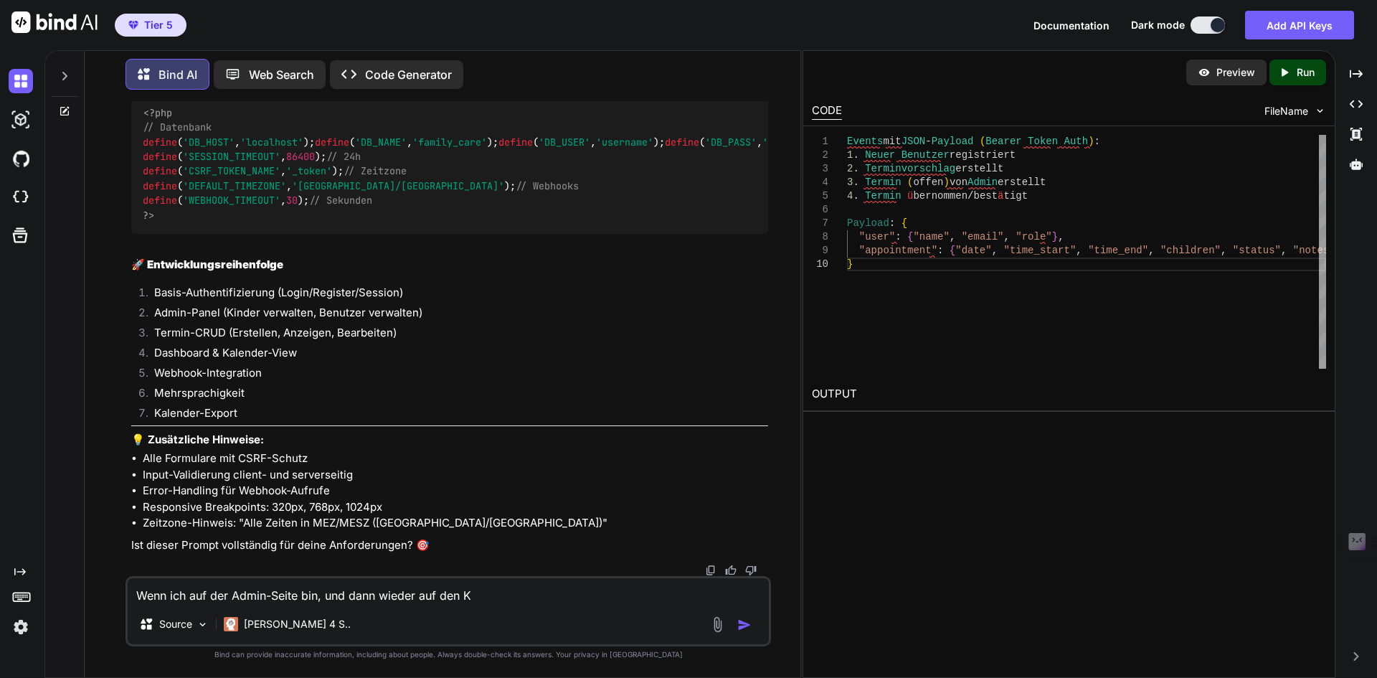
type textarea "x"
type textarea "Wenn ich auf der Admin-Seite bin, und dann wieder auf den Kal"
type textarea "x"
type textarea "Wenn ich auf der Admin-Seite bin, und dann wieder auf den Kale"
type textarea "x"
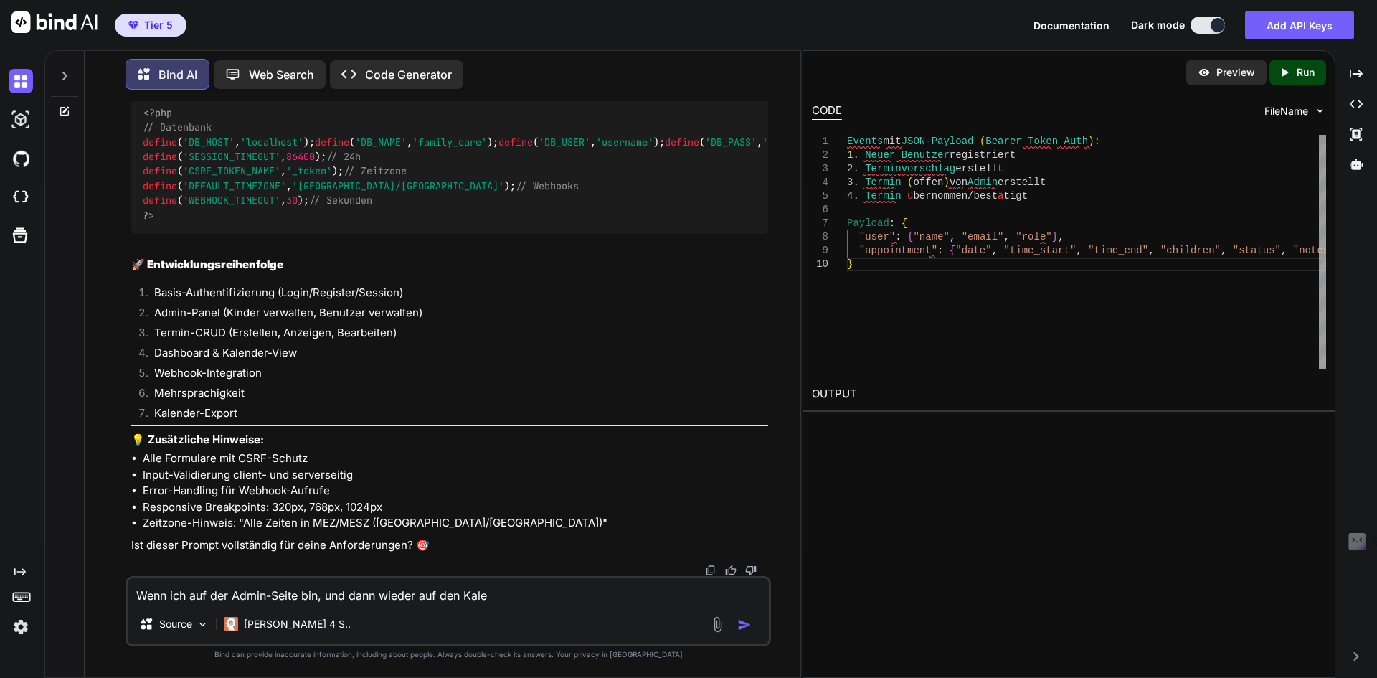
type textarea "Wenn ich auf der Admin-Seite bin, und dann wieder auf den Kalen"
type textarea "x"
type textarea "Wenn ich auf der Admin-Seite bin, und dann wieder auf den Kalend"
type textarea "x"
type textarea "Wenn ich auf der Admin-Seite bin, und dann wieder auf den Kalende"
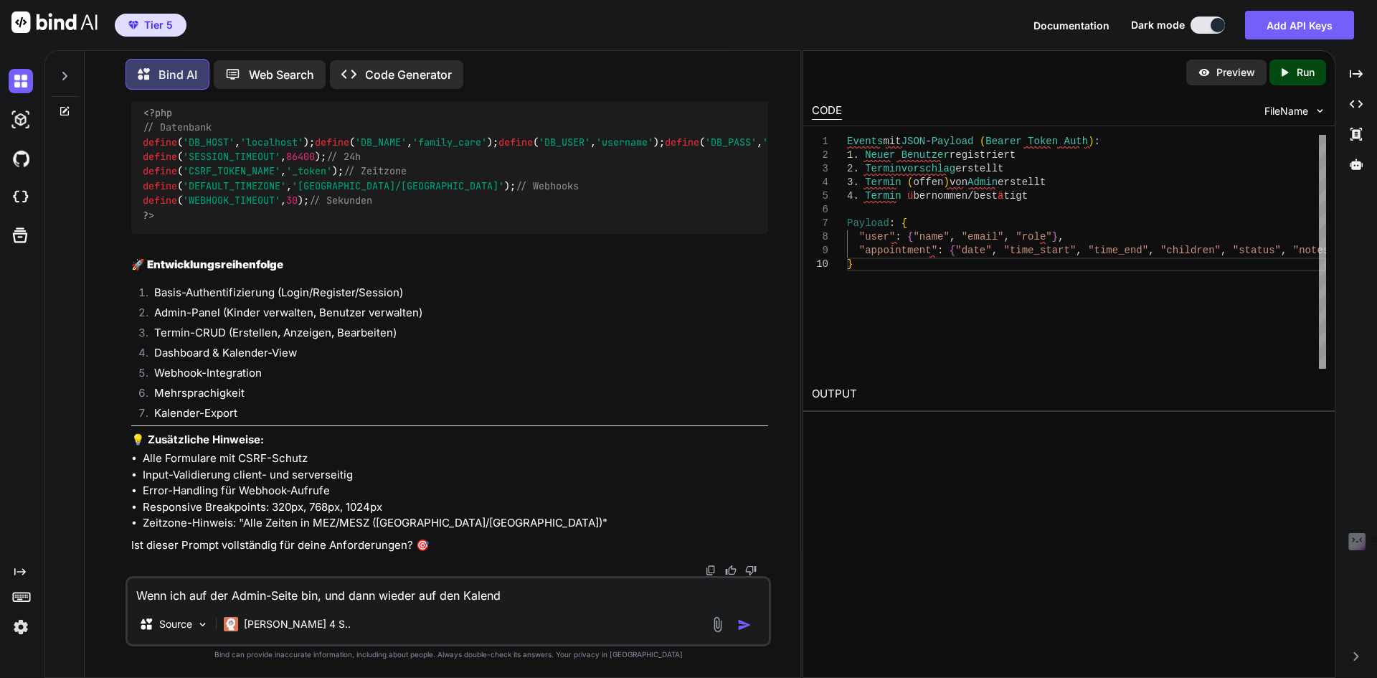
type textarea "x"
type textarea "Wenn ich auf der Admin-Seite bin, und dann wieder auf den Kalender"
type textarea "x"
type textarea "Wenn ich auf der Admin-Seite bin, und dann wieder auf den Kalender,"
type textarea "x"
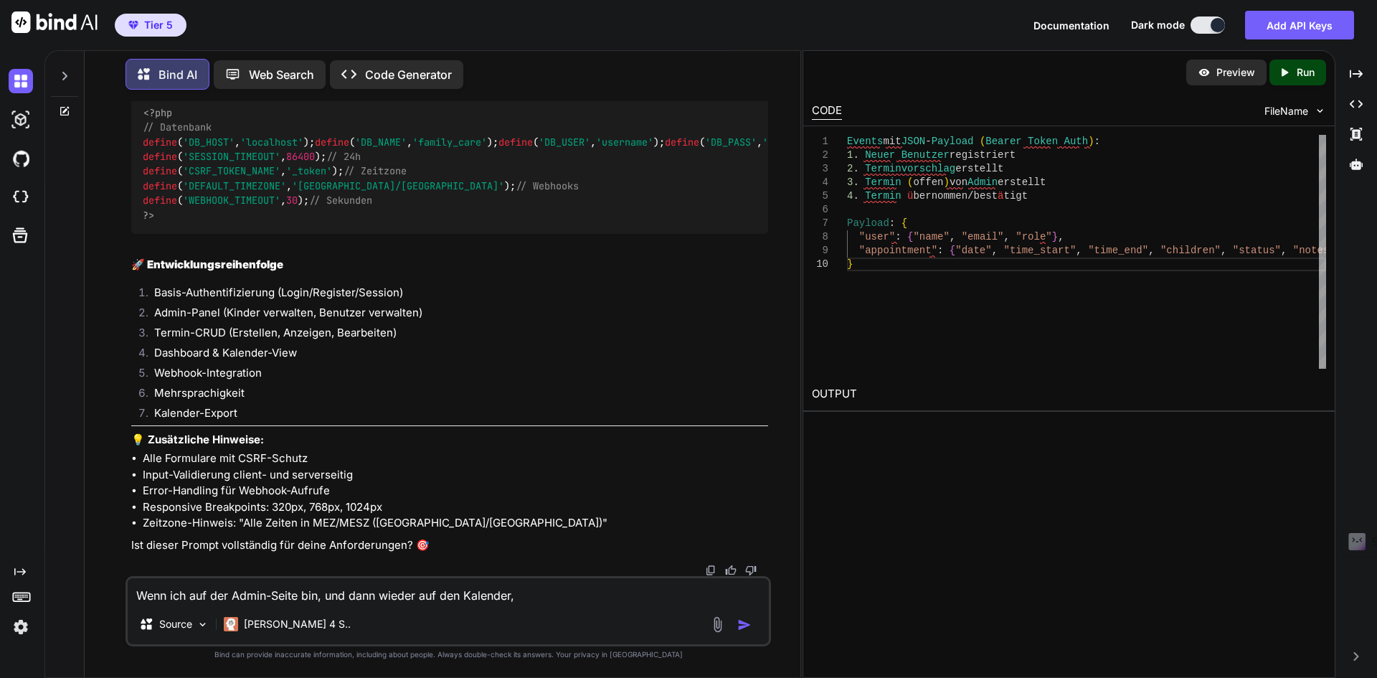
type textarea "Wenn ich auf der Admin-Seite bin, und dann wieder auf den Kalender,"
type textarea "x"
type textarea "Wenn ich auf der Admin-Seite bin, und dann wieder auf den Kalender,"
type textarea "x"
type textarea "Wenn ich auf der Admin-Seite bin, und dann wieder auf den Kalender"
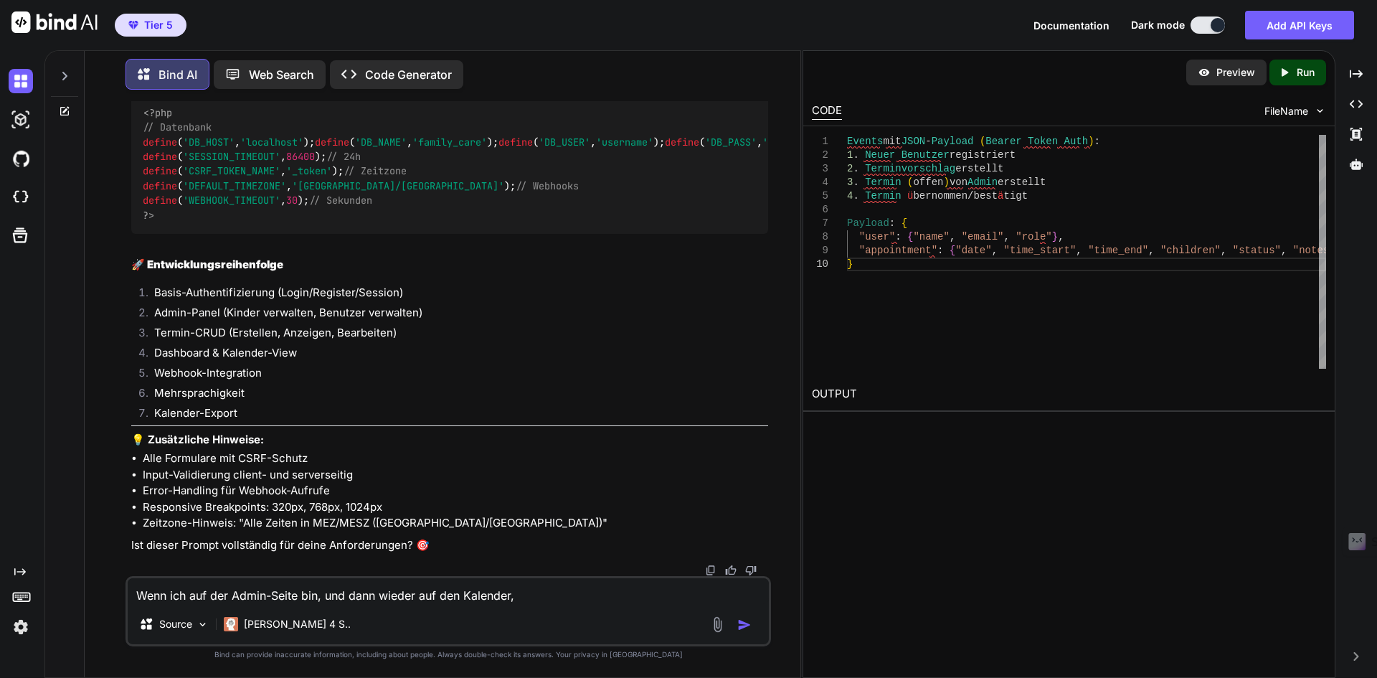
type textarea "x"
type textarea "Wenn ich auf der Admin-Seite bin, und dann wieder auf den Kalende"
type textarea "x"
type textarea "Wenn ich auf der Admin-Seite bin, und dann wieder auf den Kalend"
type textarea "x"
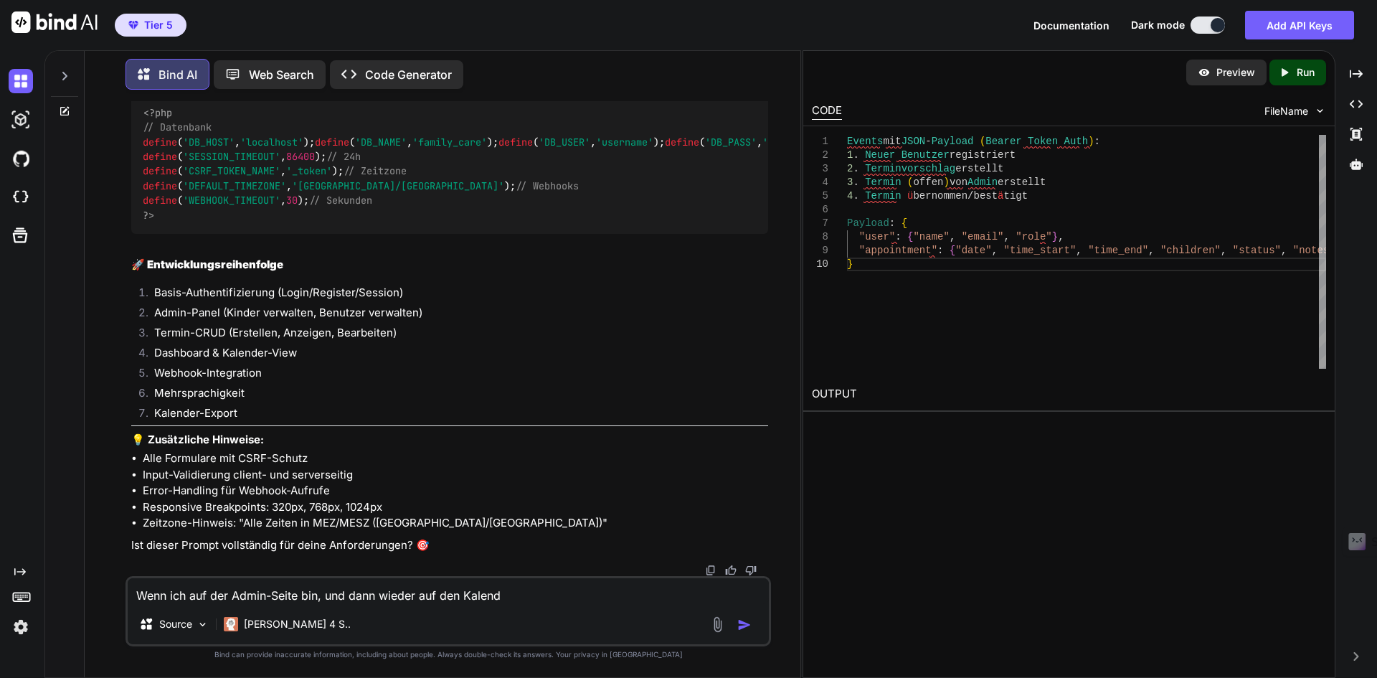
type textarea "Wenn ich auf der Admin-Seite bin, und dann wieder auf den Kalen"
type textarea "x"
type textarea "Wenn ich auf der Admin-Seite bin, und dann wieder auf den Kale"
type textarea "x"
type textarea "Wenn ich auf der Admin-Seite bin, und dann wieder auf den Kal"
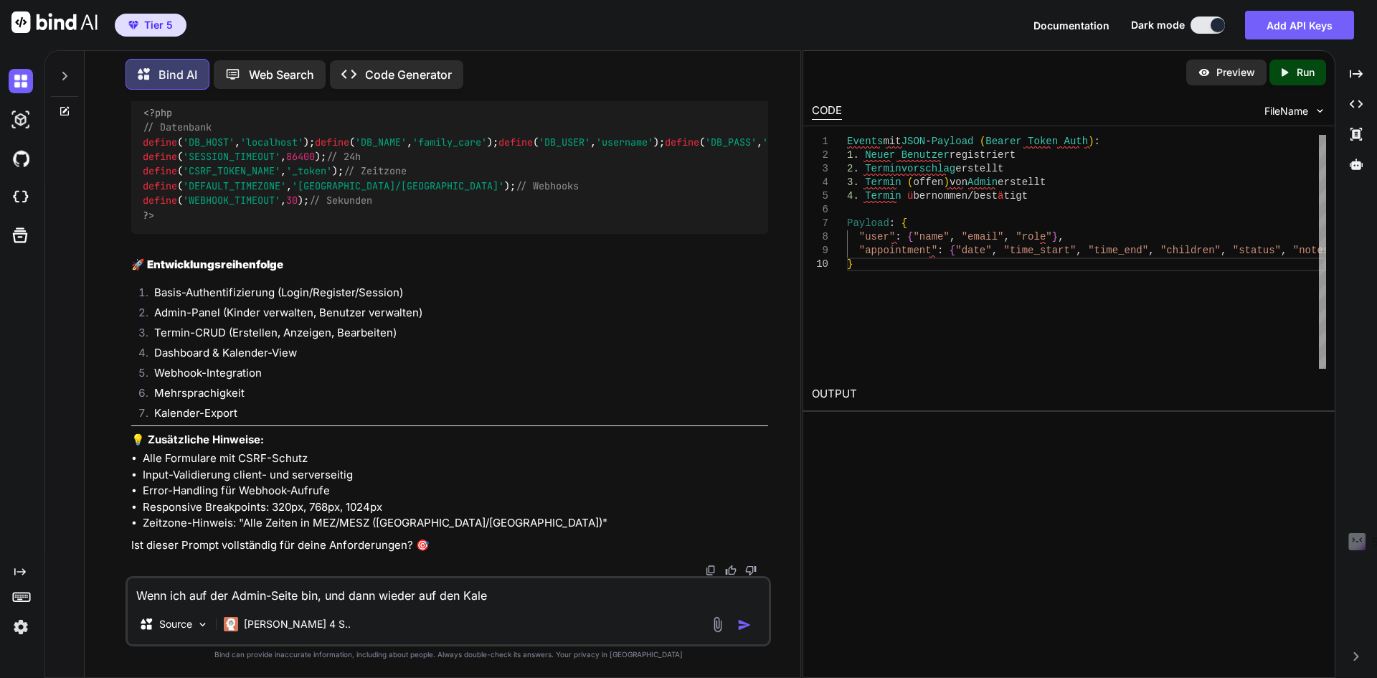
type textarea "x"
type textarea "Wenn ich auf der Admin-Seite bin, und dann wieder auf den Ka"
type textarea "x"
type textarea "Wenn ich auf der Admin-Seite bin, und dann wieder auf den K"
type textarea "x"
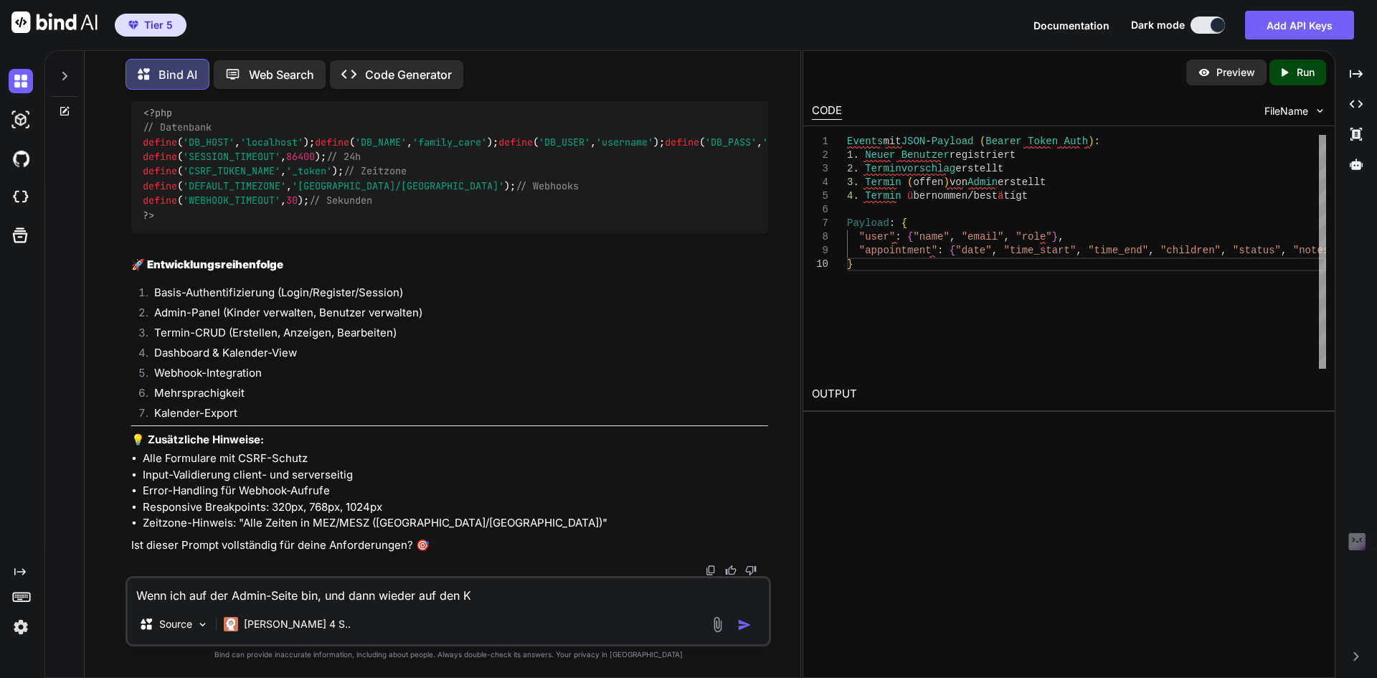
type textarea "Wenn ich auf der Admin-Seite bin, und dann wieder auf den"
type textarea "x"
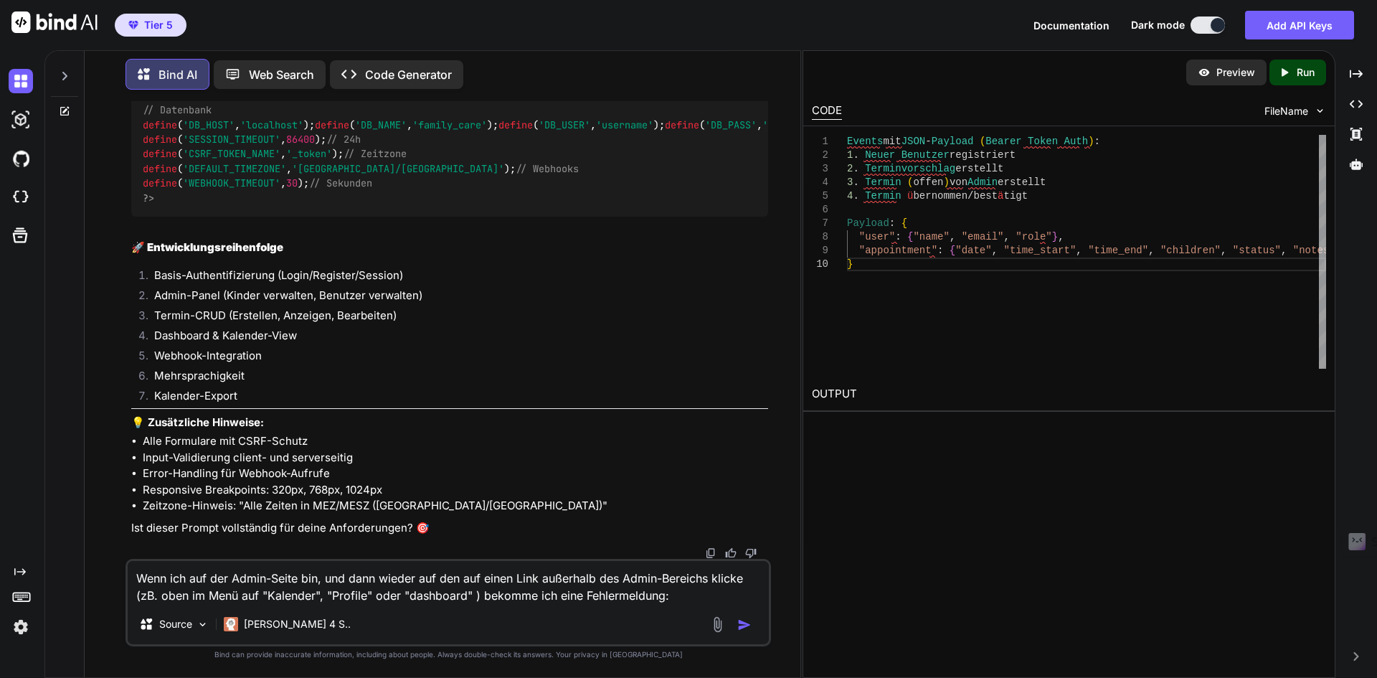
paste textarea "The requested URL was not found on this server. Additionally, a 404 Not Found e…"
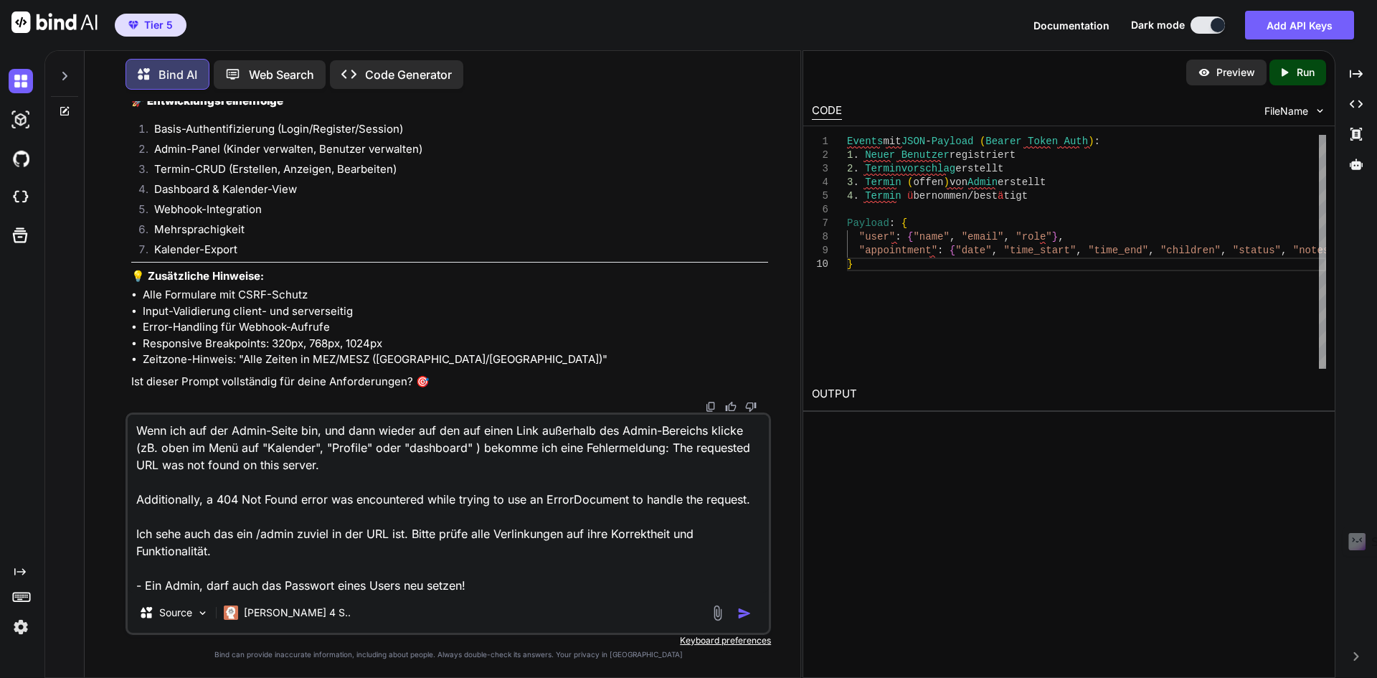
scroll to position [3, 0]
click at [298, 498] on textarea "Wenn ich auf der Admin-Seite bin, und dann wieder auf den auf einen Link außerh…" at bounding box center [448, 503] width 641 height 178
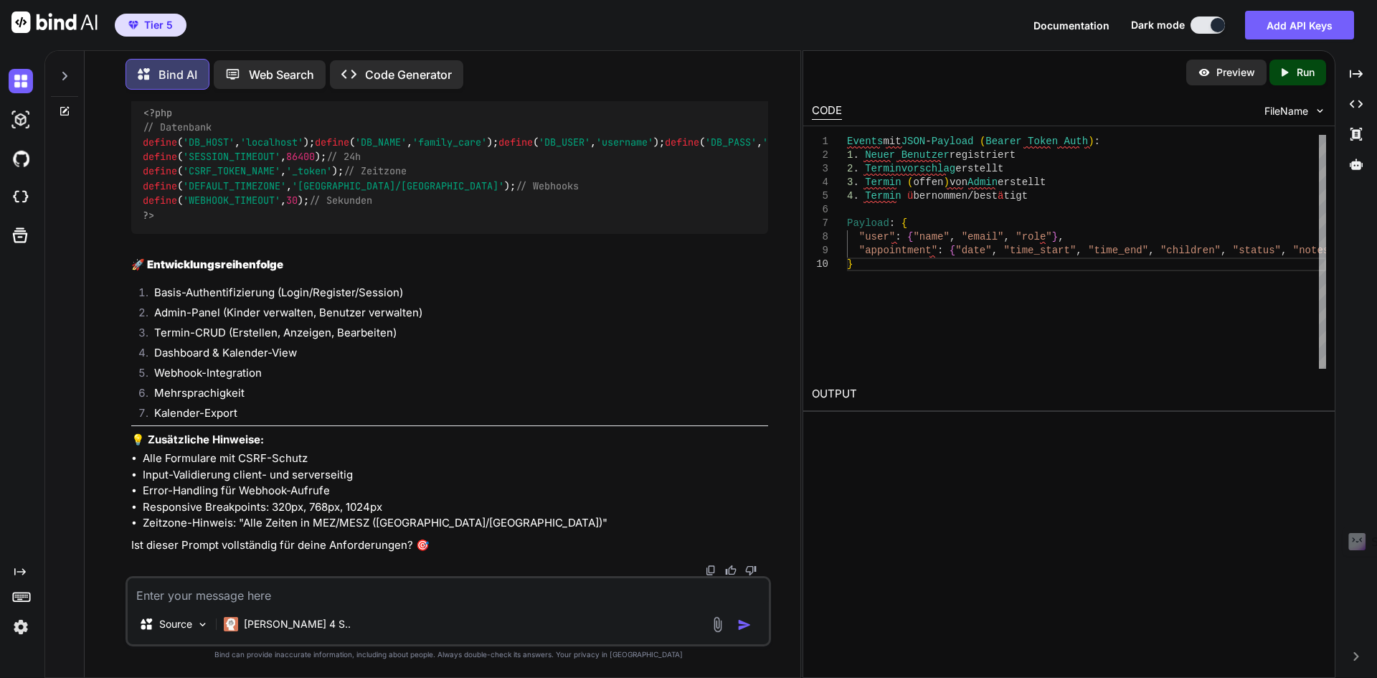
scroll to position [0, 0]
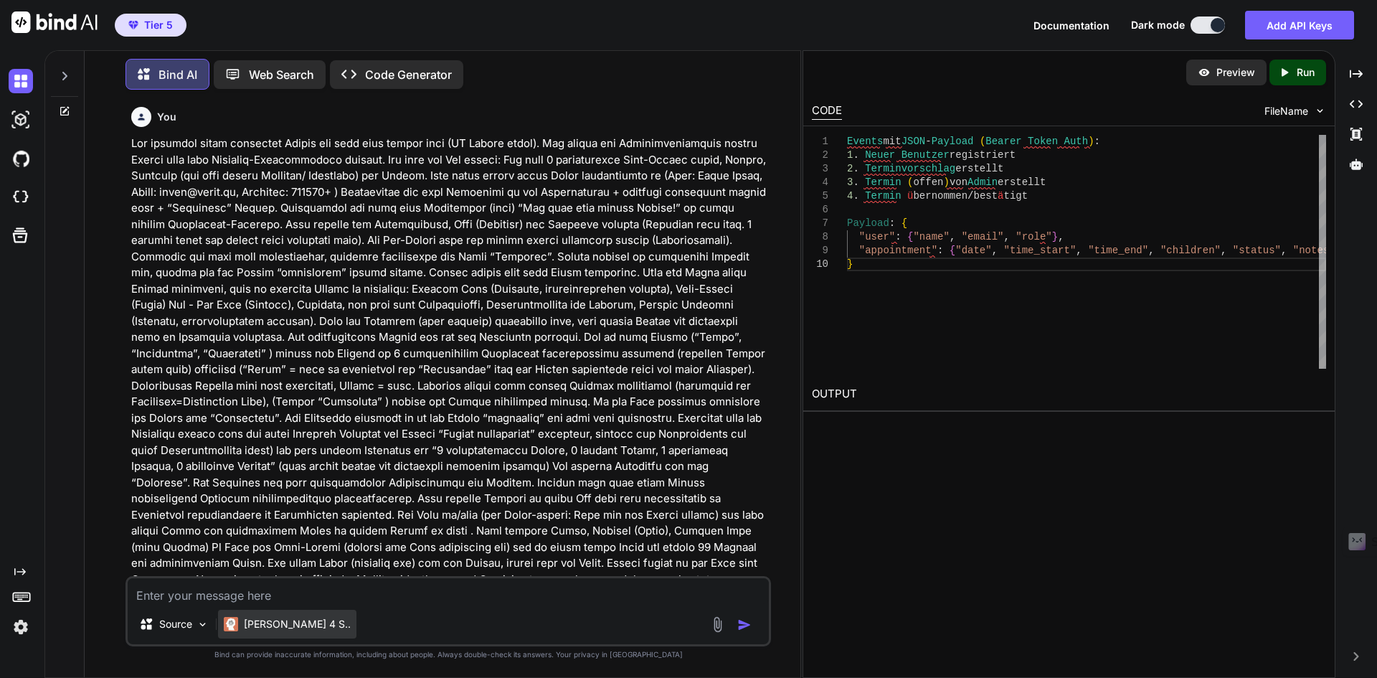
scroll to position [8564, 0]
